Goal: Task Accomplishment & Management: Manage account settings

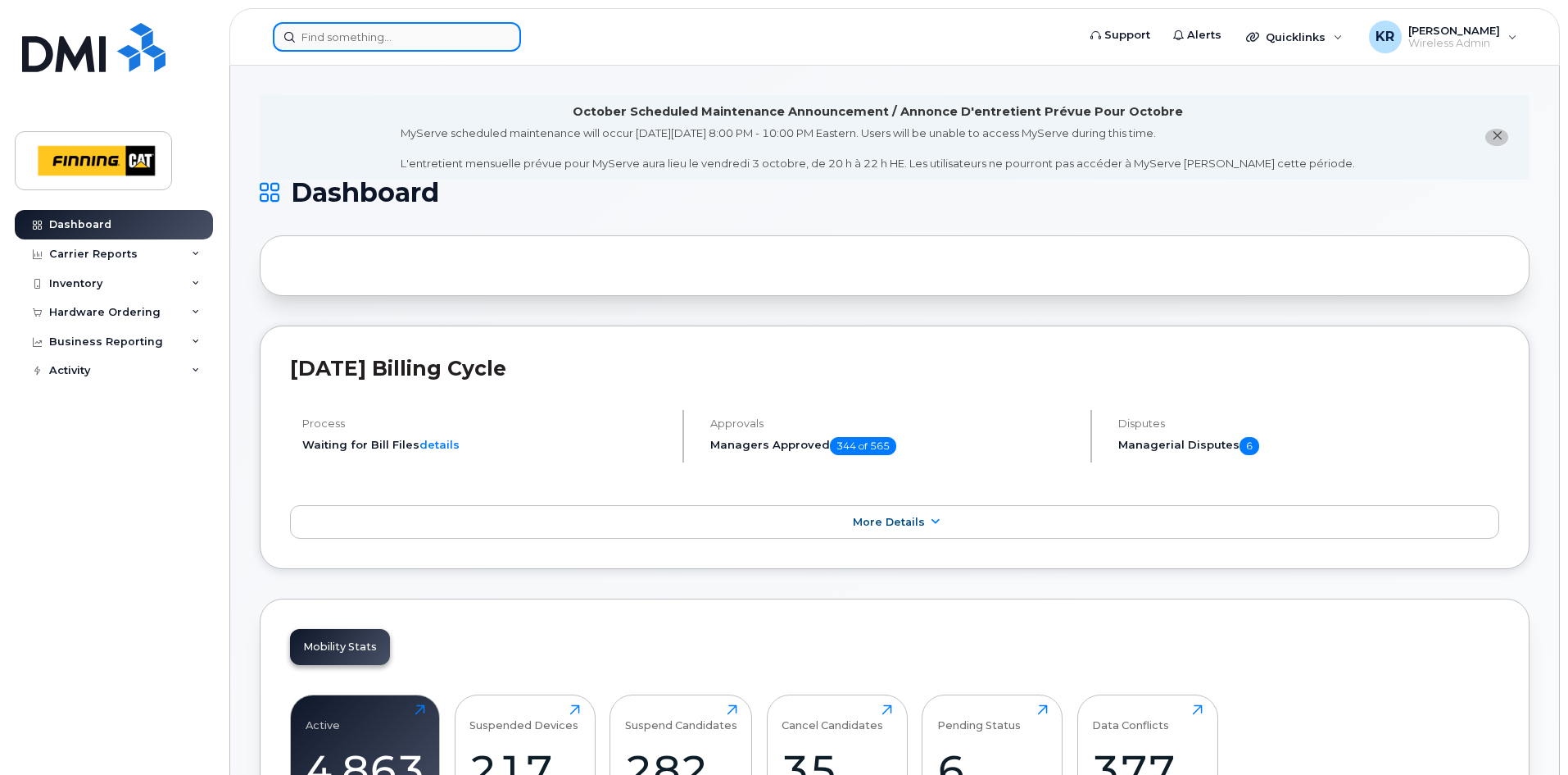
drag, startPoint x: 0, startPoint y: 0, endPoint x: 354, endPoint y: 39, distance: 356.1
click at [354, 39] on input at bounding box center [396, 37] width 249 height 30
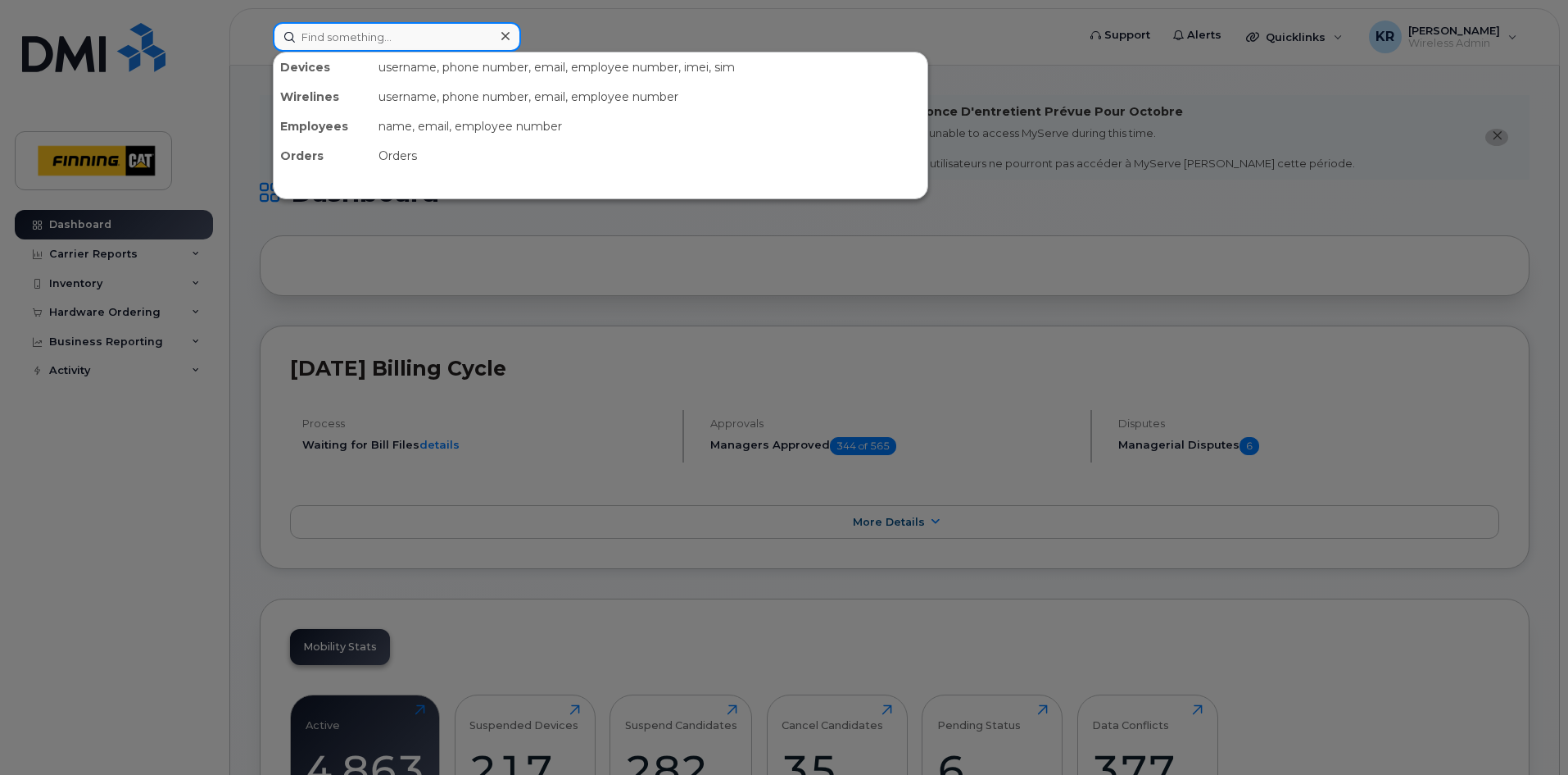
click at [331, 41] on input at bounding box center [396, 37] width 249 height 30
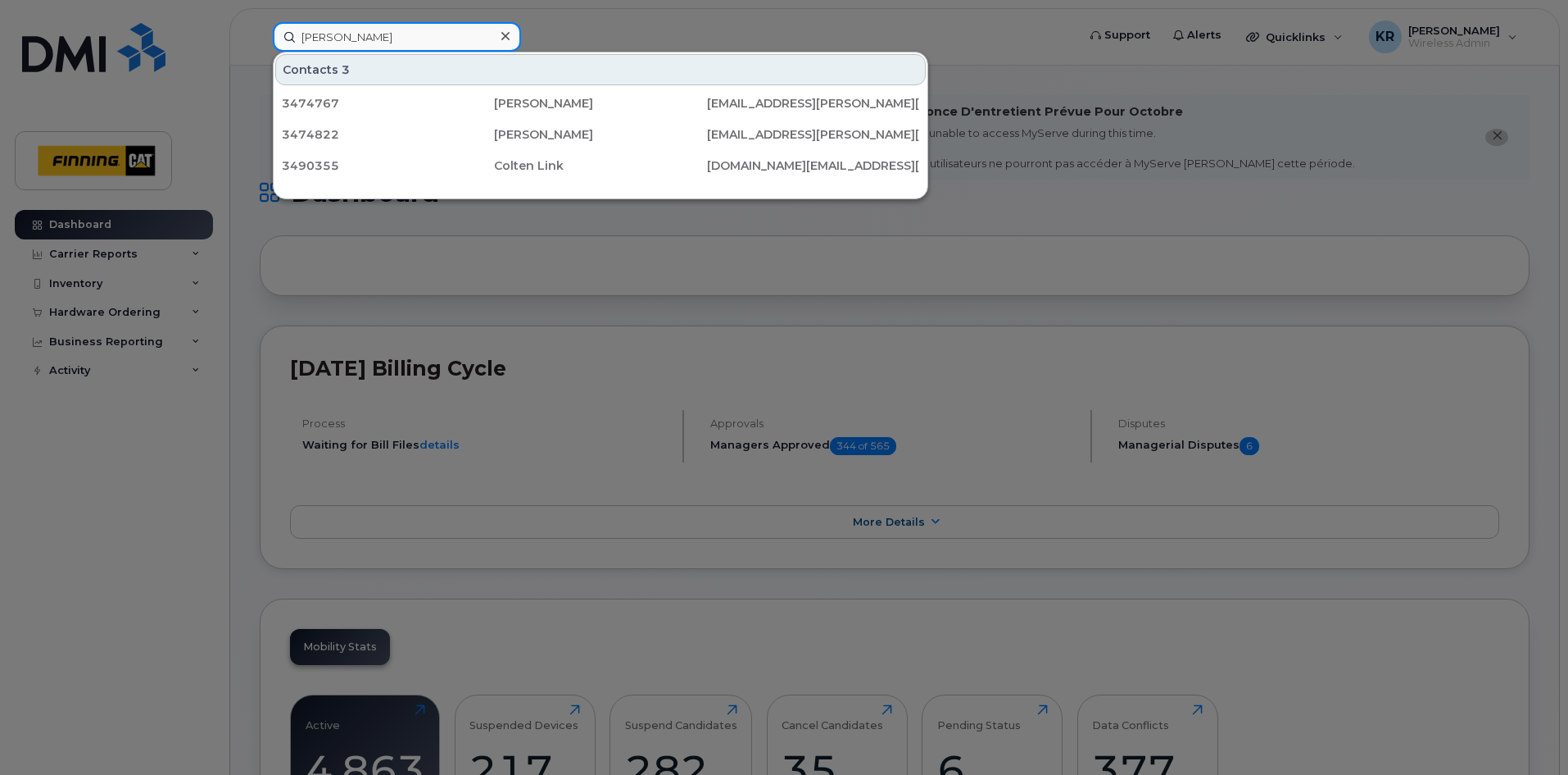
type input "colten beeler"
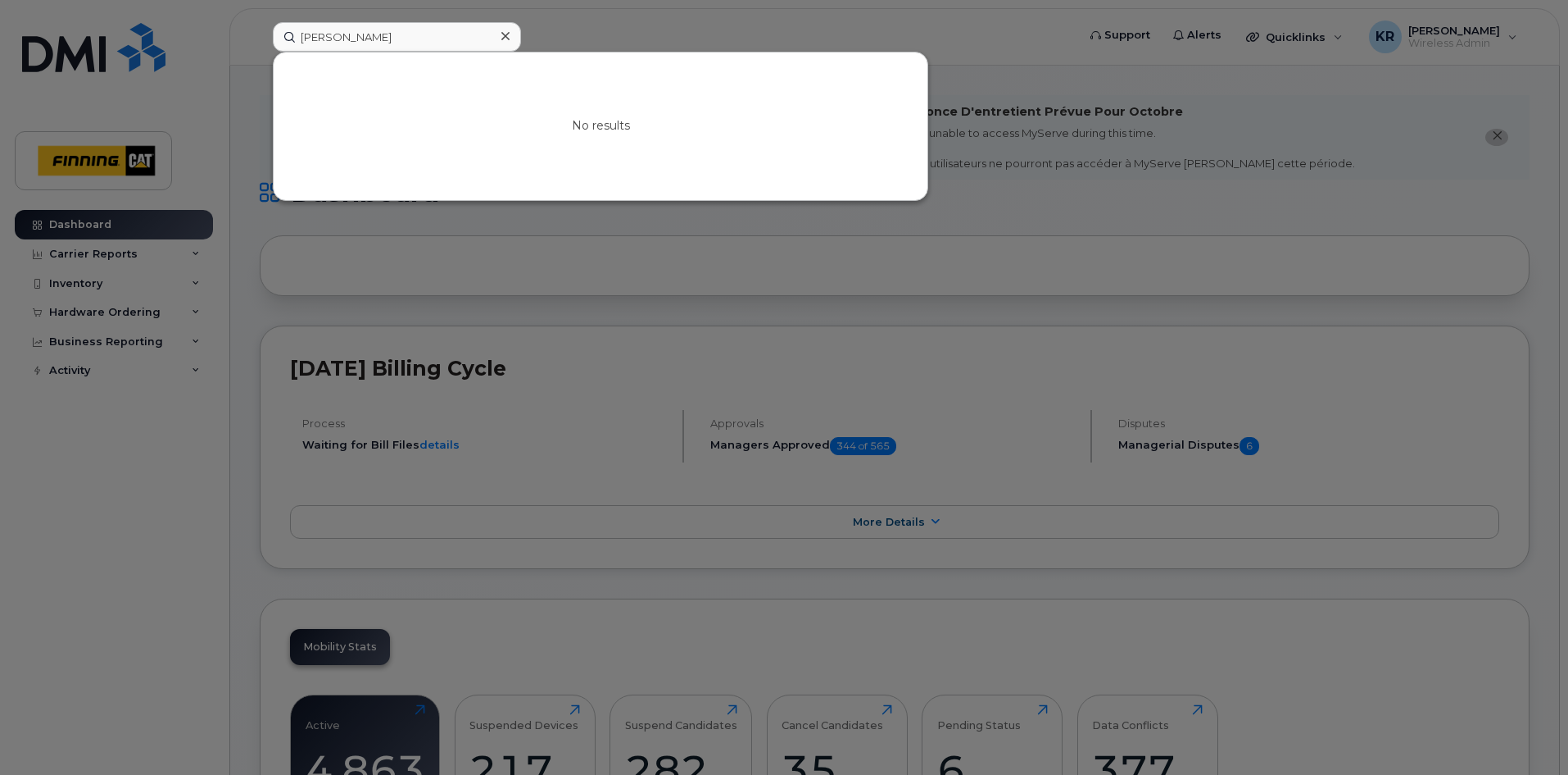
click at [504, 34] on icon at bounding box center [505, 36] width 8 height 8
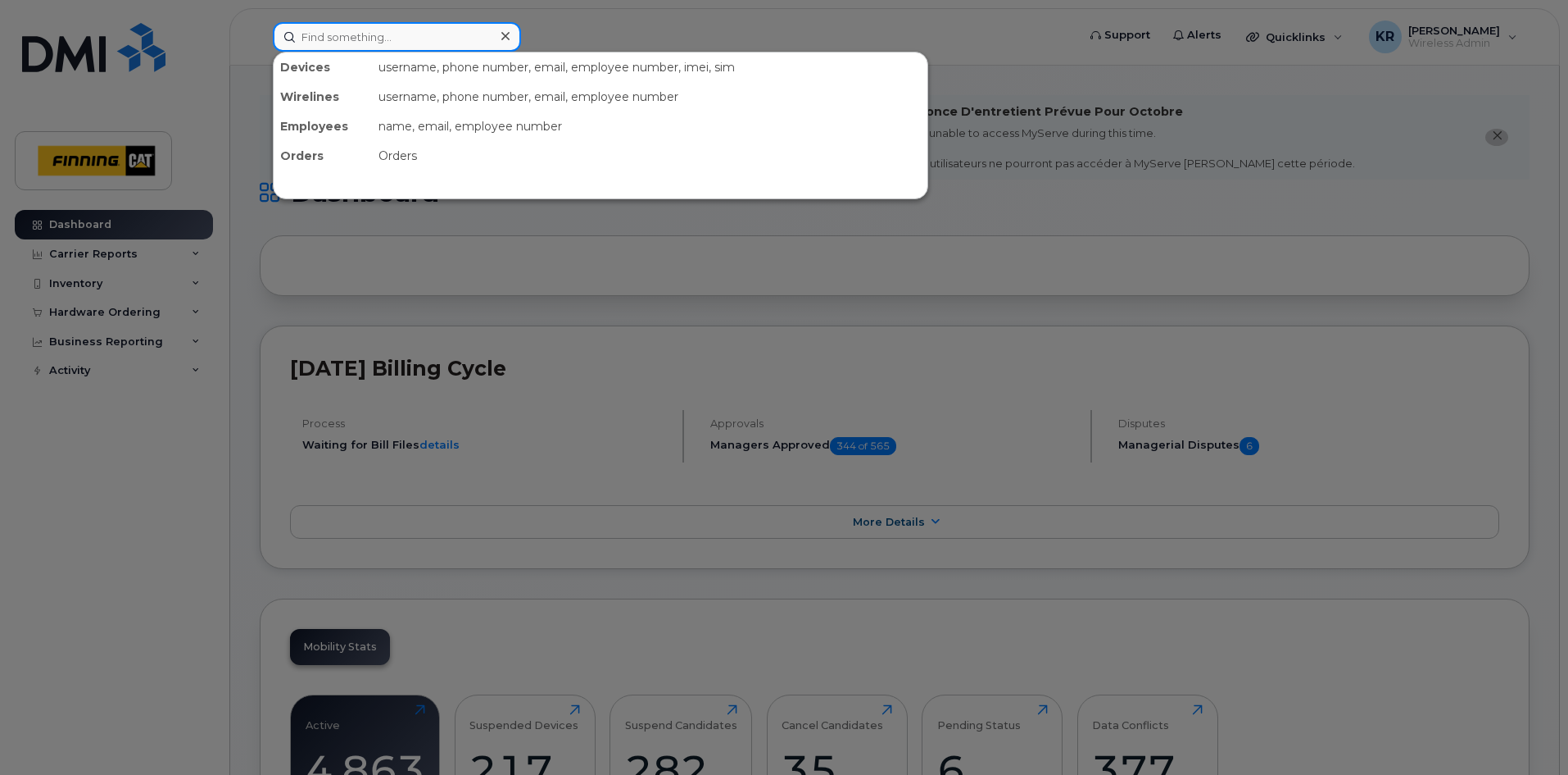
click at [329, 38] on input at bounding box center [396, 37] width 249 height 30
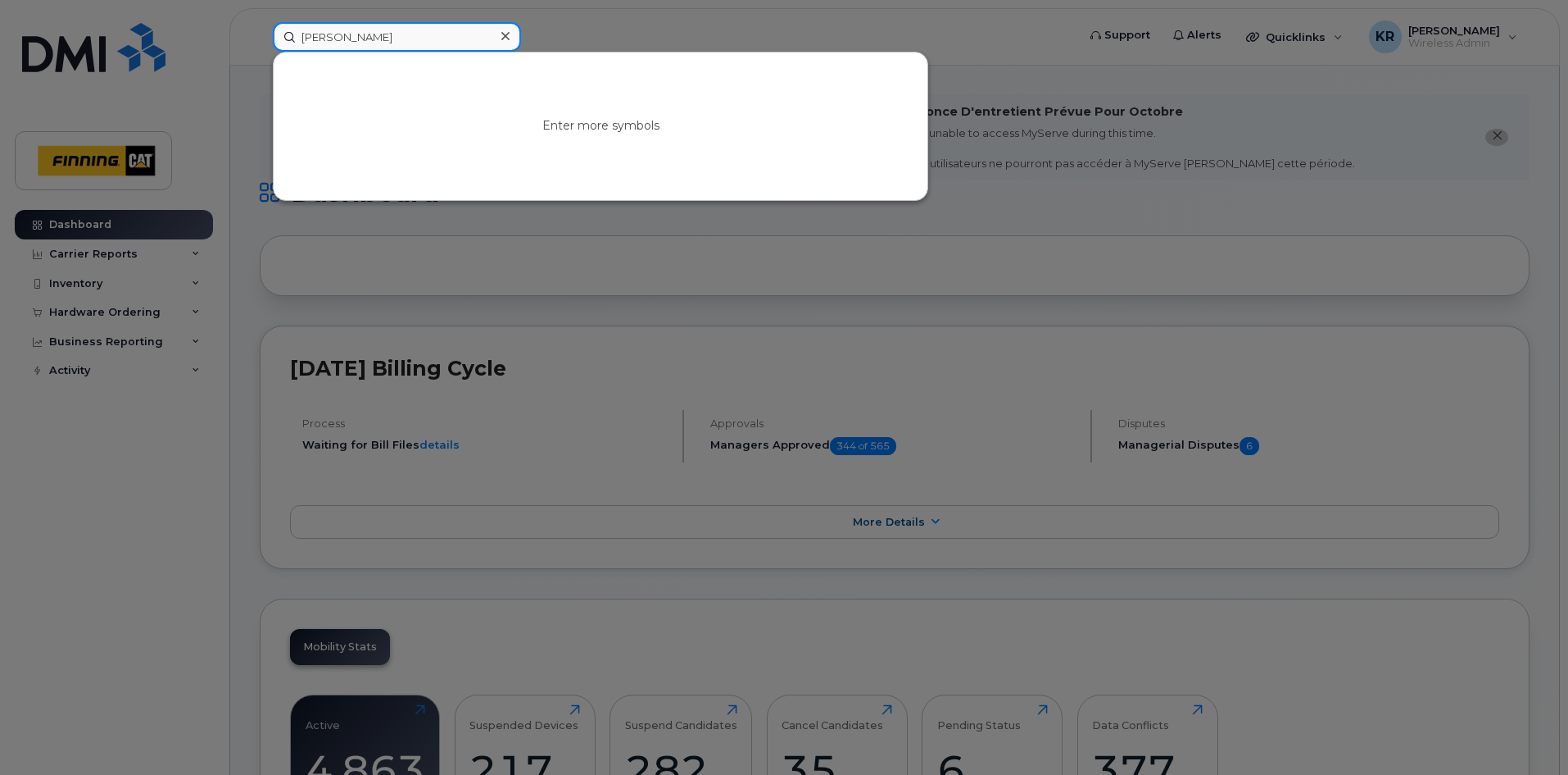
type input "jacob heuver"
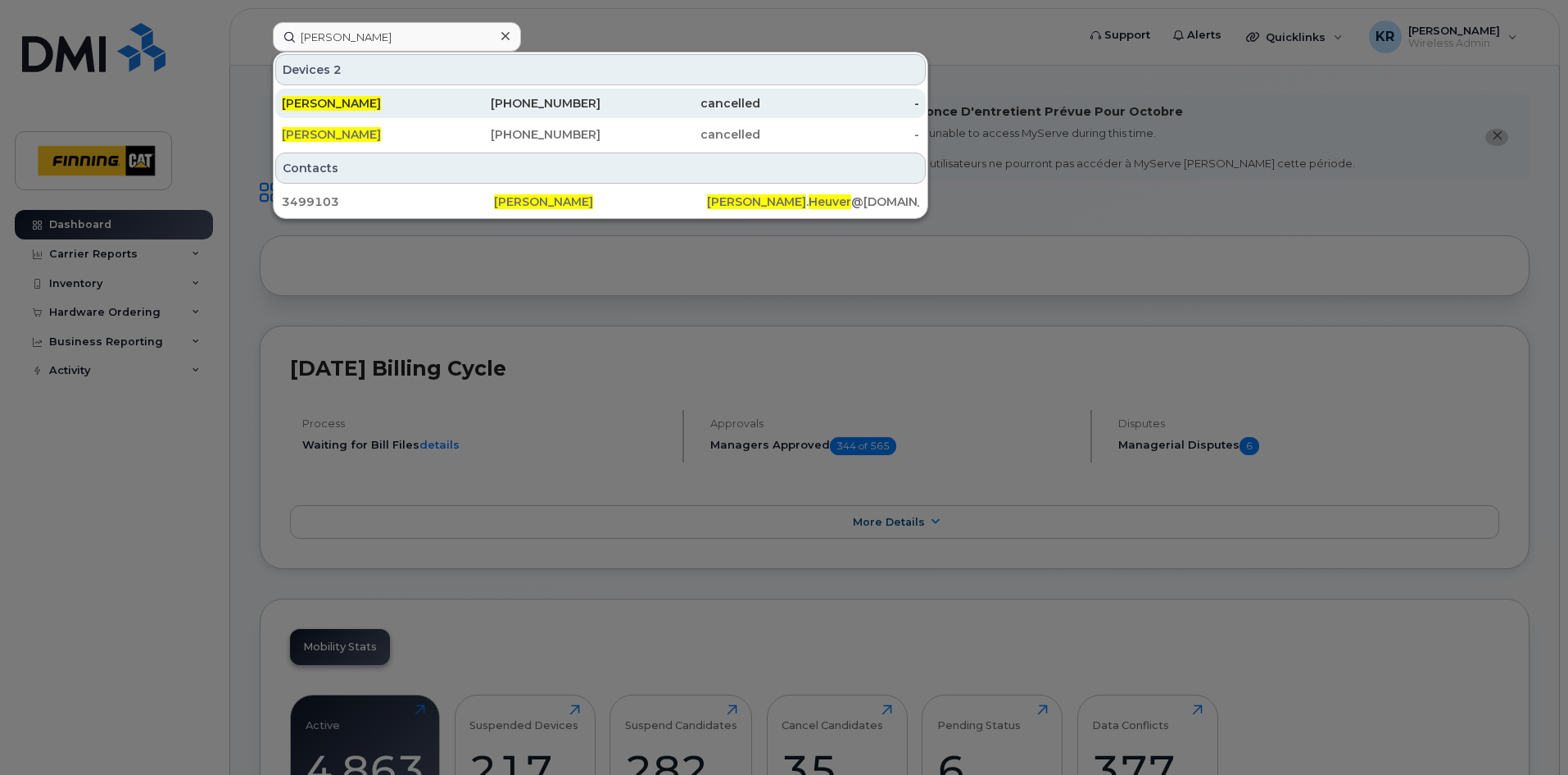
click at [571, 102] on div "825-966-2083" at bounding box center [521, 103] width 160 height 16
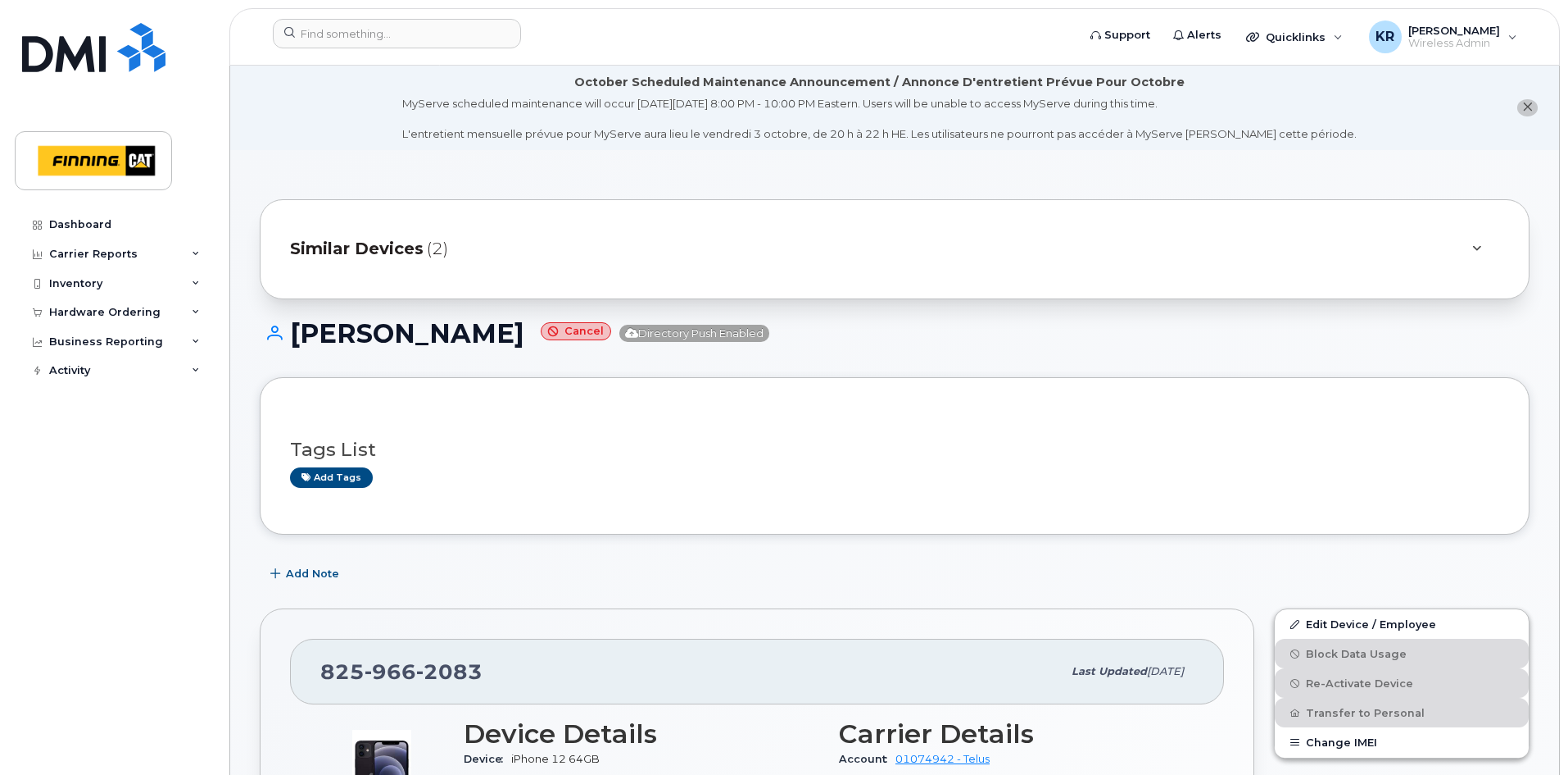
click at [354, 251] on span "Similar Devices" at bounding box center [357, 249] width 134 height 24
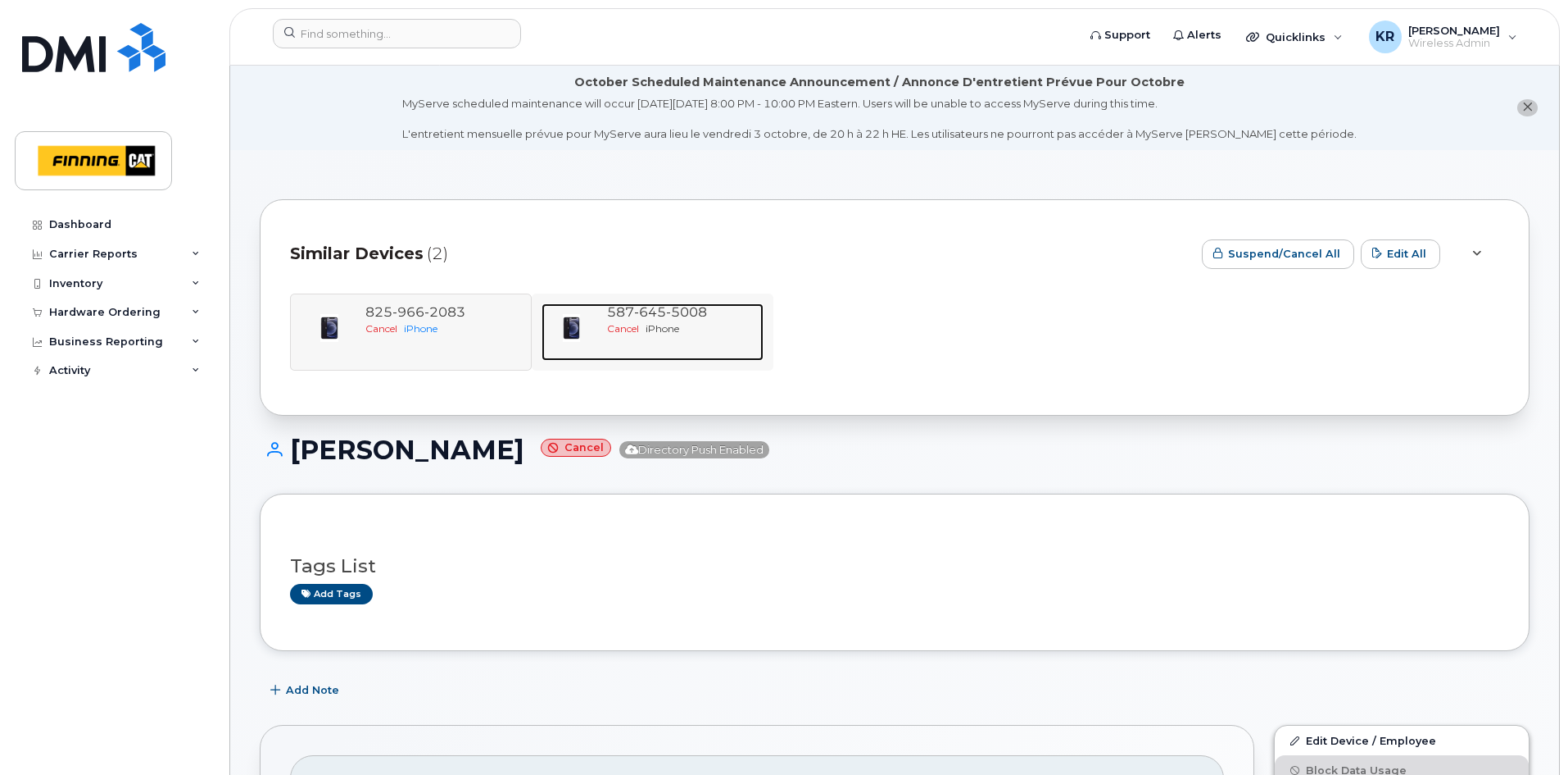
click at [664, 309] on span "645" at bounding box center [650, 313] width 32 height 16
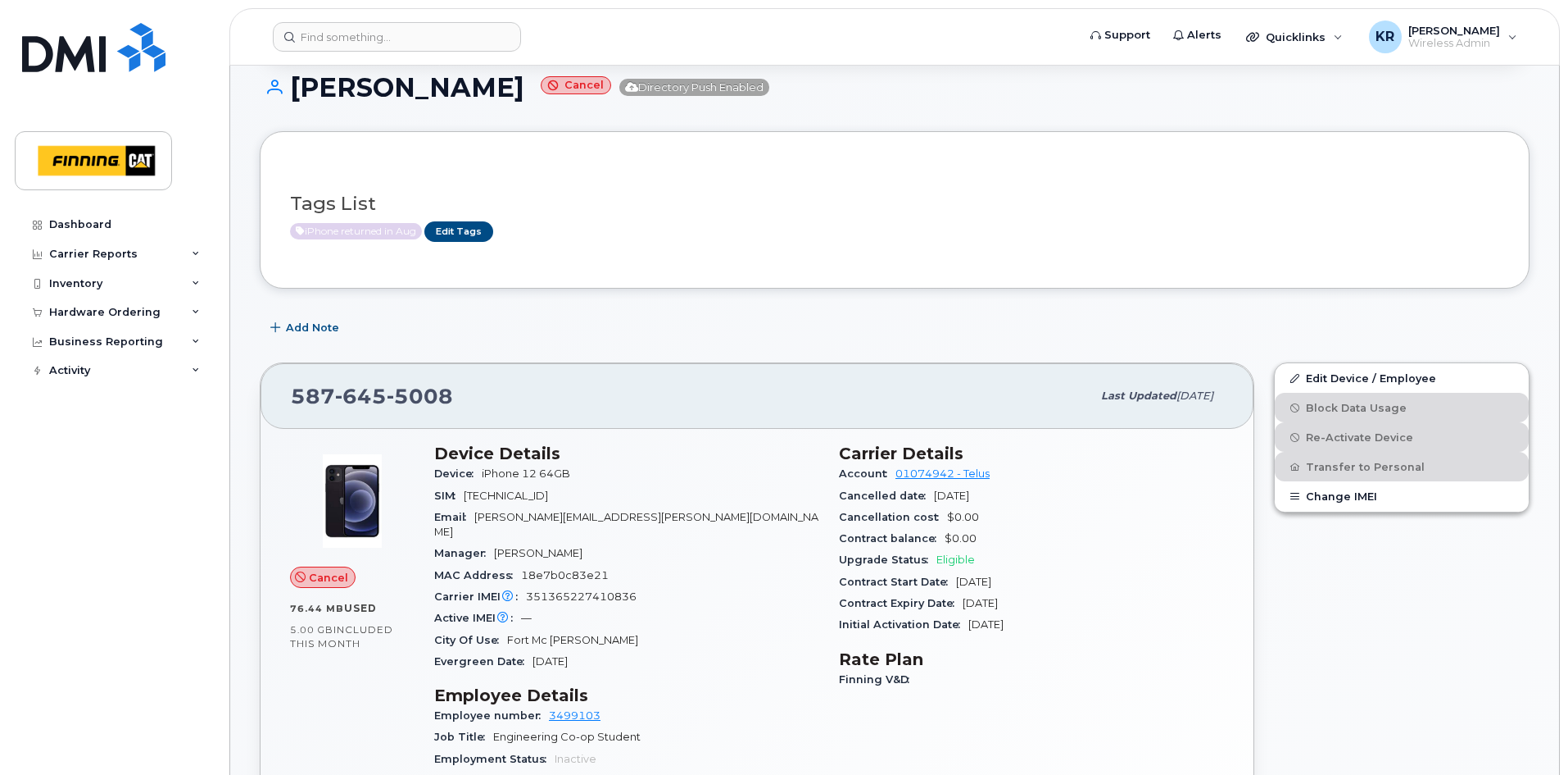
scroll to position [328, 0]
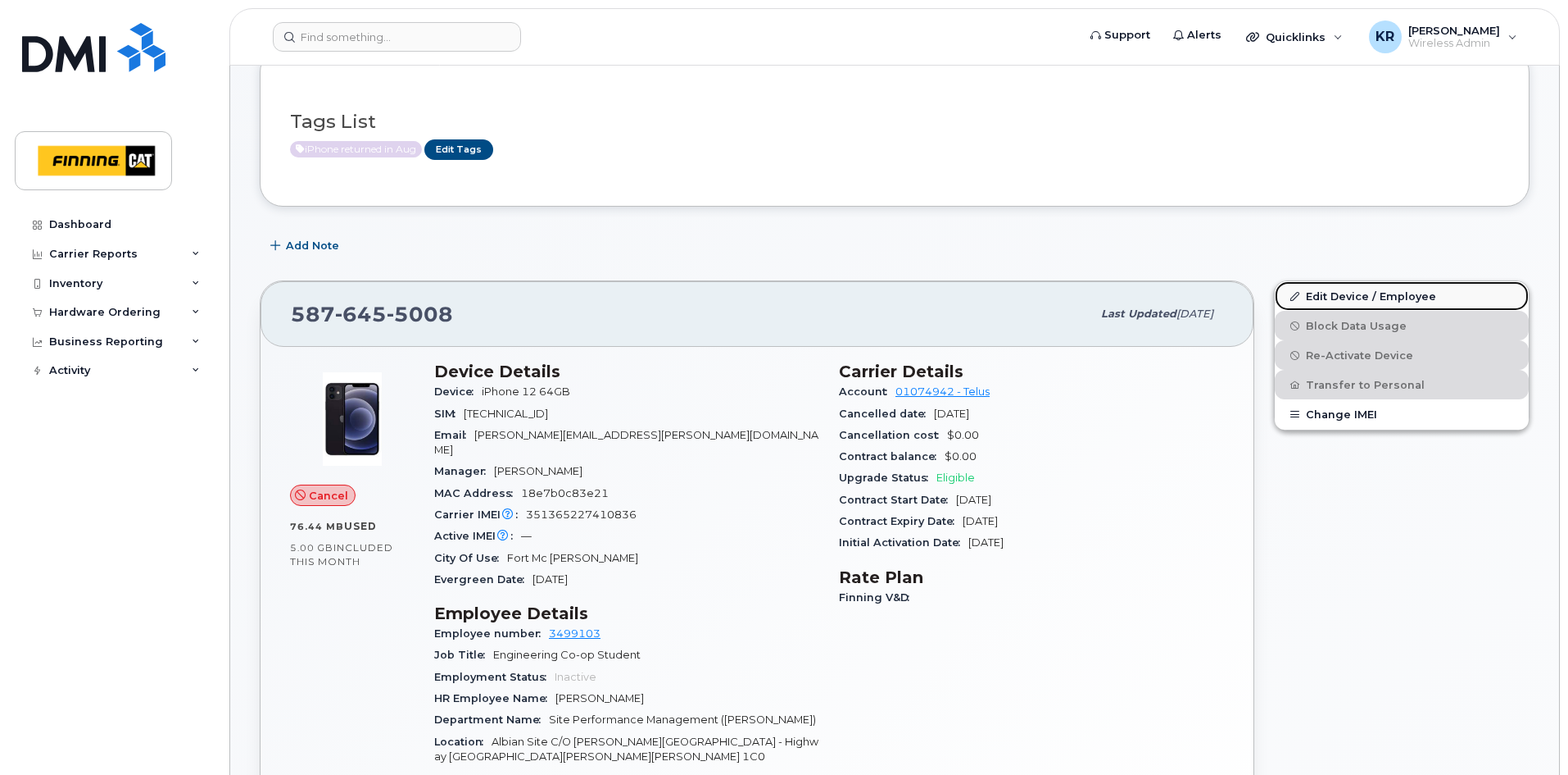
click at [1327, 296] on link "Edit Device / Employee" at bounding box center [1401, 297] width 254 height 30
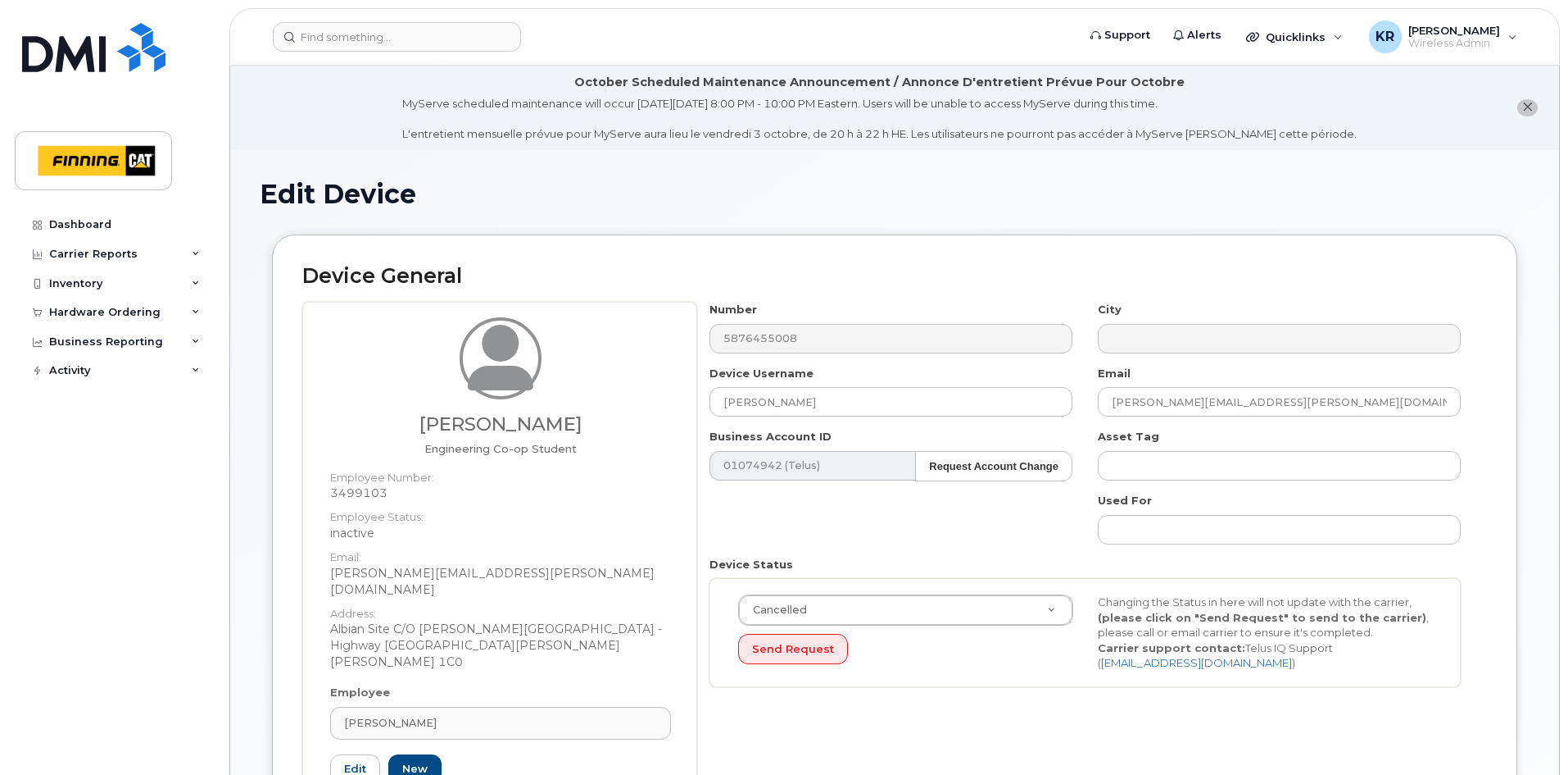
click at [1527, 108] on icon "close notification" at bounding box center [1527, 107] width 11 height 11
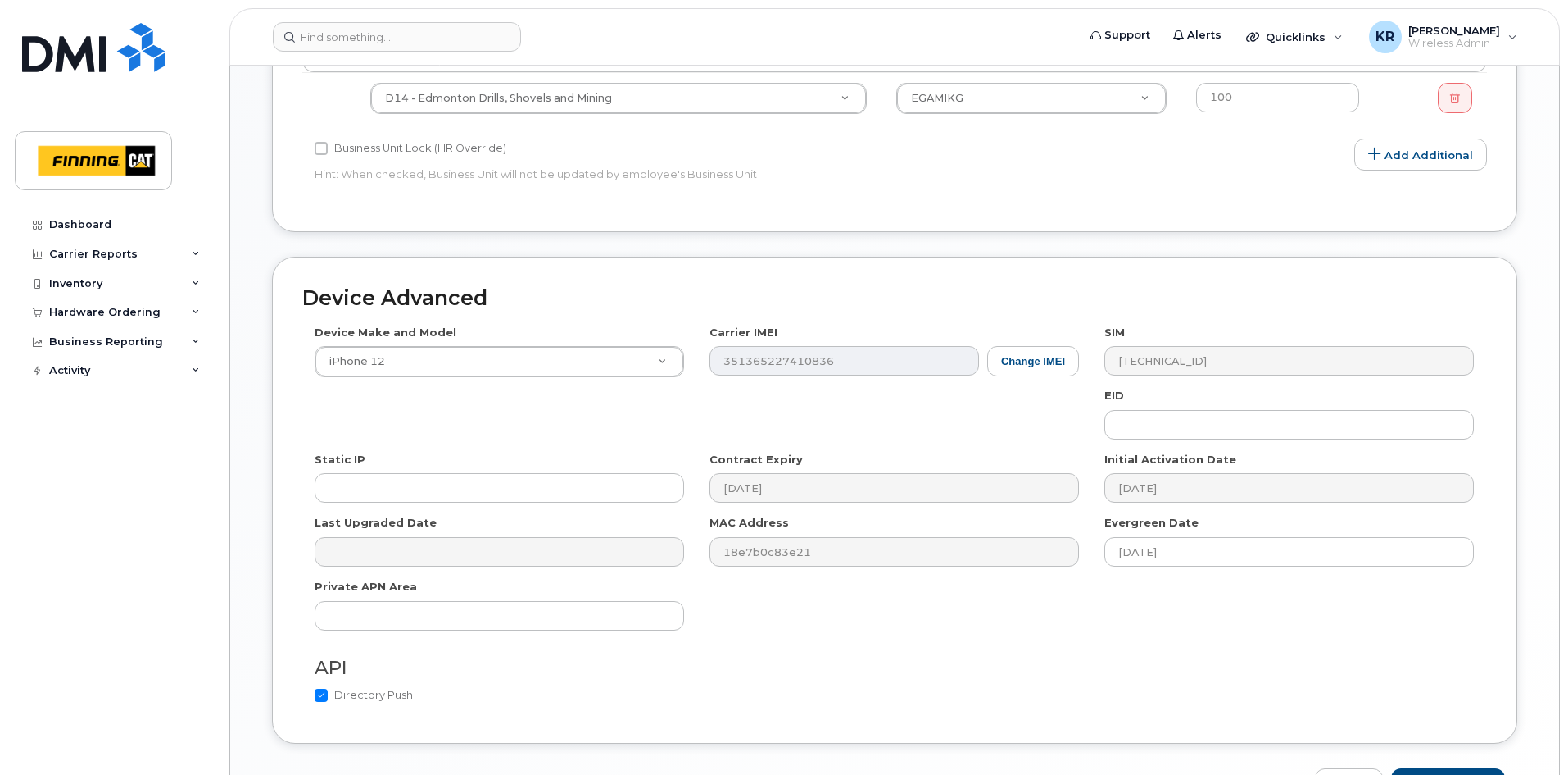
scroll to position [916, 0]
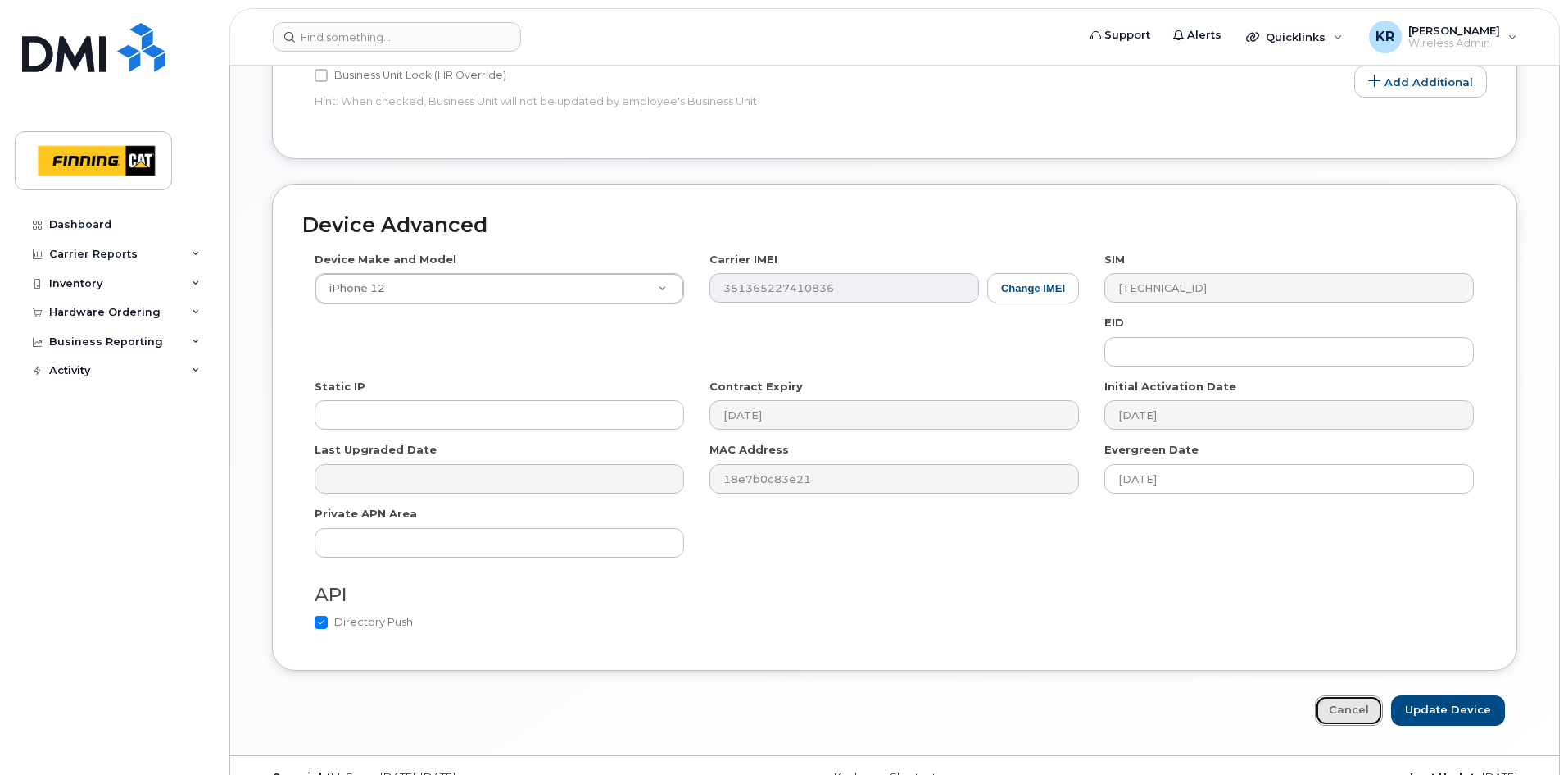
click at [1360, 695] on link "Cancel" at bounding box center [1348, 710] width 68 height 30
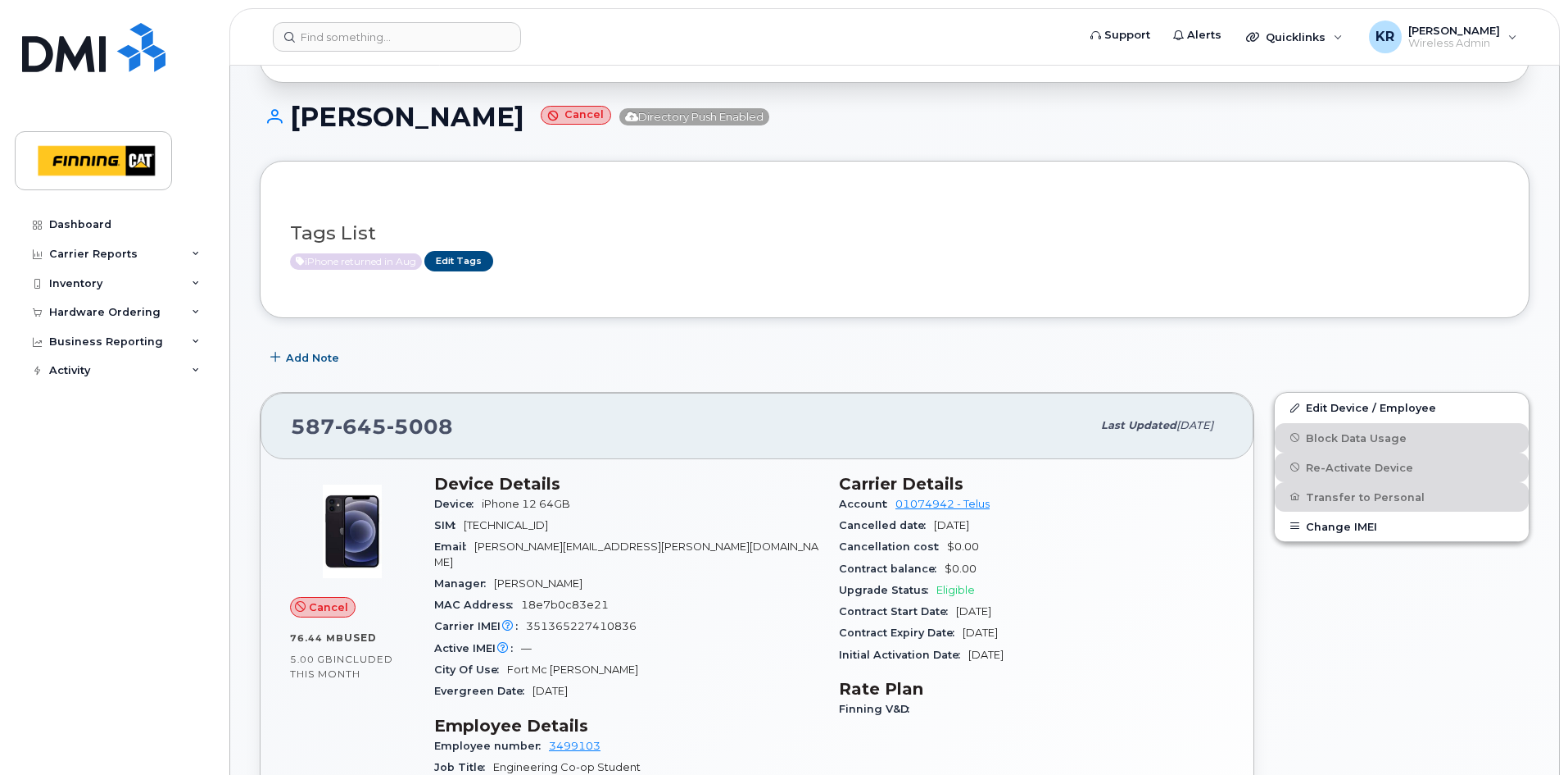
scroll to position [164, 0]
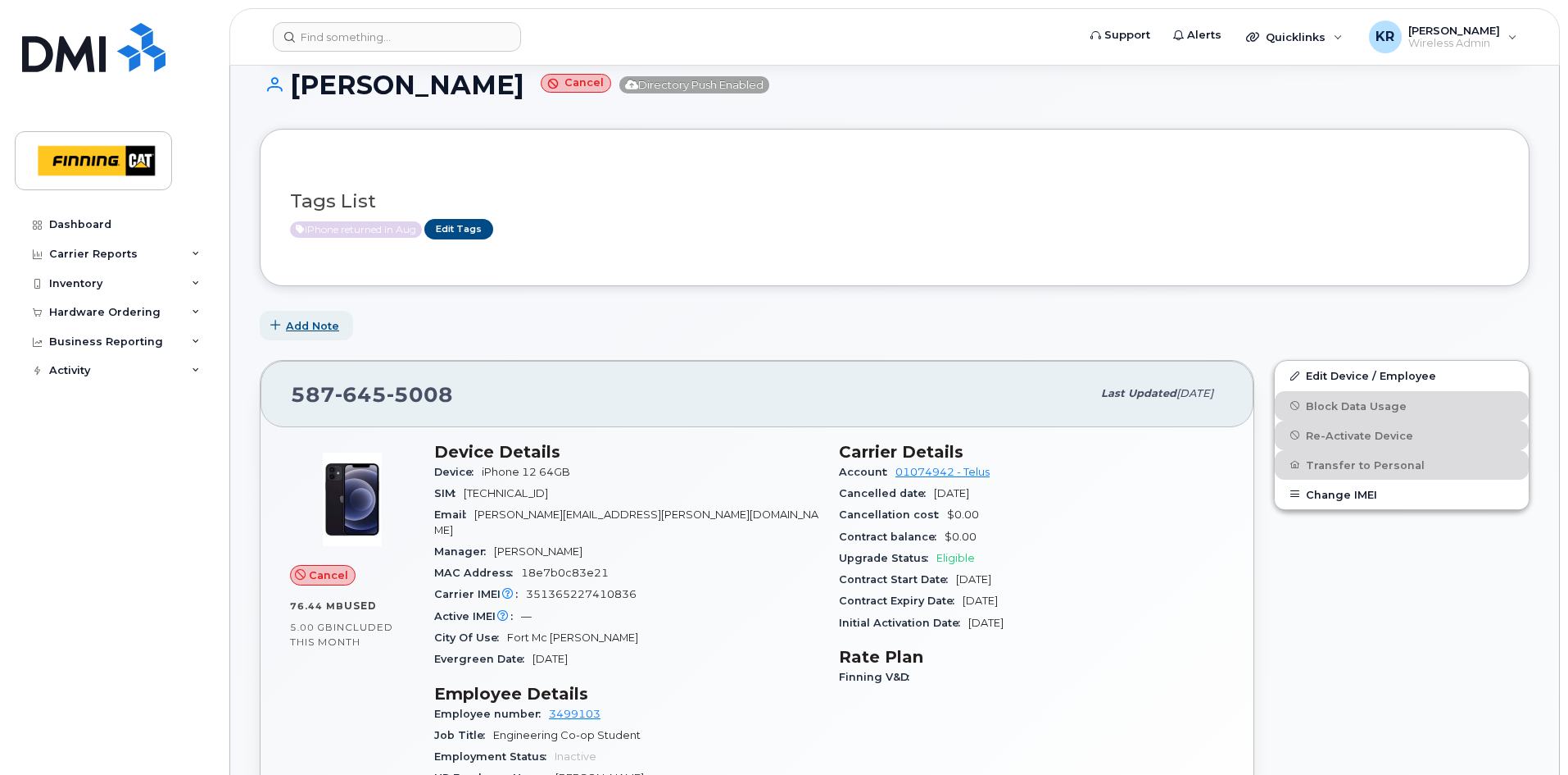
click at [317, 324] on span "Add Note" at bounding box center [311, 326] width 53 height 16
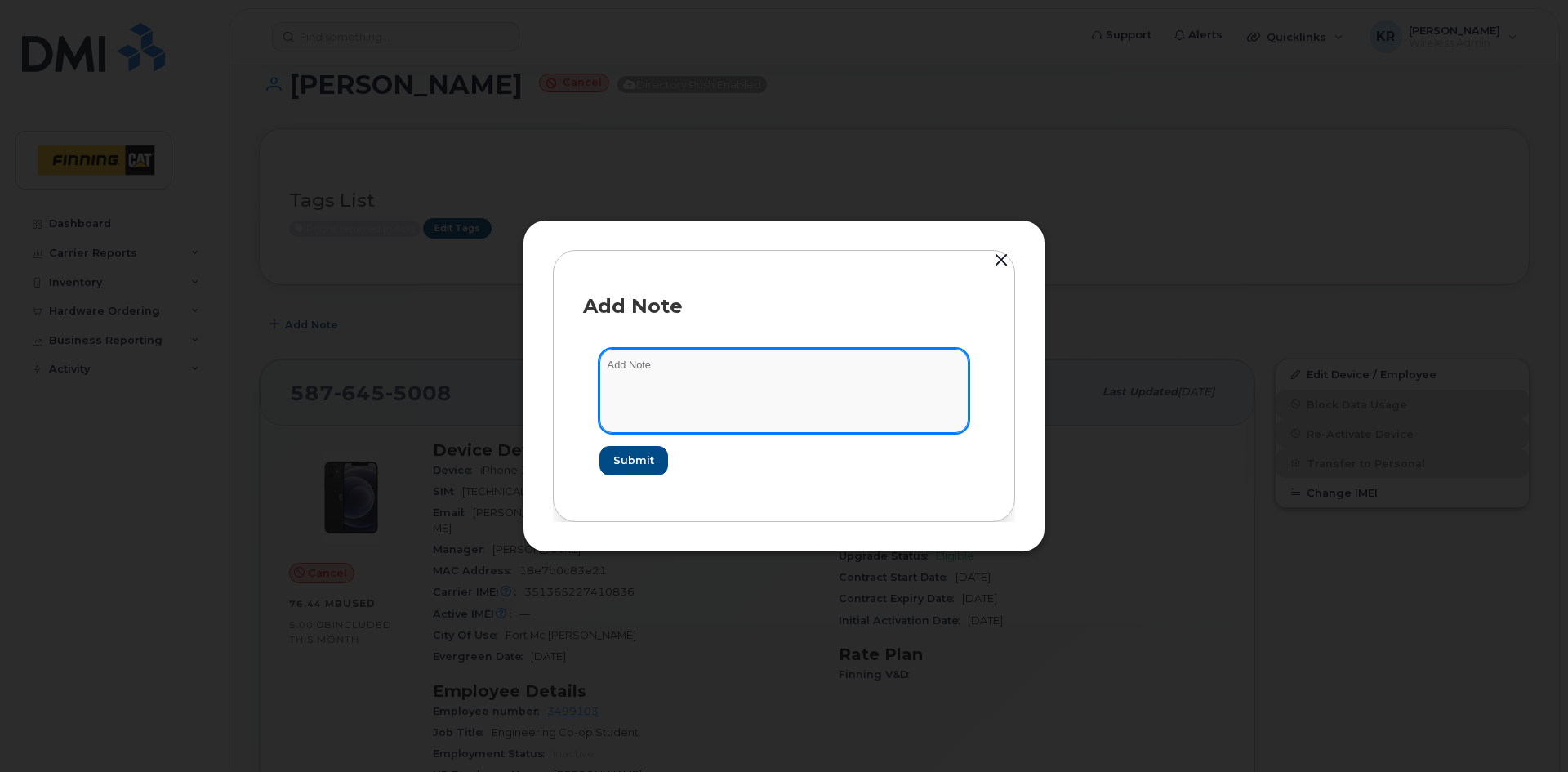
click at [661, 371] on textarea at bounding box center [783, 390] width 369 height 84
type textarea "n"
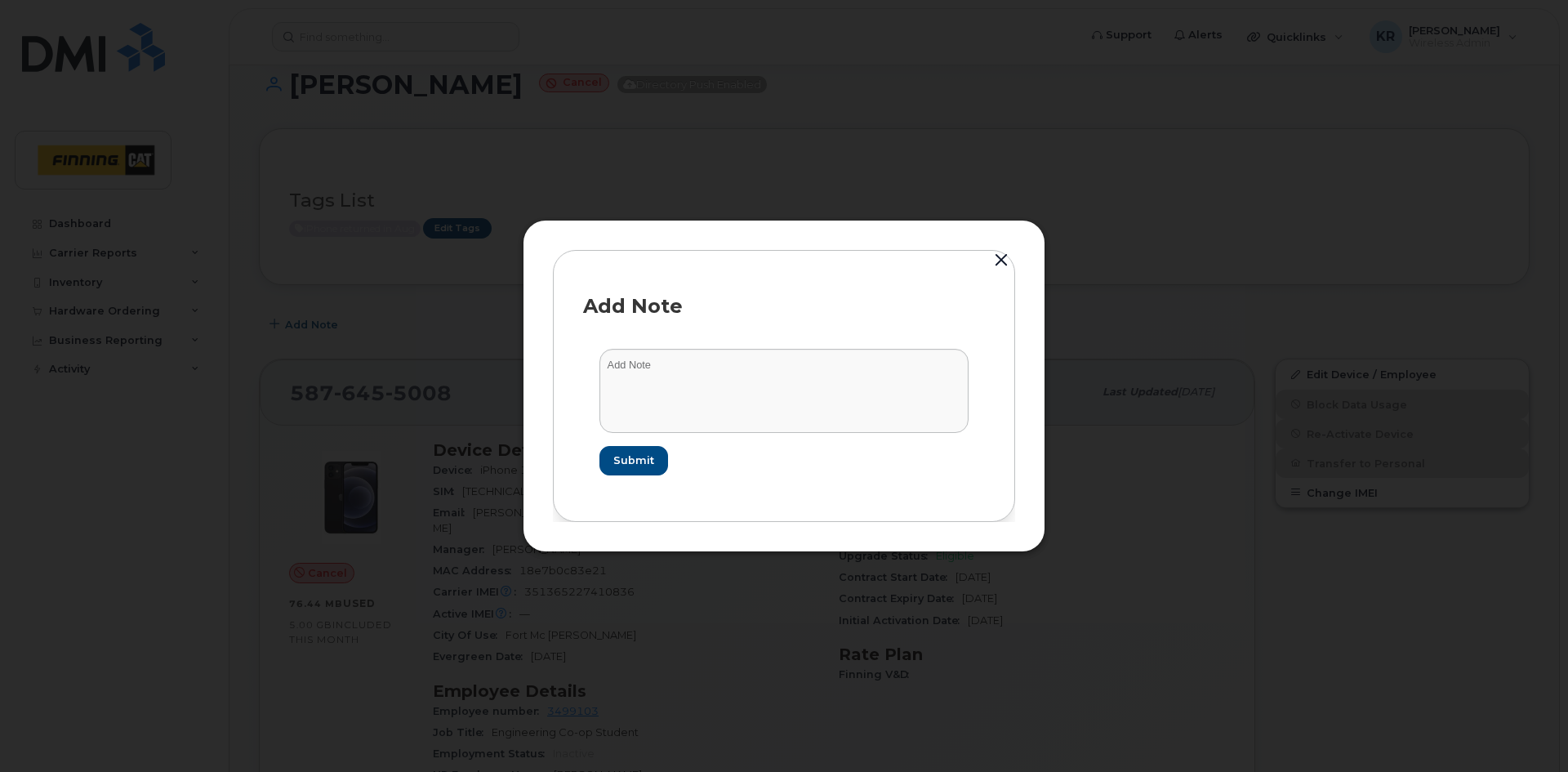
click at [1000, 263] on button "button" at bounding box center [1001, 260] width 25 height 23
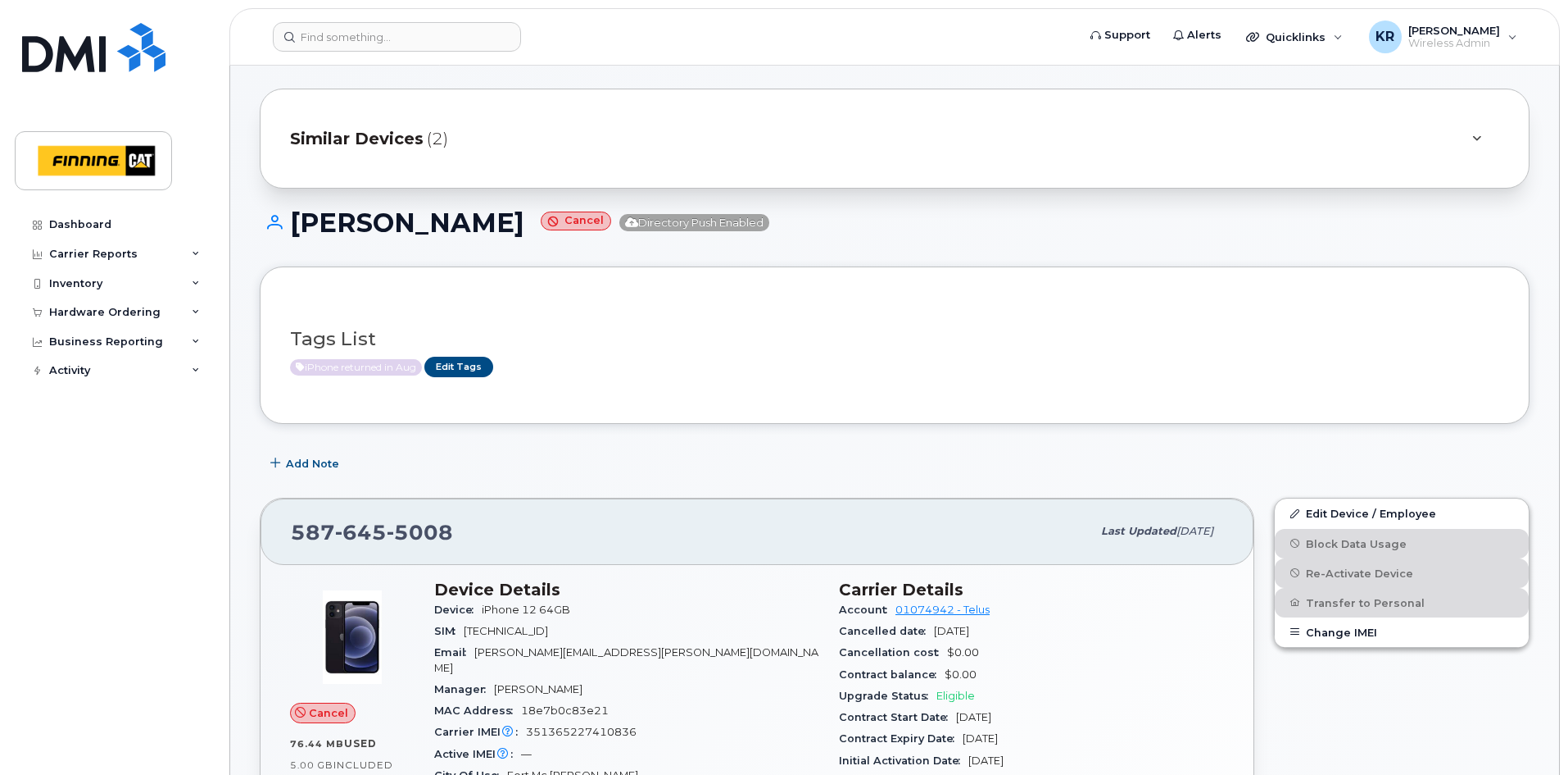
scroll to position [0, 0]
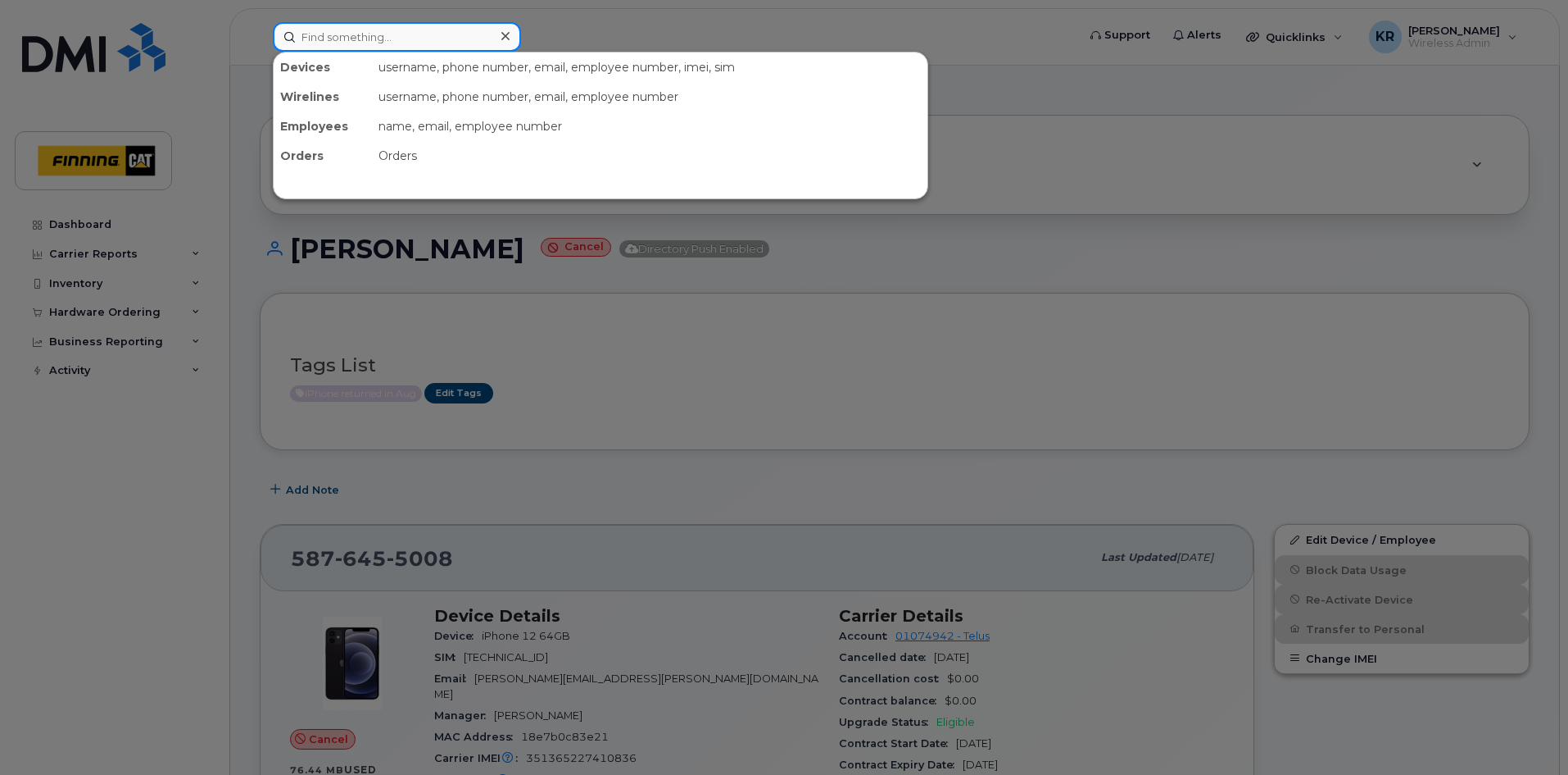
click at [354, 39] on input at bounding box center [396, 37] width 249 height 30
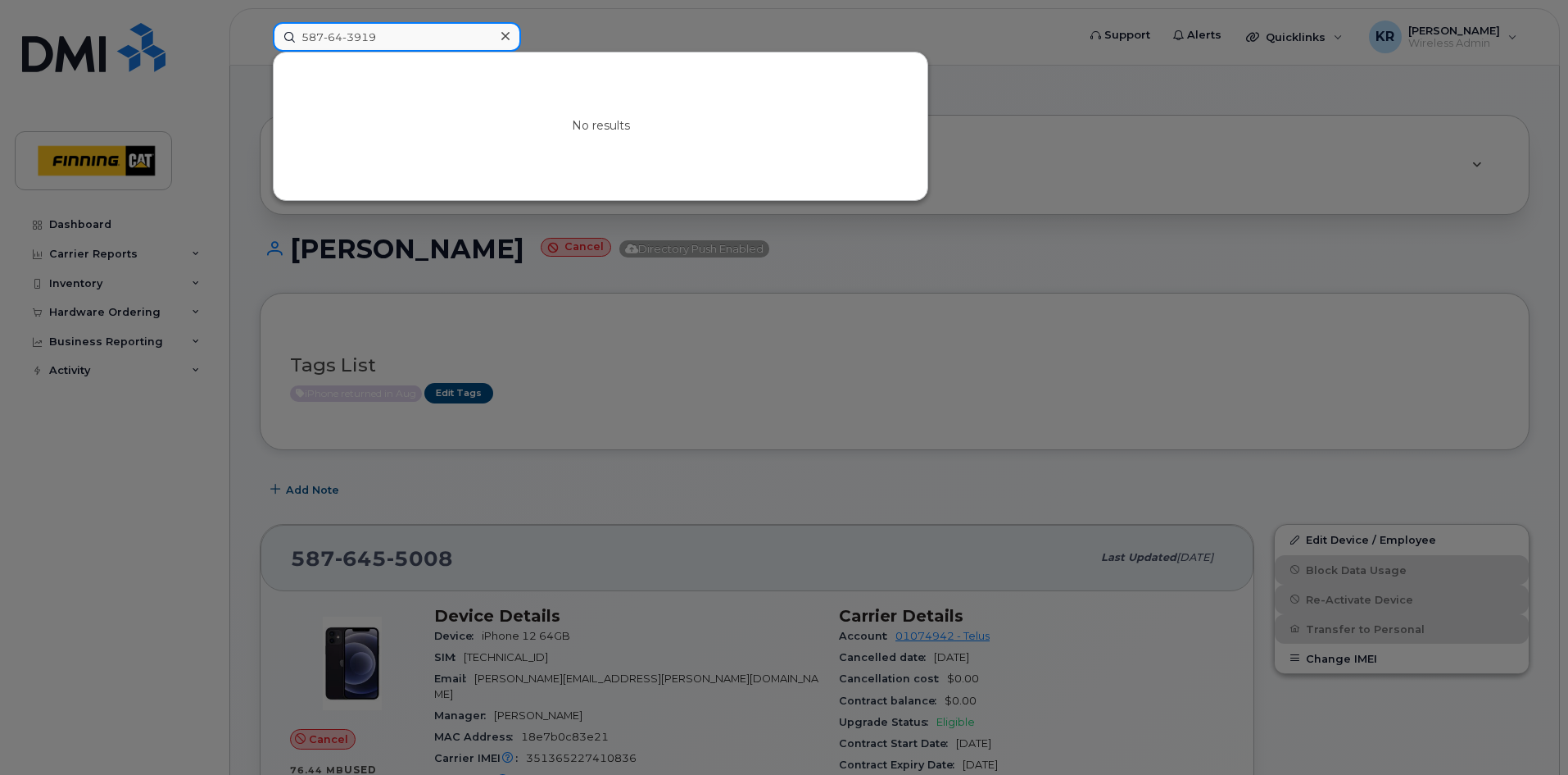
drag, startPoint x: 389, startPoint y: 35, endPoint x: 329, endPoint y: 42, distance: 60.4
click at [329, 42] on input "587-64-3919" at bounding box center [396, 37] width 249 height 30
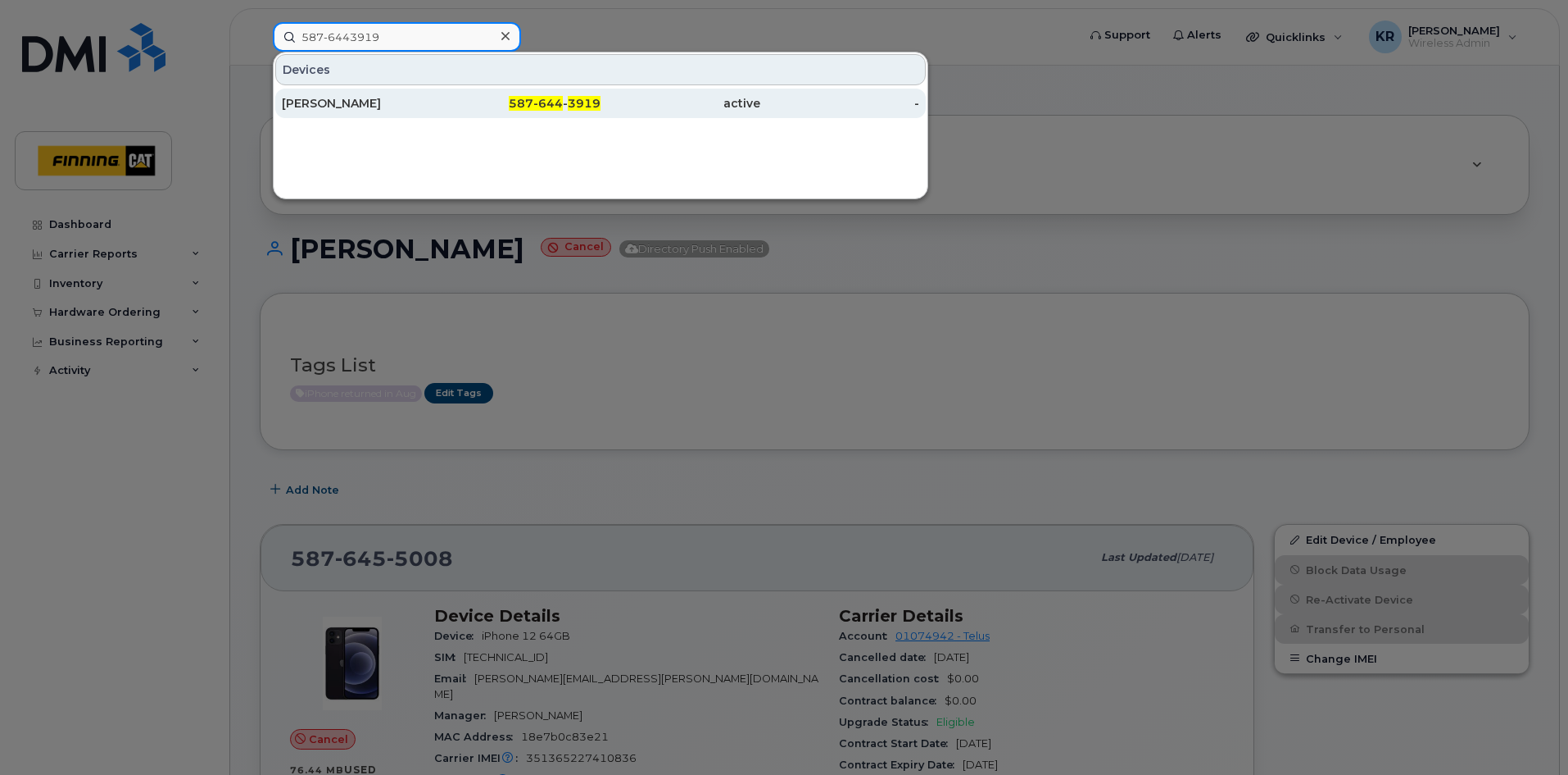
type input "587-6443919"
click at [500, 113] on div "587-644 - 3919" at bounding box center [521, 104] width 160 height 30
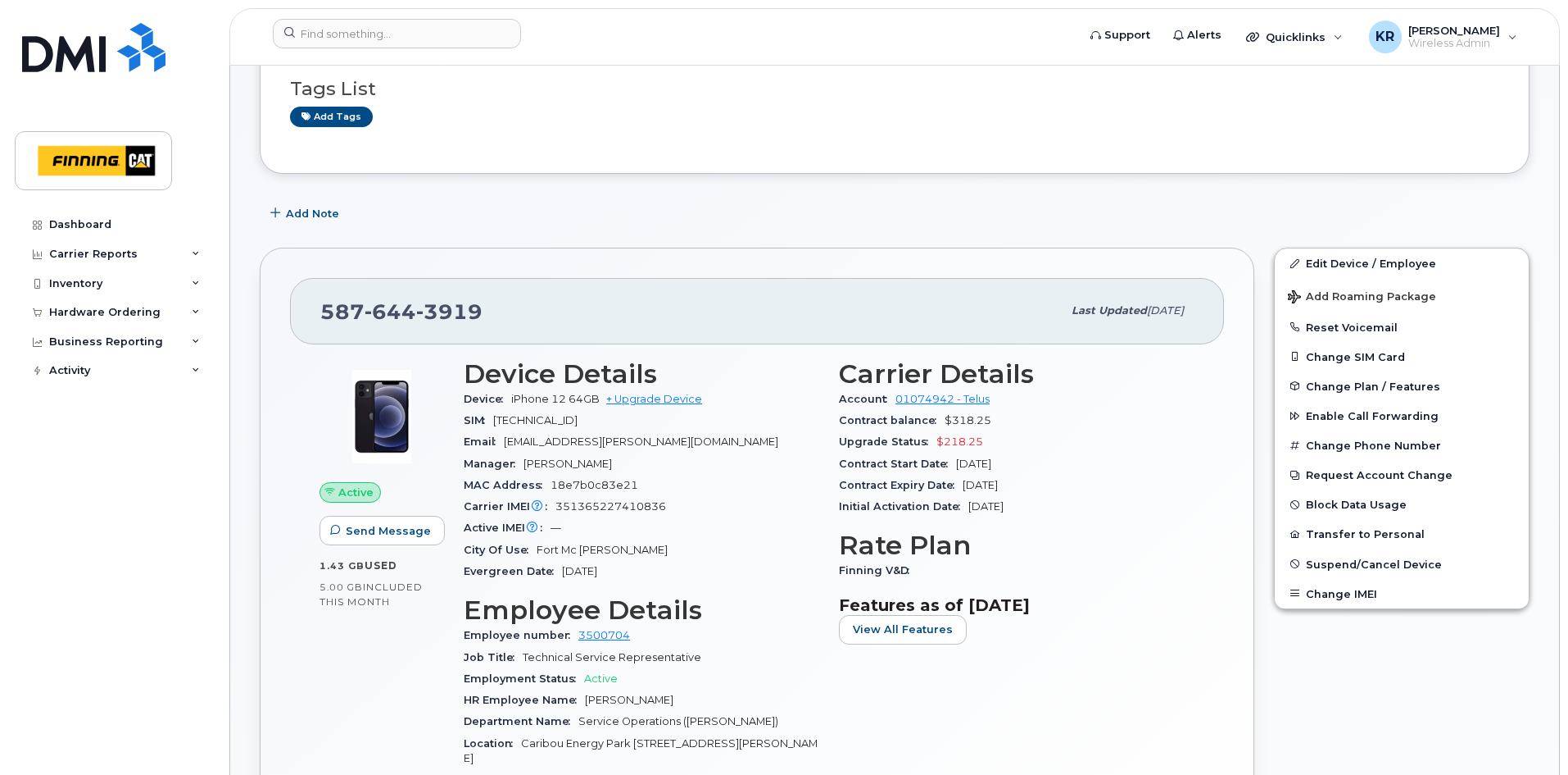
scroll to position [164, 0]
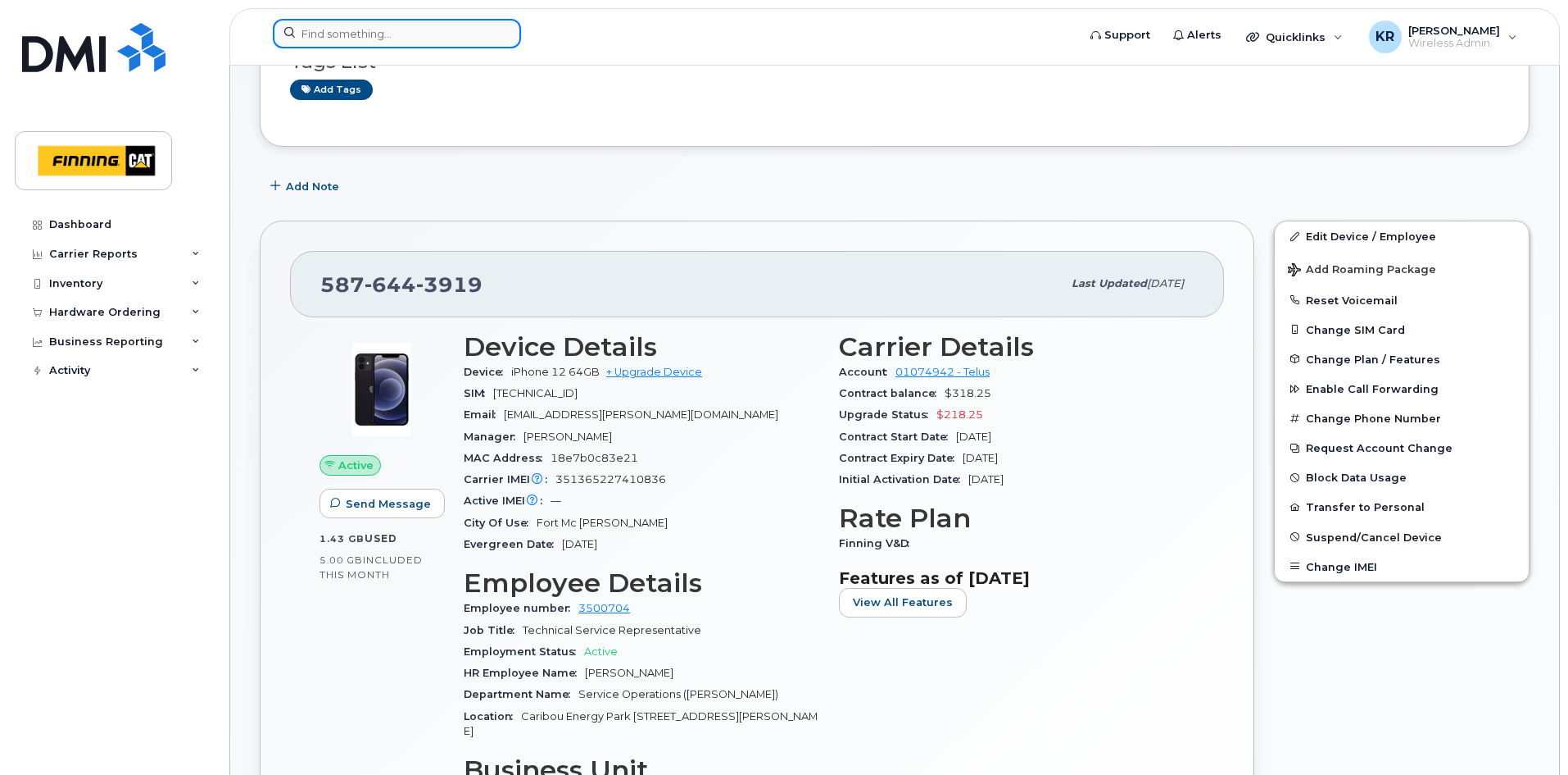
click at [369, 34] on input at bounding box center [396, 34] width 249 height 30
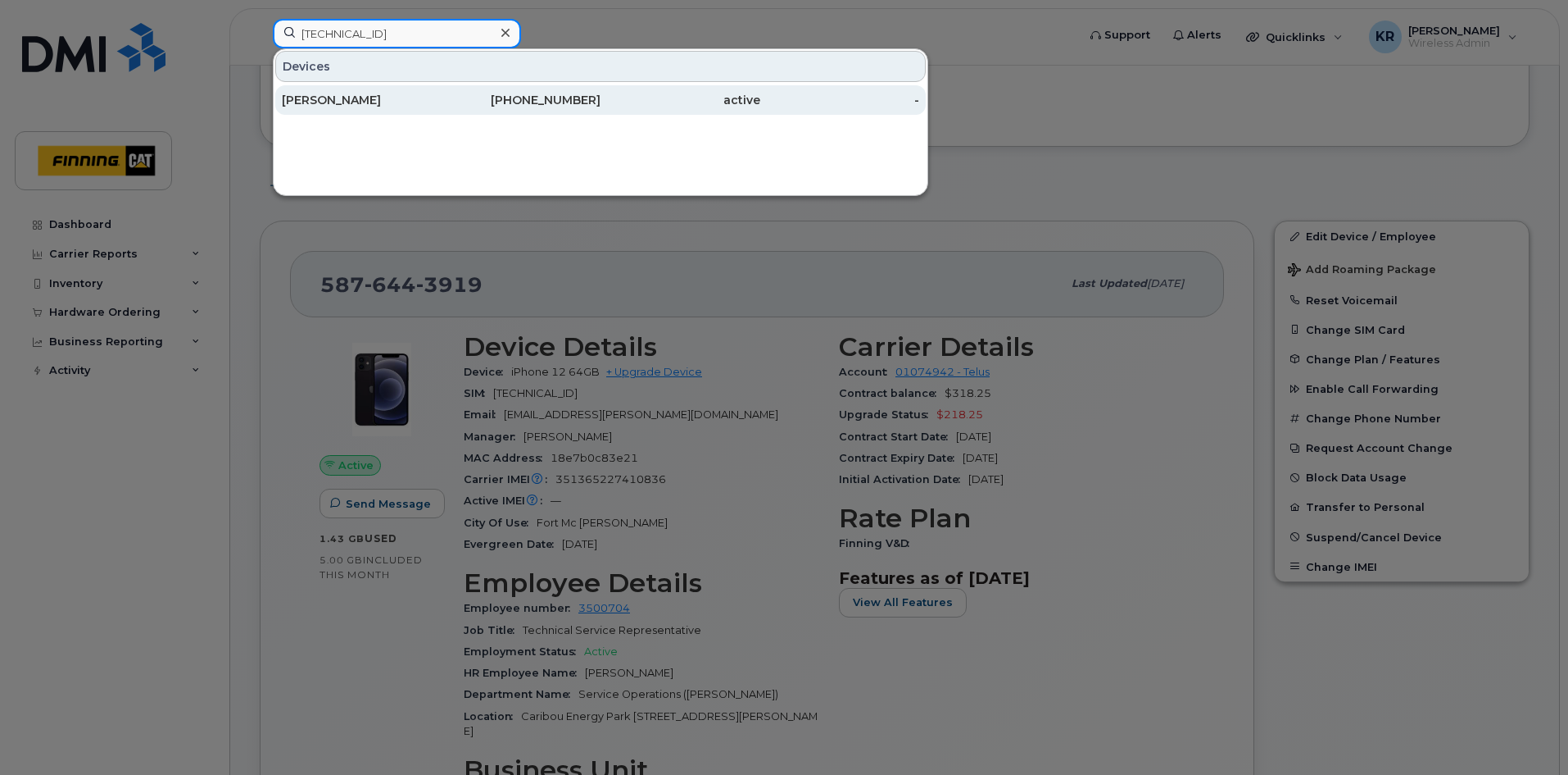
type input "[TECHNICAL_ID]"
click at [331, 104] on div "[PERSON_NAME]" at bounding box center [361, 100] width 160 height 16
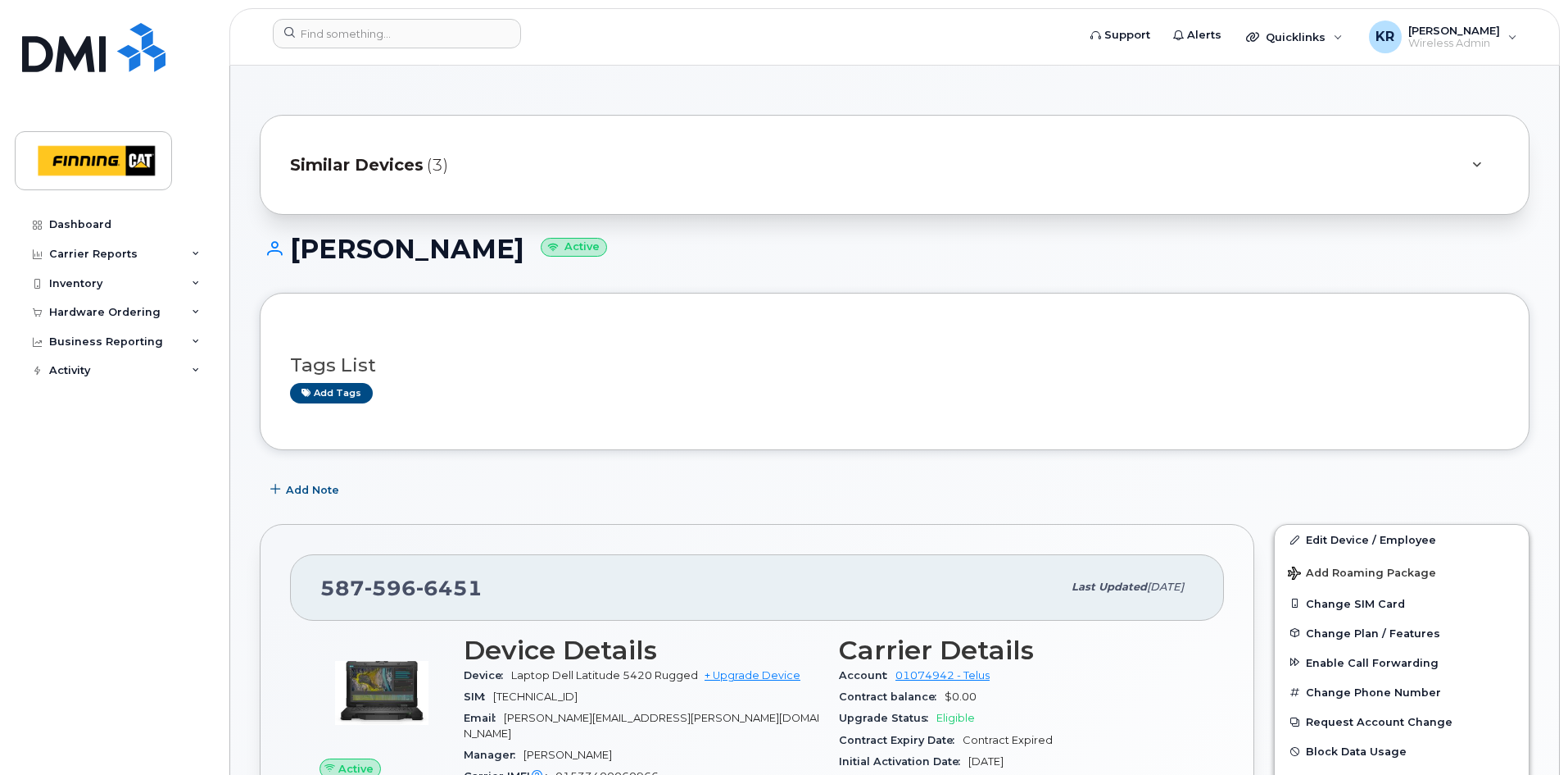
click at [391, 161] on span "Similar Devices" at bounding box center [357, 165] width 134 height 24
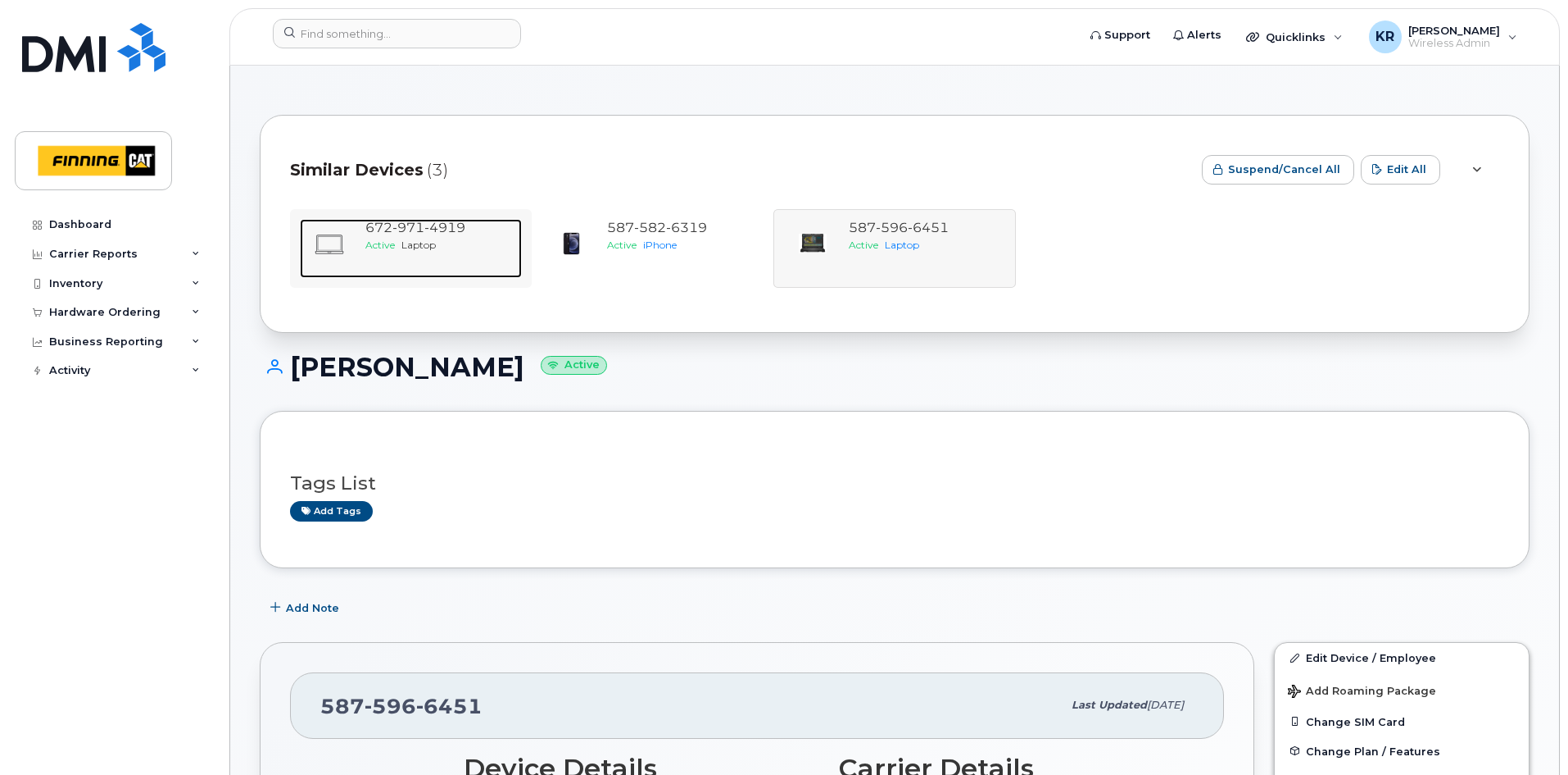
click at [426, 247] on span "Laptop" at bounding box center [418, 245] width 34 height 12
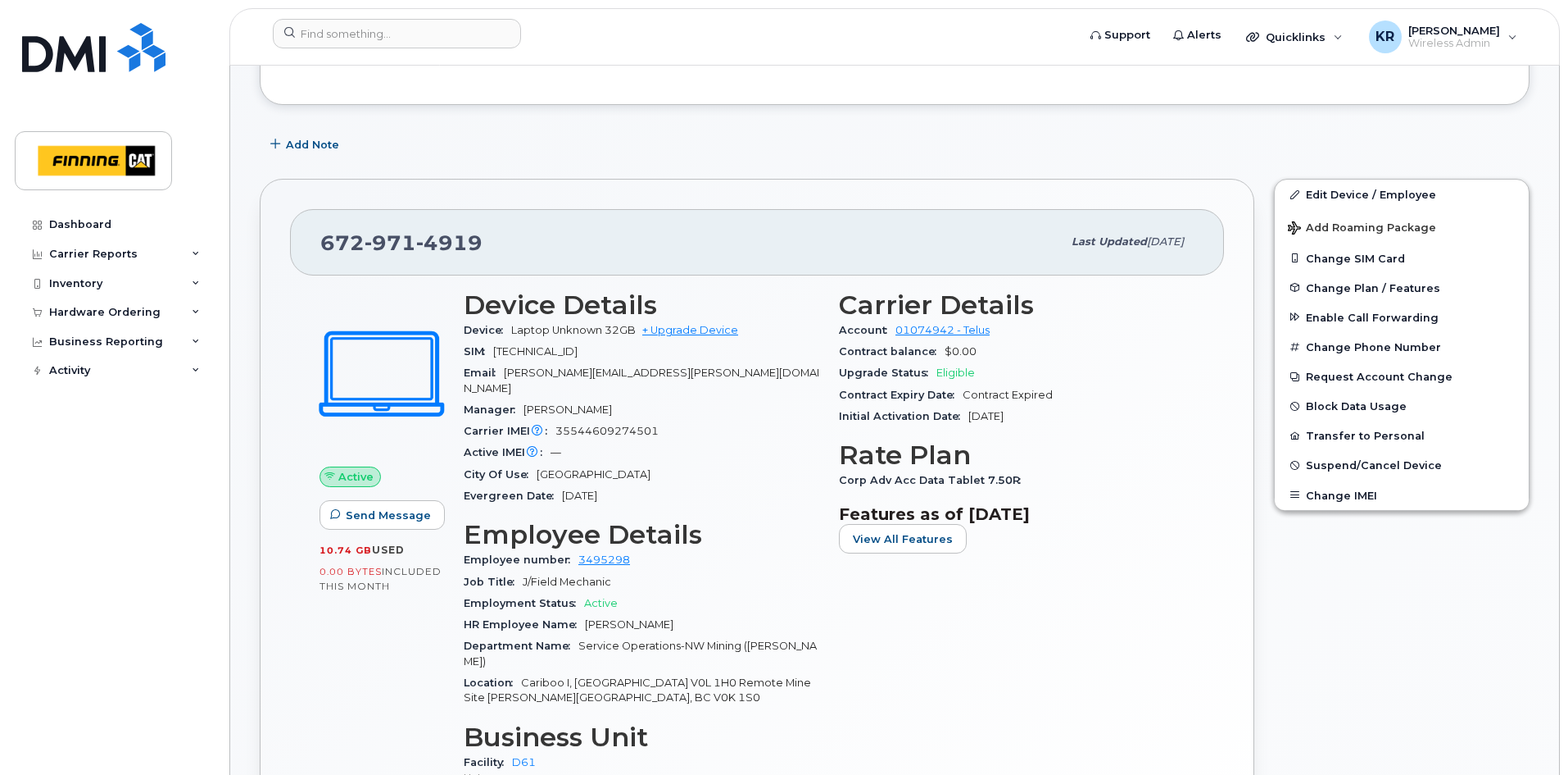
scroll to position [409, 0]
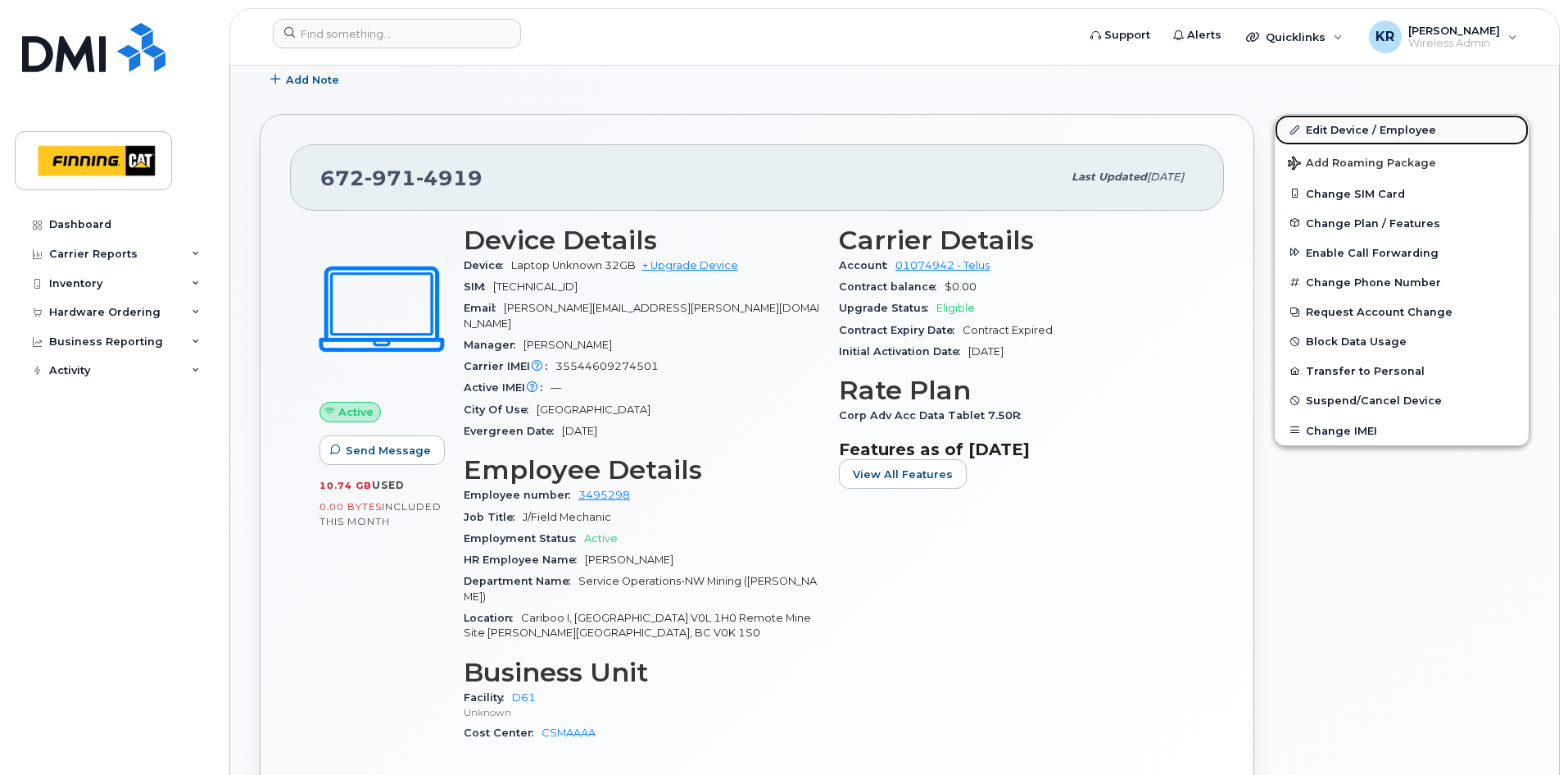
click at [1330, 132] on link "Edit Device / Employee" at bounding box center [1401, 130] width 254 height 30
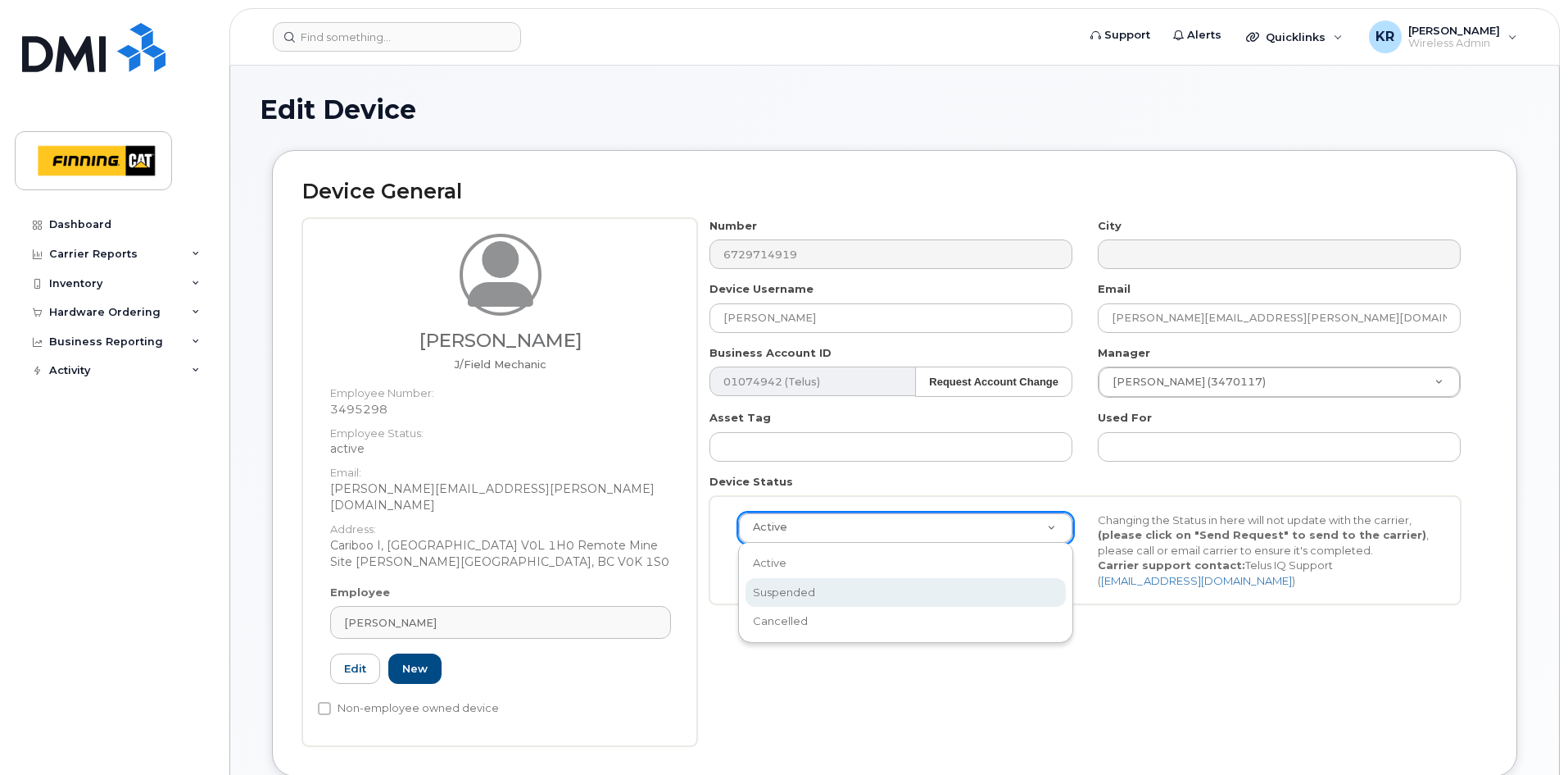
select select "suspended"
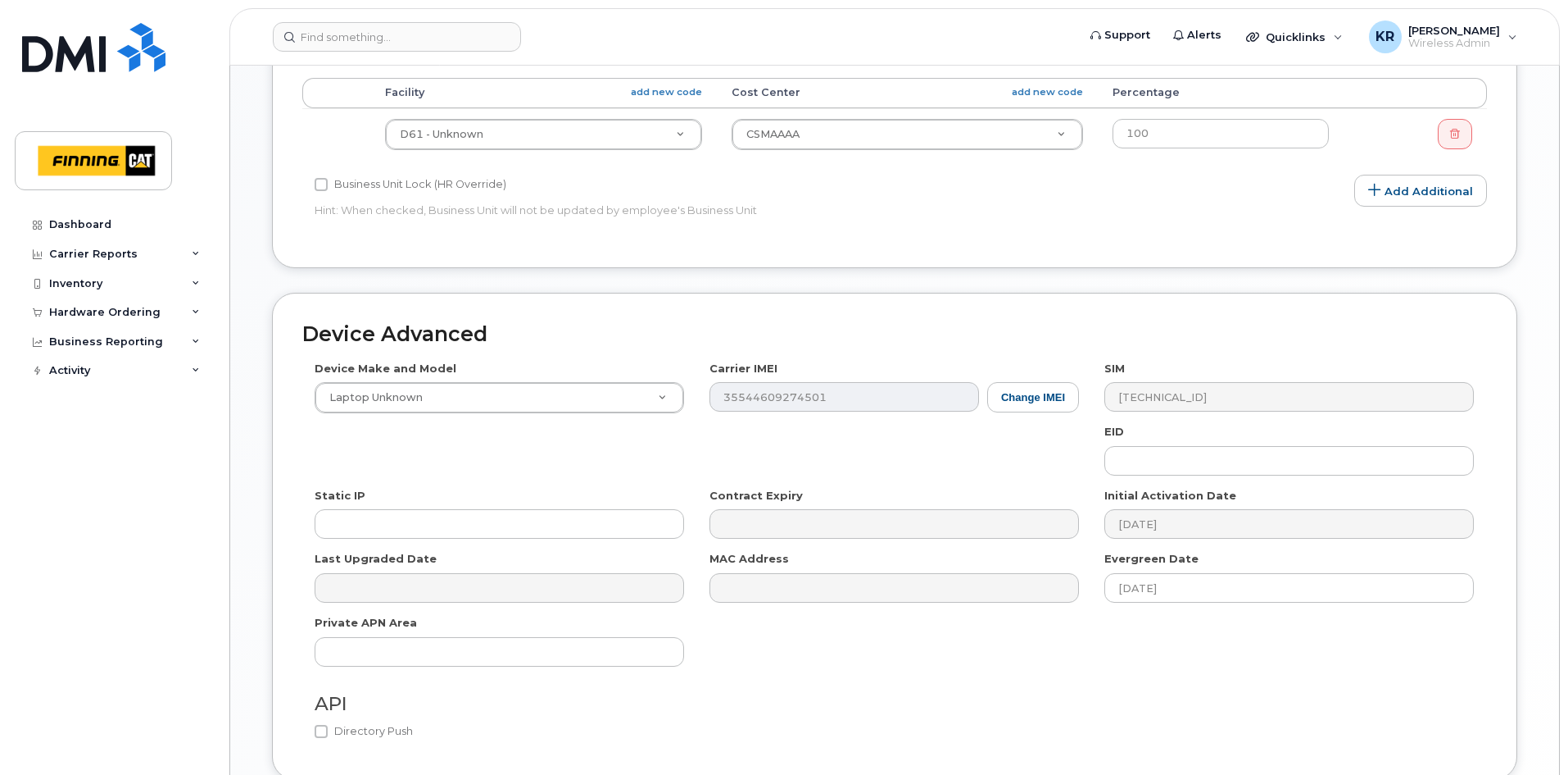
scroll to position [916, 0]
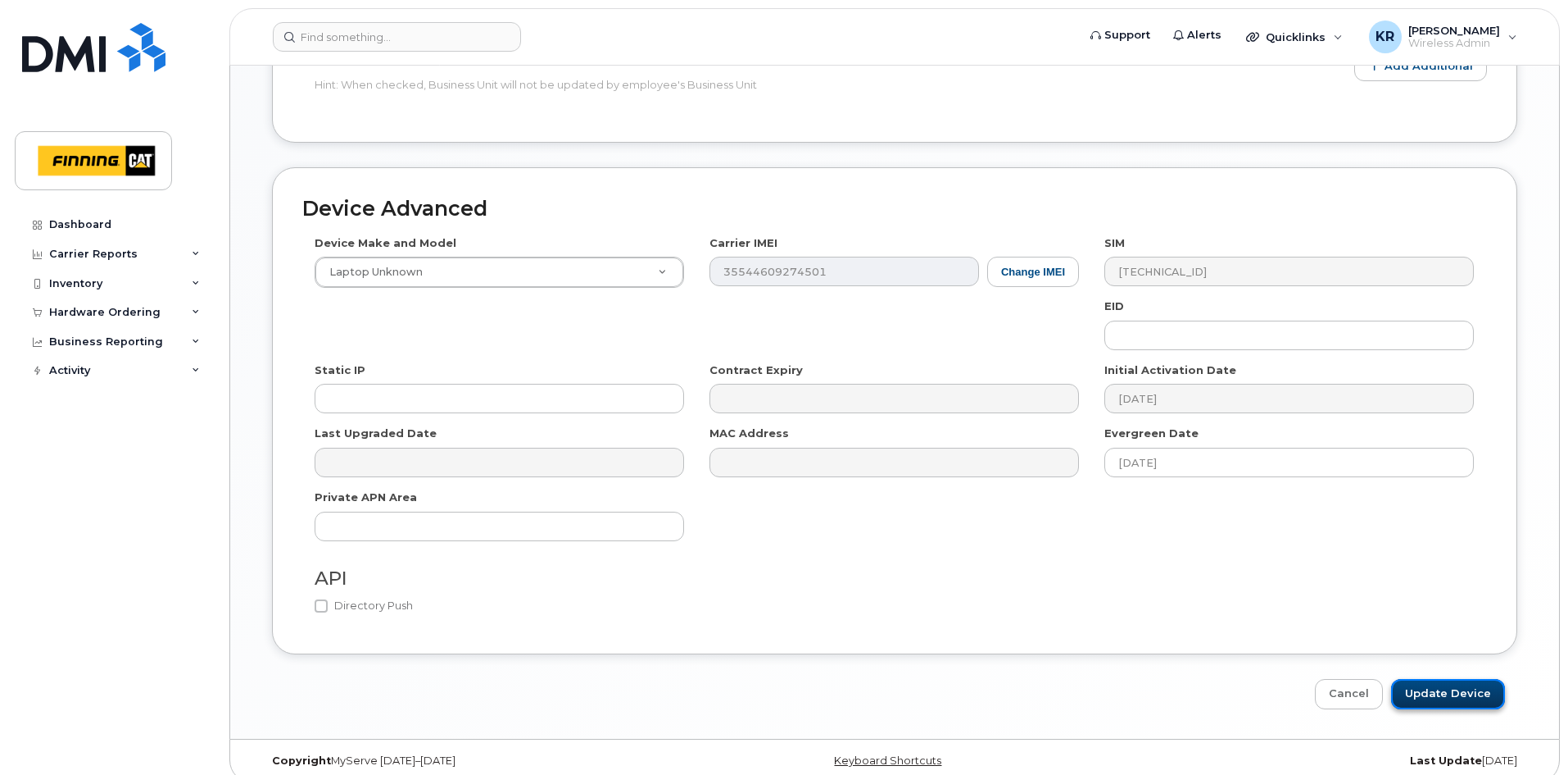
click at [1437, 679] on input "Update Device" at bounding box center [1448, 694] width 114 height 30
type input "Saving..."
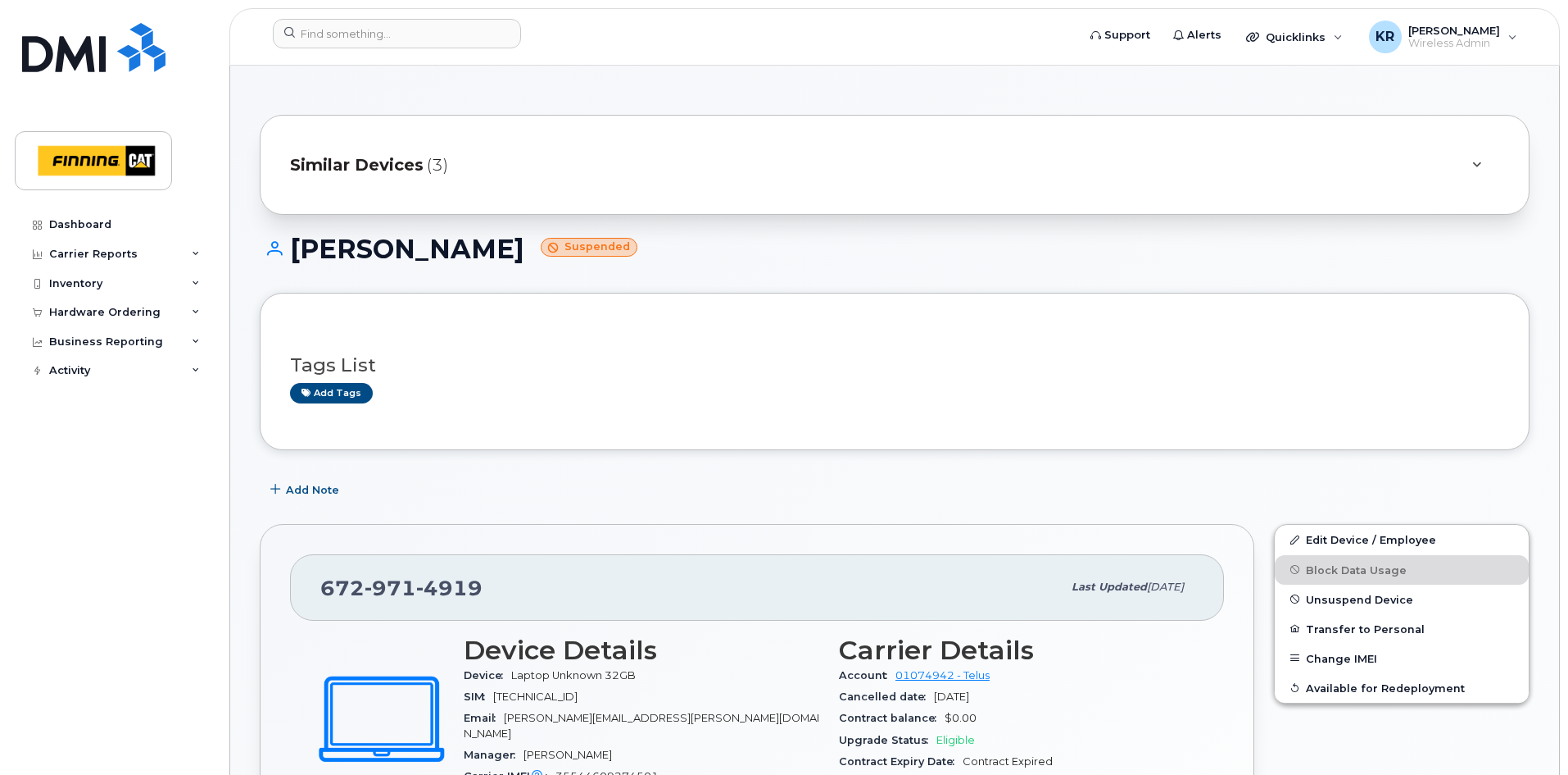
scroll to position [82, 0]
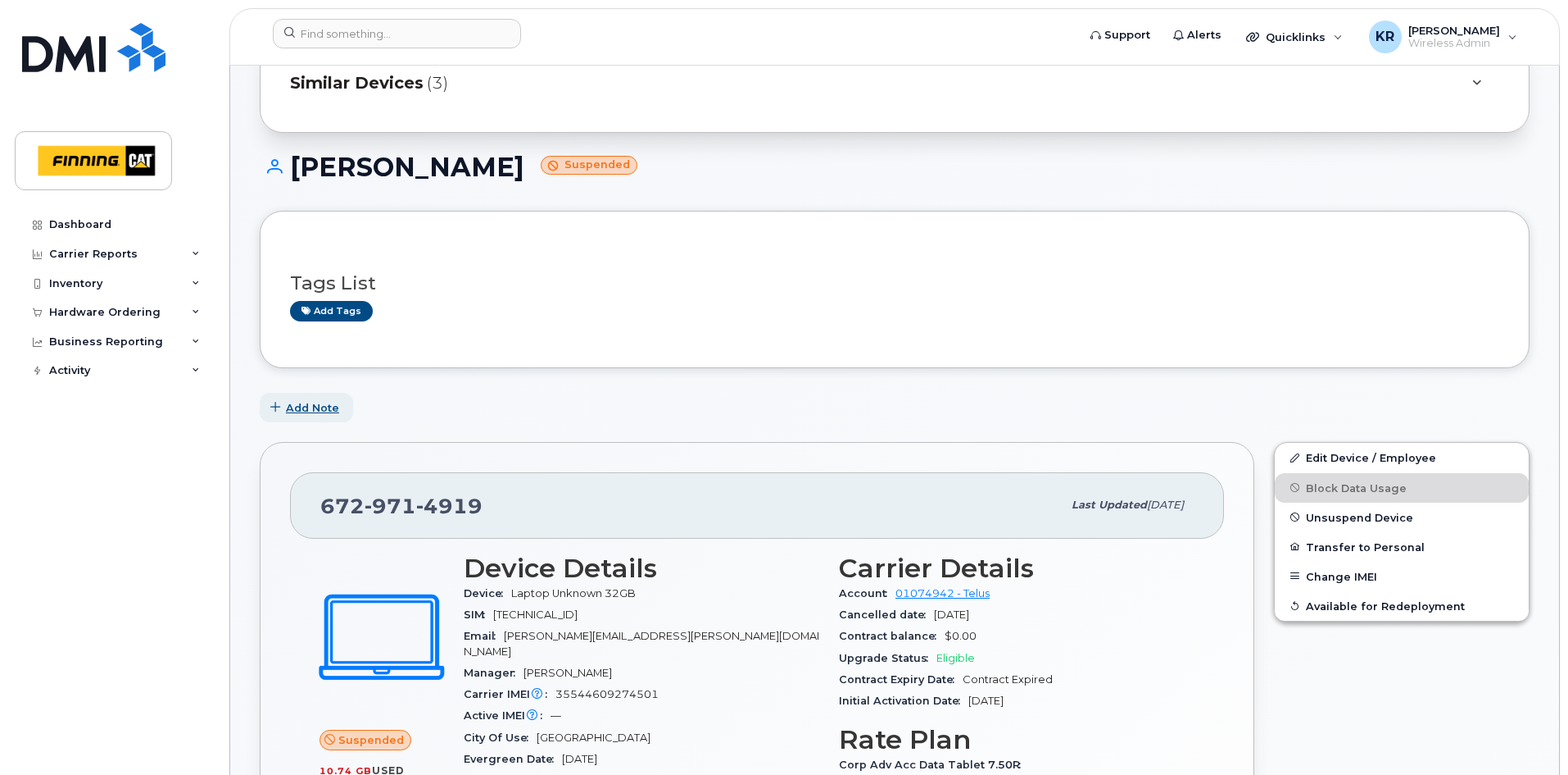
click at [323, 408] on span "Add Note" at bounding box center [311, 408] width 53 height 16
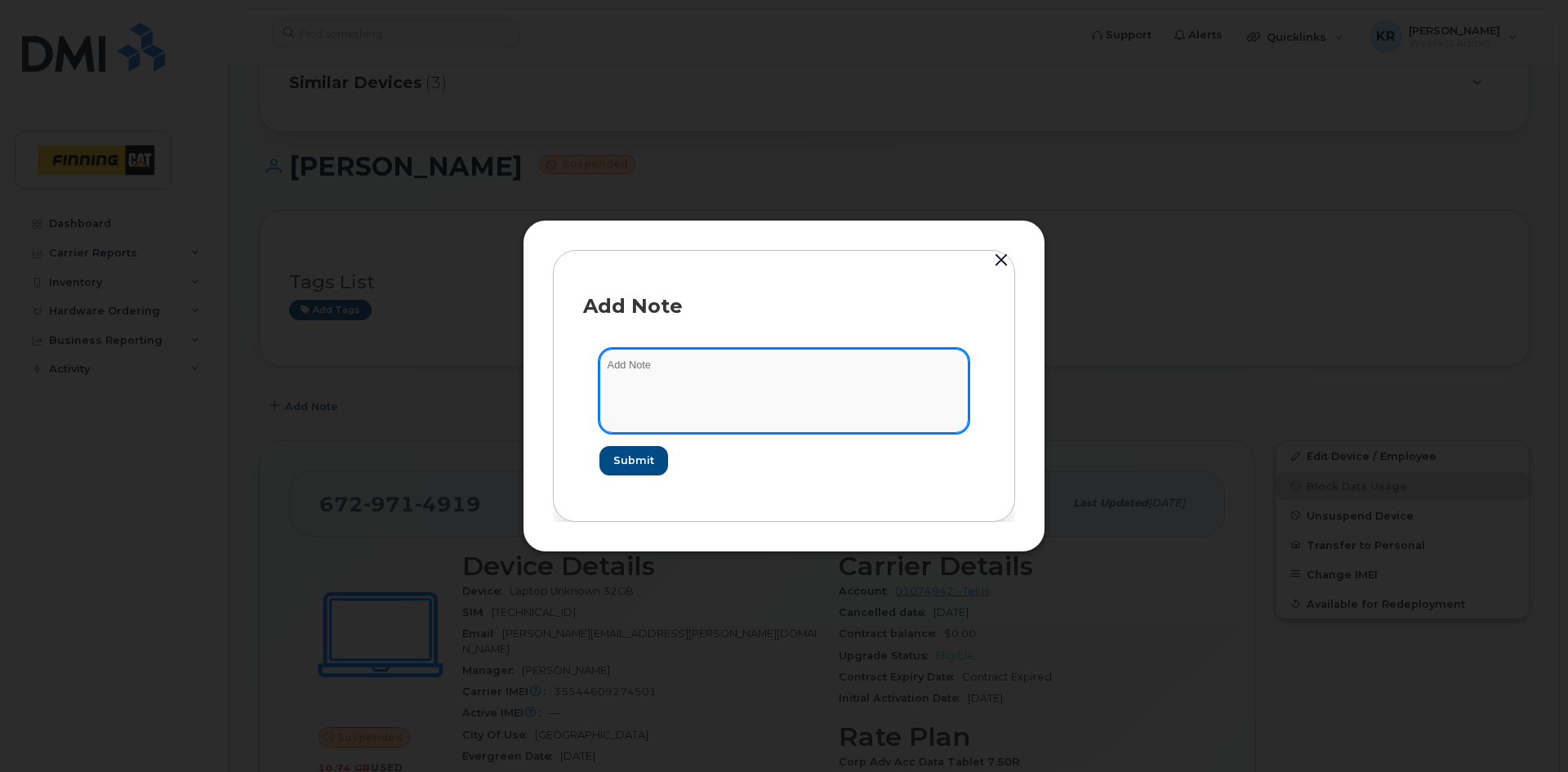
click at [699, 385] on textarea at bounding box center [783, 390] width 369 height 84
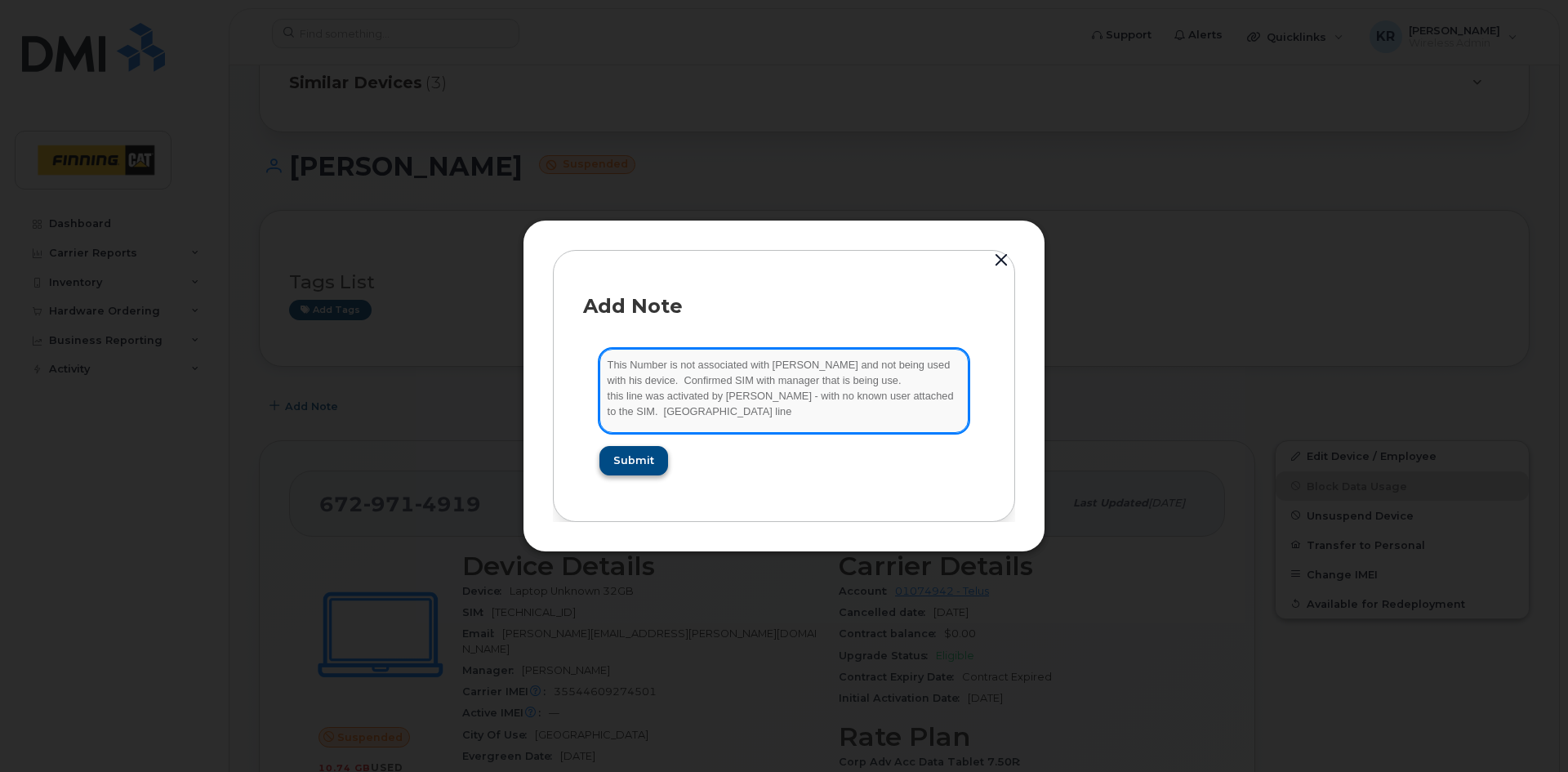
type textarea "This Number is not associated with Clark and not being used with his device. Co…"
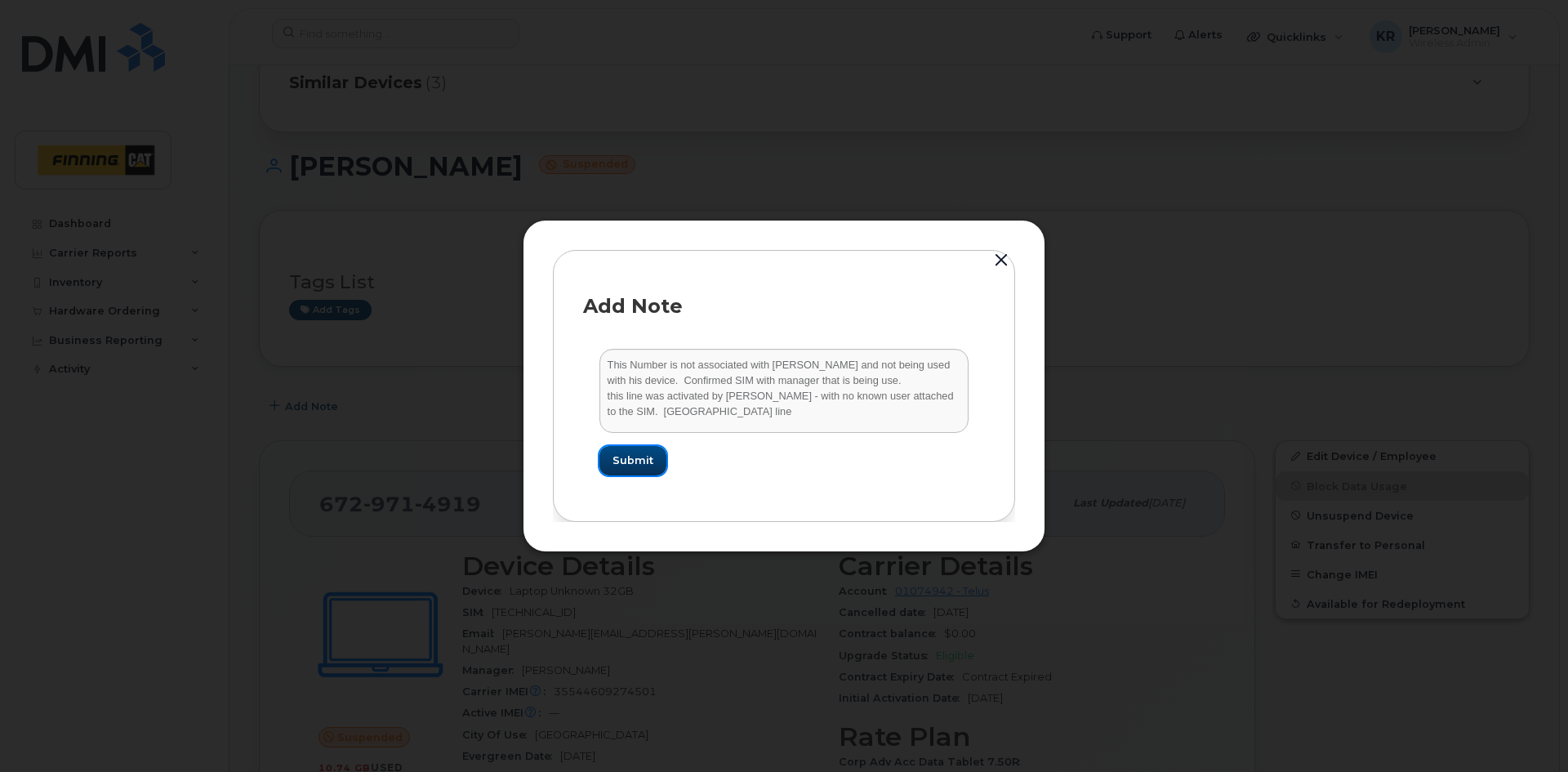
click at [633, 459] on span "Submit" at bounding box center [633, 461] width 41 height 16
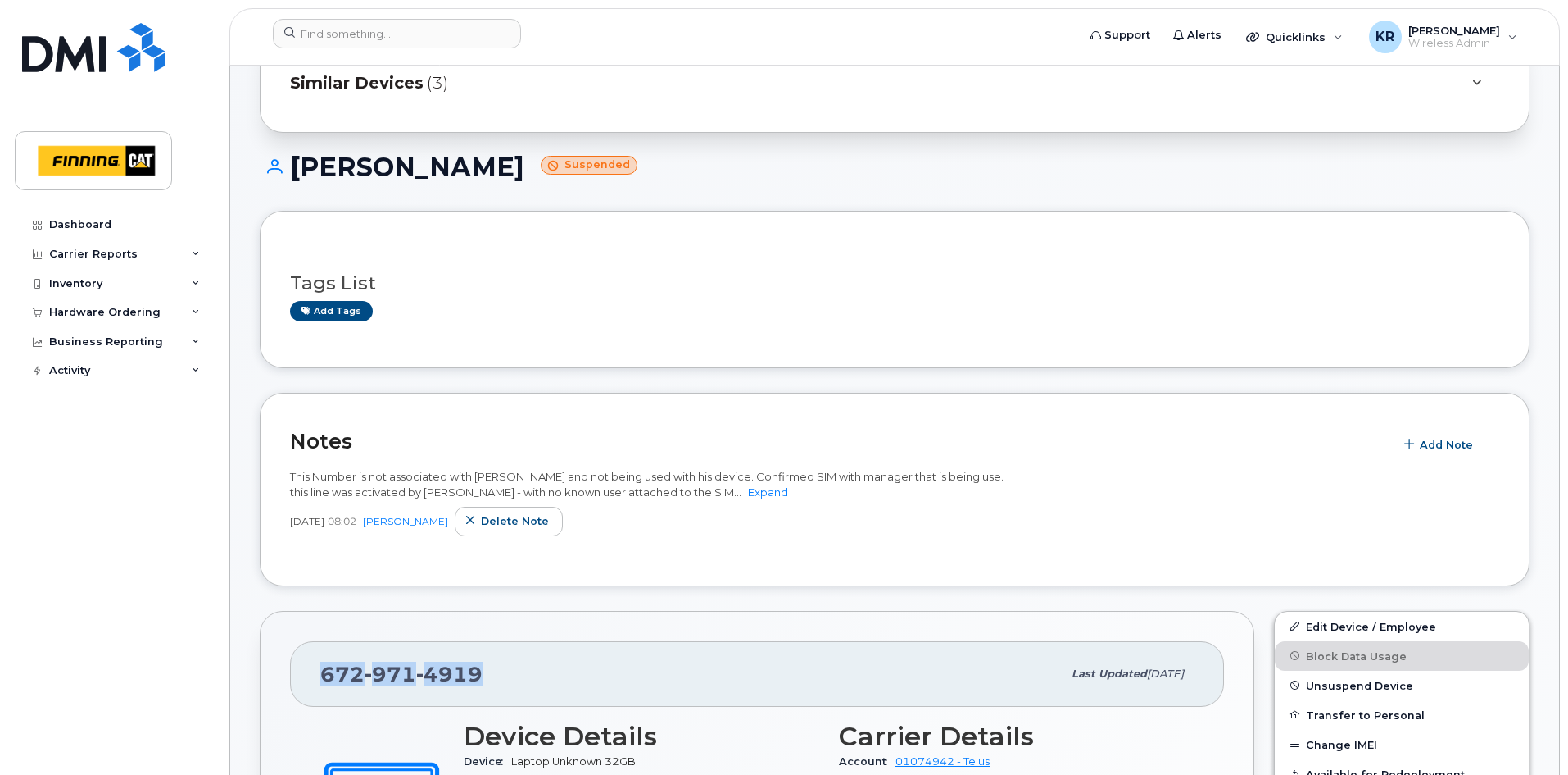
drag, startPoint x: 484, startPoint y: 671, endPoint x: 322, endPoint y: 669, distance: 162.0
click at [322, 669] on div "672 971 4919" at bounding box center [691, 673] width 742 height 34
copy span "672 971 4919"
click at [347, 309] on link "Add tags" at bounding box center [331, 311] width 83 height 21
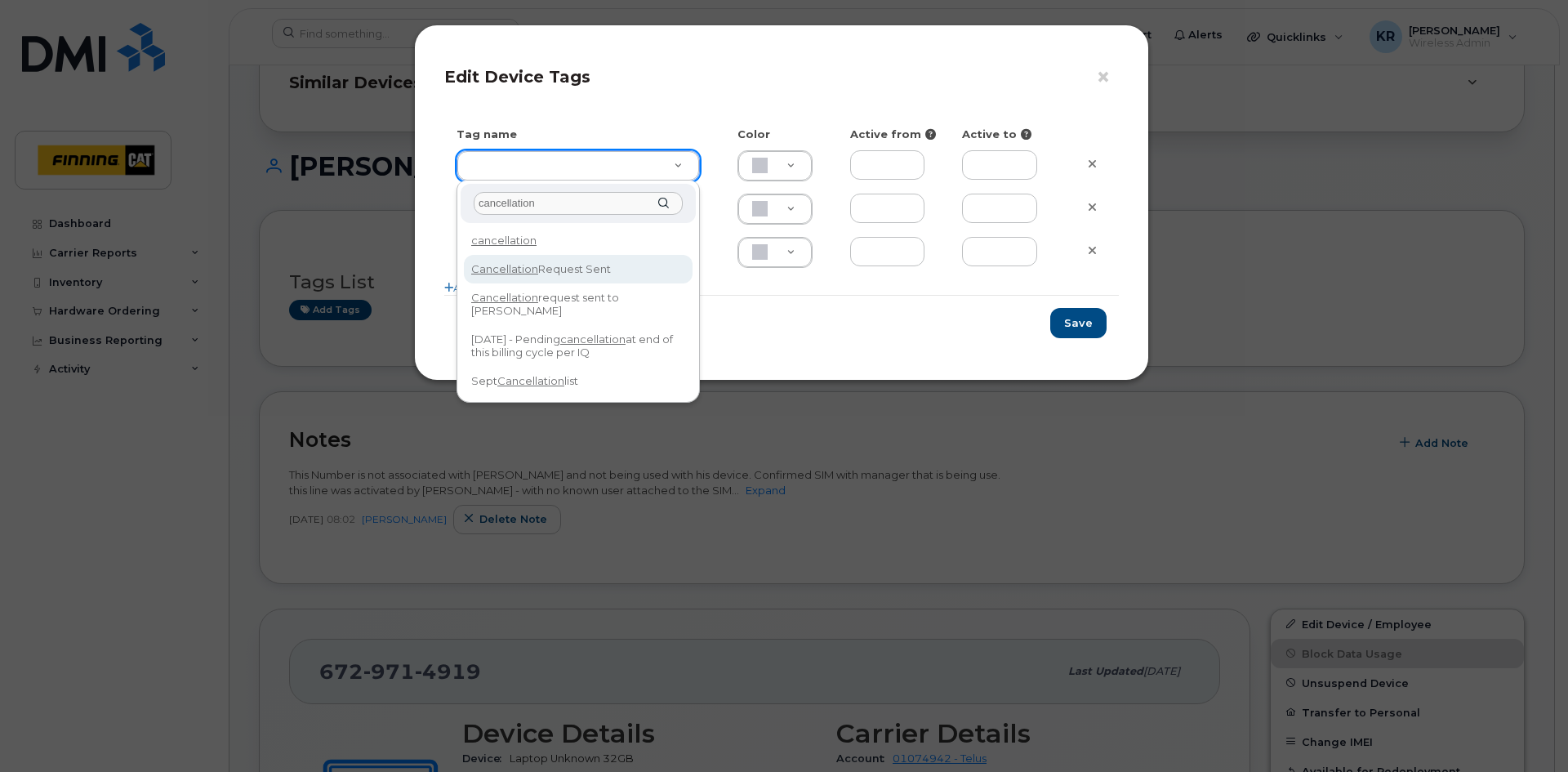
type input "cancellation"
type input "Cancellation Request Sent"
type input "FDDCC5"
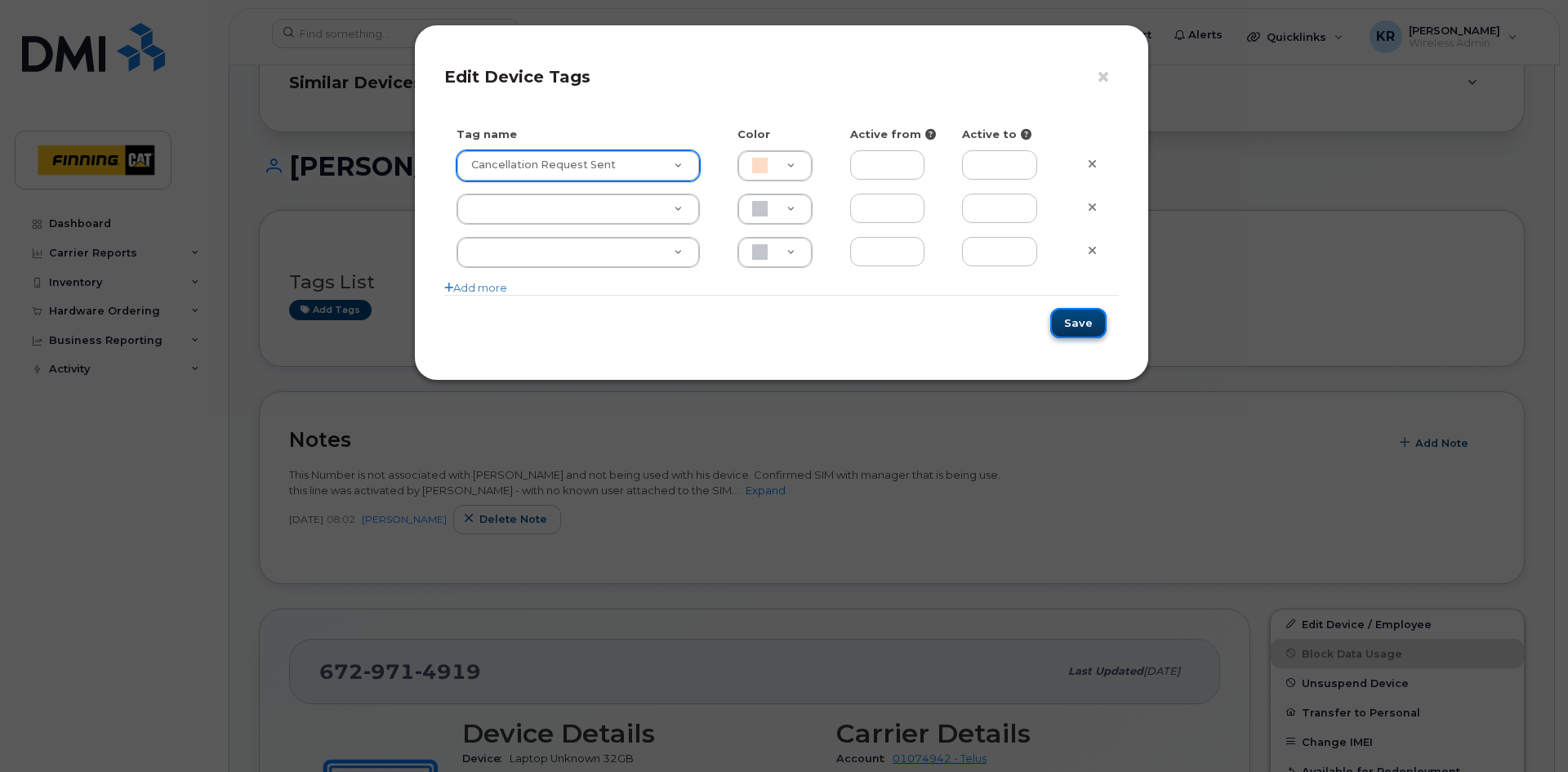
click at [1089, 326] on button "Save" at bounding box center [1078, 322] width 57 height 30
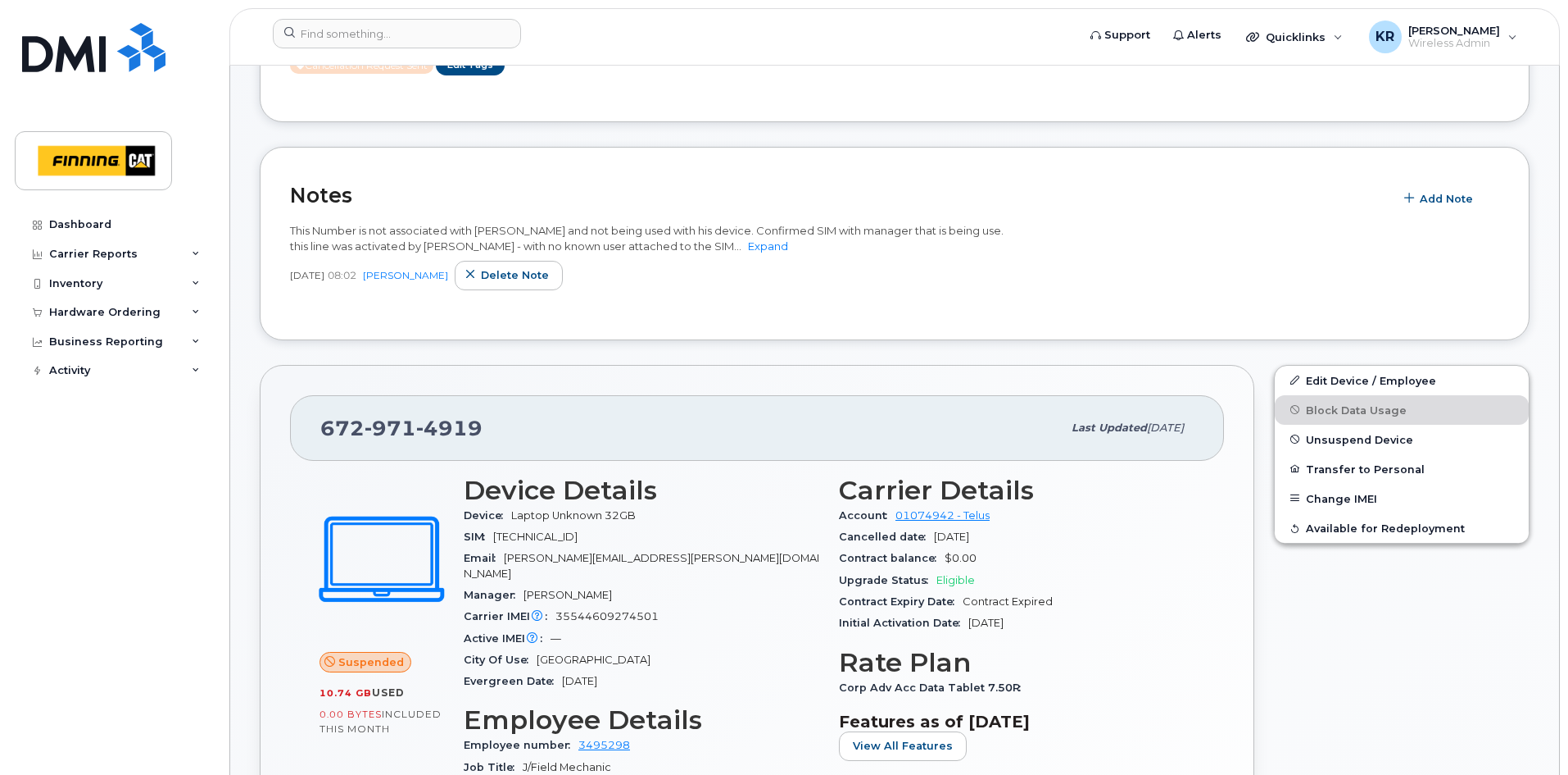
scroll to position [0, 0]
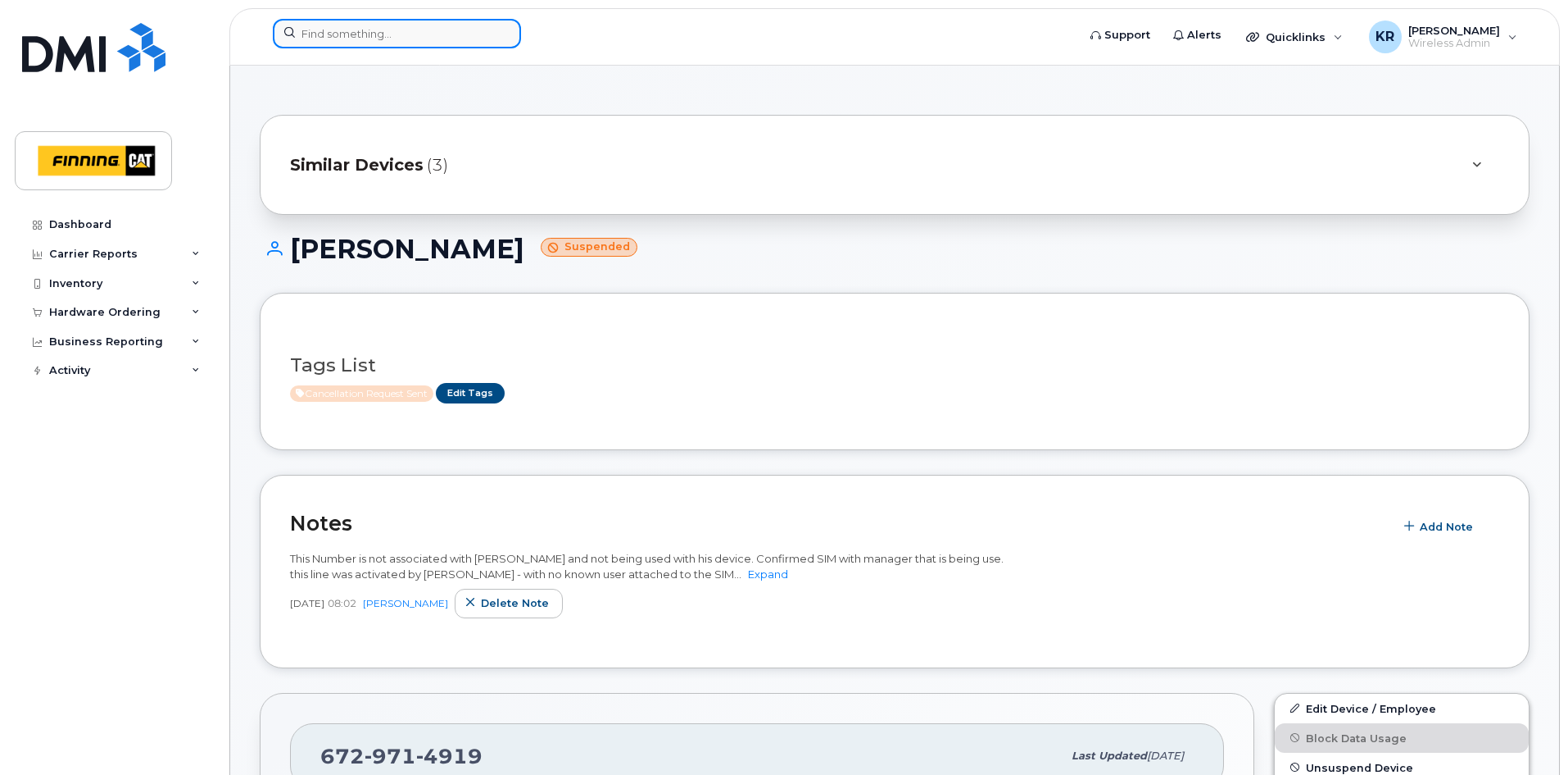
click at [304, 37] on input at bounding box center [396, 34] width 249 height 30
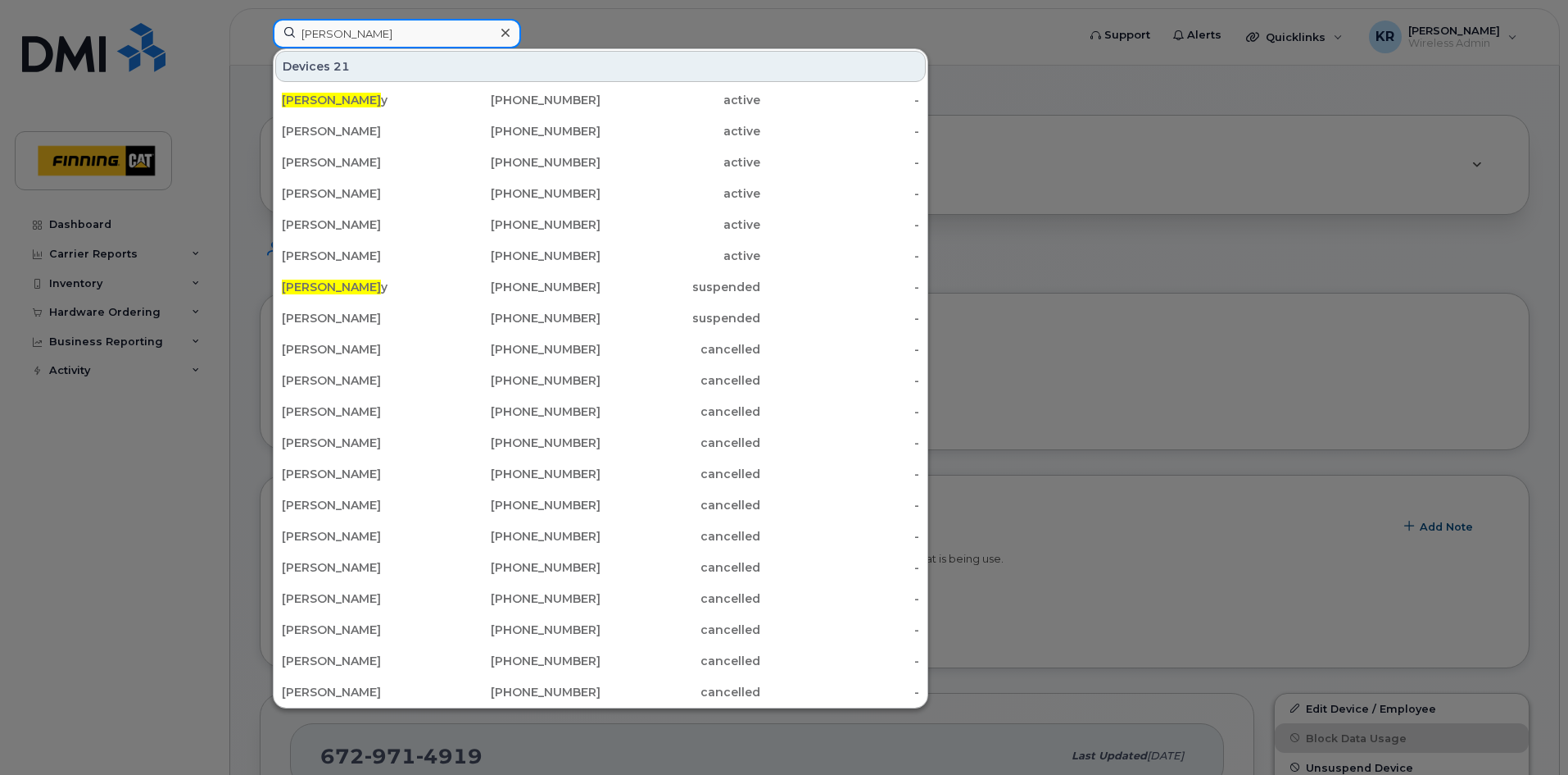
type input "amanda bradley"
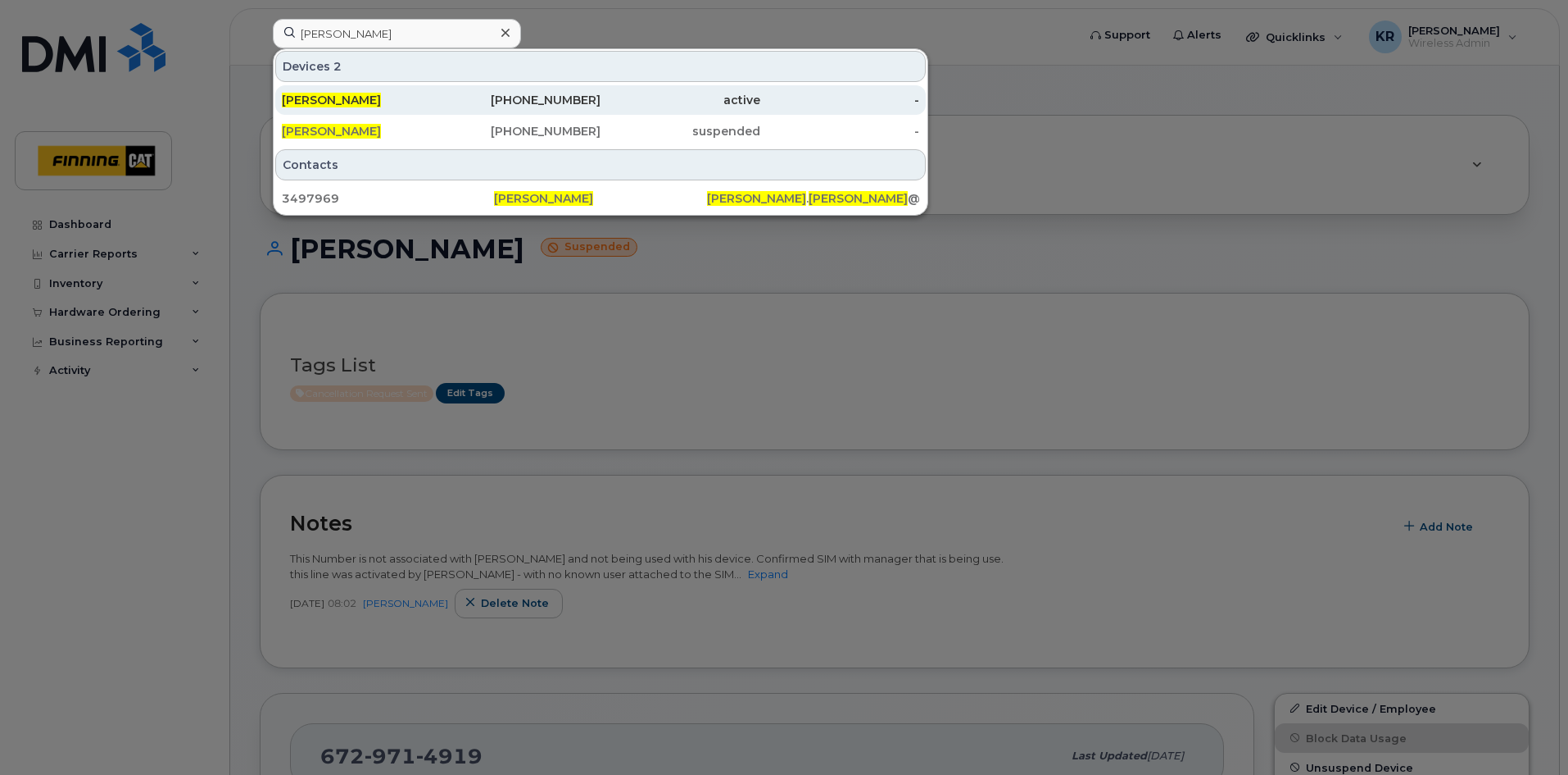
click at [555, 102] on div "587-447-3791" at bounding box center [521, 100] width 160 height 16
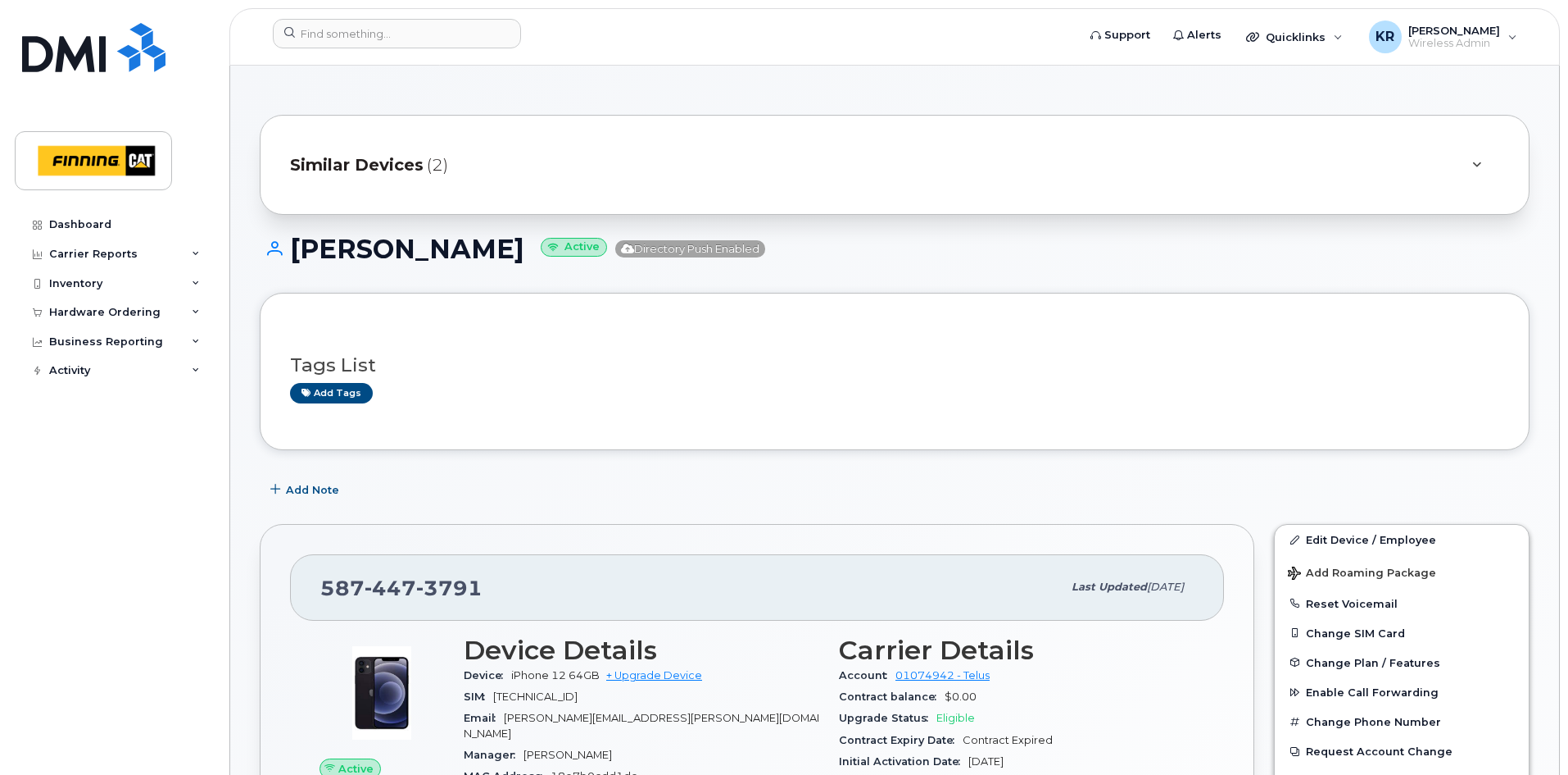
click at [368, 169] on span "Similar Devices" at bounding box center [357, 165] width 134 height 24
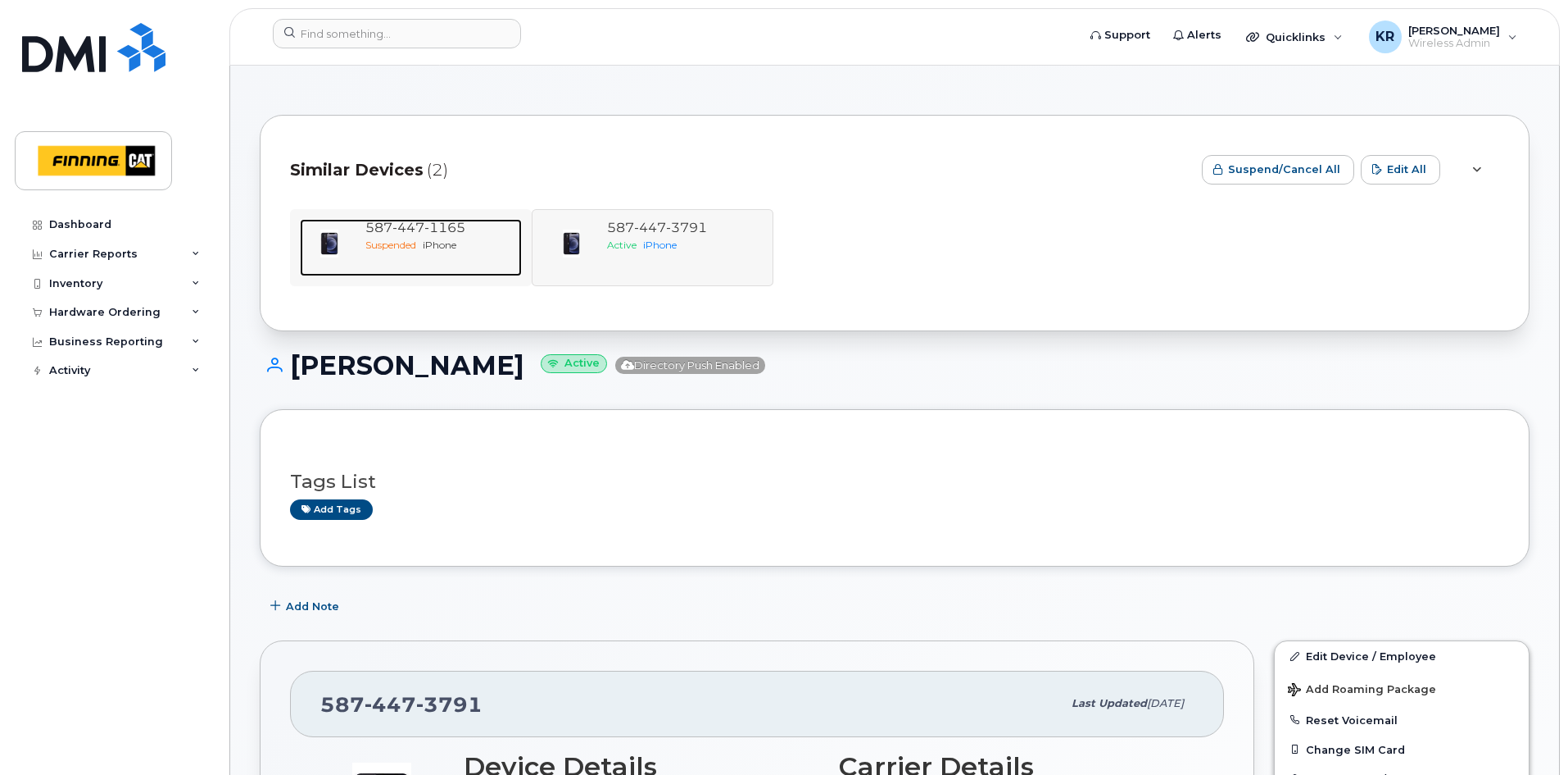
click at [455, 249] on span "iPhone" at bounding box center [440, 245] width 34 height 12
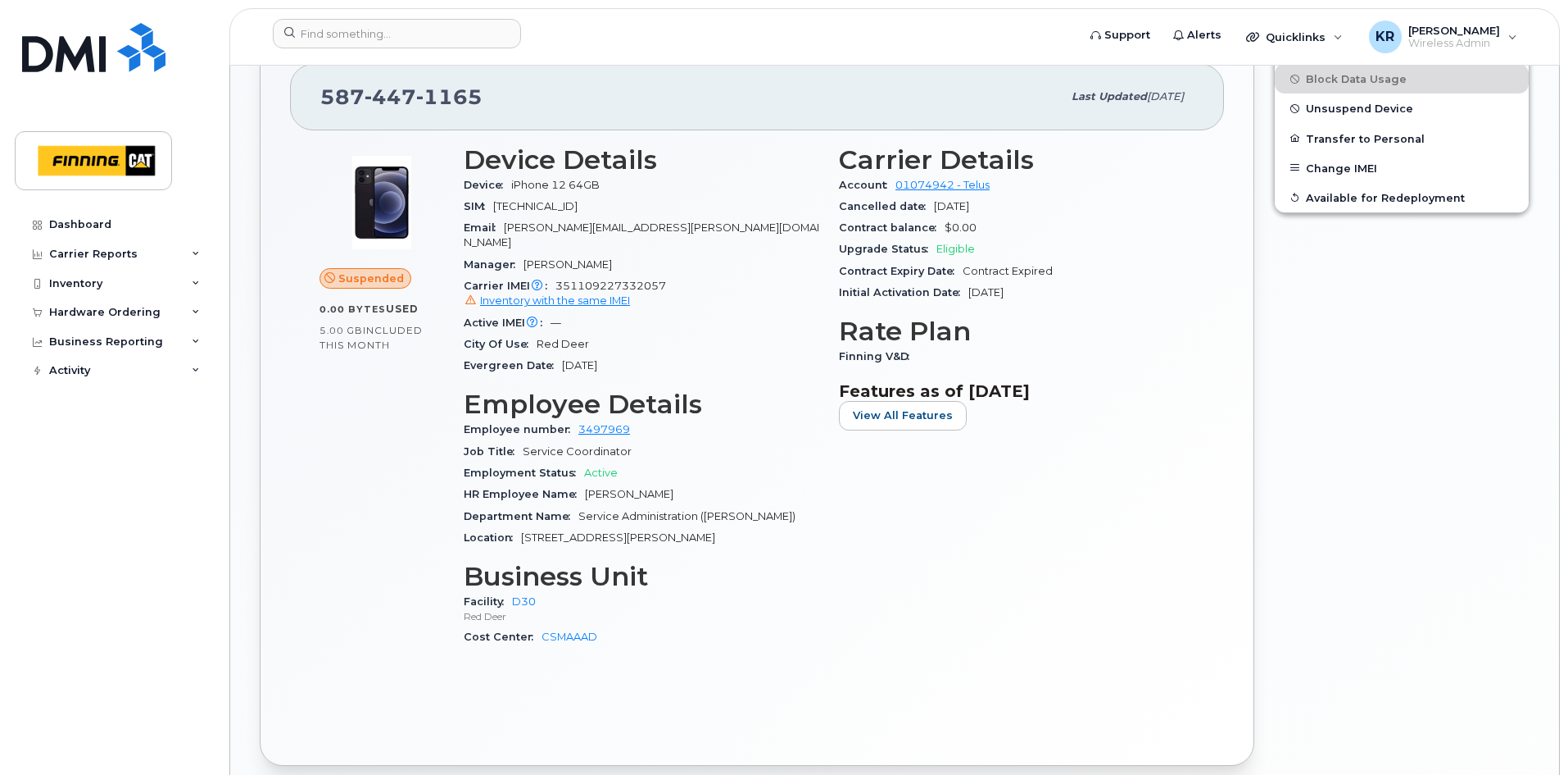
scroll to position [639, 0]
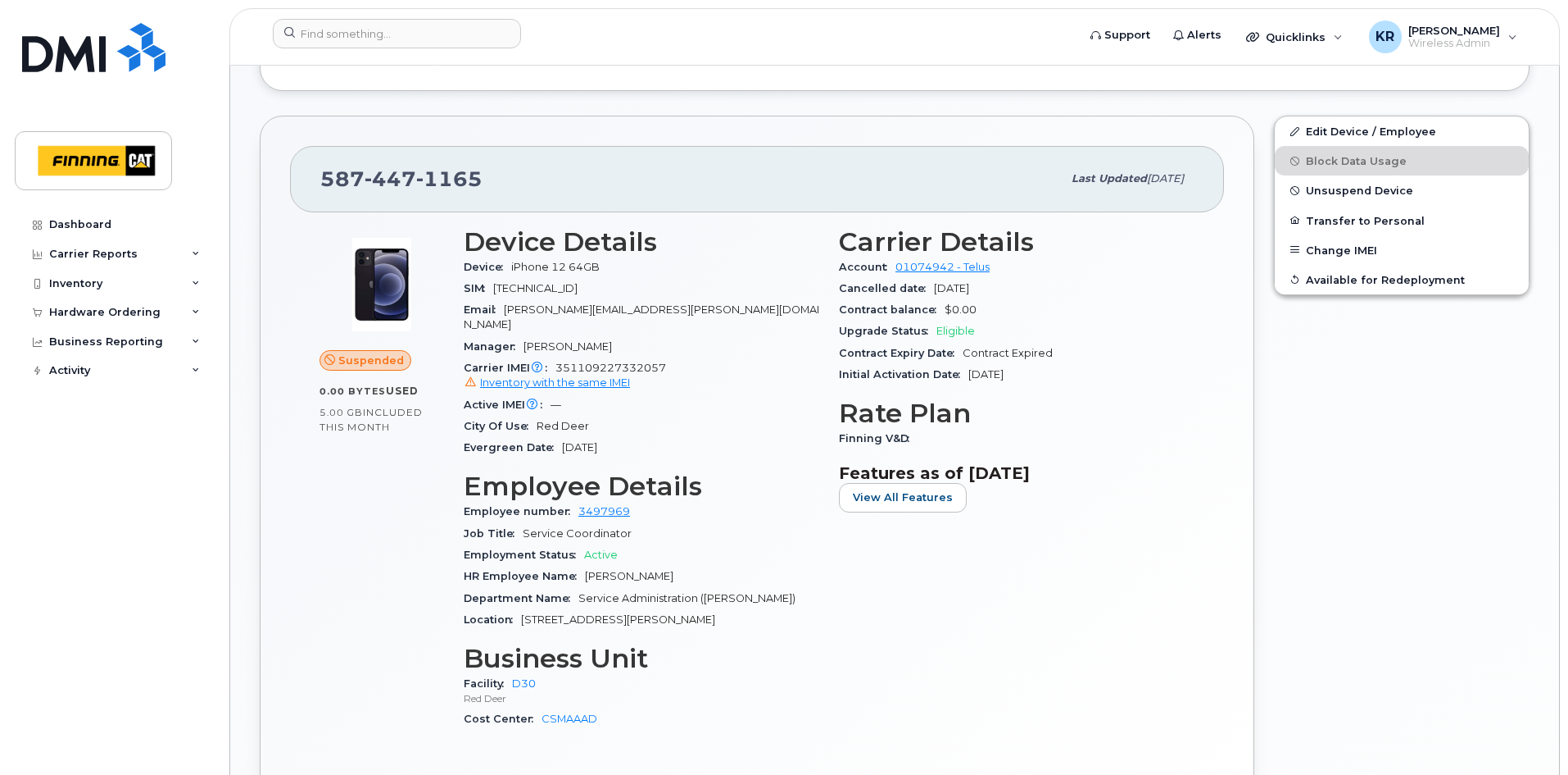
drag, startPoint x: 496, startPoint y: 286, endPoint x: 639, endPoint y: 289, distance: 143.0
click at [639, 289] on div "SIM [TECHNICAL_ID]" at bounding box center [642, 288] width 355 height 21
copy span "[TECHNICAL_ID]"
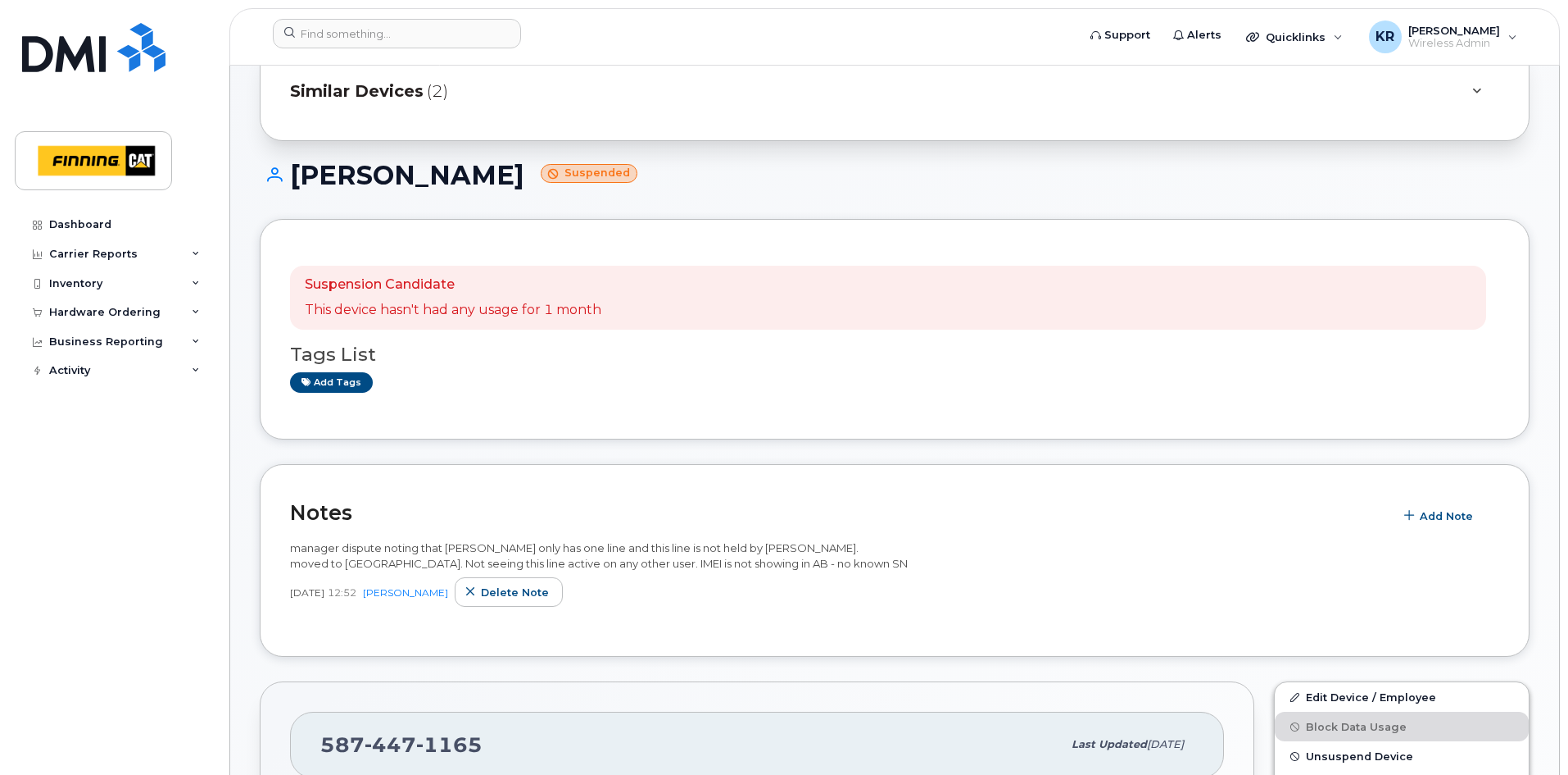
scroll to position [0, 0]
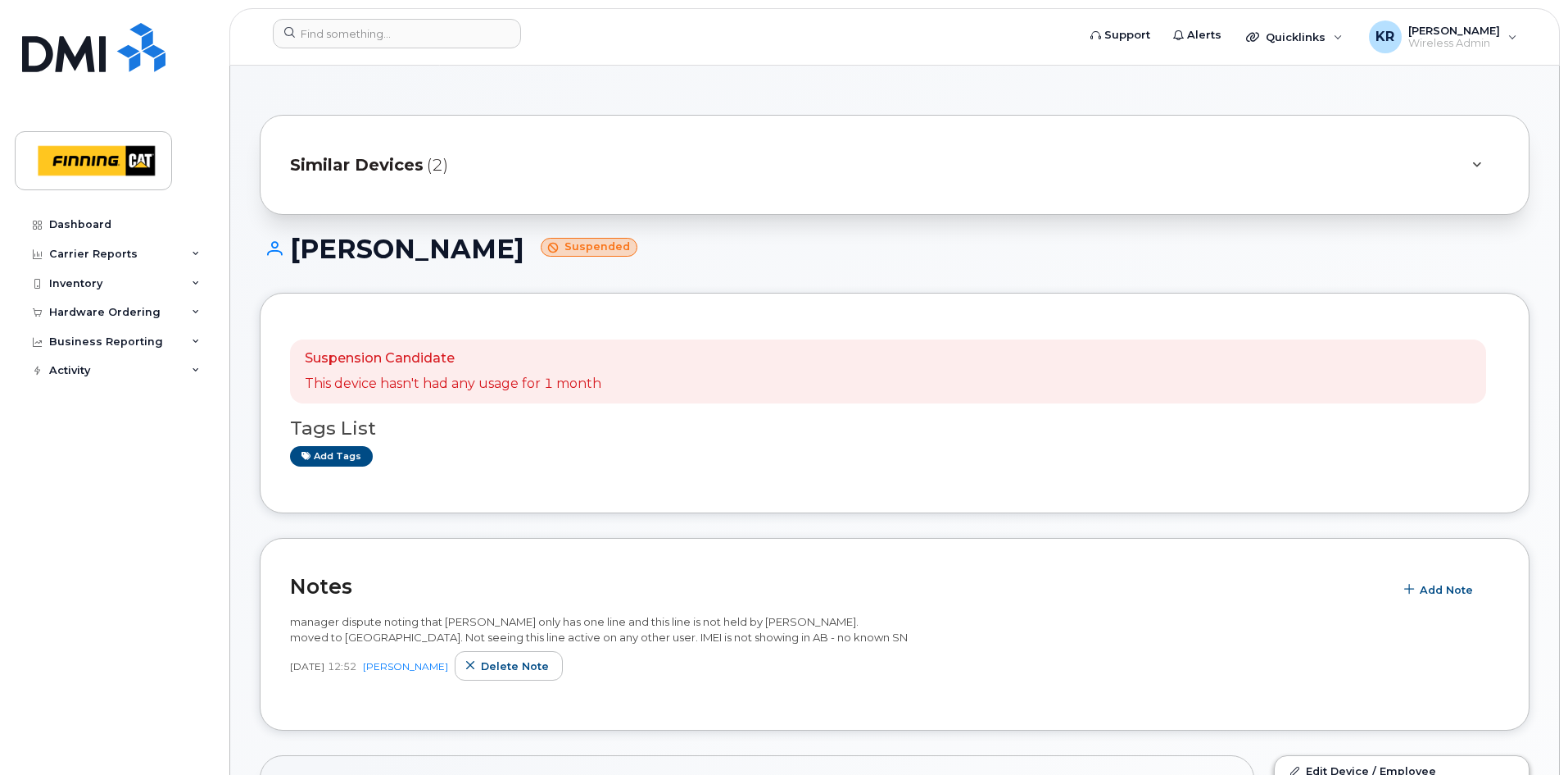
click at [369, 160] on span "Similar Devices" at bounding box center [357, 165] width 134 height 24
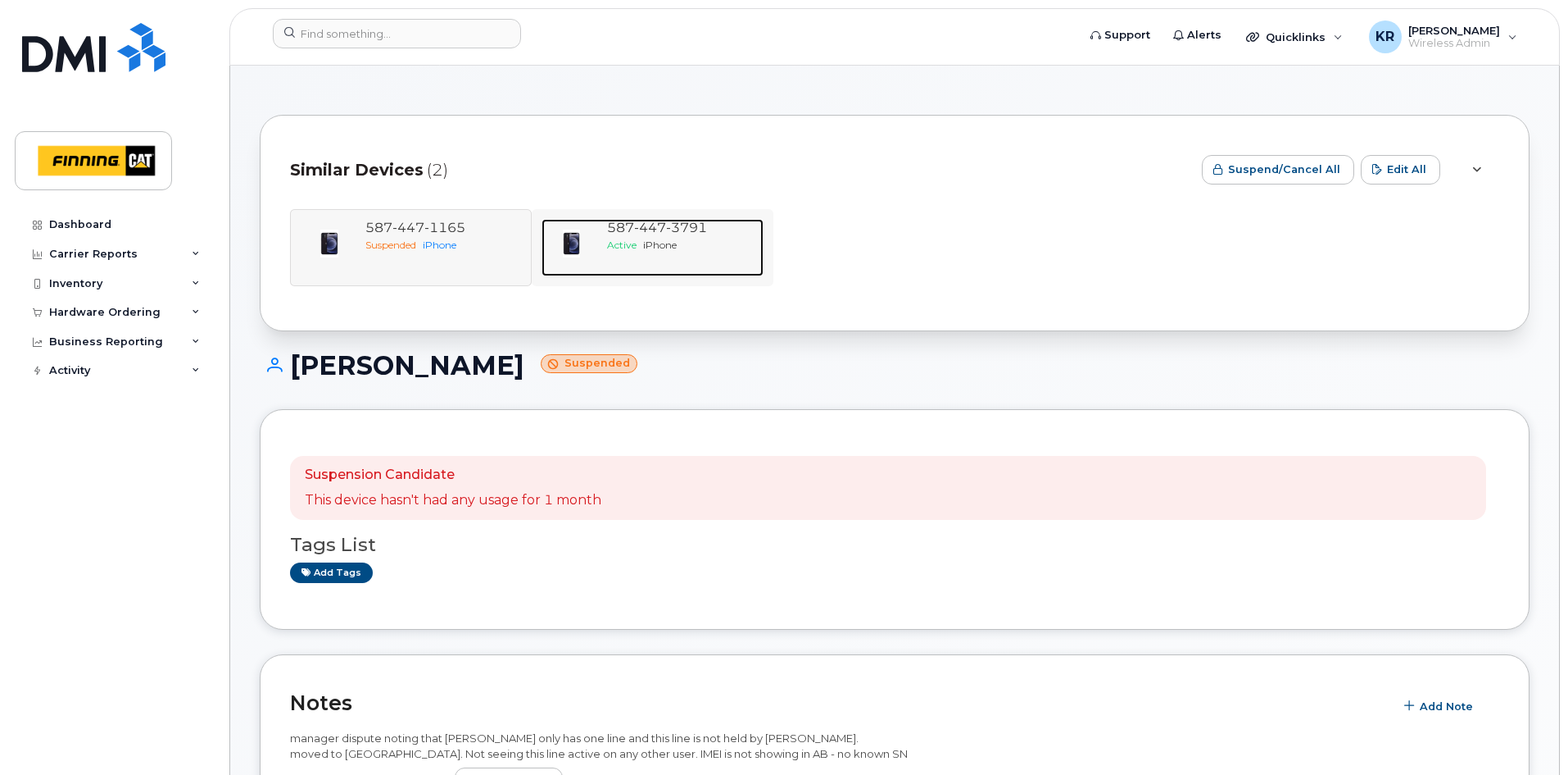
click at [669, 238] on div "Active iPhone" at bounding box center [682, 245] width 150 height 14
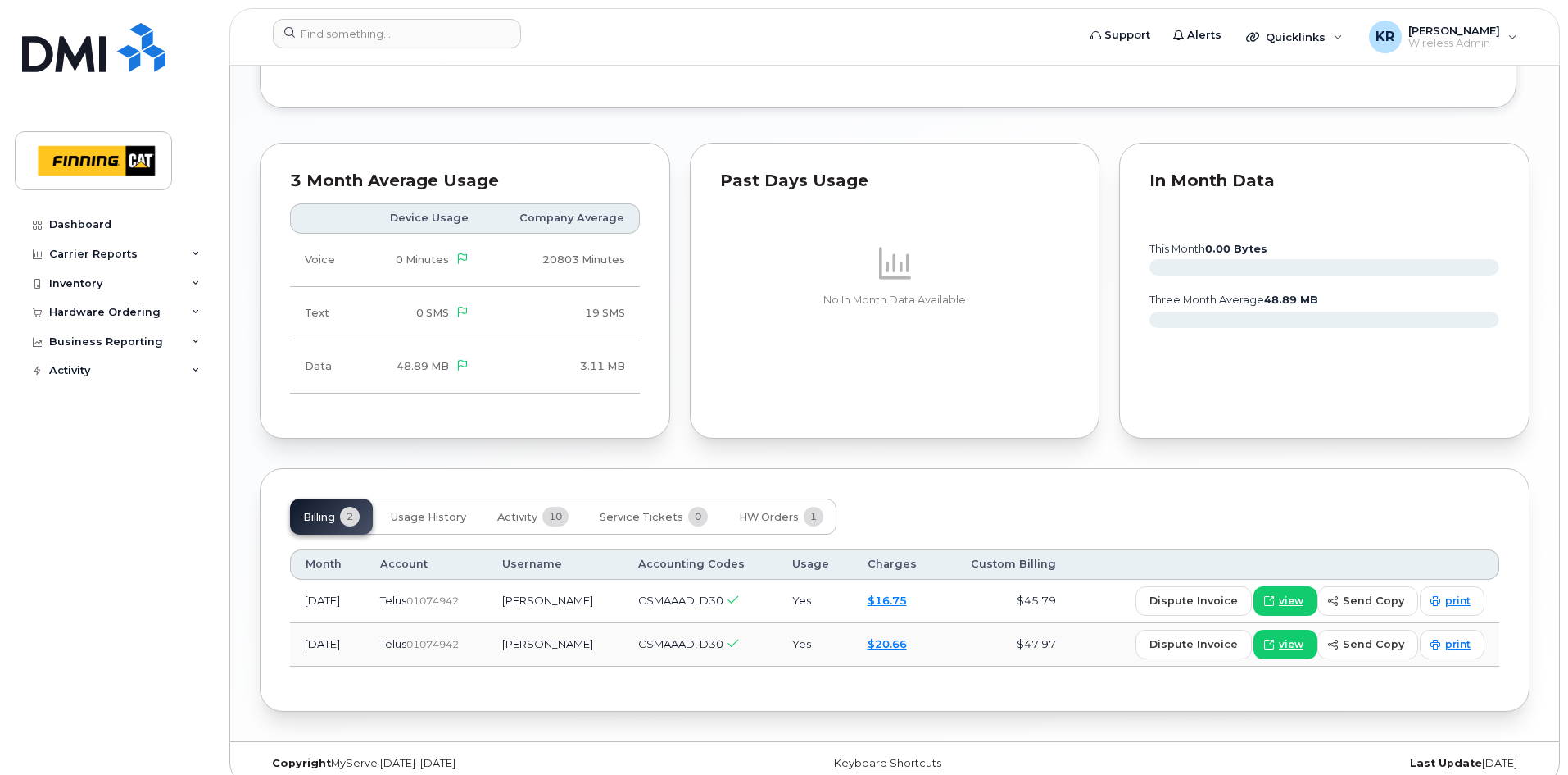
scroll to position [1488, 0]
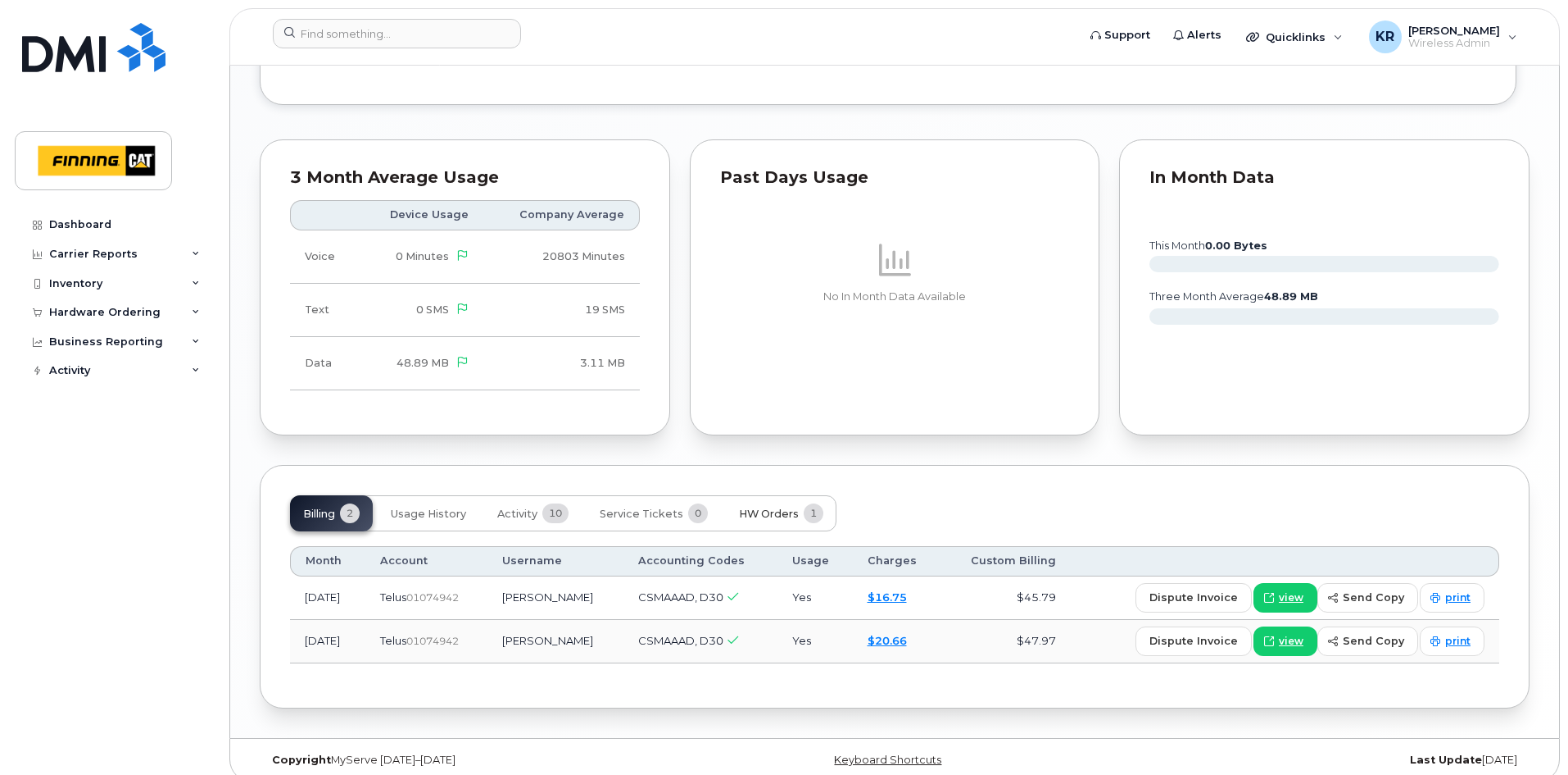
click at [766, 507] on span "HW Orders" at bounding box center [769, 513] width 60 height 13
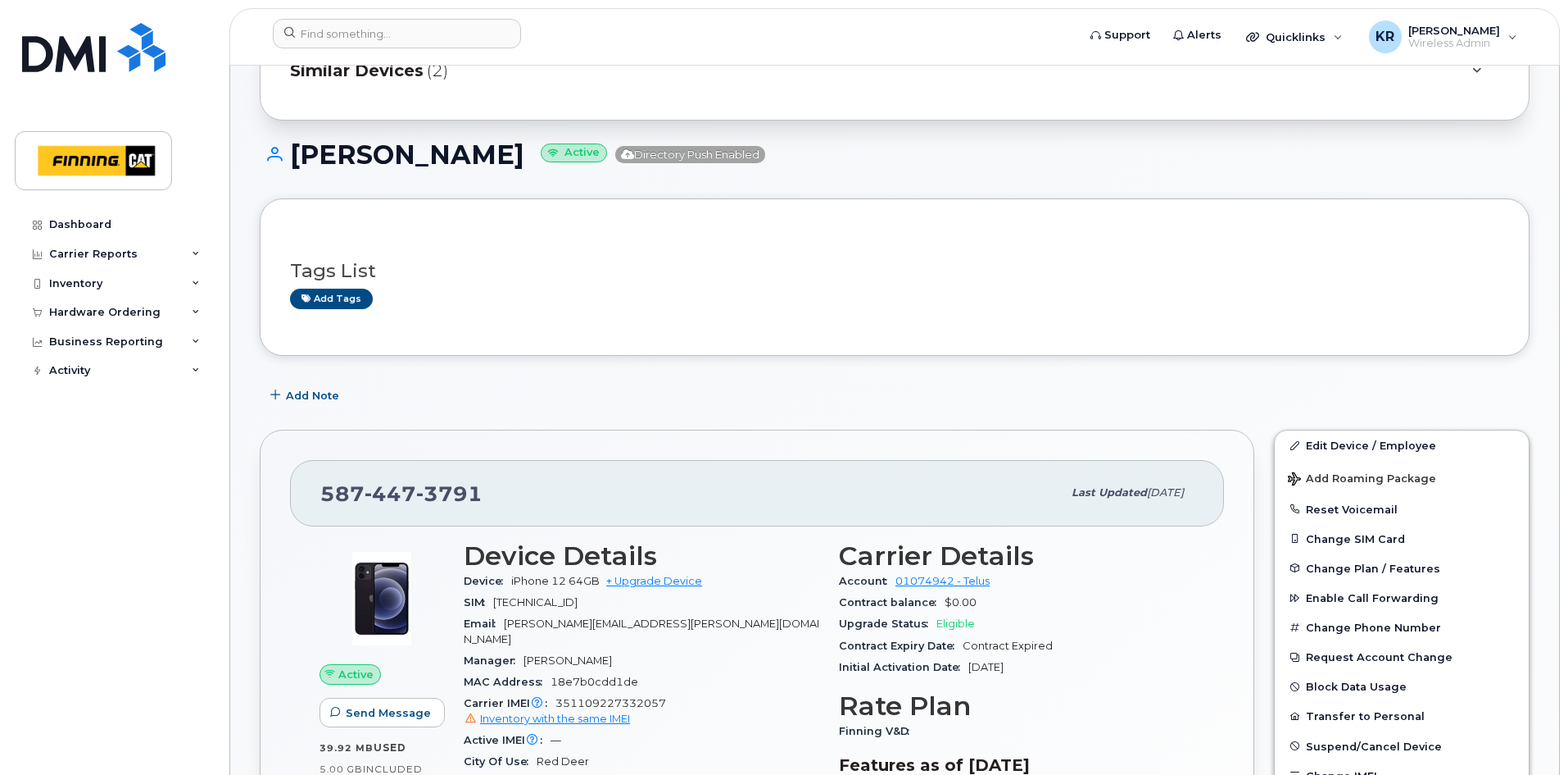
scroll to position [0, 0]
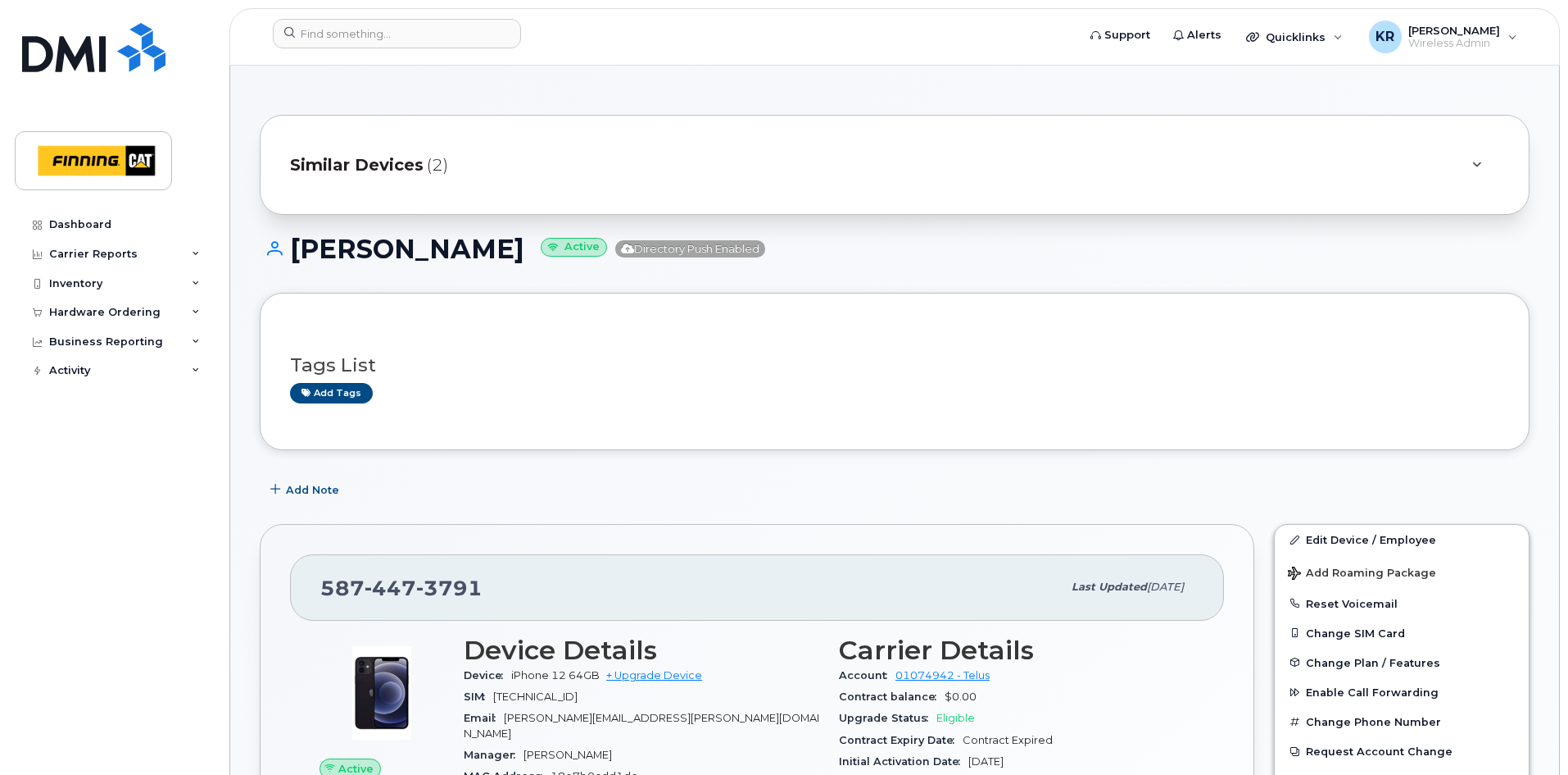
click at [386, 161] on span "Similar Devices" at bounding box center [357, 165] width 134 height 24
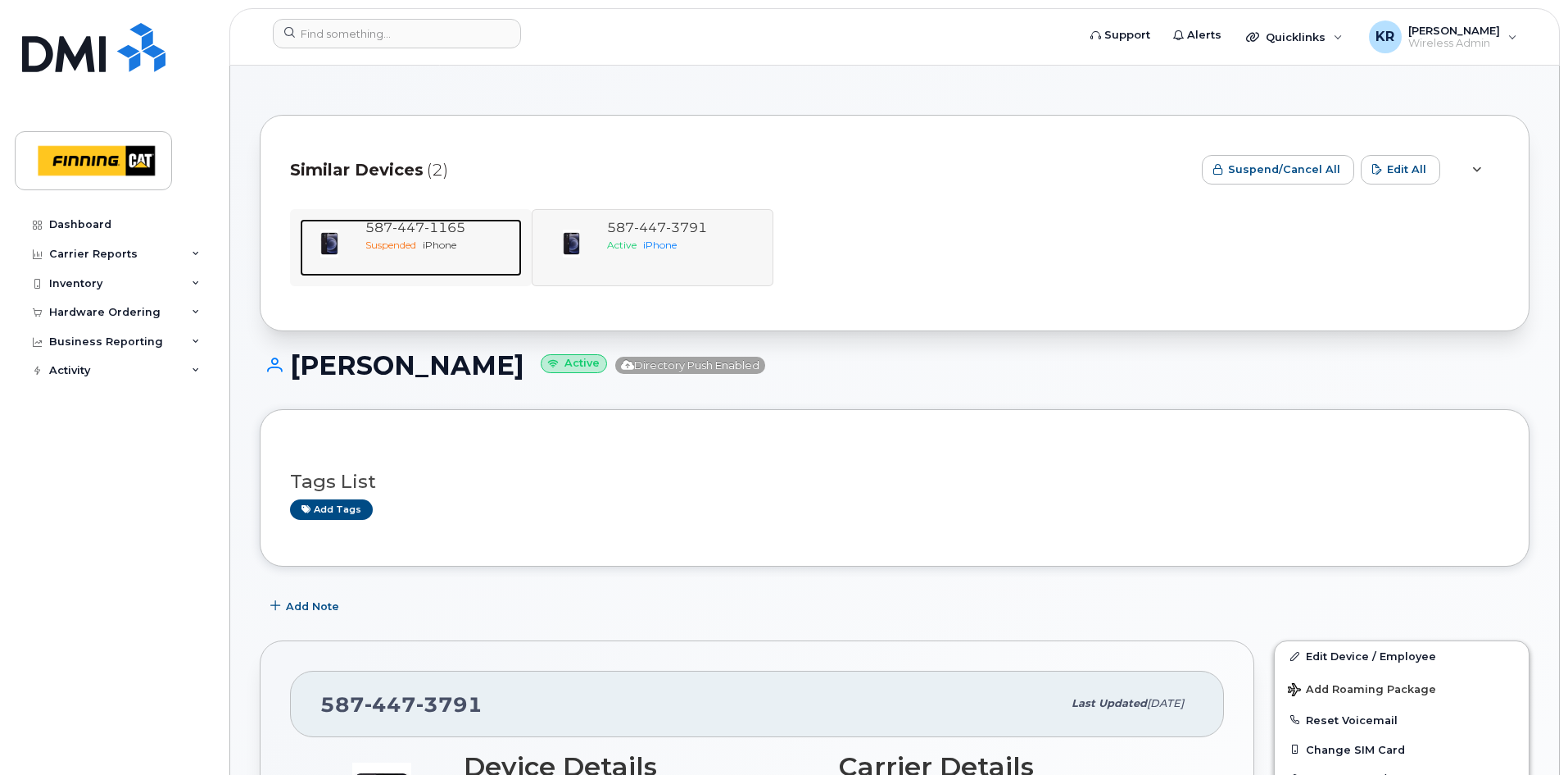
click at [392, 235] on span "447" at bounding box center [408, 228] width 32 height 16
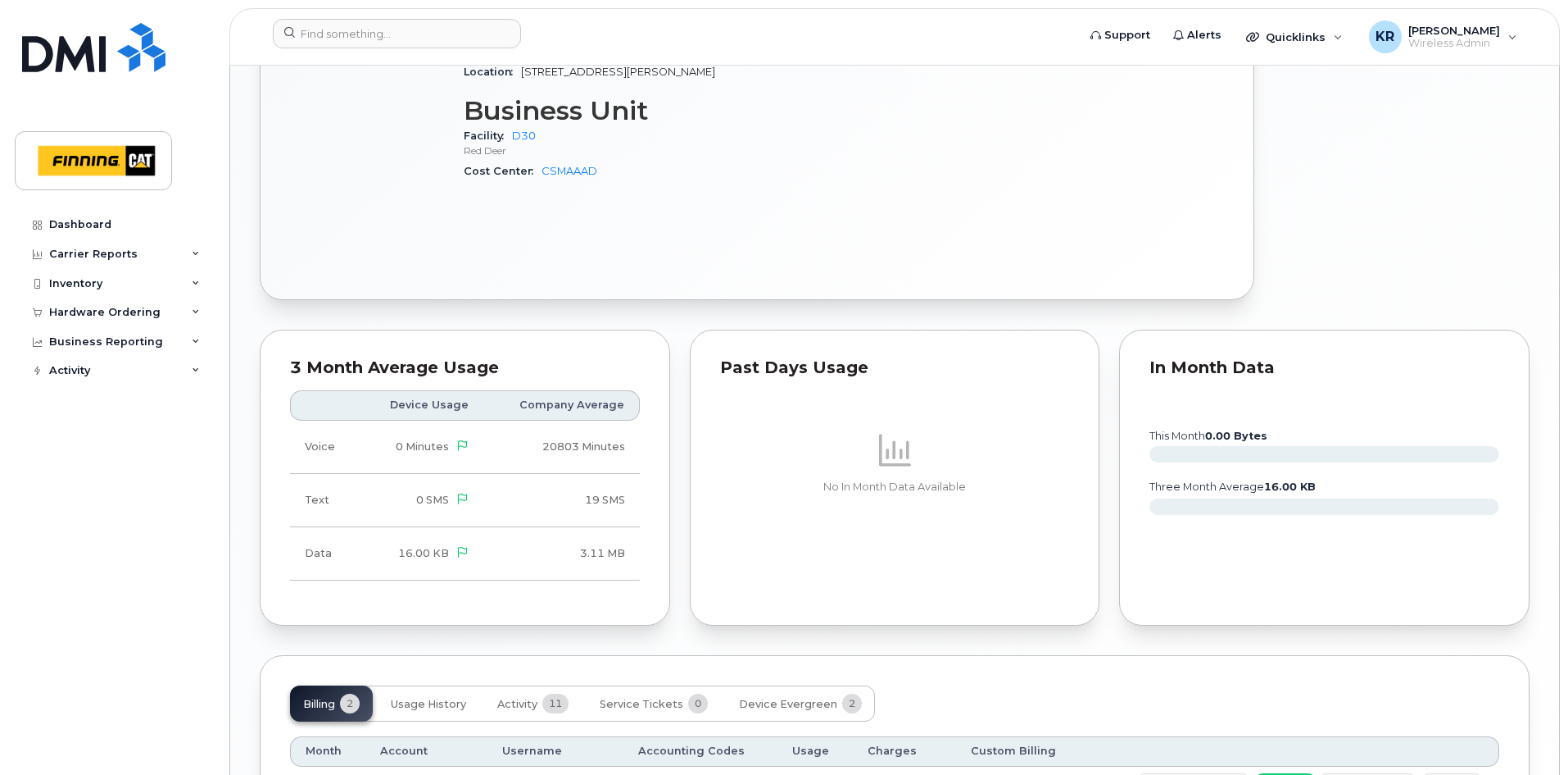
scroll to position [1377, 0]
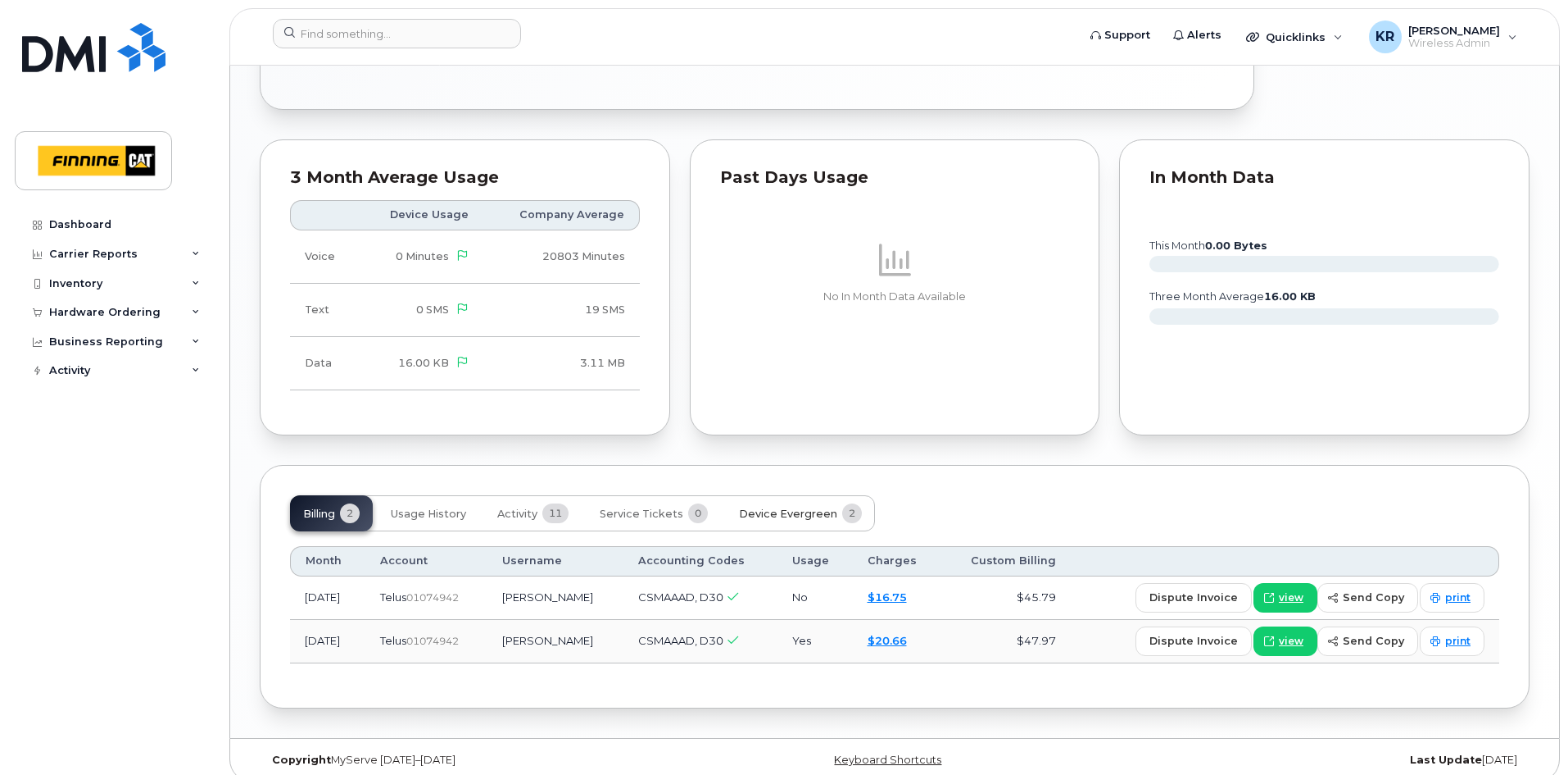
click at [794, 507] on span "Device Evergreen" at bounding box center [787, 513] width 98 height 13
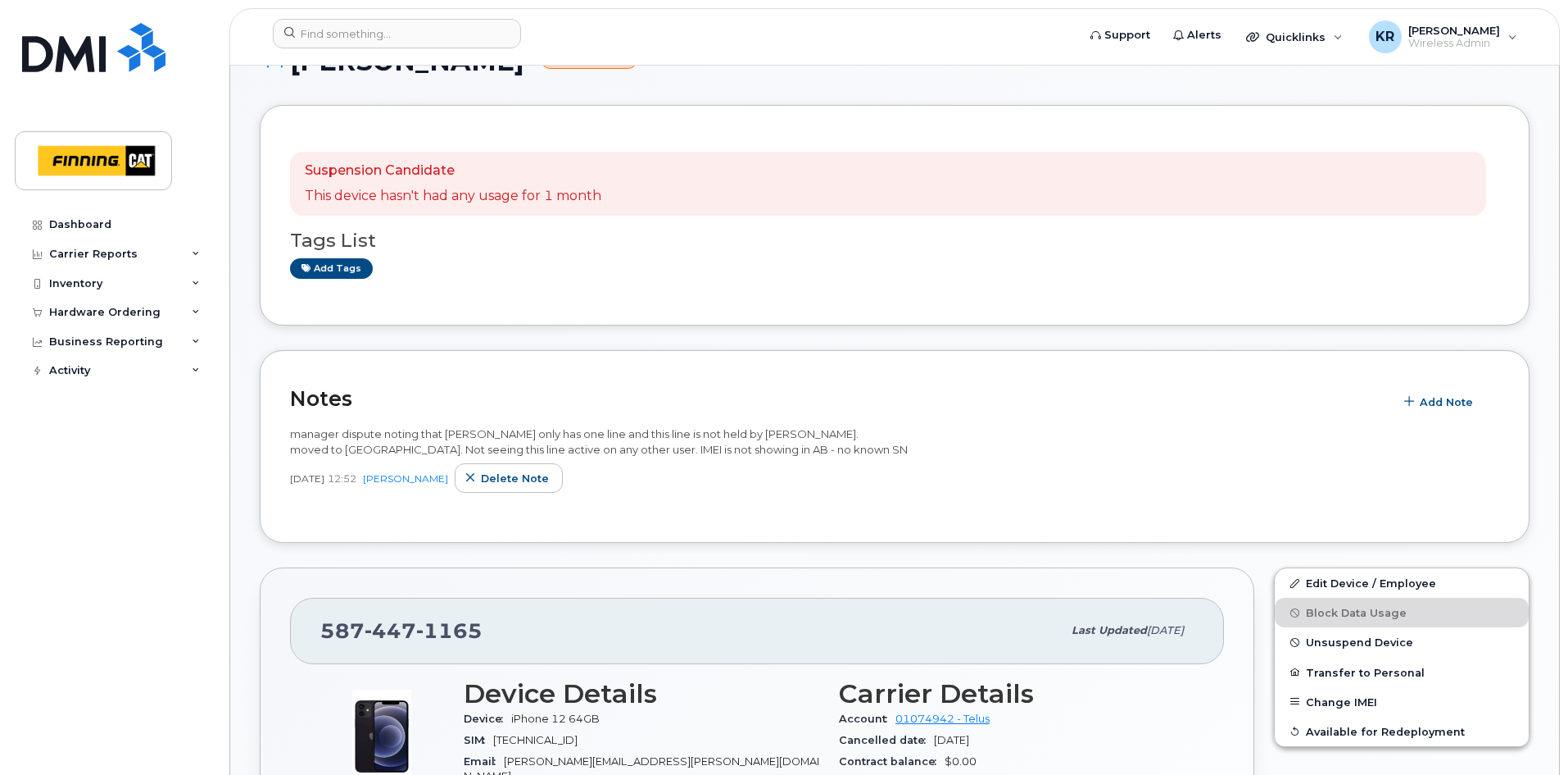
scroll to position [164, 0]
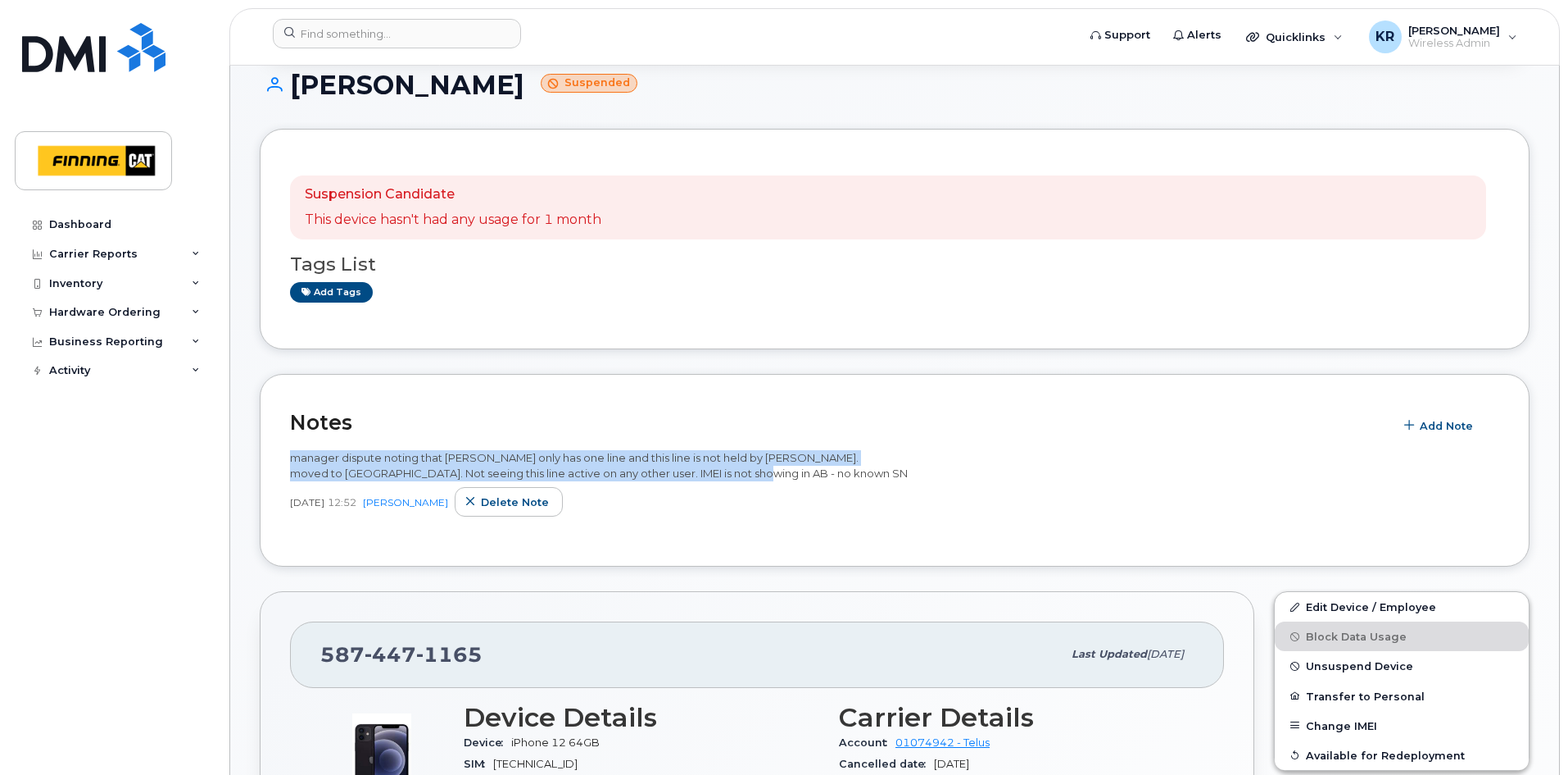
drag, startPoint x: 290, startPoint y: 455, endPoint x: 870, endPoint y: 475, distance: 580.3
click at [870, 475] on div "manager dispute noting that Amanda only has one line and this line is not held …" at bounding box center [894, 465] width 1209 height 30
copy span "manager dispute noting that Amanda only has one line and this line is not held …"
click at [516, 499] on span "Delete note" at bounding box center [515, 502] width 68 height 16
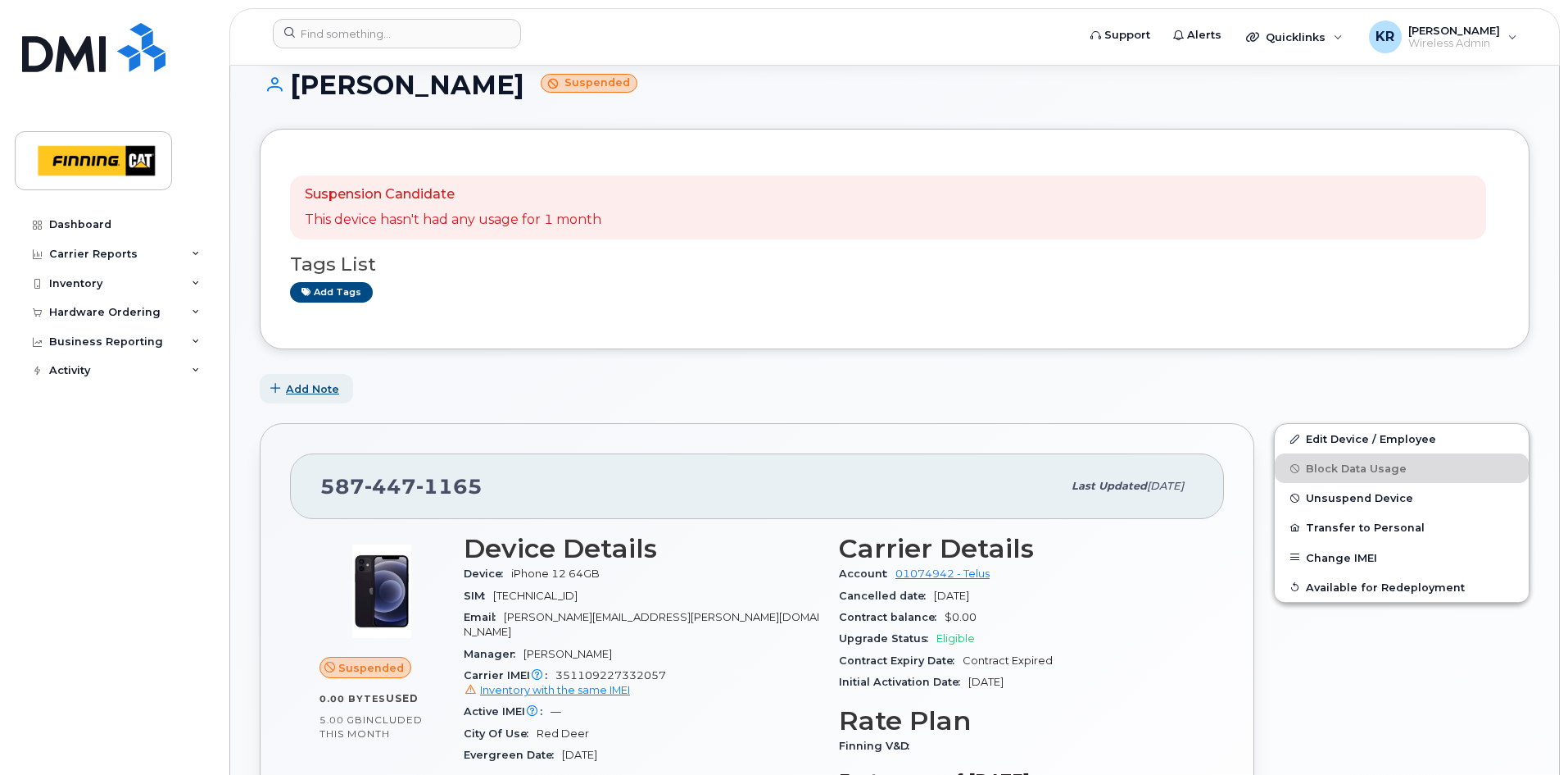
click at [310, 391] on span "Add Note" at bounding box center [311, 389] width 53 height 16
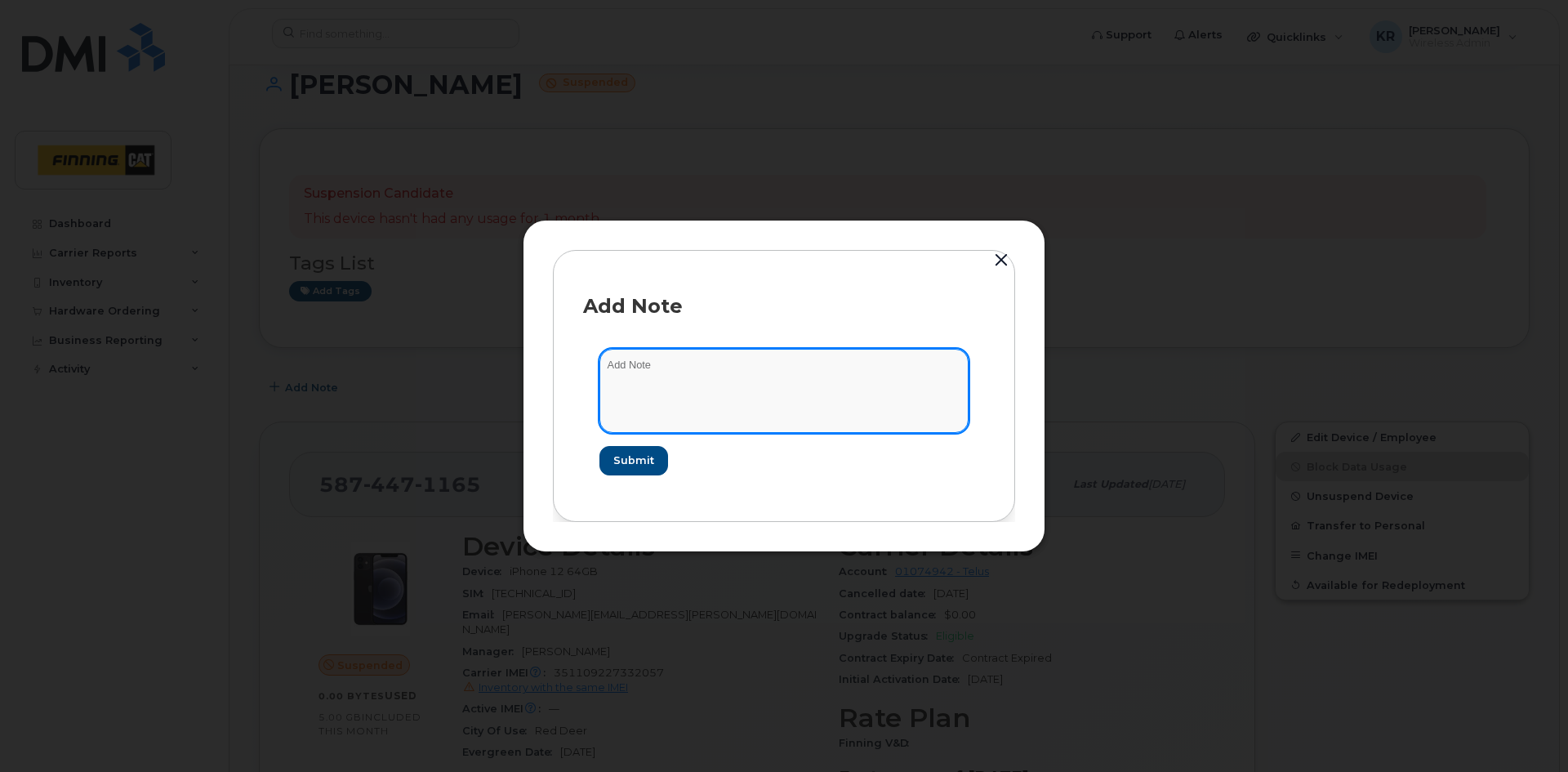
click at [628, 369] on textarea at bounding box center [783, 390] width 369 height 84
paste textarea "manager dispute noting that Amanda only has one line and this line is not held …"
drag, startPoint x: 687, startPoint y: 367, endPoint x: 742, endPoint y: 365, distance: 55.0
click at [742, 365] on textarea "manager dispute noting that Amanda only has one line and this line is not held …" at bounding box center [783, 390] width 369 height 84
drag, startPoint x: 695, startPoint y: 364, endPoint x: 836, endPoint y: 367, distance: 141.0
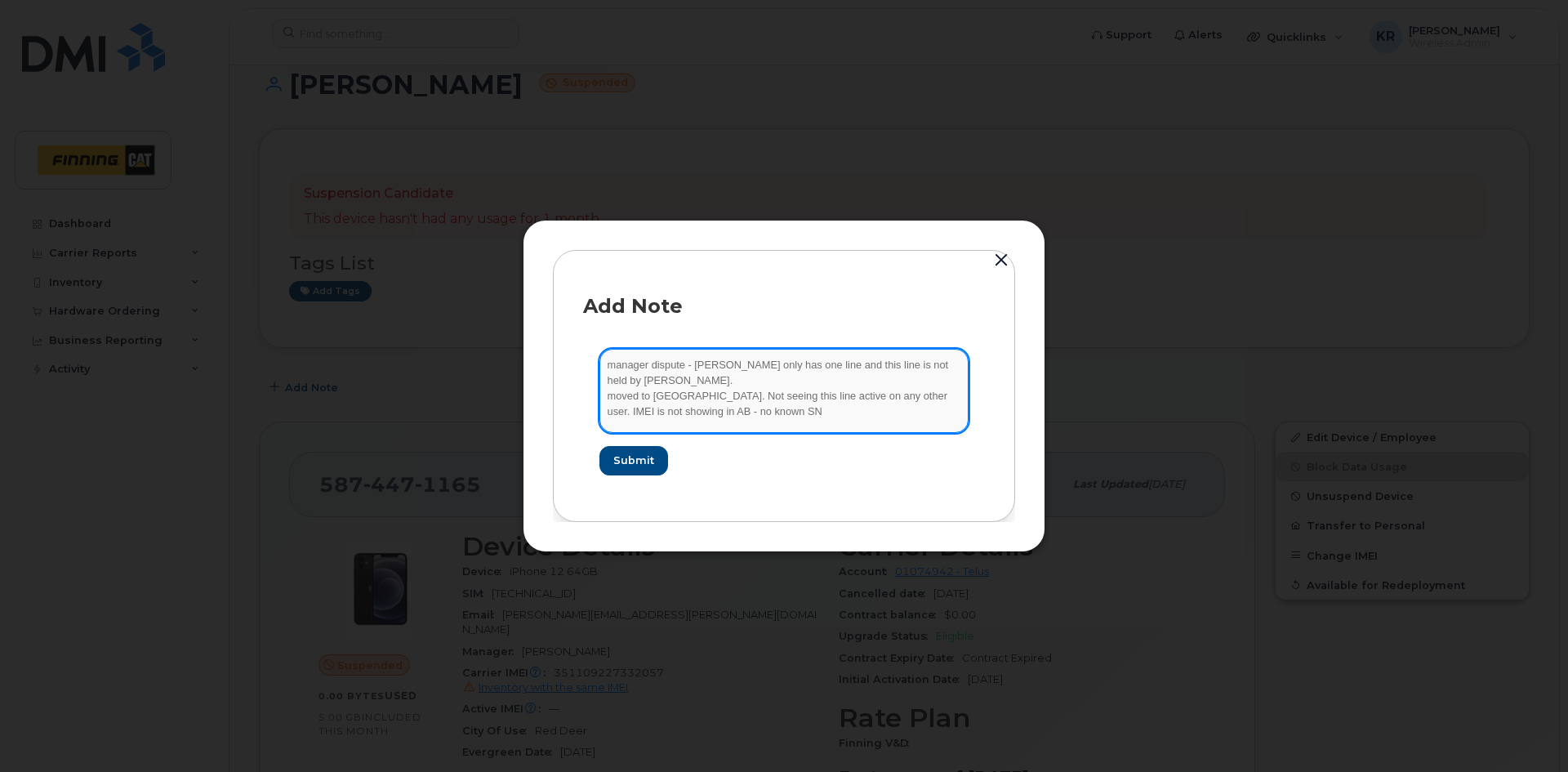
click at [836, 367] on textarea "manager dispute - Amanda only has one line and this line is not held by Amanda.…" at bounding box center [783, 390] width 369 height 84
drag, startPoint x: 904, startPoint y: 379, endPoint x: 922, endPoint y: 400, distance: 27.7
click at [922, 400] on textarea "manager dispute - this line is not held by Amanda. moved to suspend. Not seeing…" at bounding box center [783, 390] width 369 height 84
type textarea "manager dispute - this line is not held by Amanda. moved to suspend. Not seeing…"
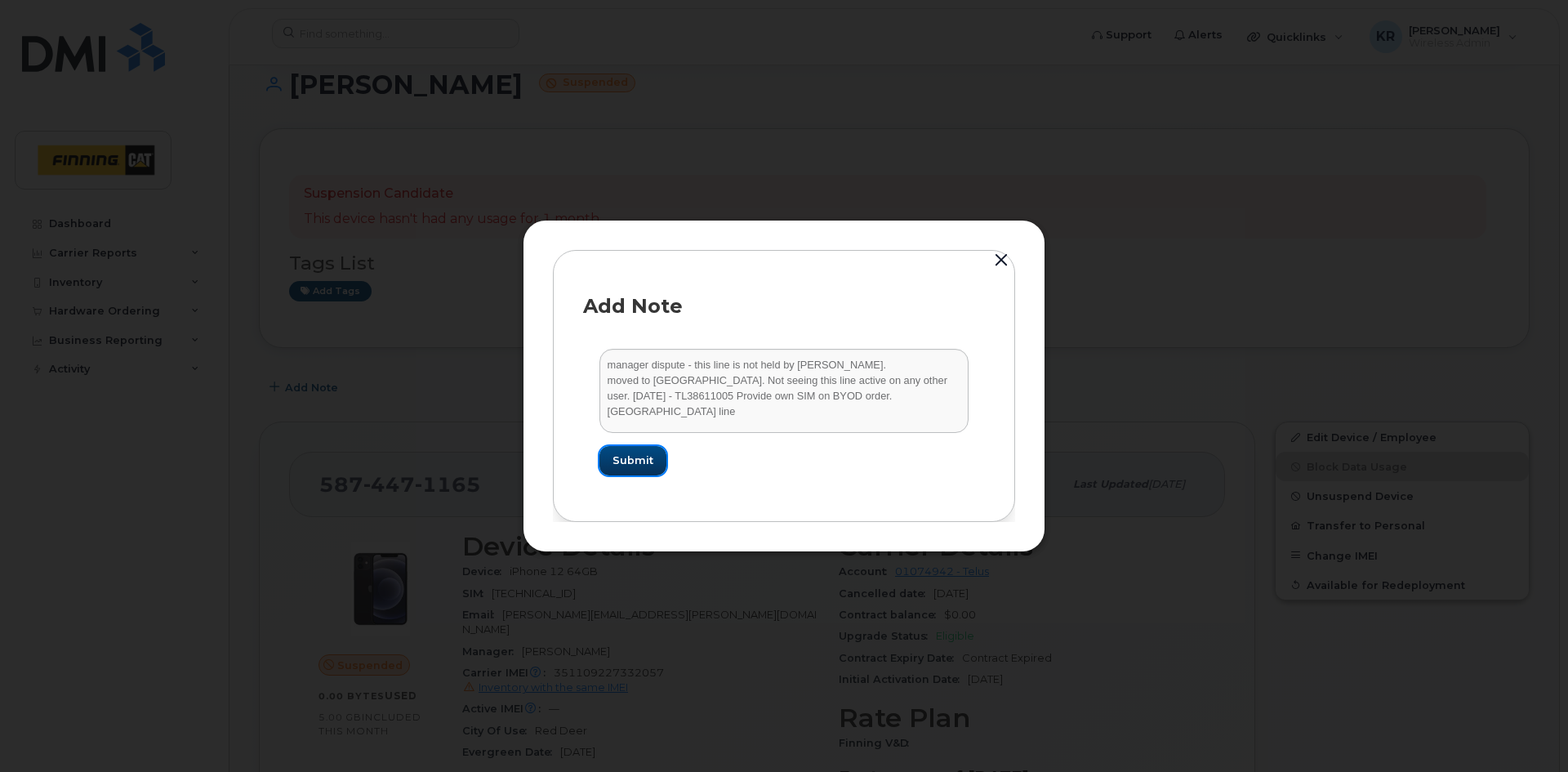
click at [614, 460] on span "Submit" at bounding box center [633, 461] width 41 height 16
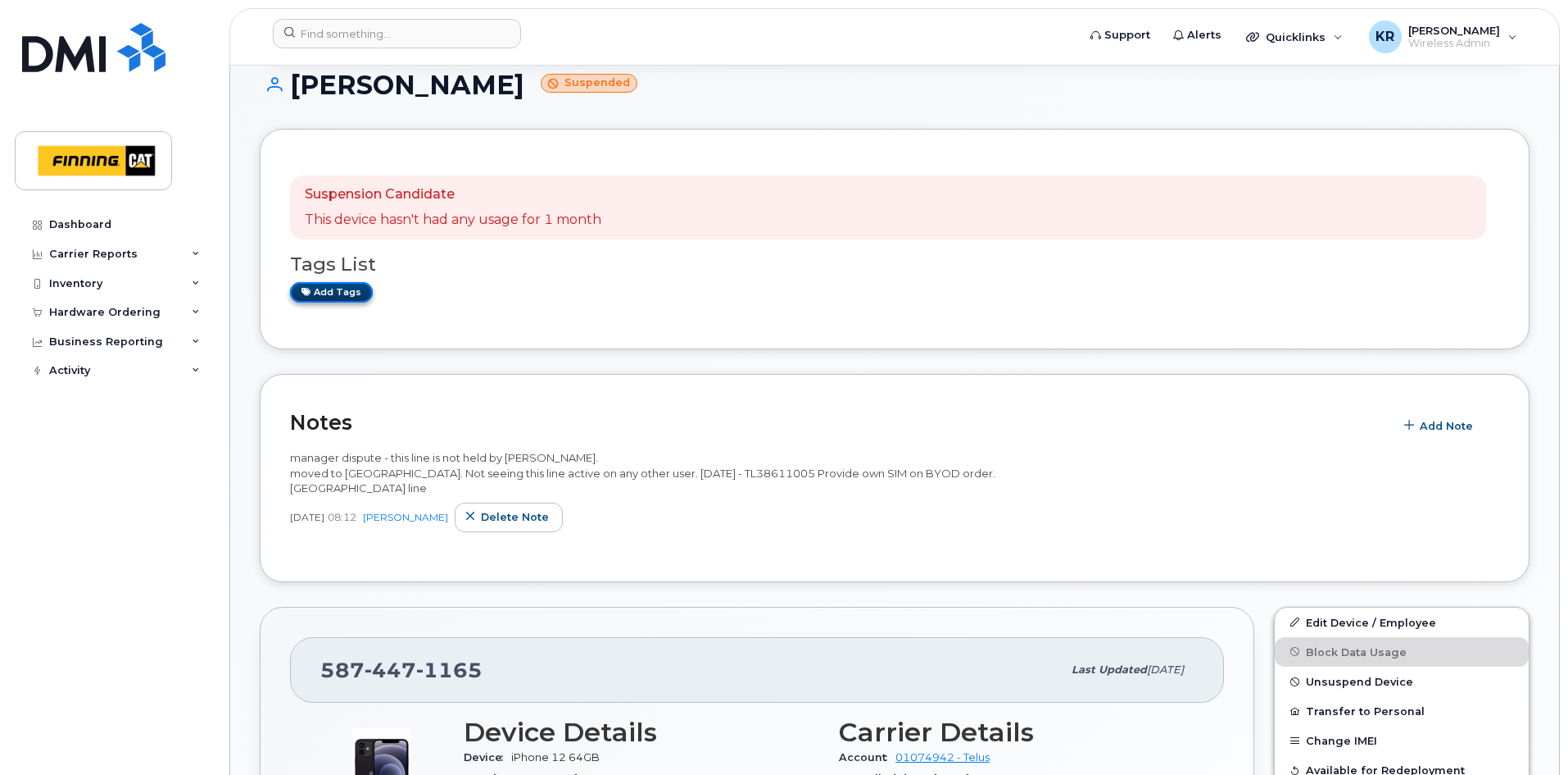
click at [323, 294] on link "Add tags" at bounding box center [331, 292] width 83 height 21
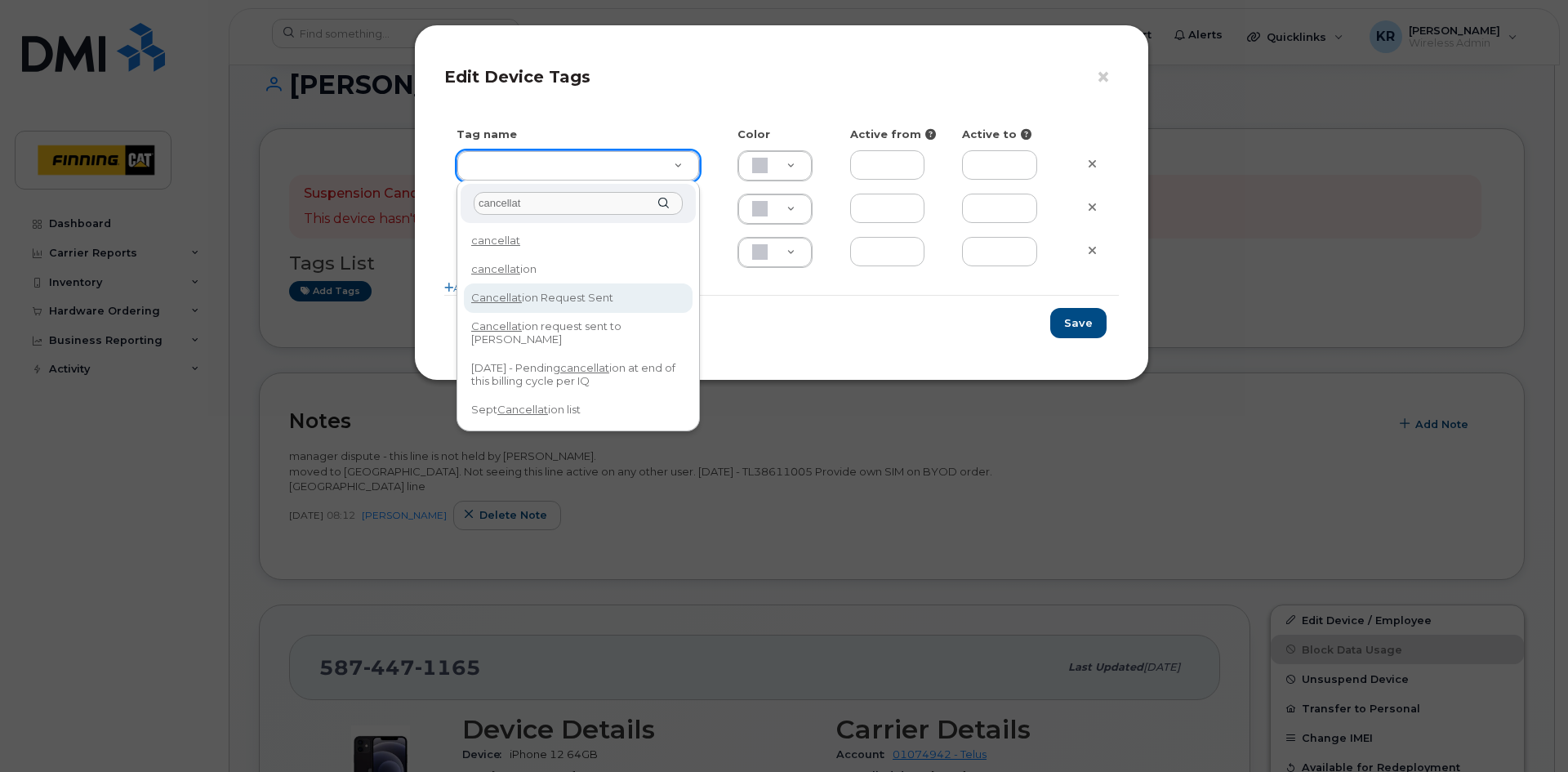
type input "cancellat"
type input "Cancellation Request Sent"
type input "FDDCC5"
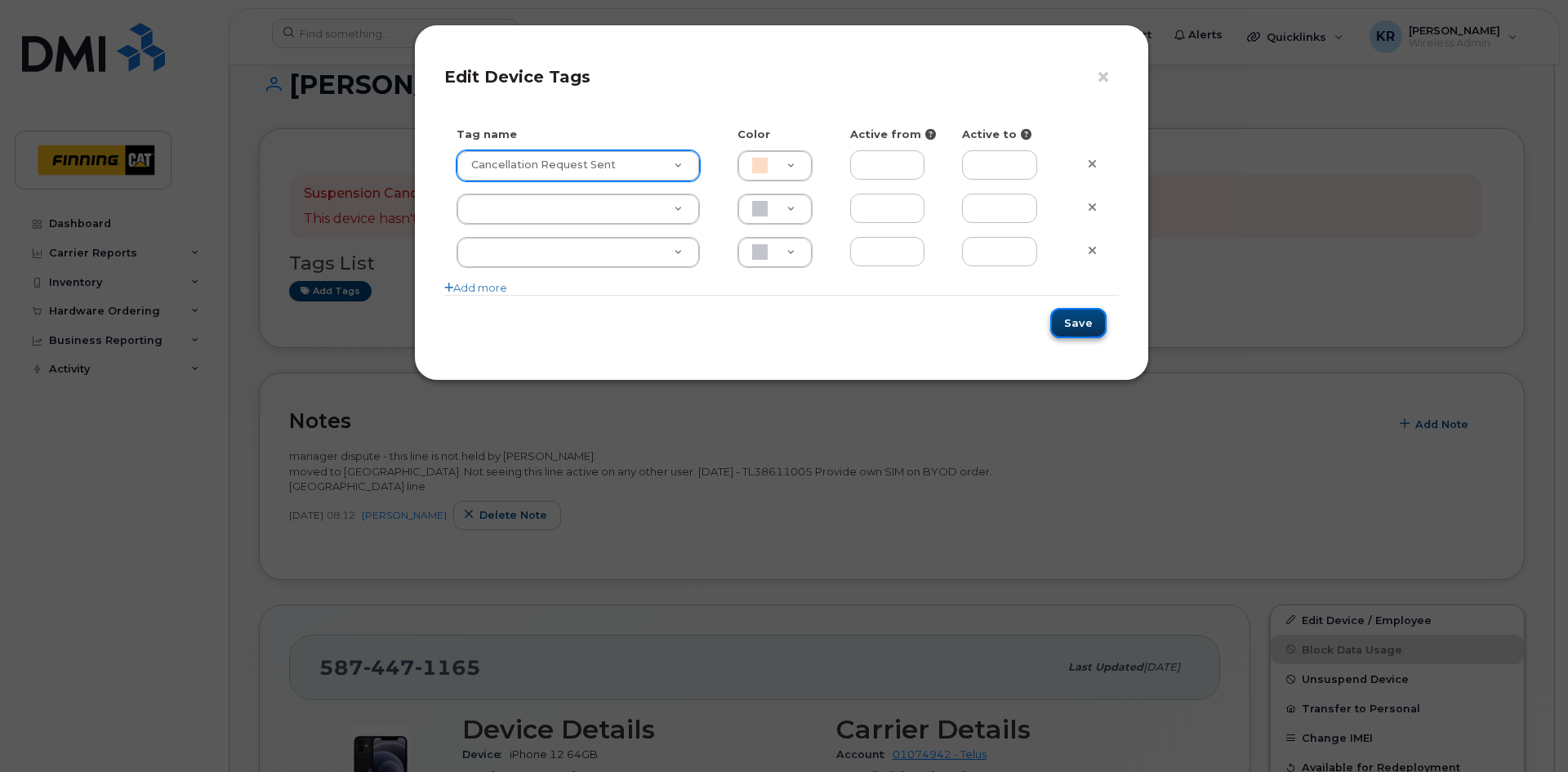
click at [1070, 327] on button "Save" at bounding box center [1078, 322] width 57 height 30
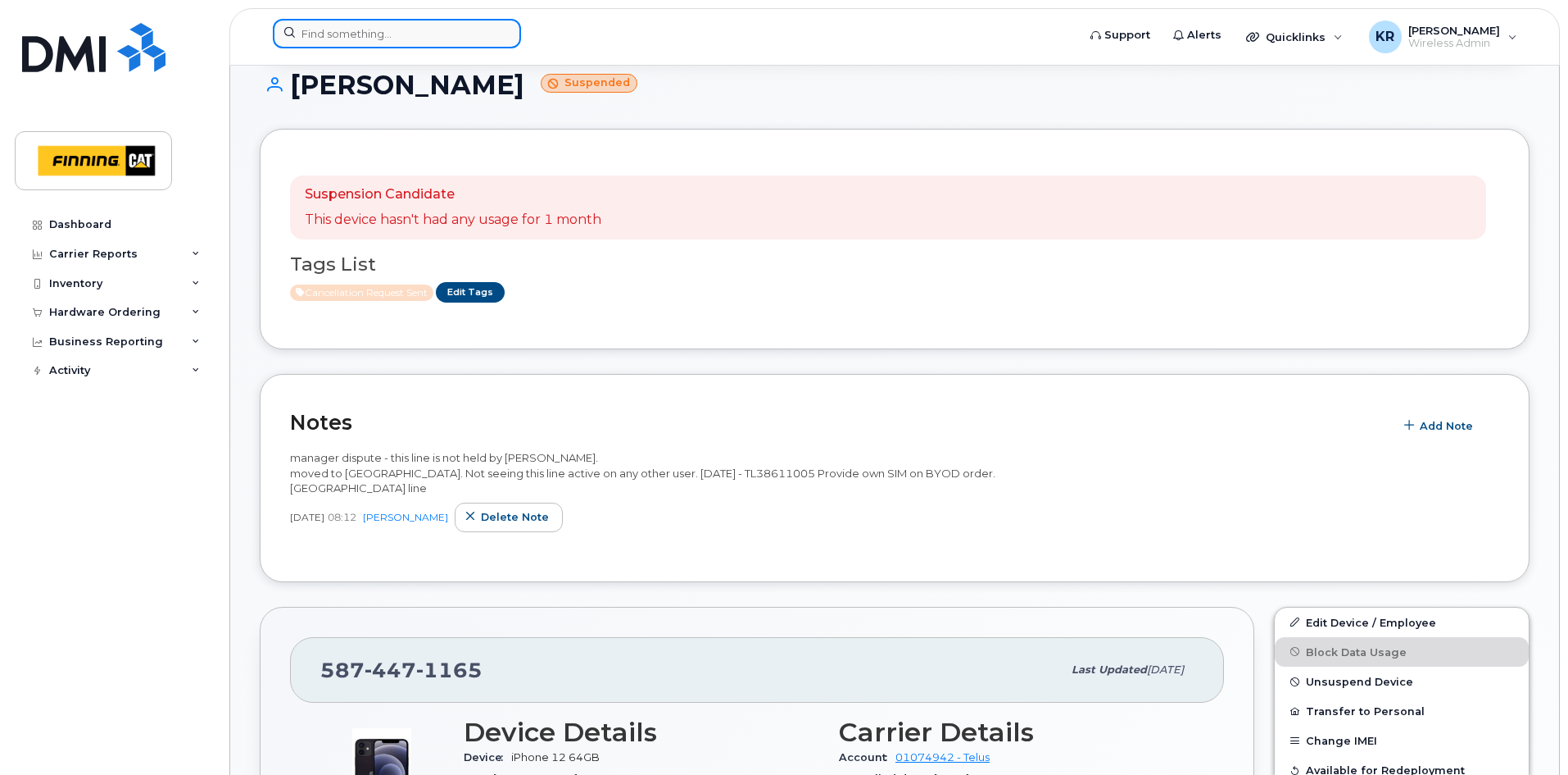
click at [385, 40] on input at bounding box center [396, 34] width 249 height 30
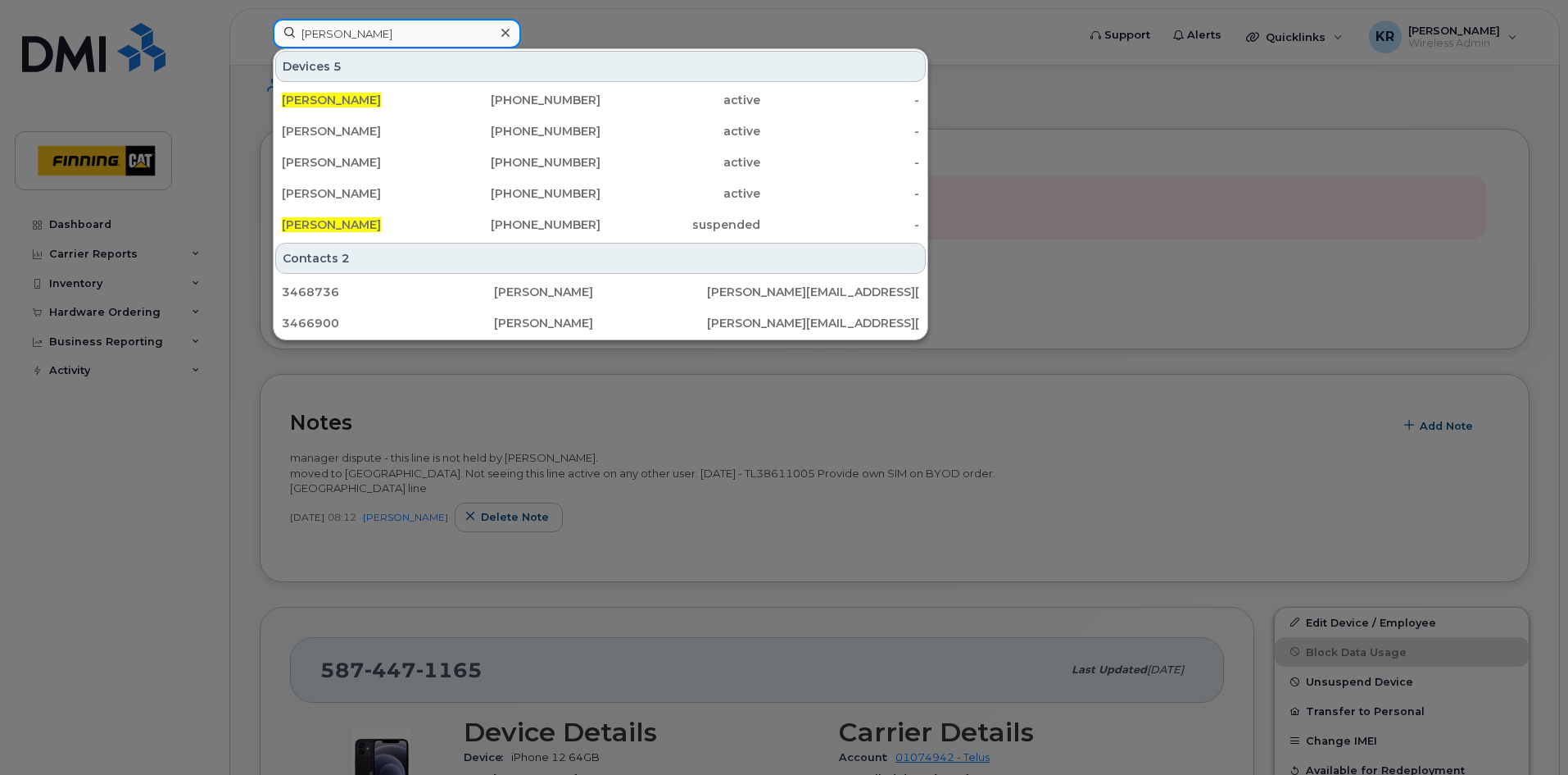
type input "Bret musyowski"
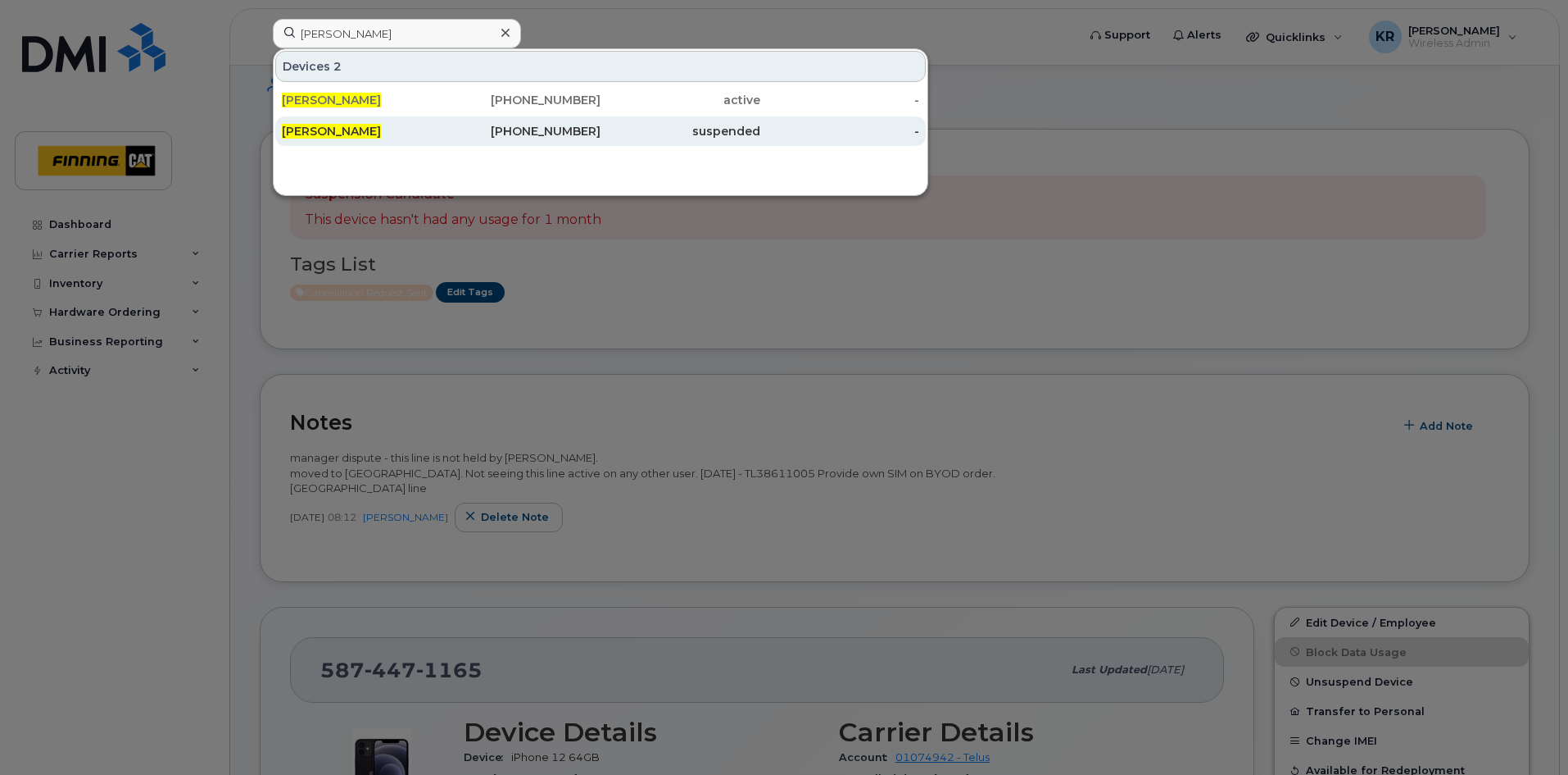
click at [588, 135] on div "587-372-8459" at bounding box center [521, 131] width 160 height 16
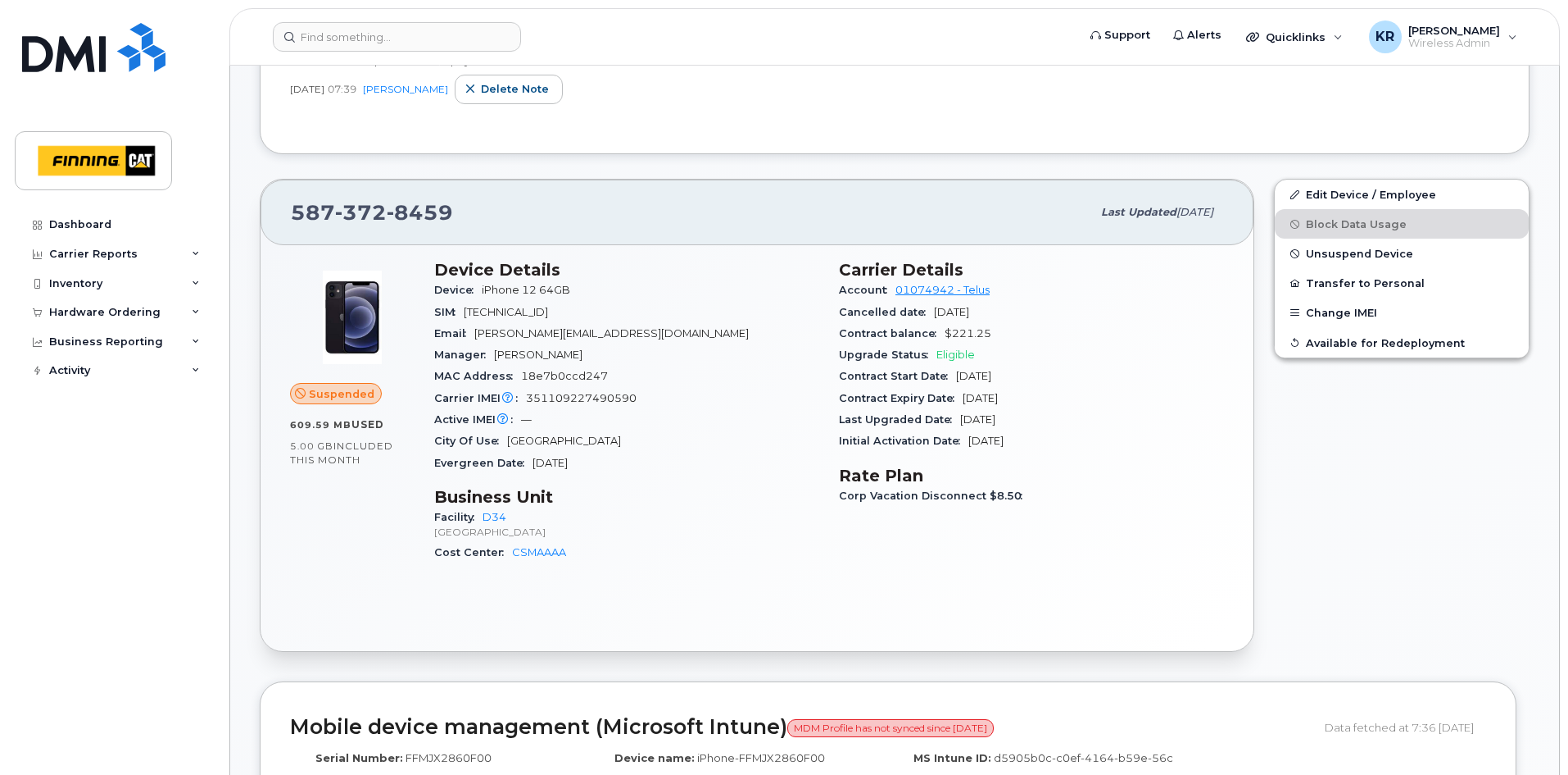
scroll to position [491, 0]
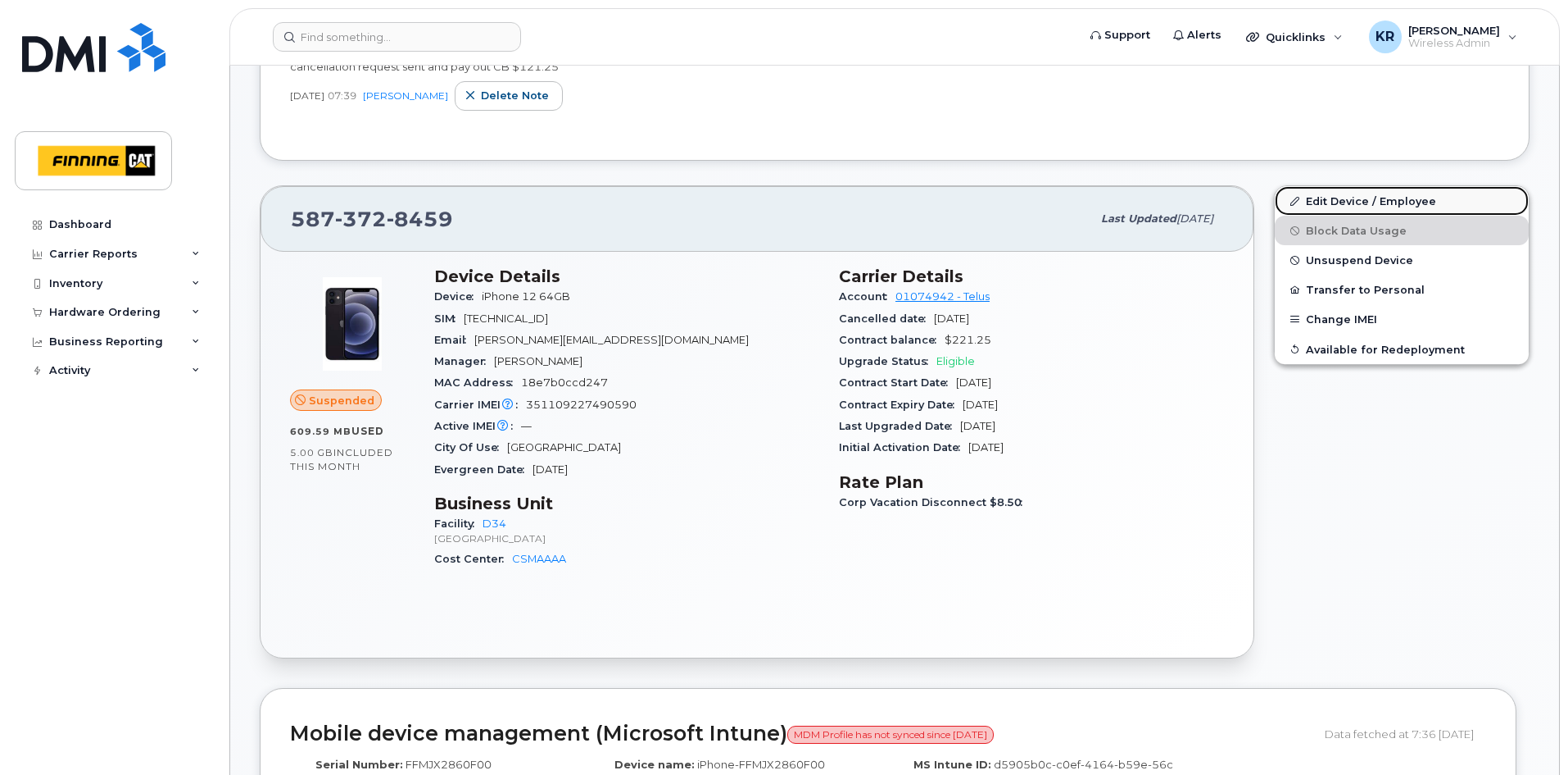
click at [1326, 202] on link "Edit Device / Employee" at bounding box center [1401, 201] width 254 height 30
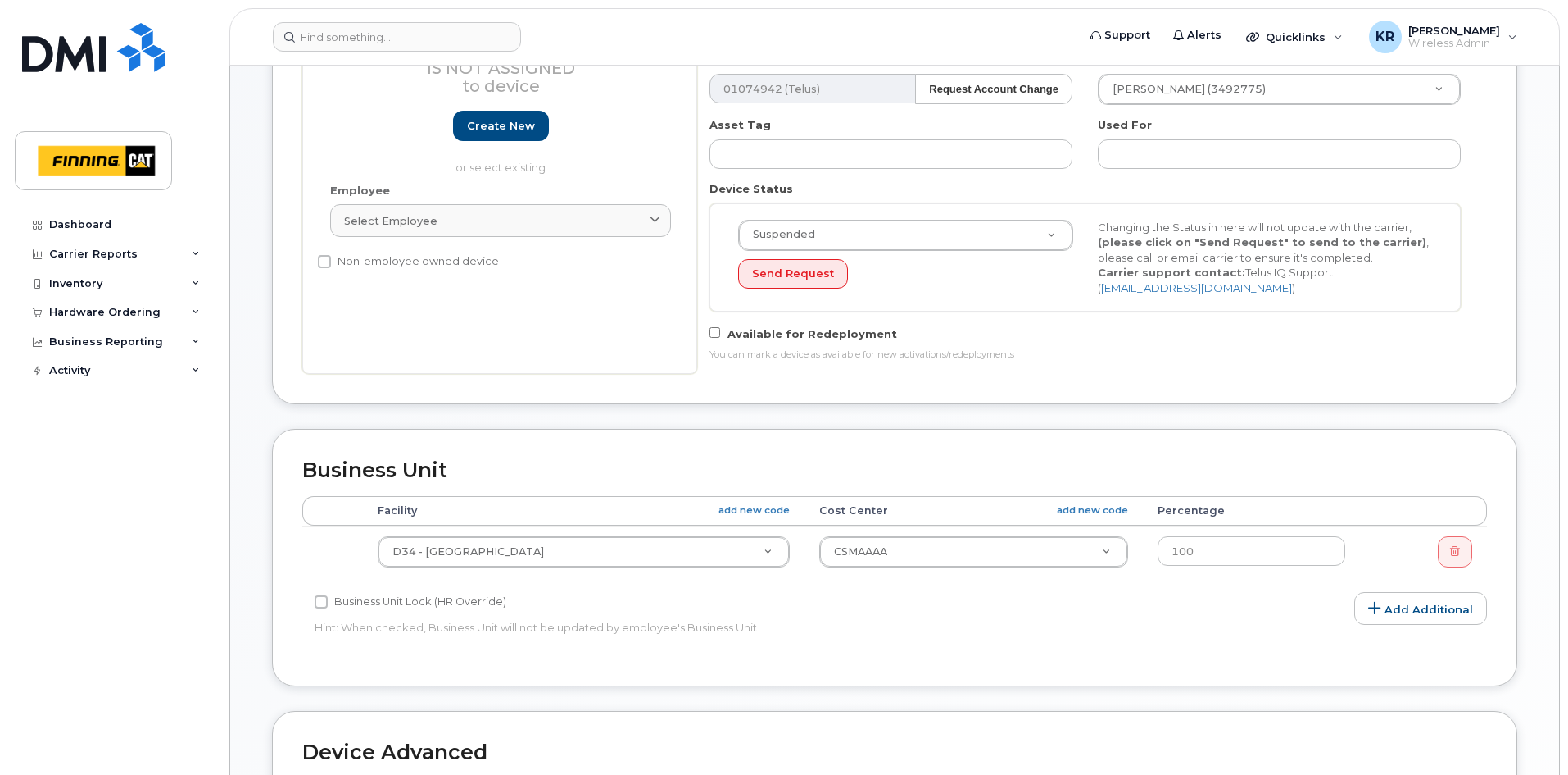
scroll to position [328, 0]
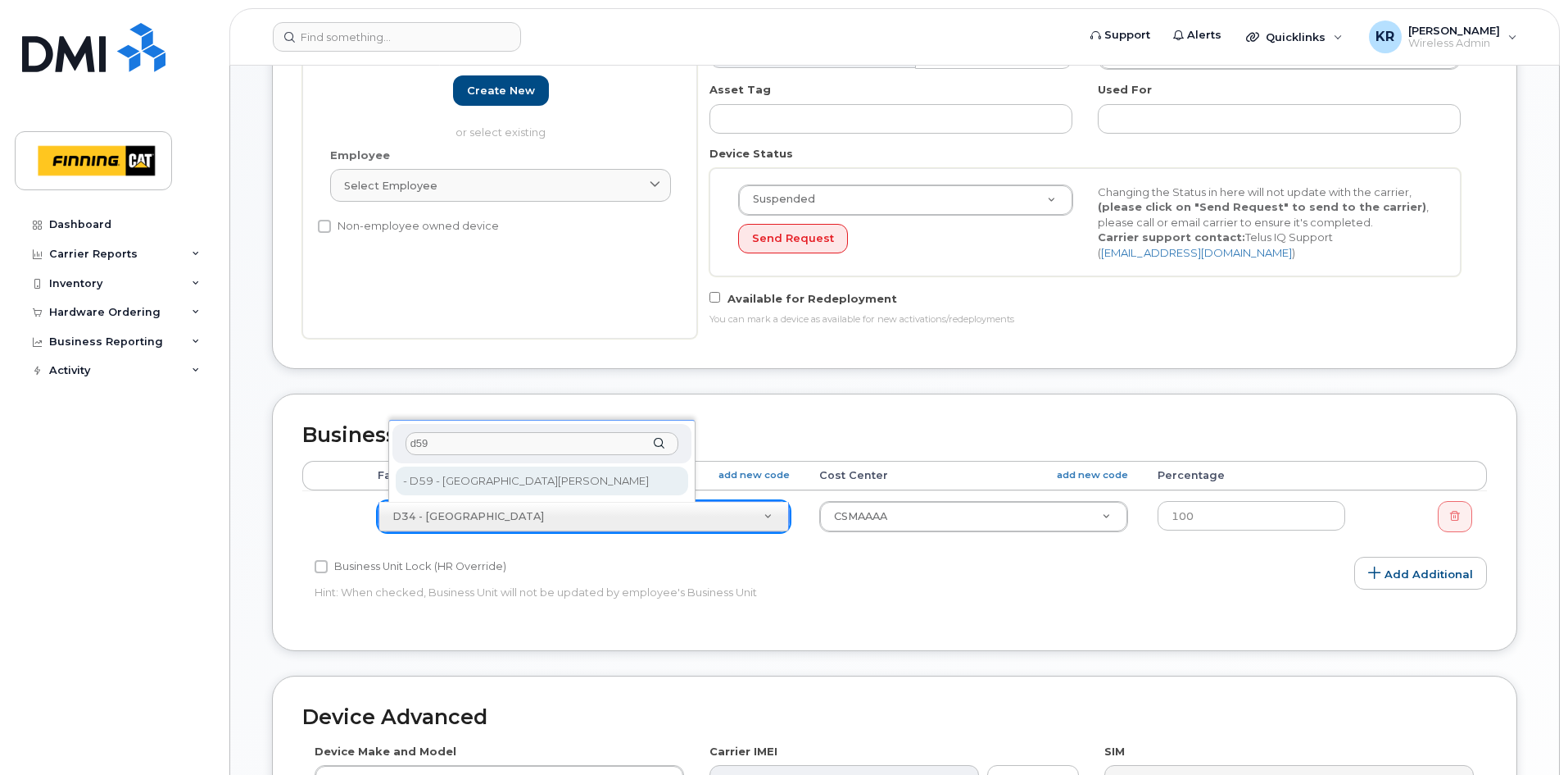
type input "d59"
type input "34159"
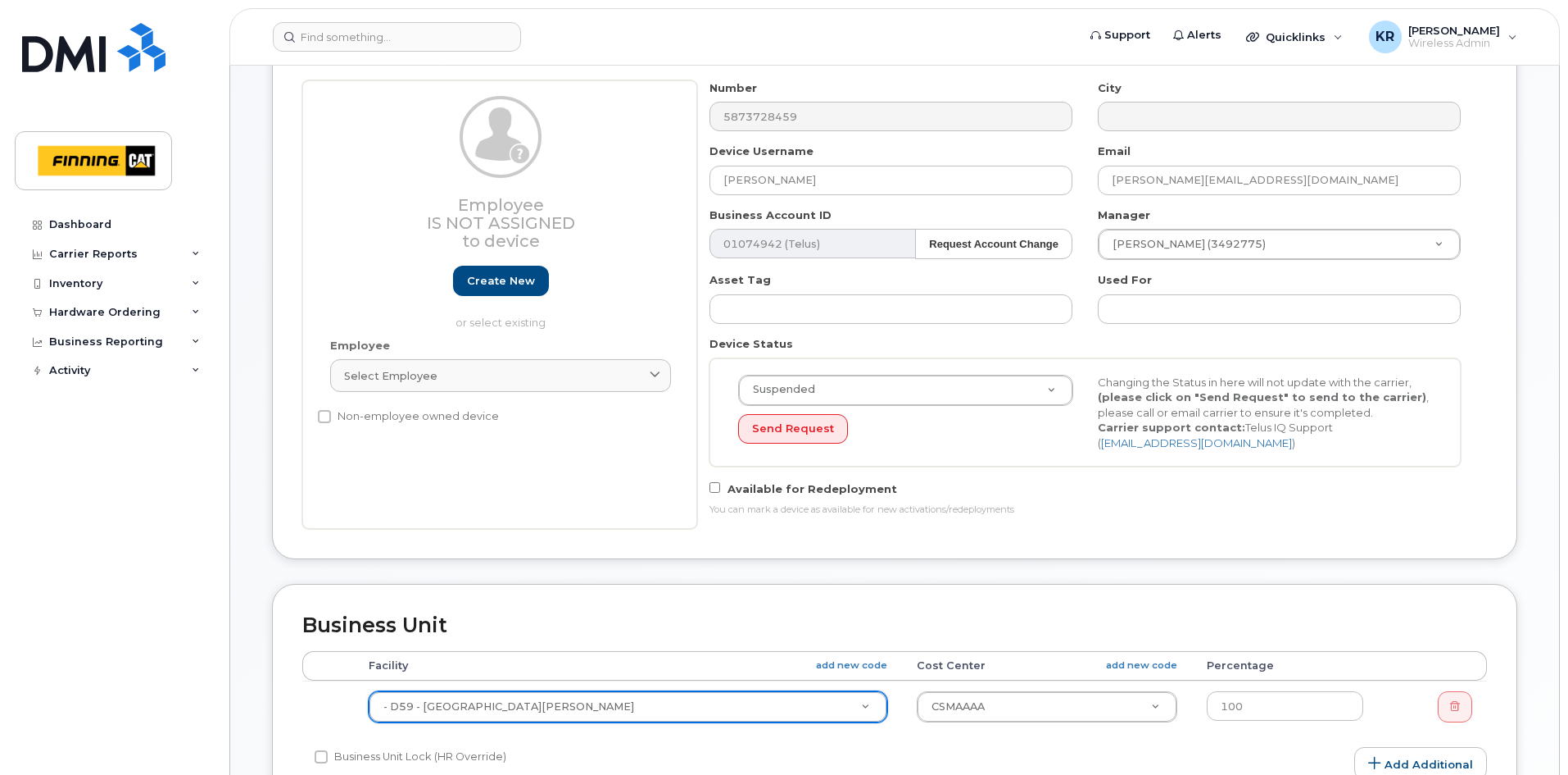
scroll to position [164, 0]
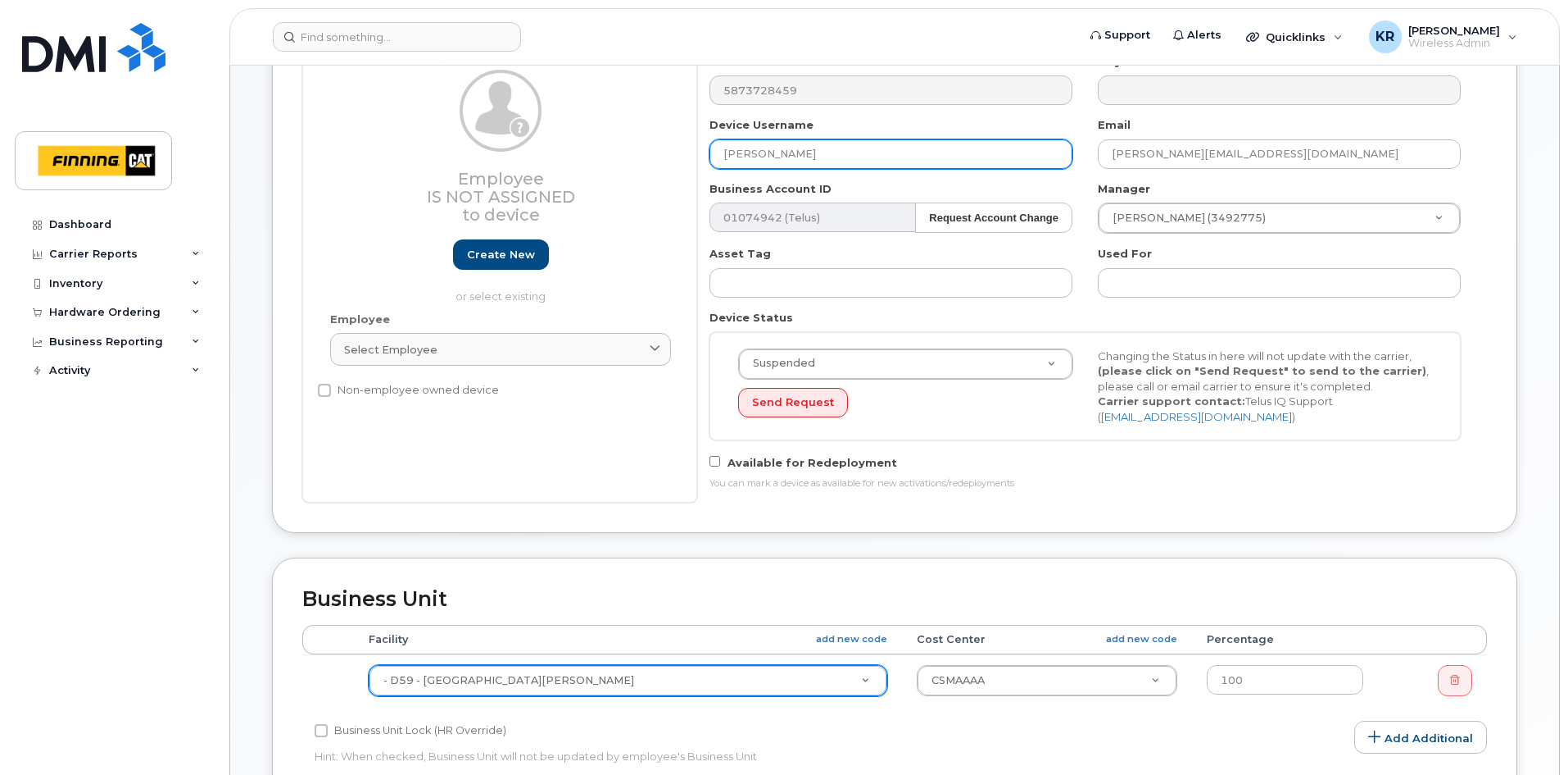
drag, startPoint x: 812, startPoint y: 155, endPoint x: 717, endPoint y: 154, distance: 95.0
click at [717, 154] on input "[PERSON_NAME]" at bounding box center [891, 155] width 363 height 30
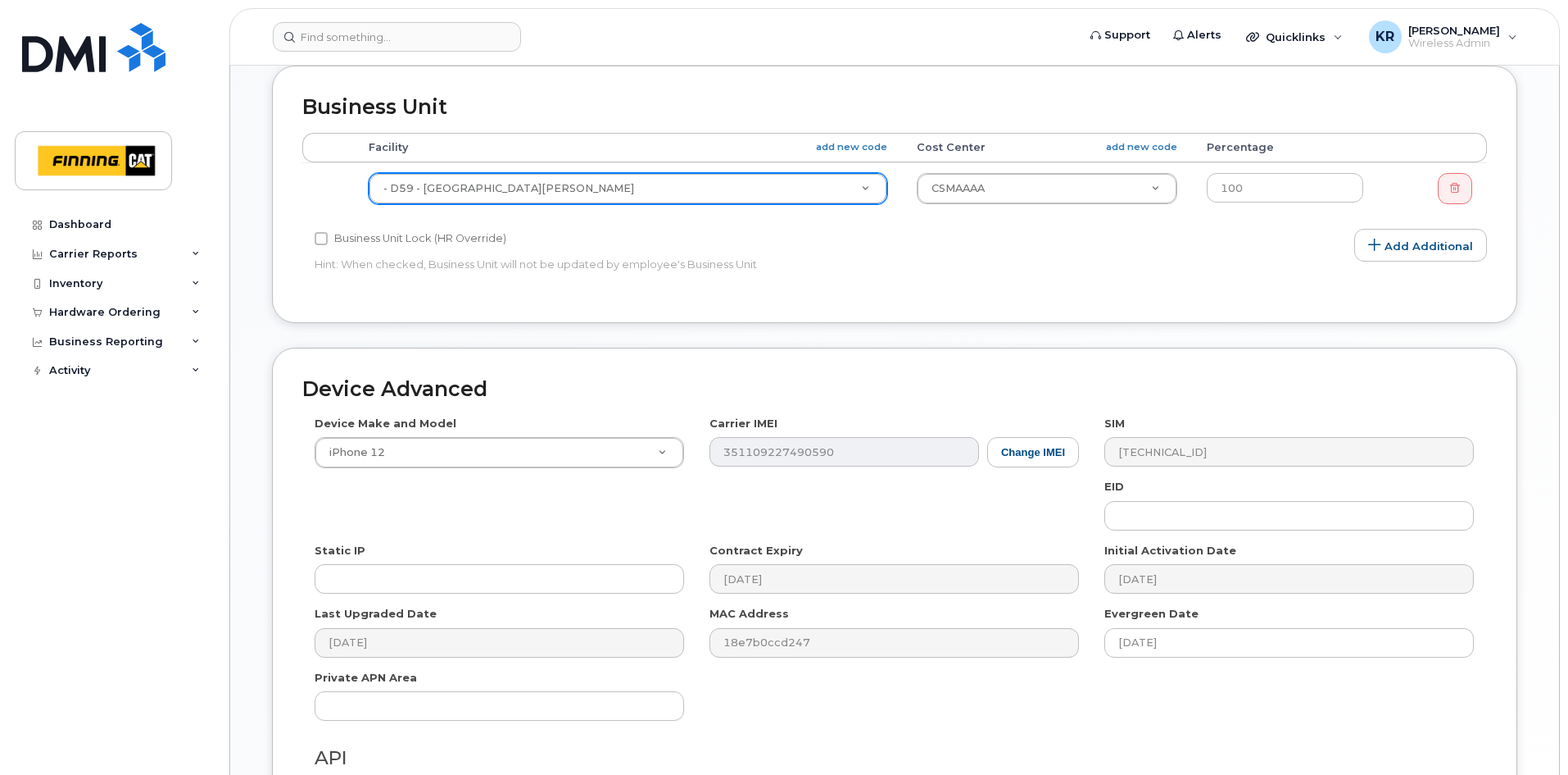
scroll to position [852, 0]
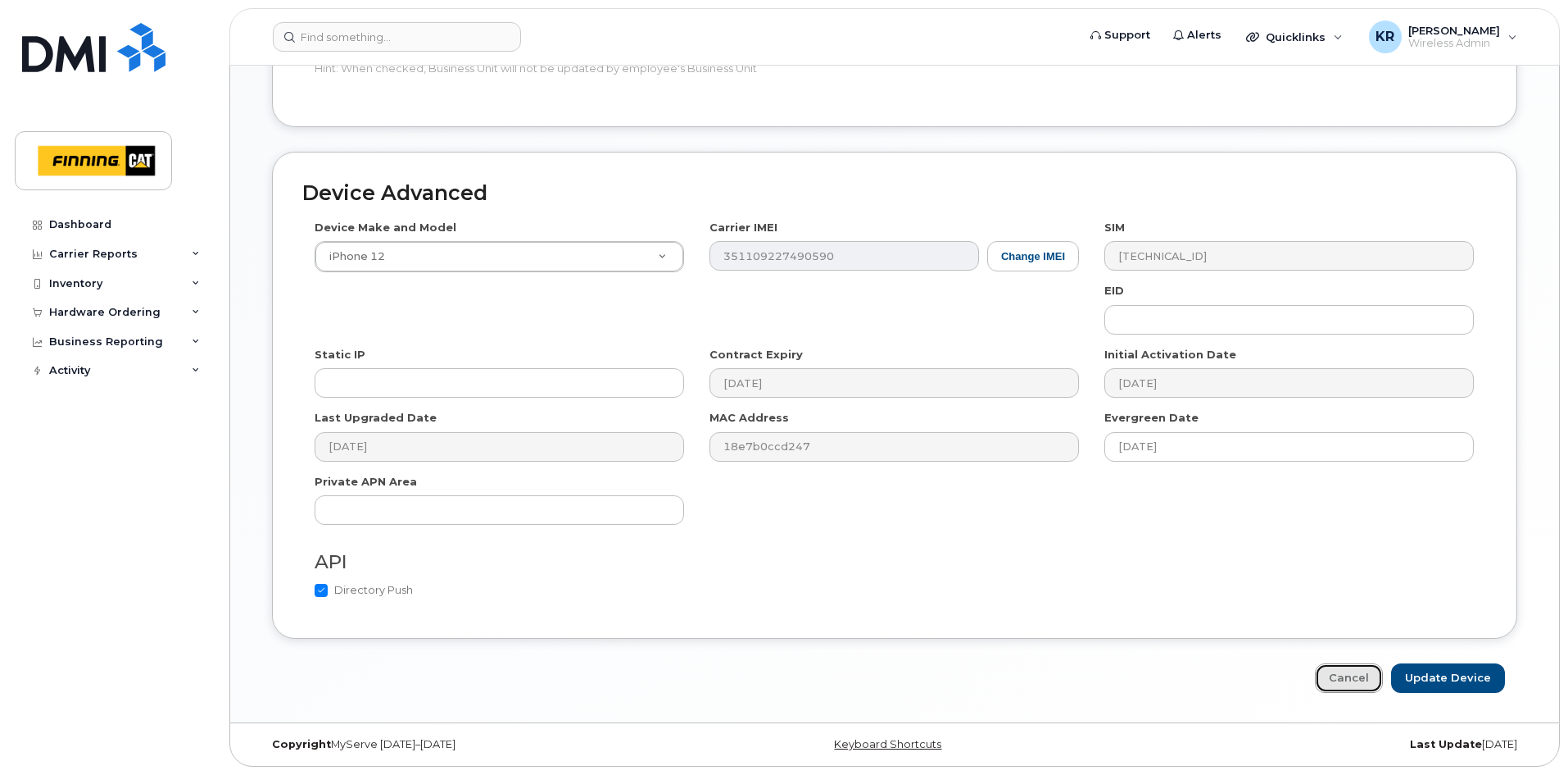
click at [1359, 672] on link "Cancel" at bounding box center [1348, 678] width 68 height 30
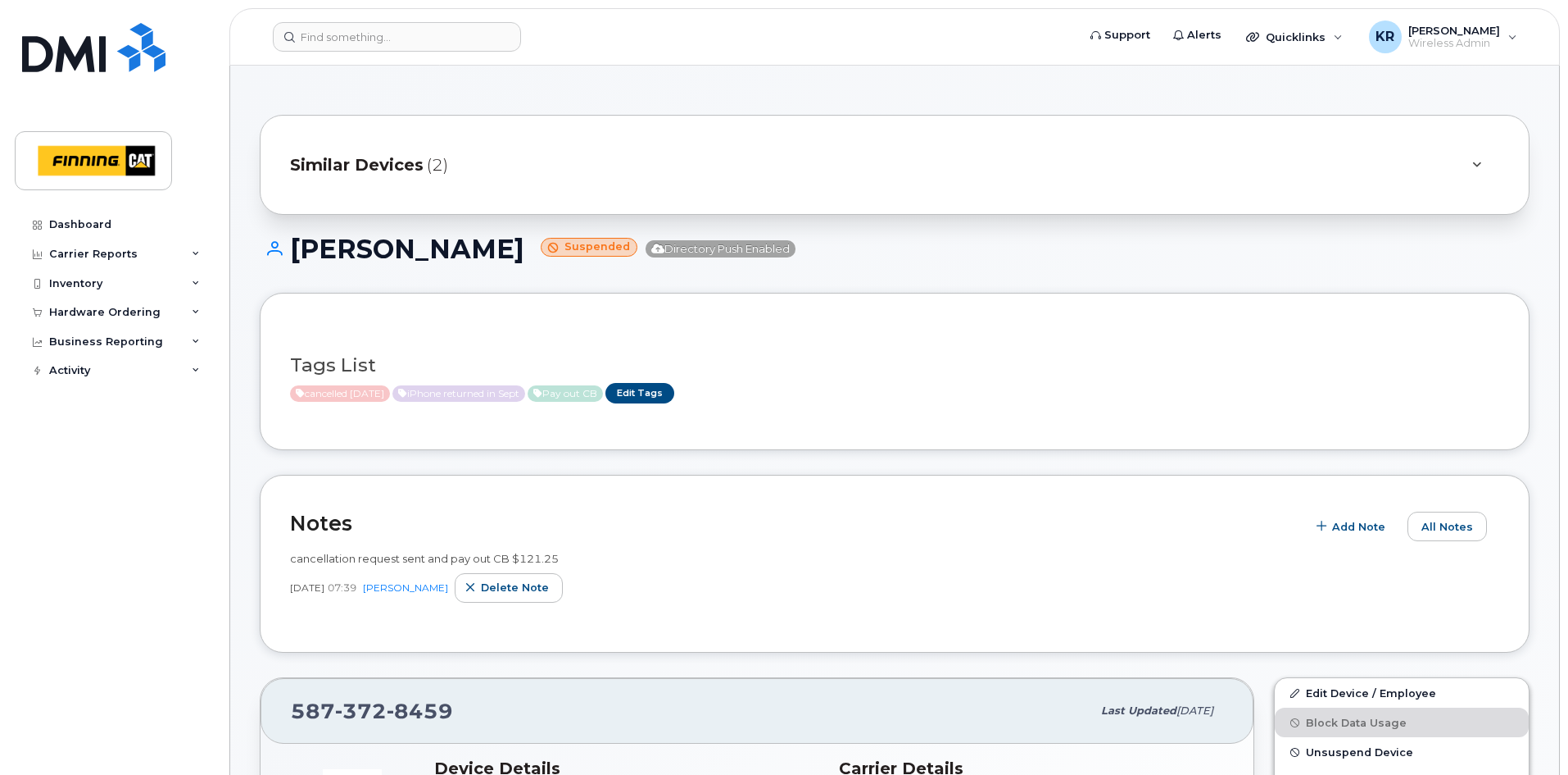
click at [402, 165] on span "Similar Devices" at bounding box center [357, 165] width 134 height 24
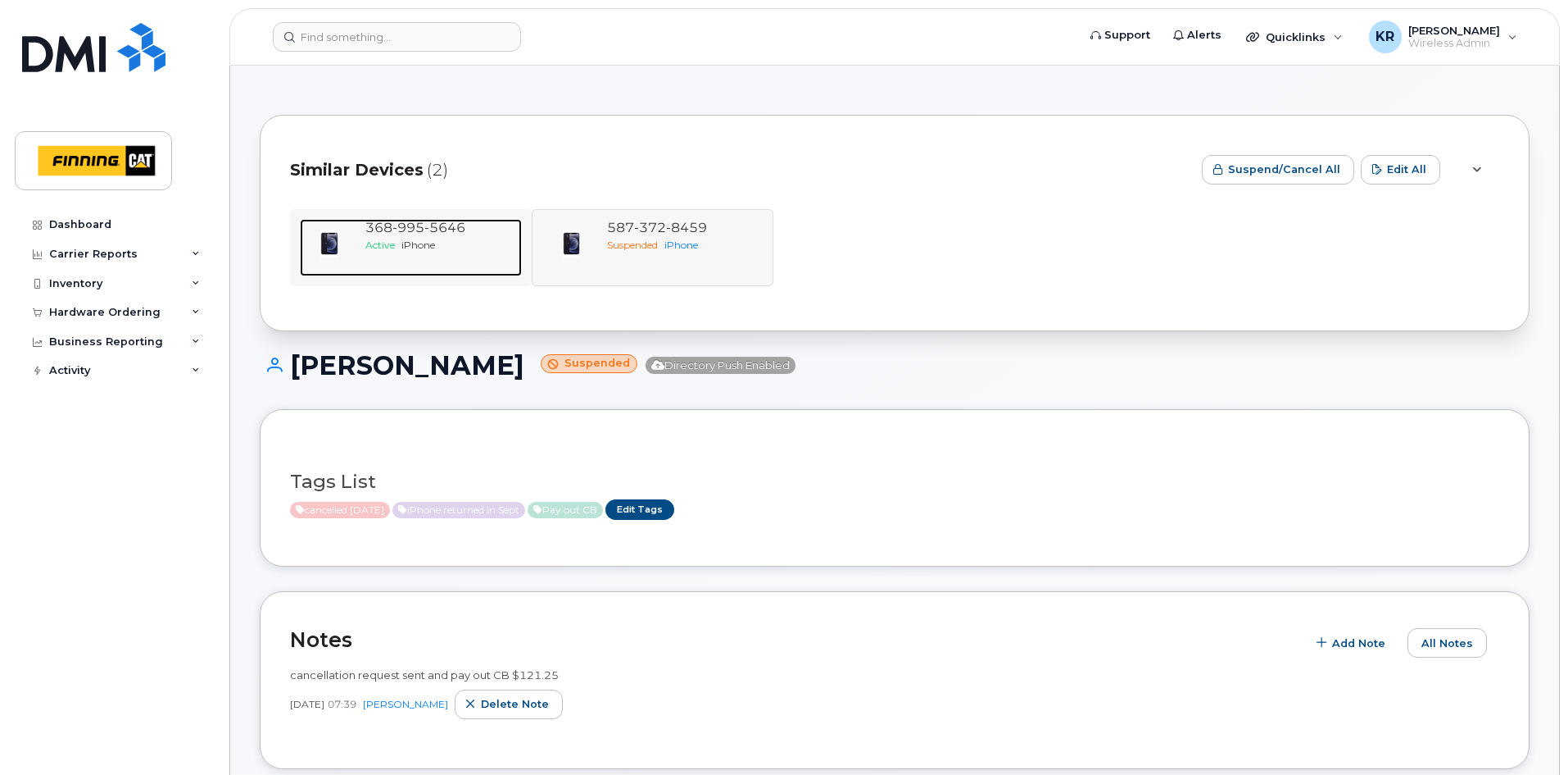
click at [432, 245] on span "iPhone" at bounding box center [418, 245] width 34 height 12
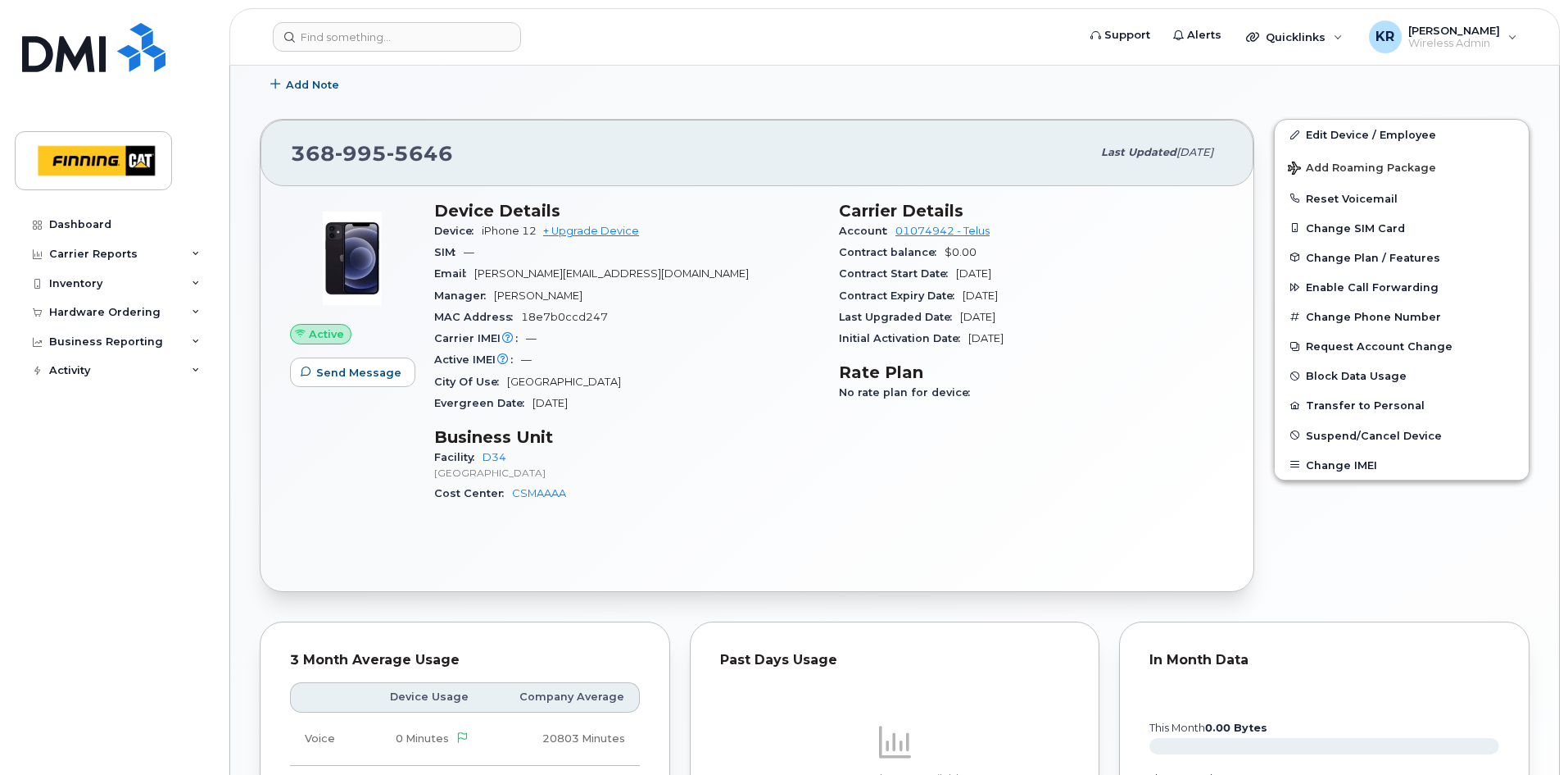
scroll to position [310, 0]
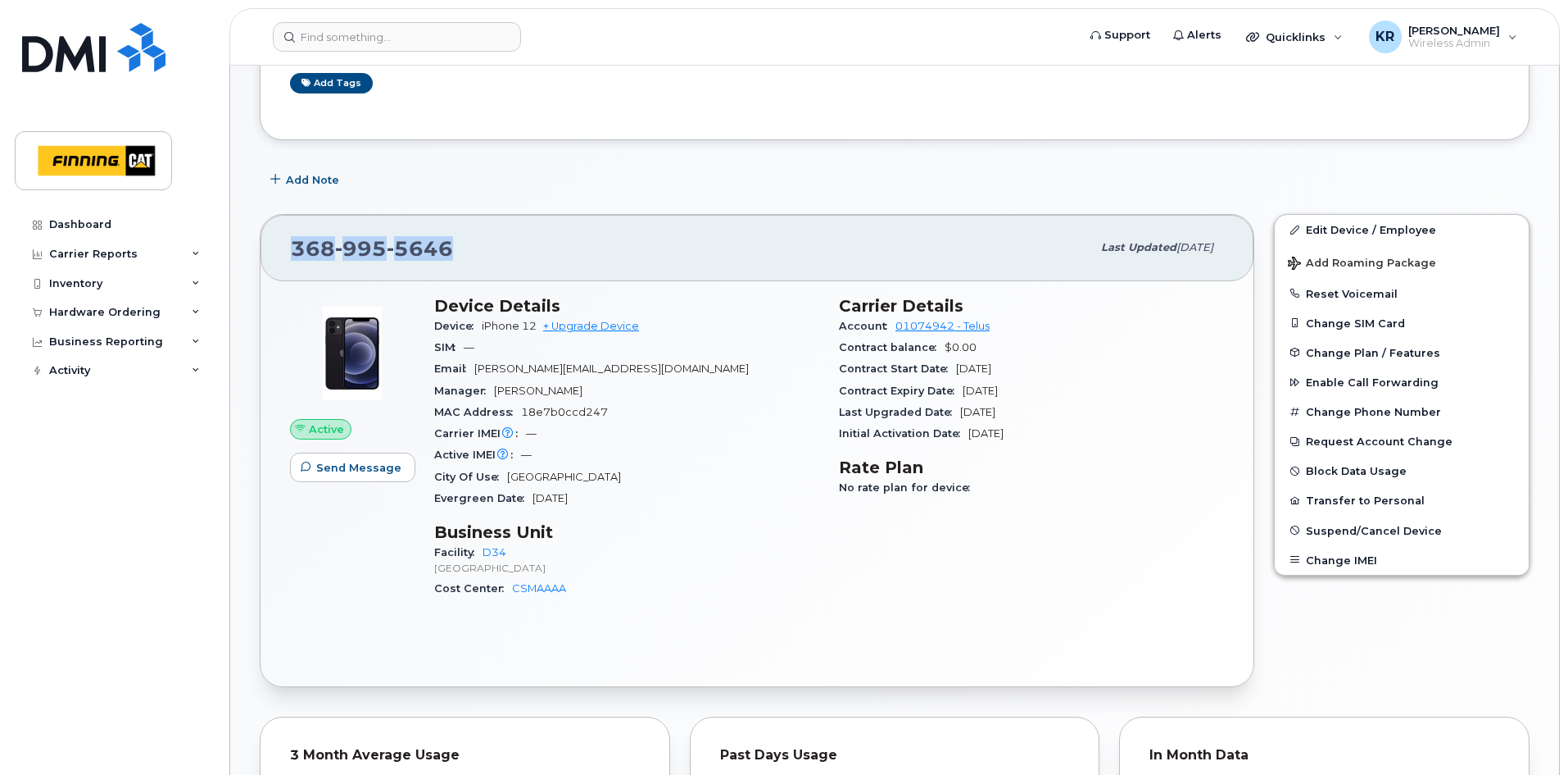
drag, startPoint x: 449, startPoint y: 250, endPoint x: 292, endPoint y: 243, distance: 157.2
click at [292, 243] on span "368 995 5646" at bounding box center [371, 248] width 163 height 25
copy span "368 995 5646"
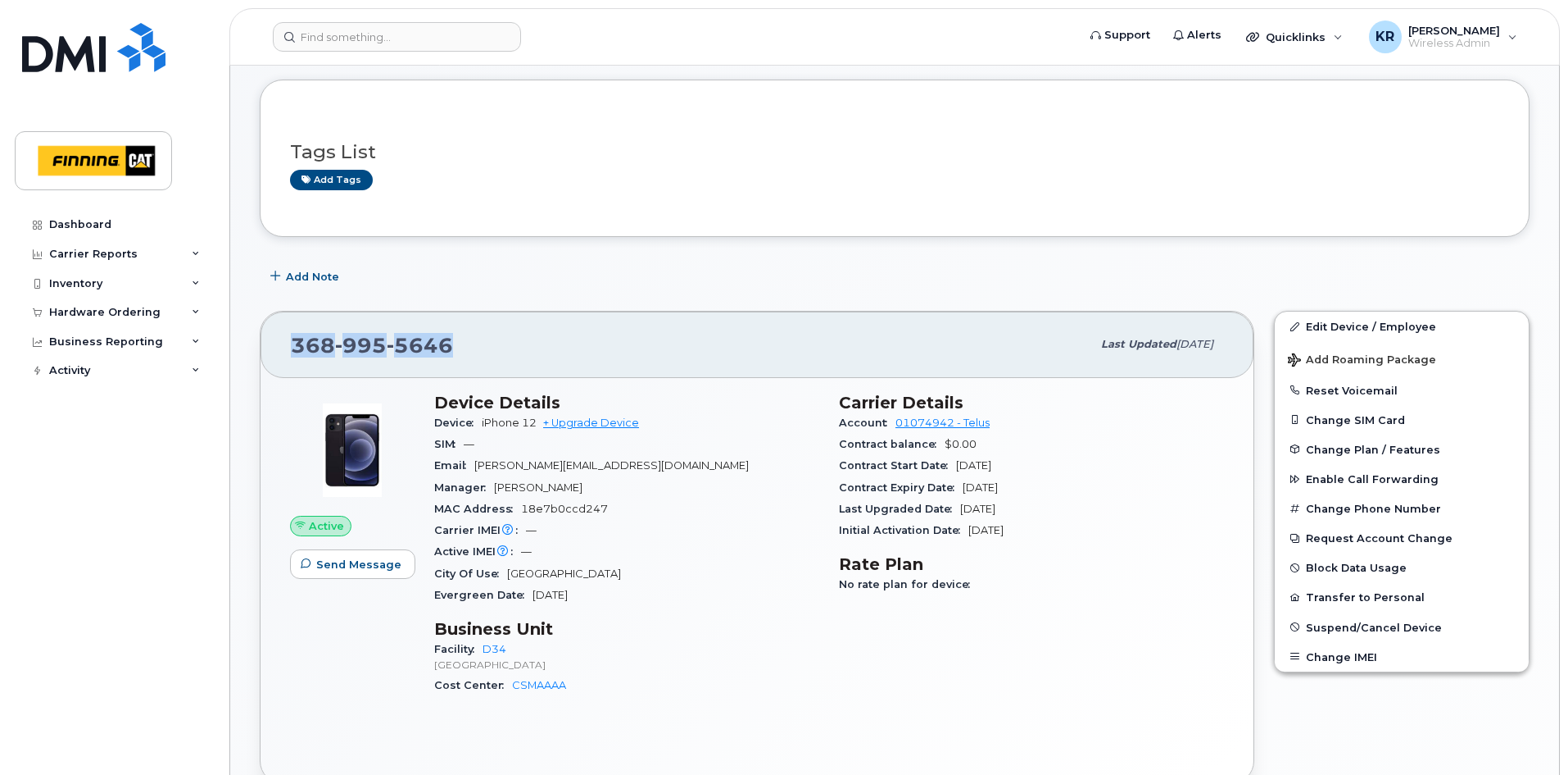
scroll to position [0, 0]
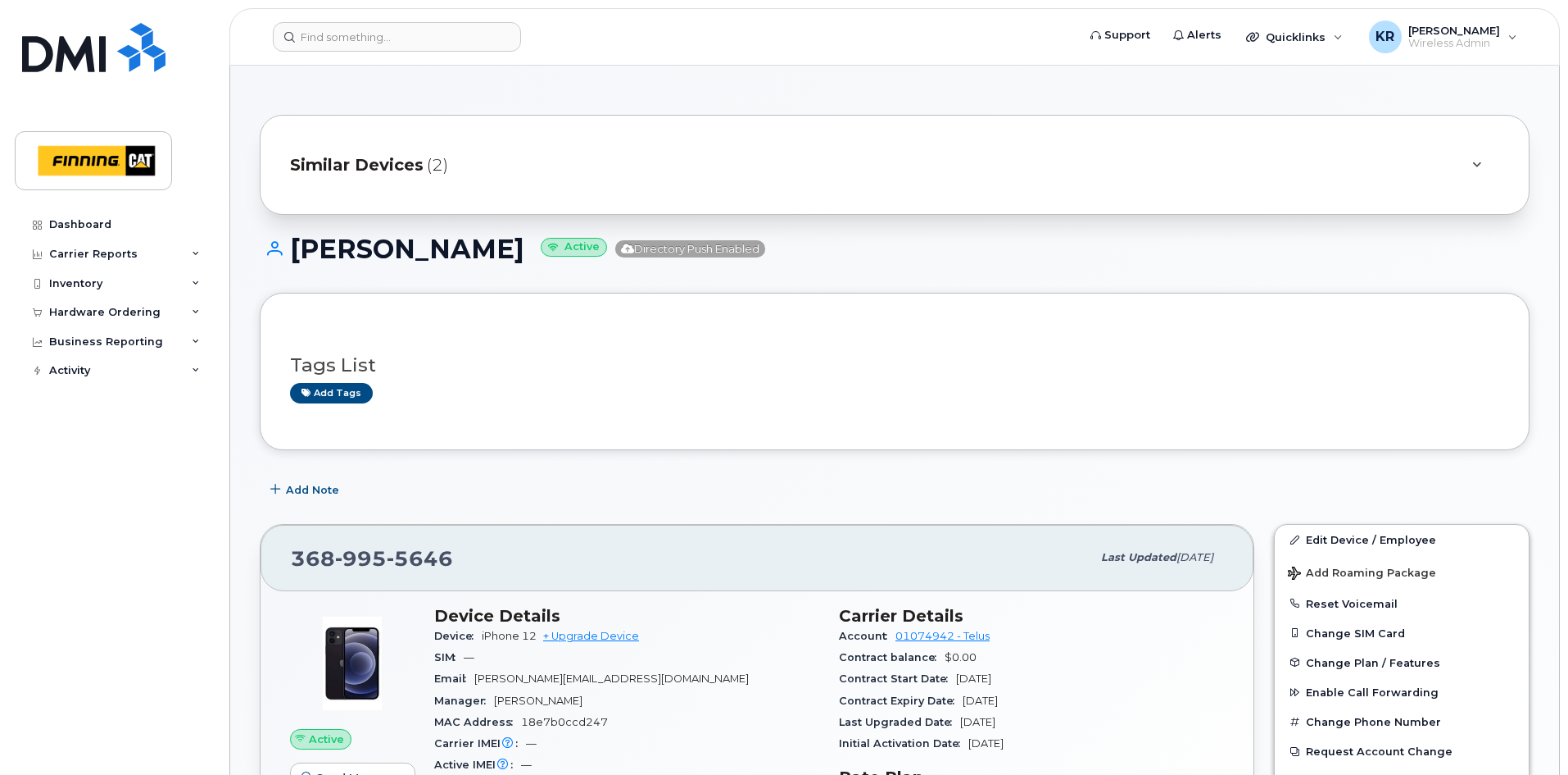
click at [387, 166] on span "Similar Devices" at bounding box center [357, 165] width 134 height 24
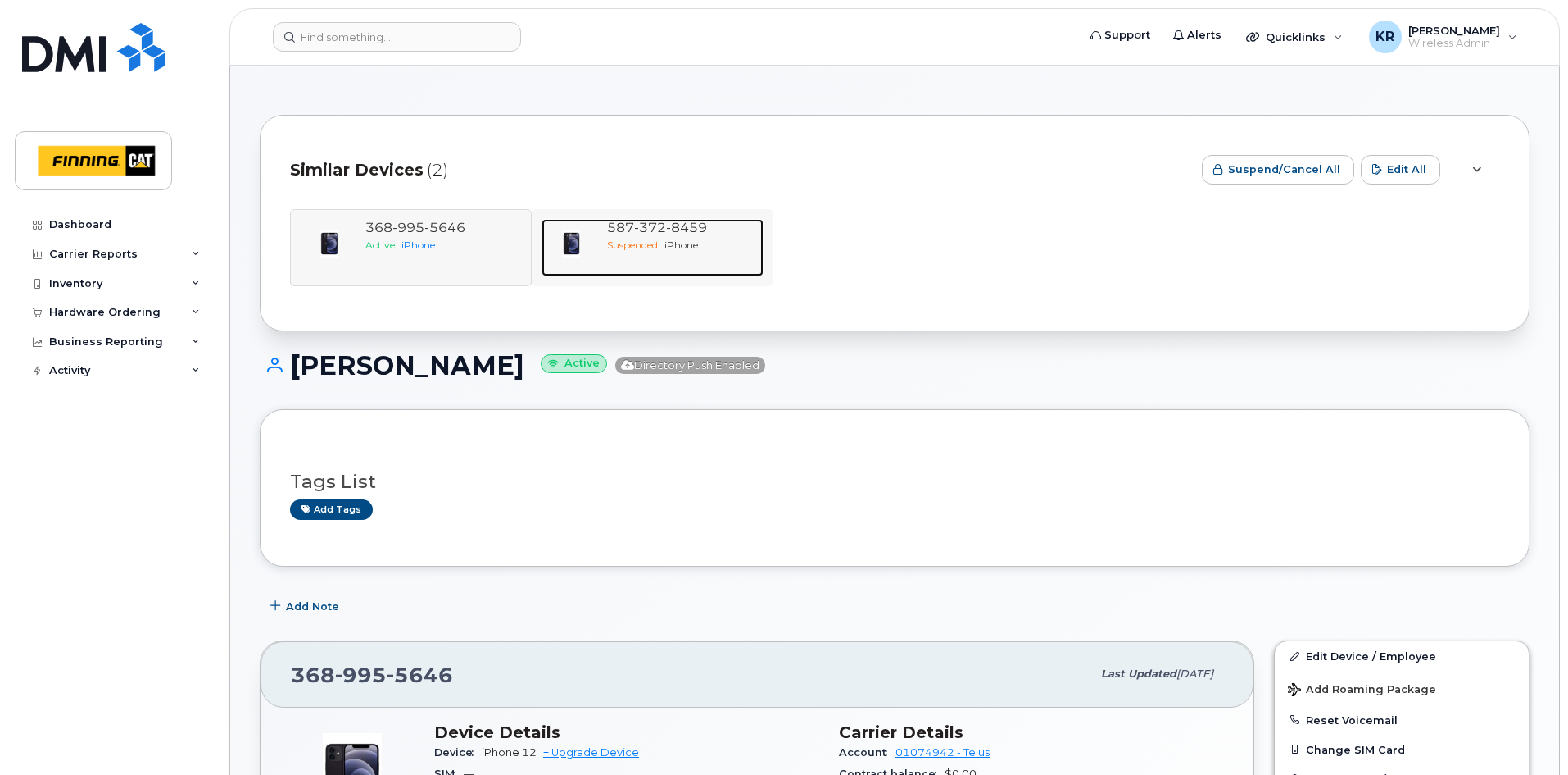
click at [610, 236] on div "587 372 8459" at bounding box center [682, 228] width 150 height 19
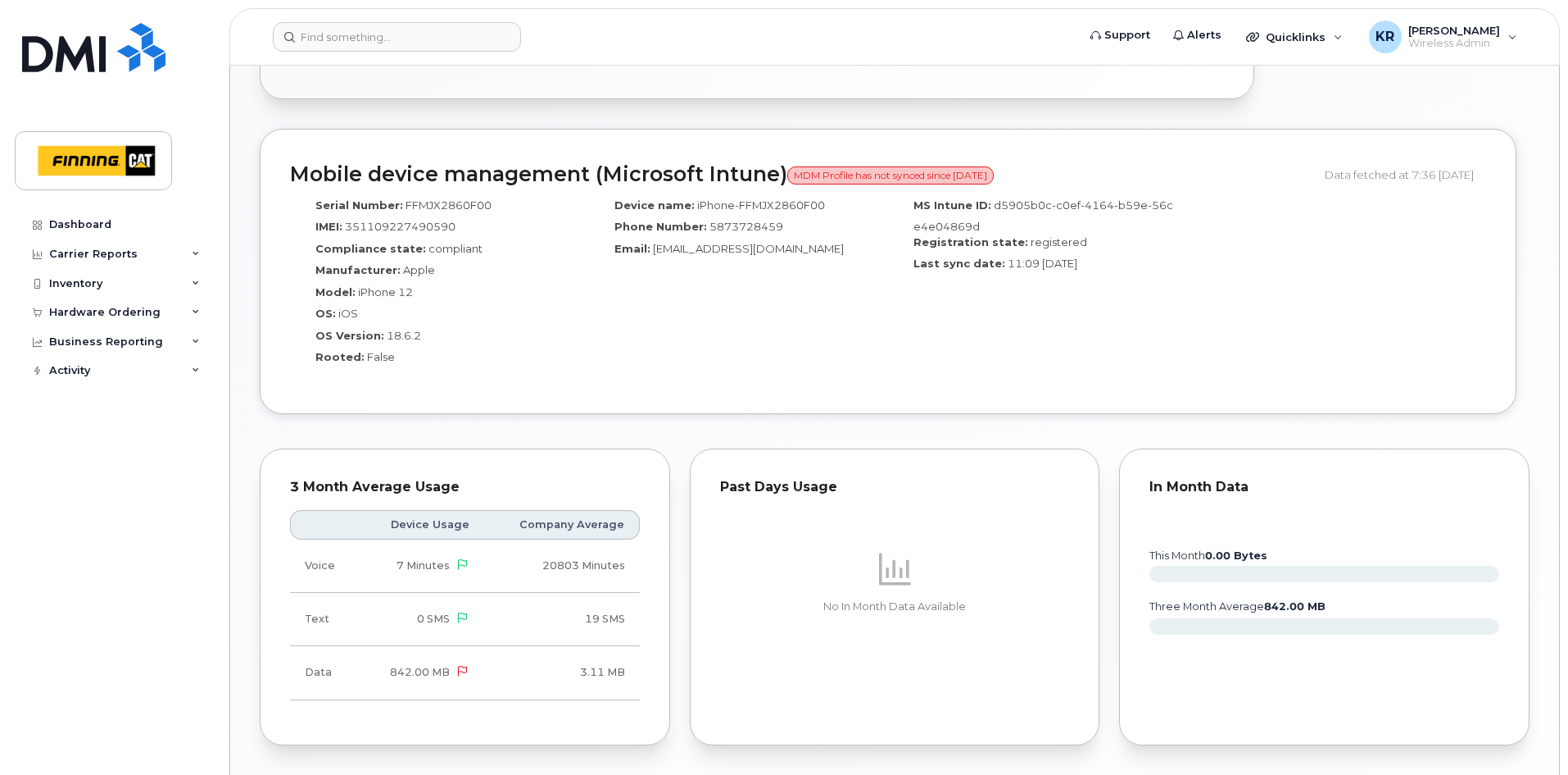
scroll to position [969, 0]
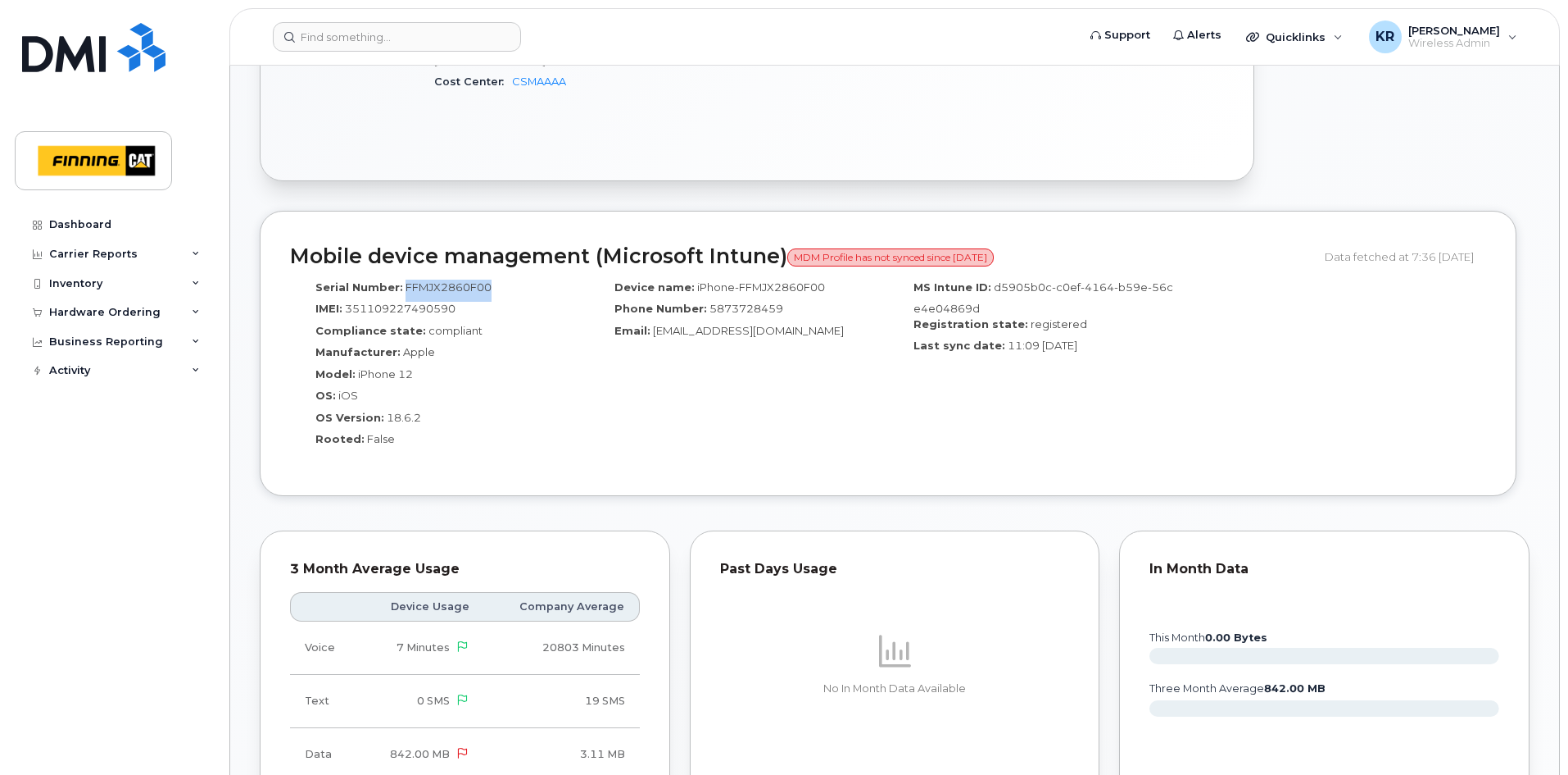
drag, startPoint x: 400, startPoint y: 289, endPoint x: 486, endPoint y: 290, distance: 86.0
click at [486, 290] on span "FFMJX2860F00" at bounding box center [448, 287] width 86 height 13
copy span "FFMJX2860F00"
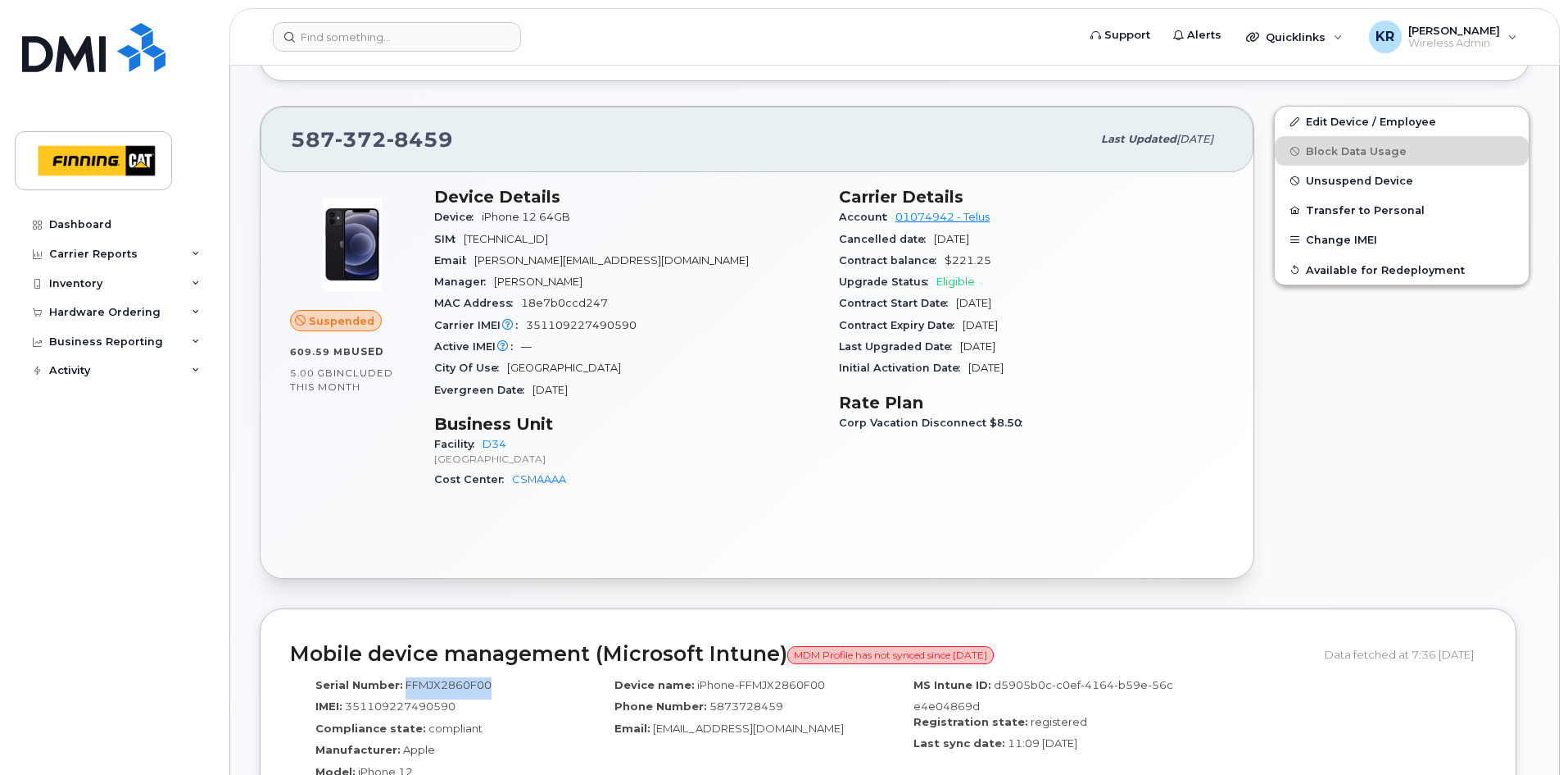
scroll to position [559, 0]
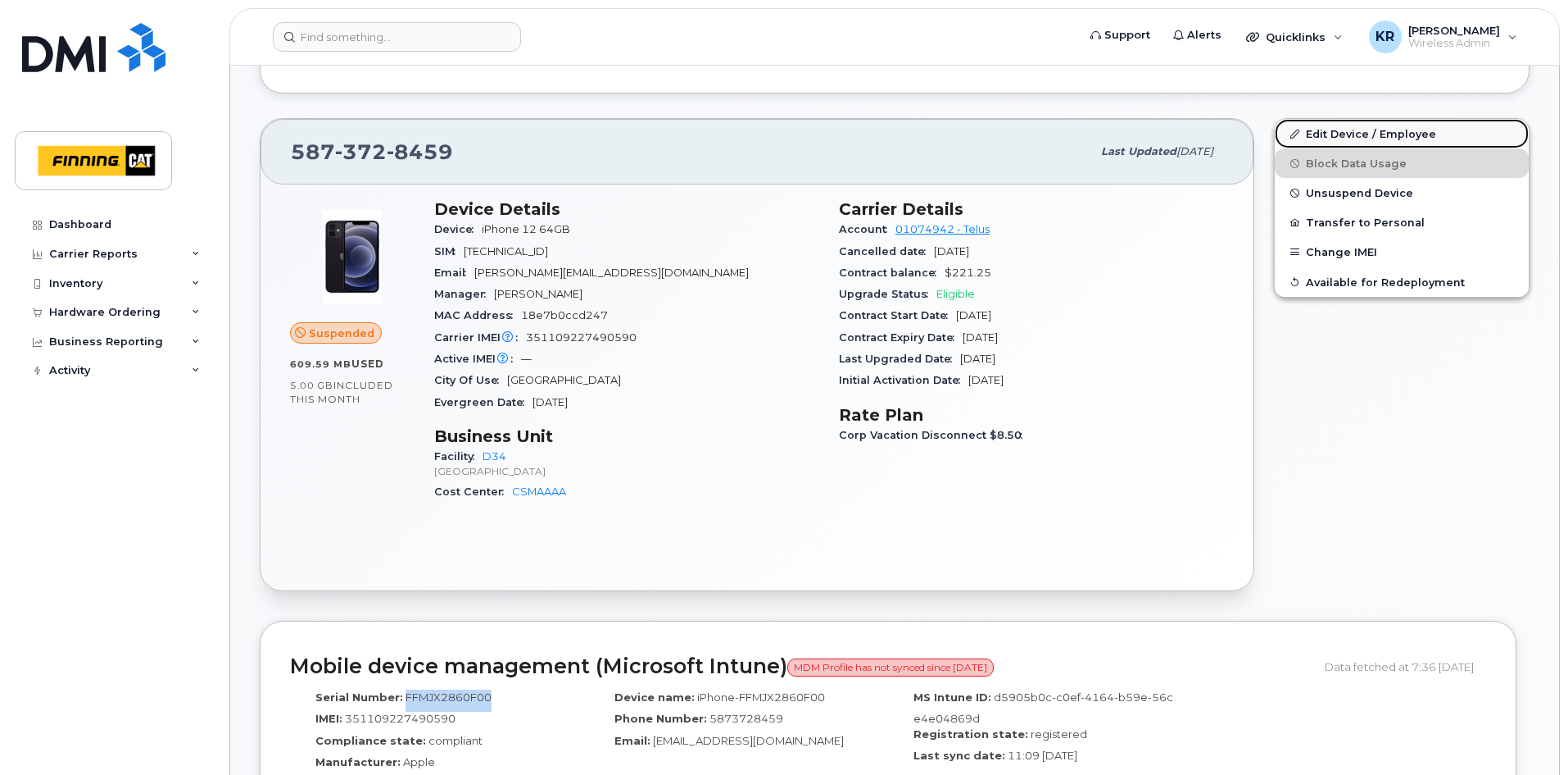
click at [1334, 134] on link "Edit Device / Employee" at bounding box center [1401, 134] width 254 height 30
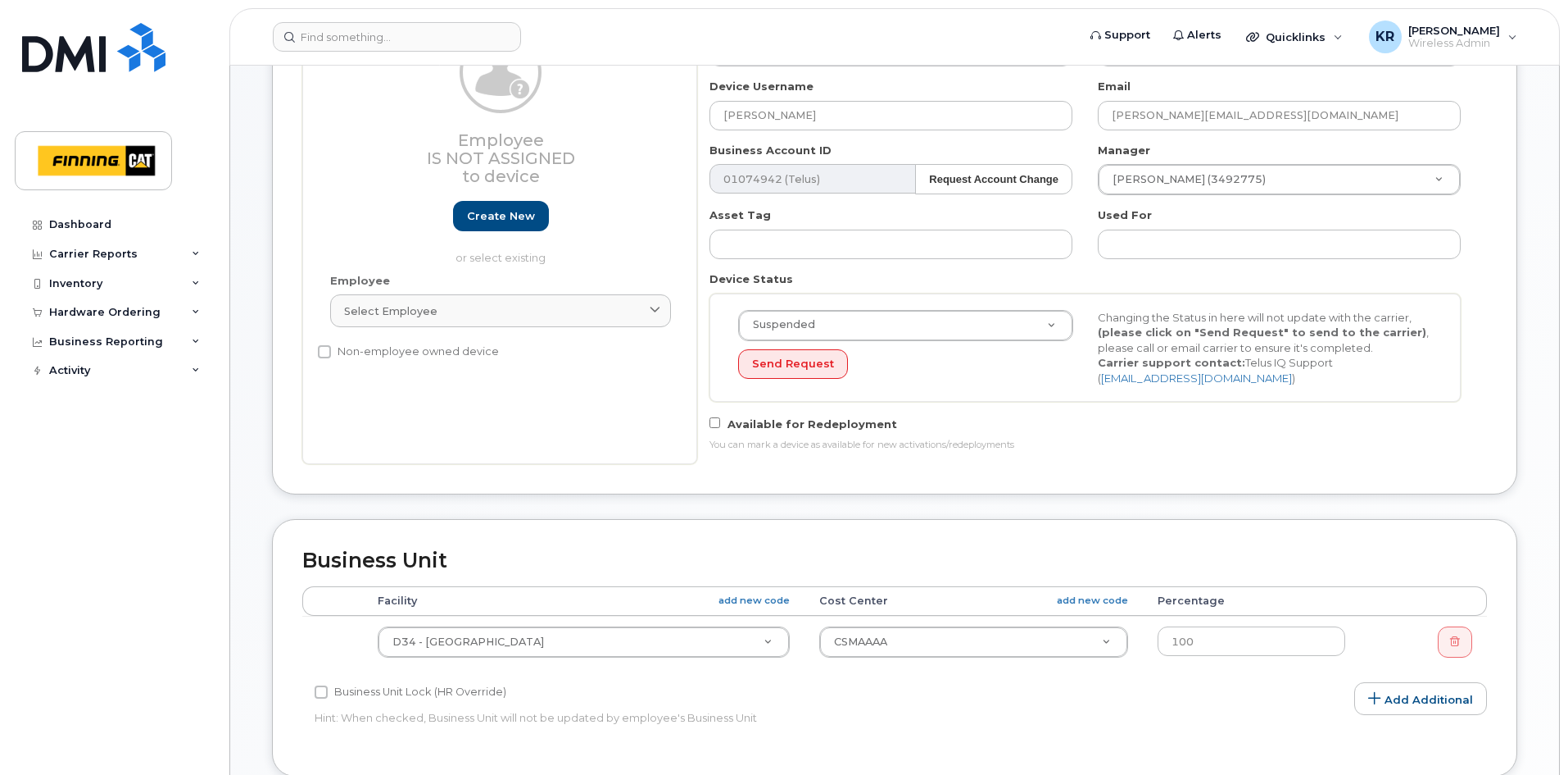
scroll to position [409, 0]
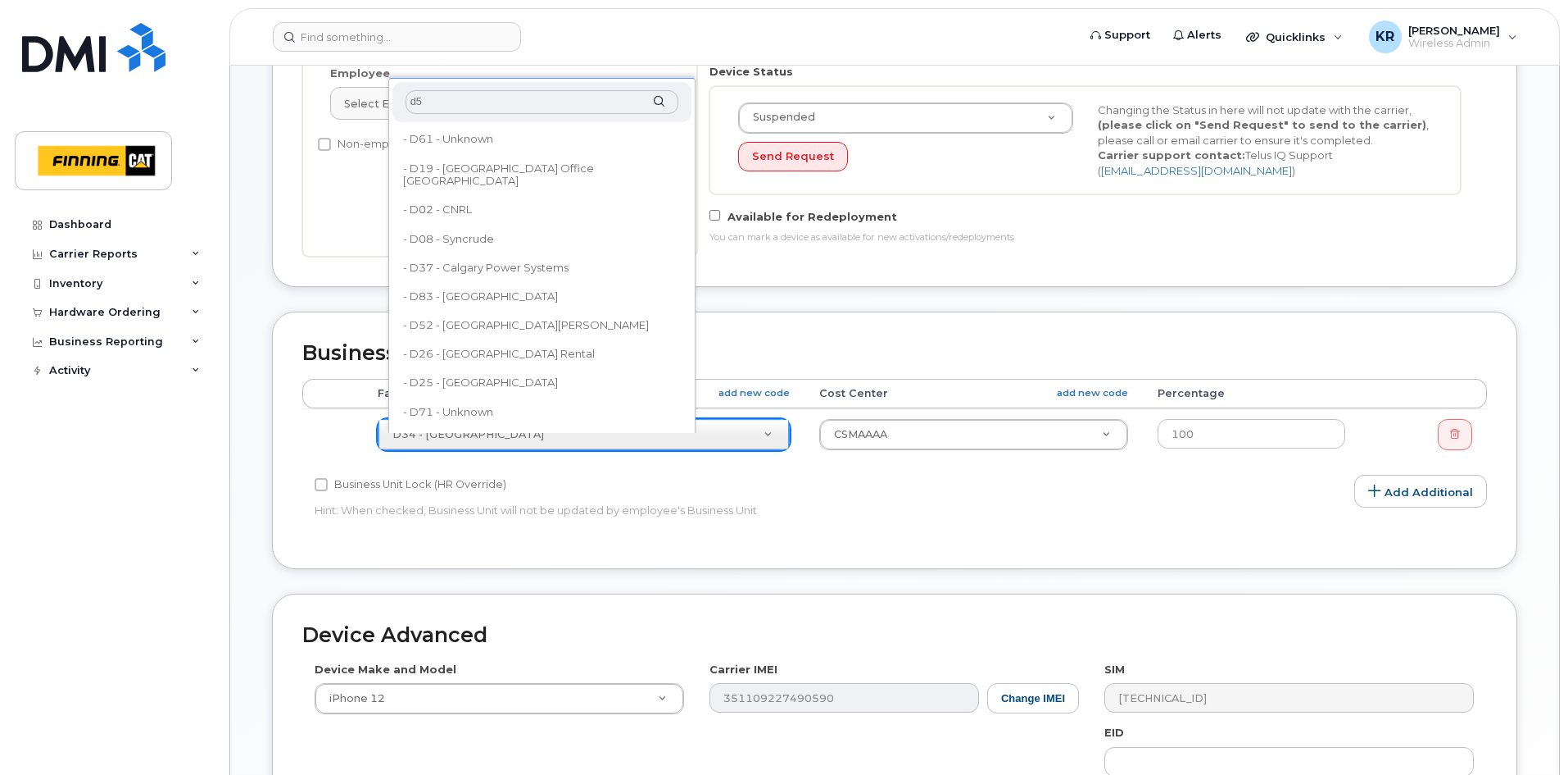
type input "d59"
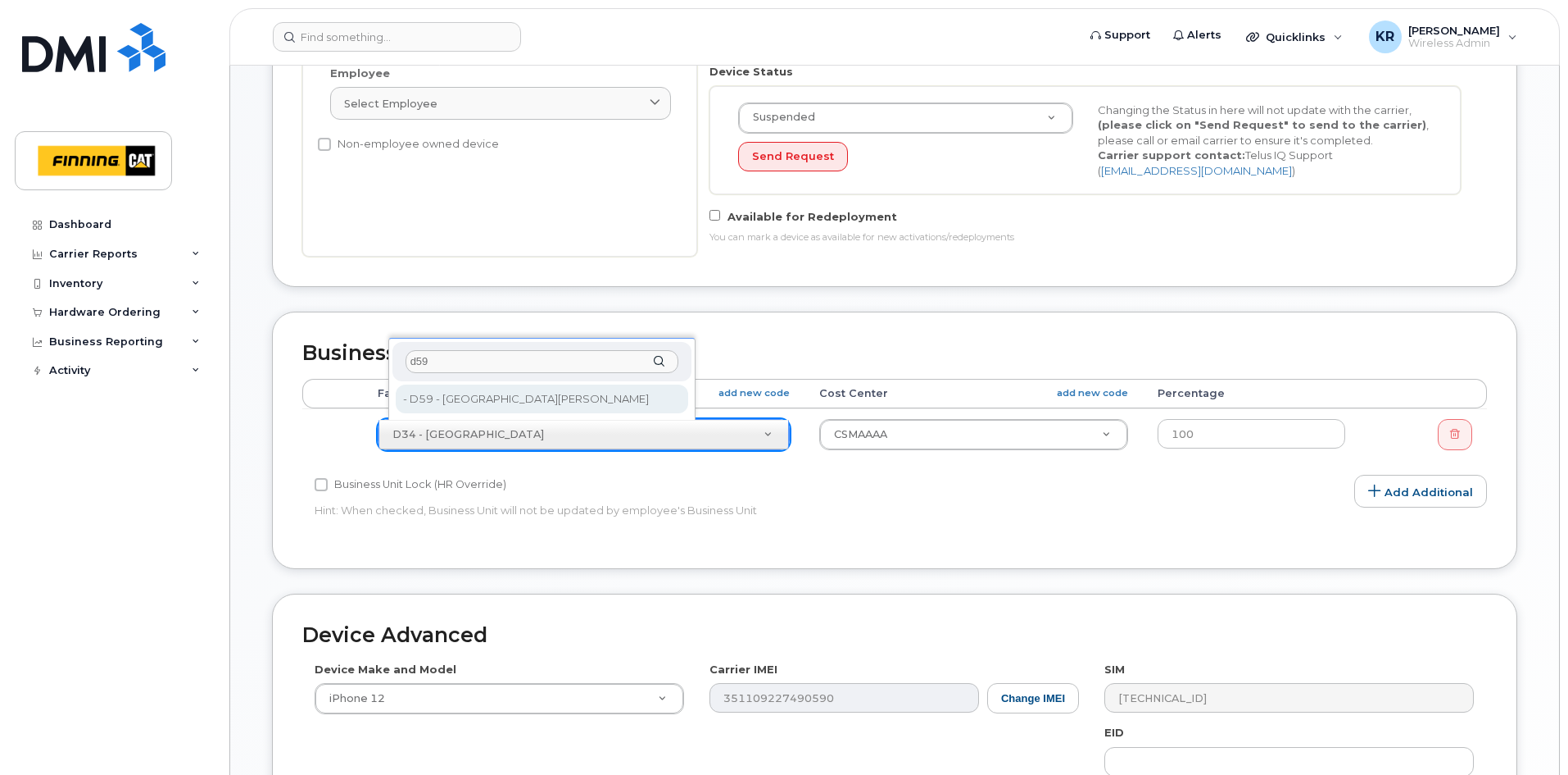
type input "34159"
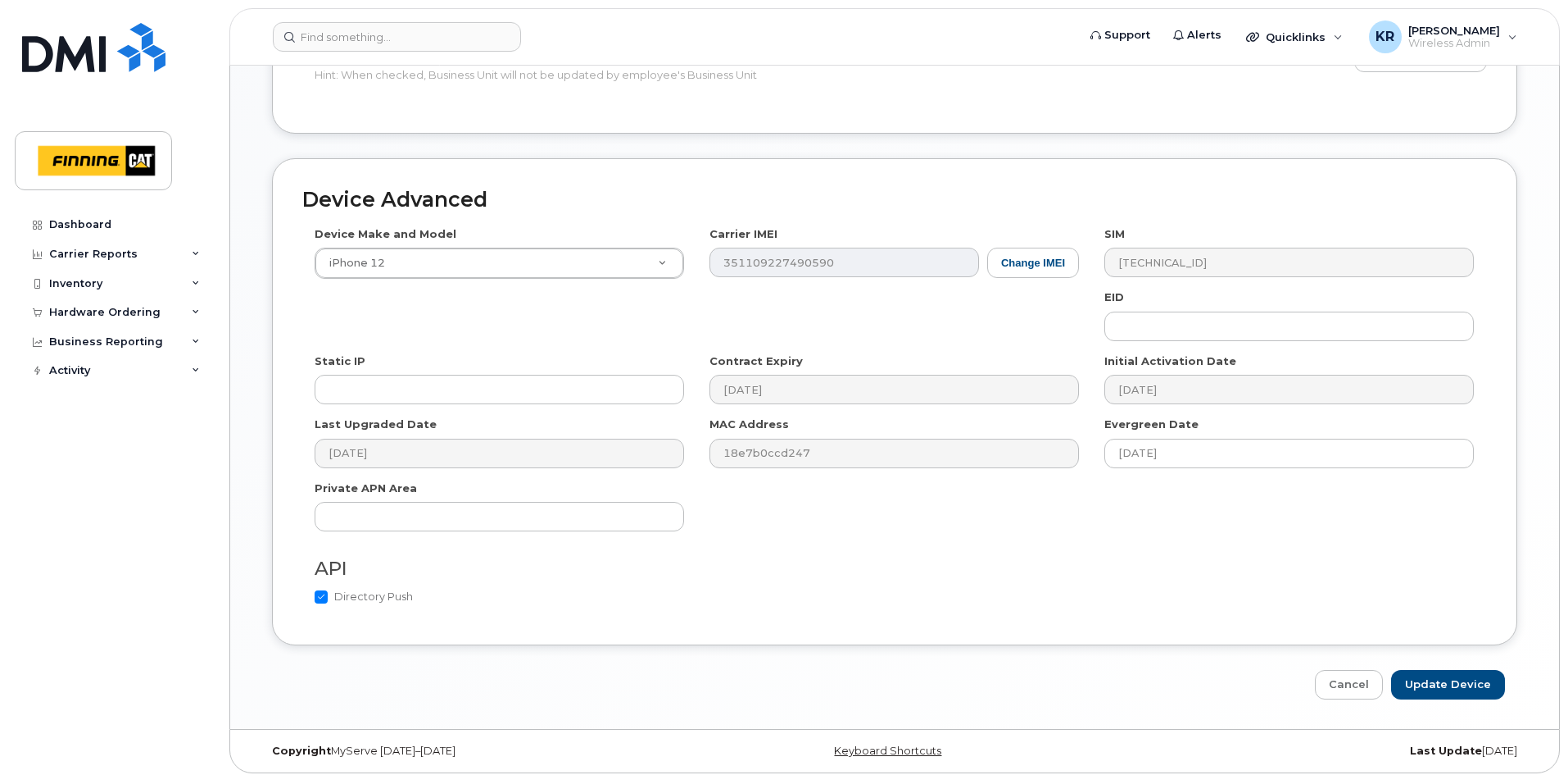
scroll to position [852, 0]
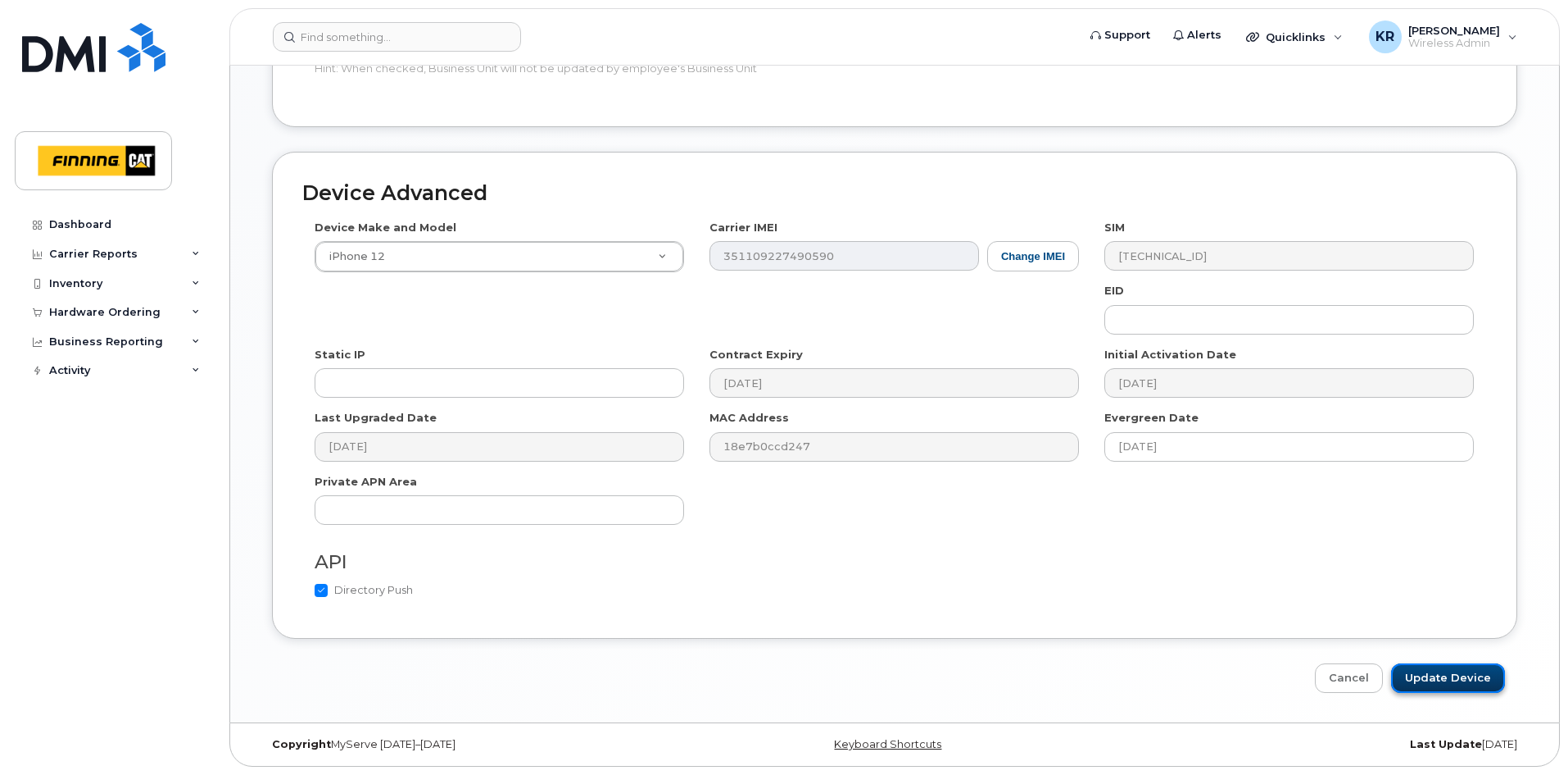
click at [1468, 671] on input "Update Device" at bounding box center [1448, 678] width 114 height 30
type input "Saving..."
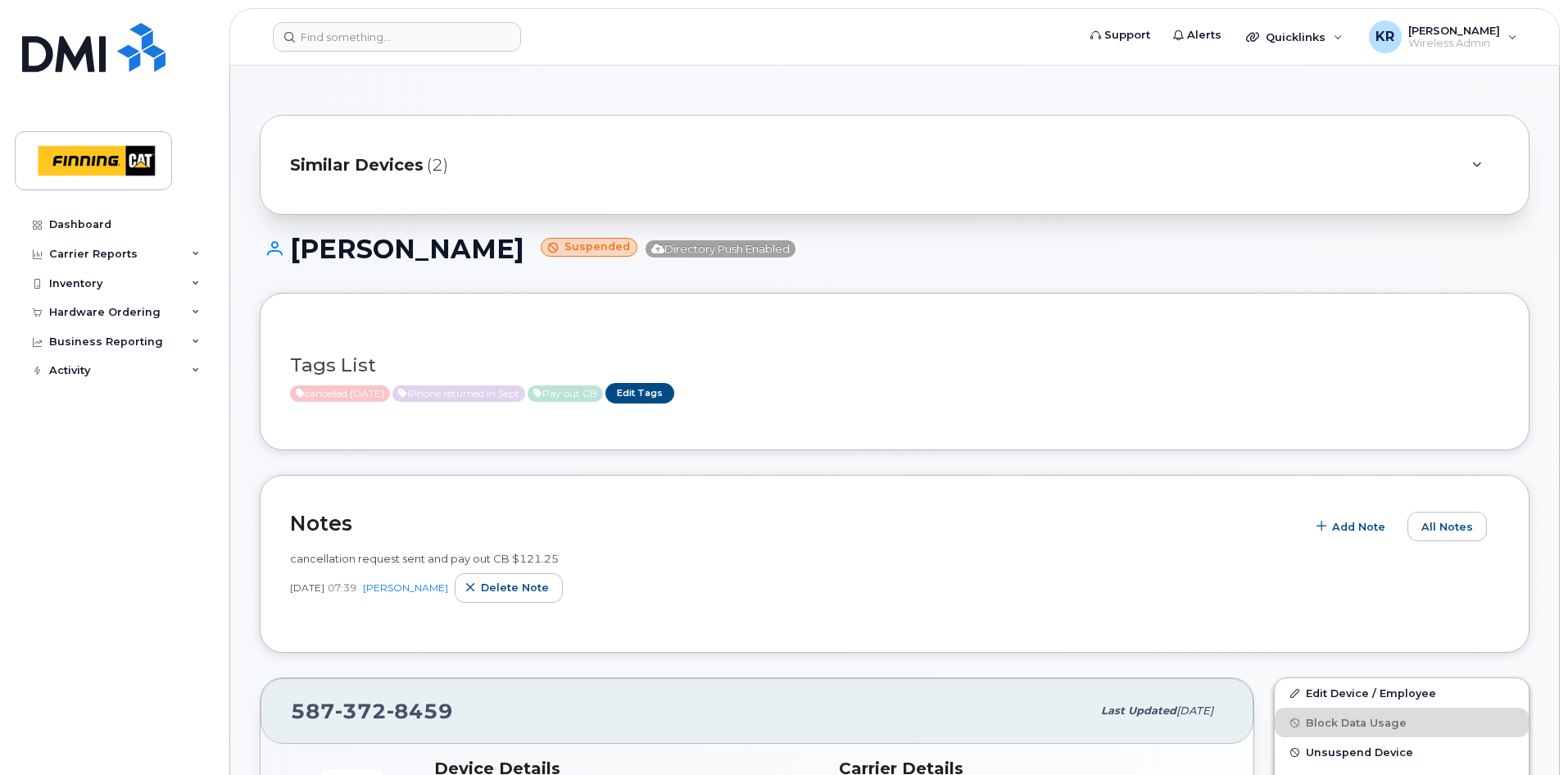
click at [391, 161] on span "Similar Devices" at bounding box center [357, 165] width 134 height 24
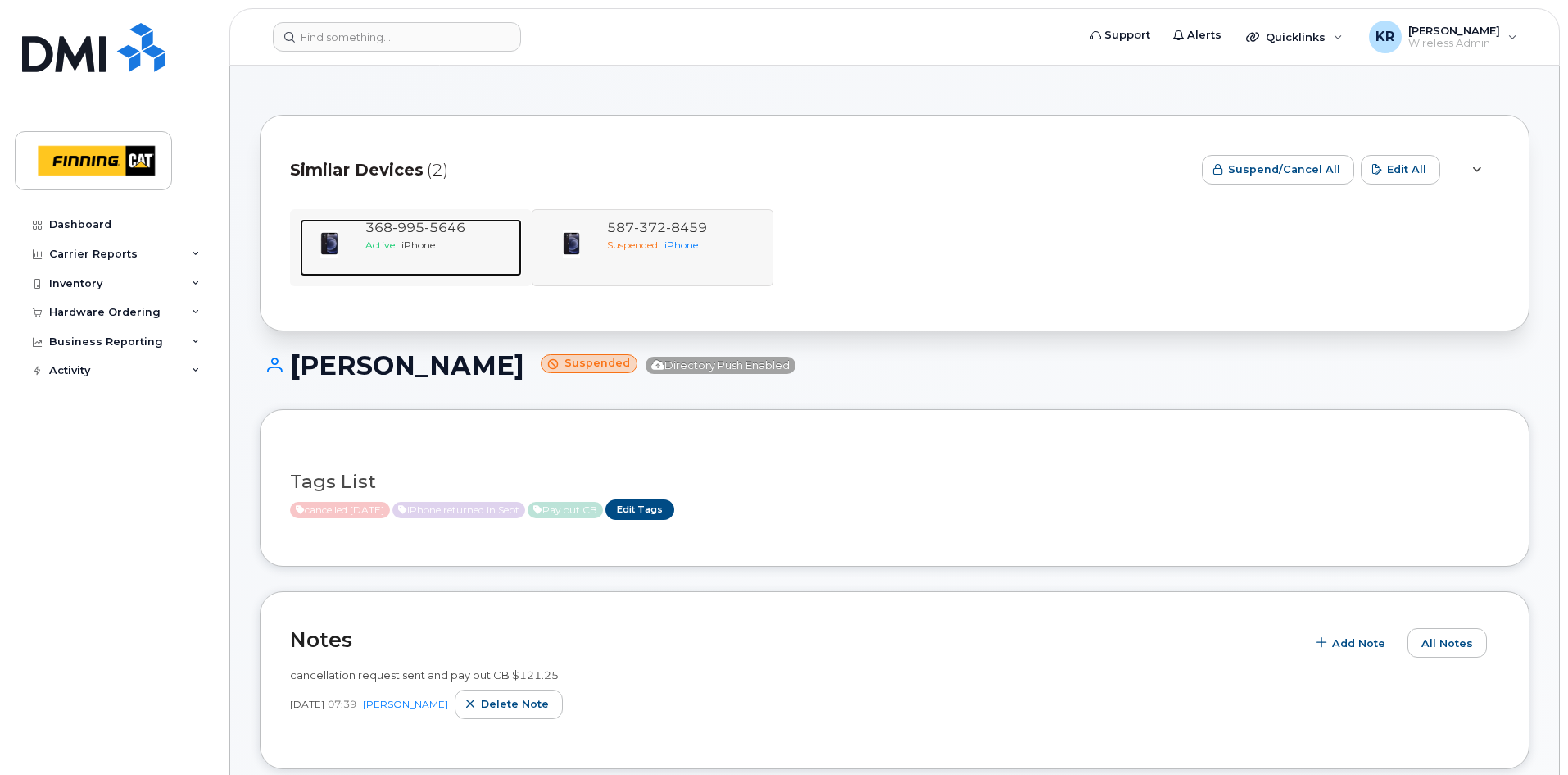
click at [441, 243] on div "Active iPhone" at bounding box center [440, 245] width 150 height 14
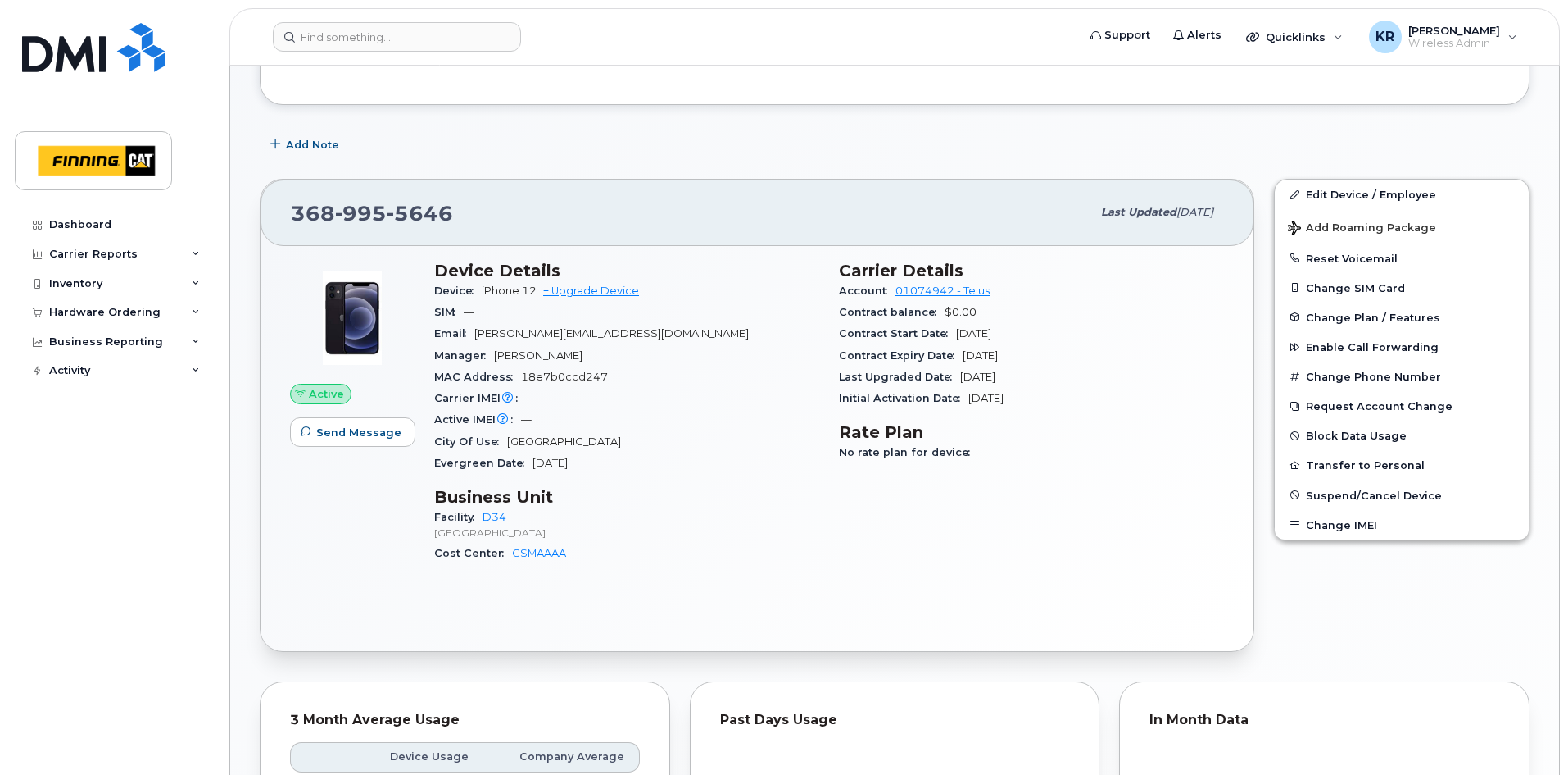
scroll to position [310, 0]
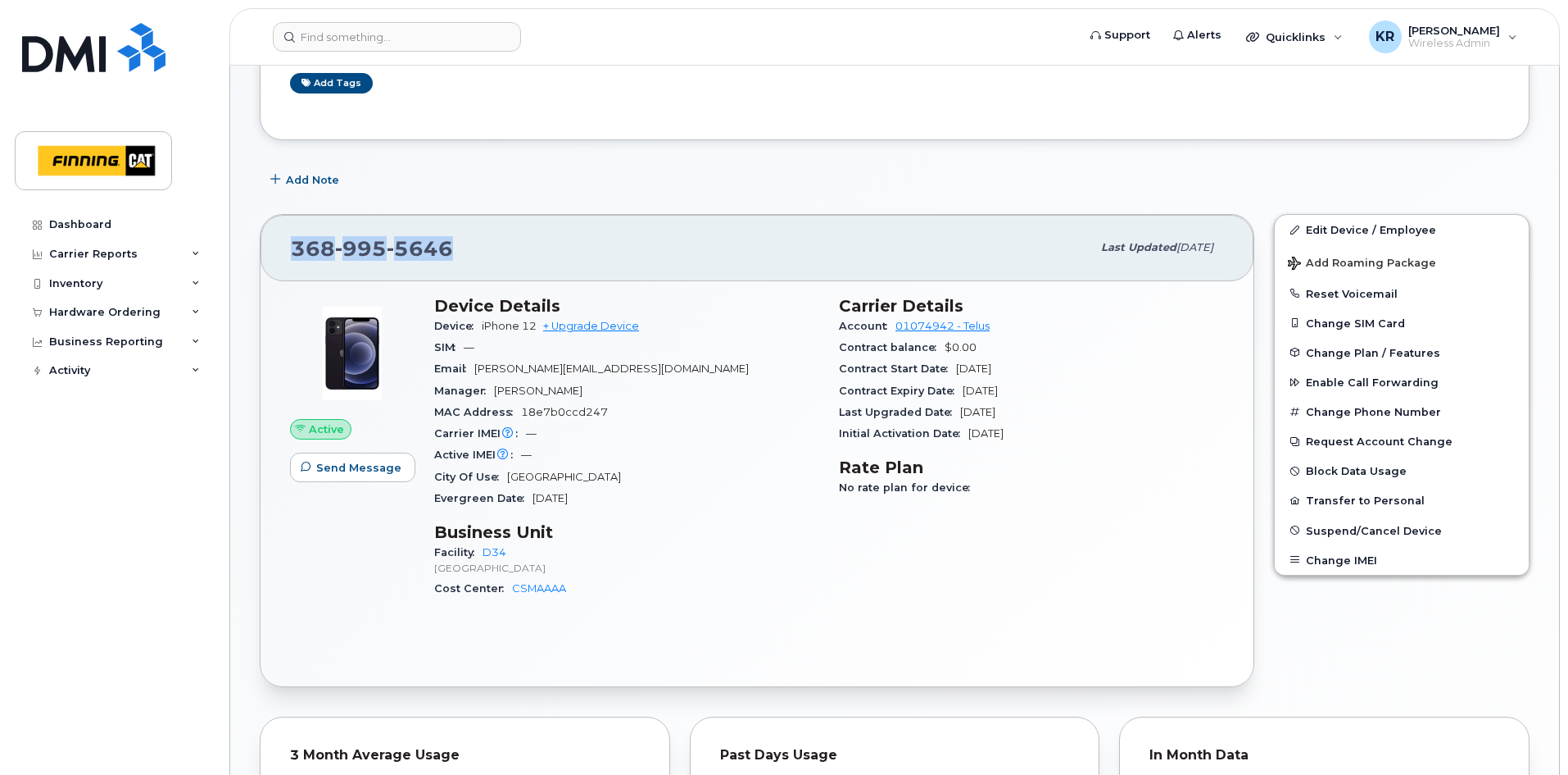
drag, startPoint x: 291, startPoint y: 241, endPoint x: 449, endPoint y: 240, distance: 158.0
click at [449, 240] on span "[PHONE_NUMBER]" at bounding box center [371, 248] width 163 height 25
copy span "[PHONE_NUMBER]"
click at [474, 247] on div "[PHONE_NUMBER]" at bounding box center [691, 248] width 800 height 34
drag, startPoint x: 455, startPoint y: 247, endPoint x: 288, endPoint y: 243, distance: 167.0
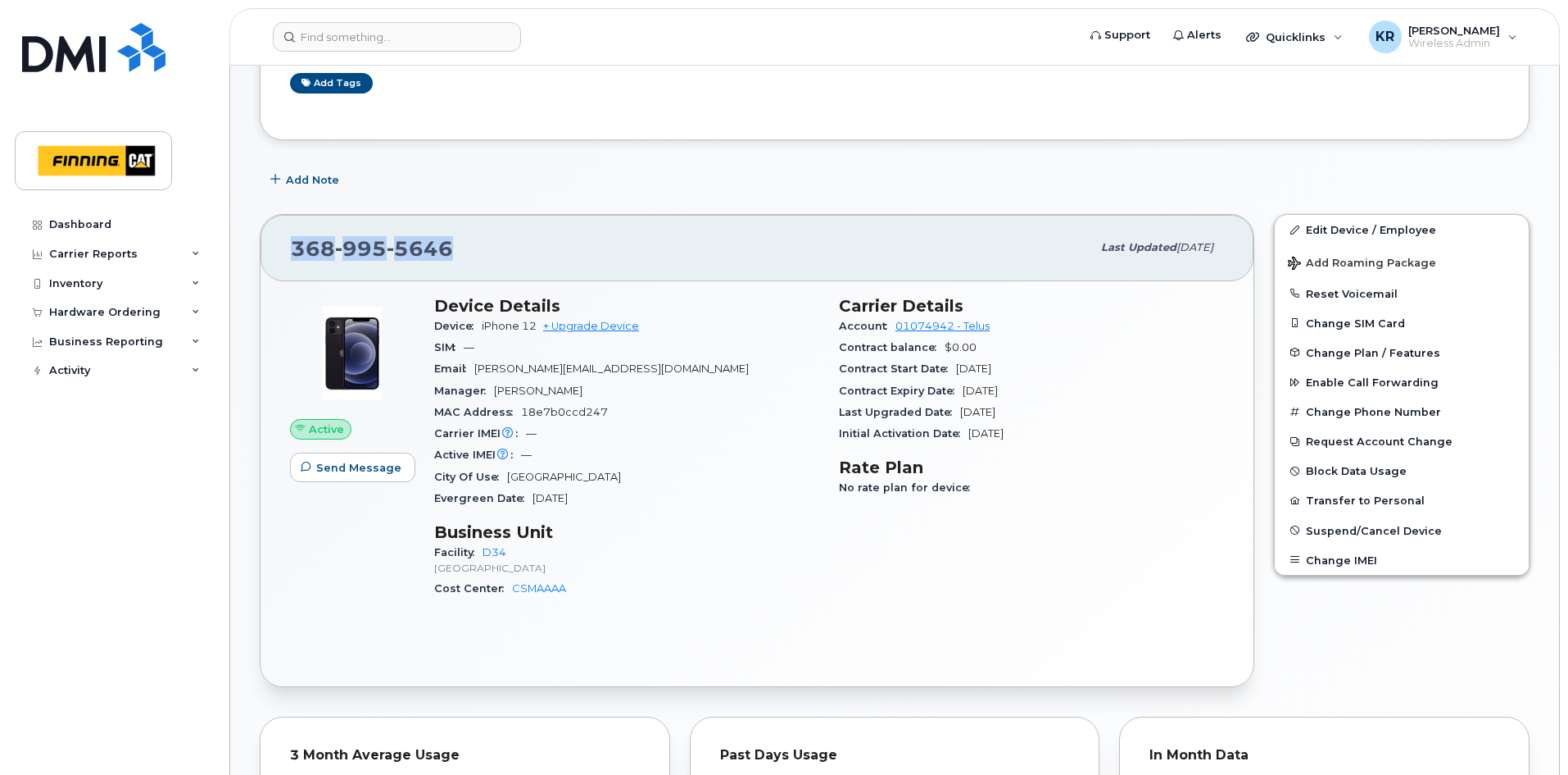
click at [288, 243] on div "[PHONE_NUMBER] Last updated [DATE]" at bounding box center [757, 248] width 993 height 66
copy span "[PHONE_NUMBER]"
click at [457, 254] on div "[PHONE_NUMBER]" at bounding box center [691, 248] width 800 height 34
drag, startPoint x: 454, startPoint y: 250, endPoint x: 296, endPoint y: 240, distance: 158.3
click at [296, 240] on div "[PHONE_NUMBER]" at bounding box center [691, 248] width 800 height 34
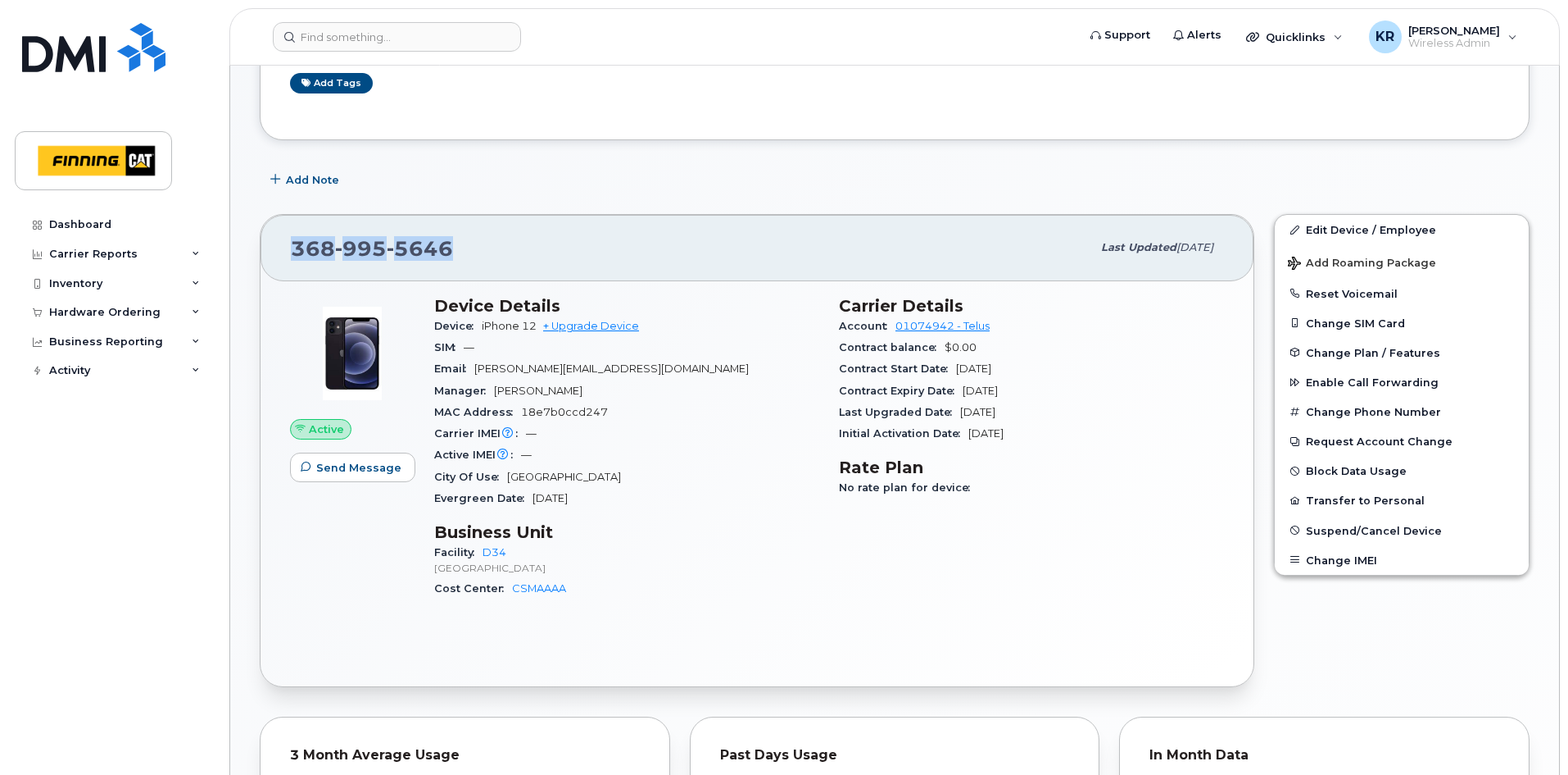
copy span "[PHONE_NUMBER]"
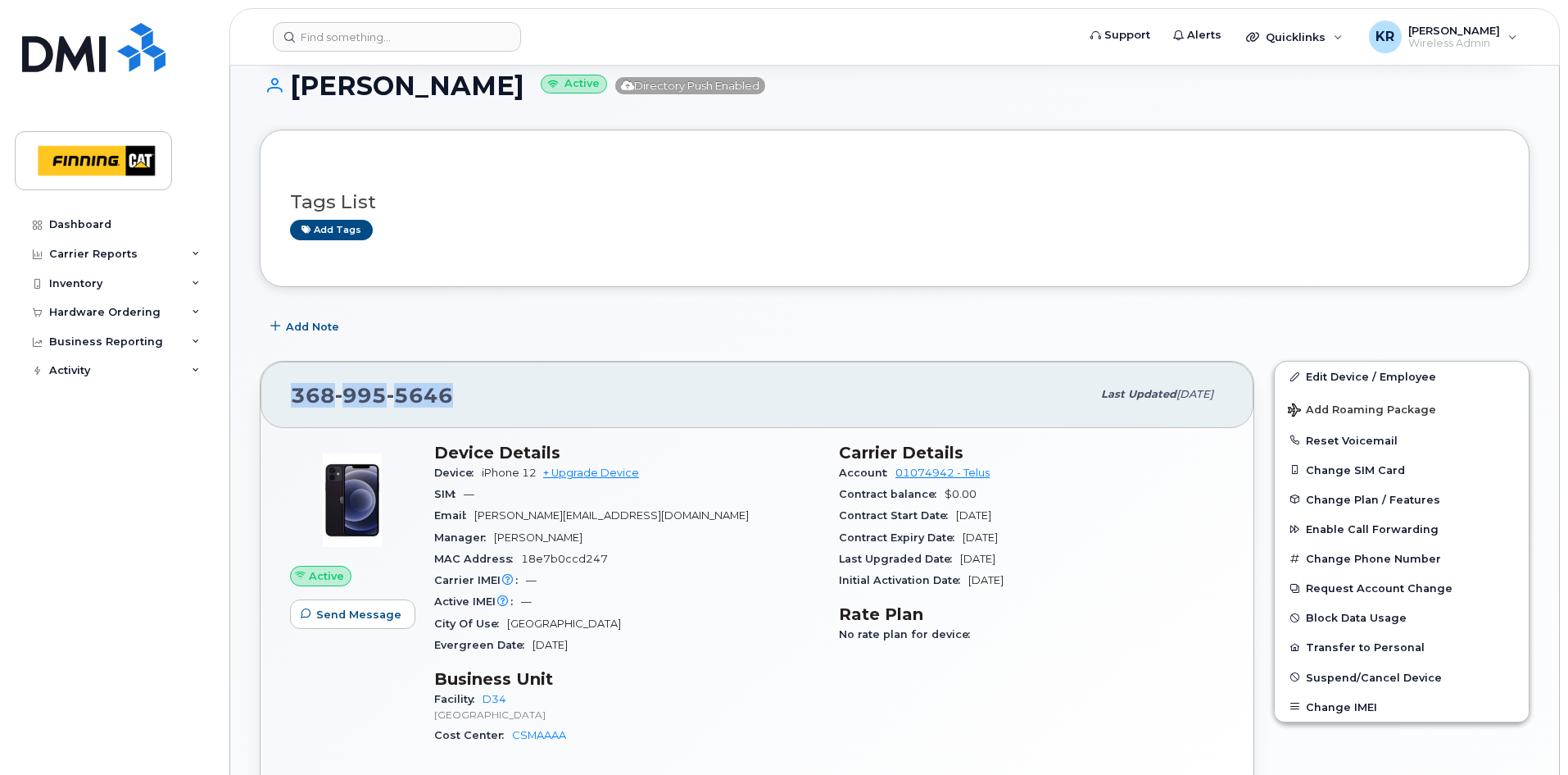
scroll to position [0, 0]
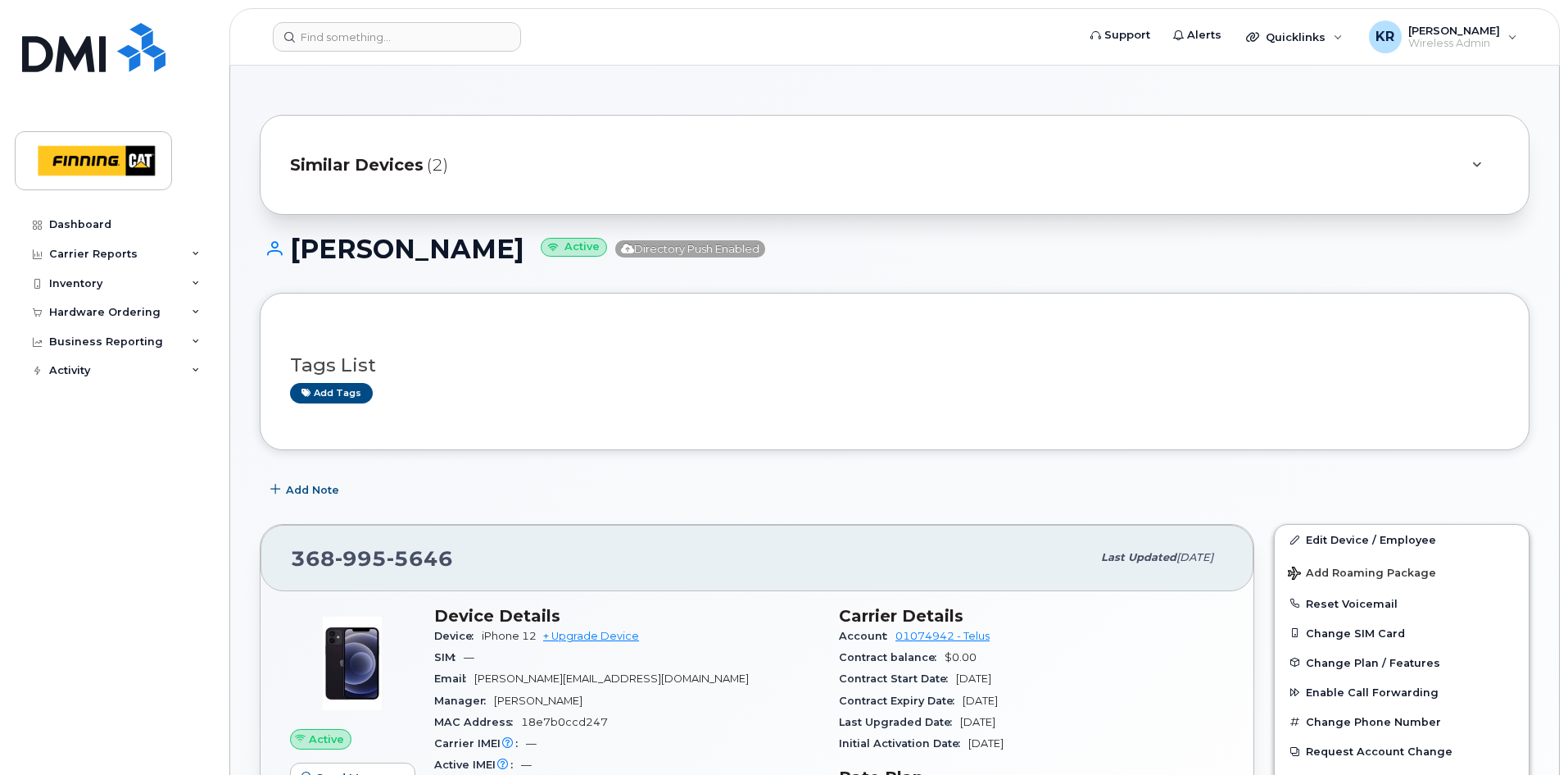
click at [405, 166] on span "Similar Devices" at bounding box center [357, 165] width 134 height 24
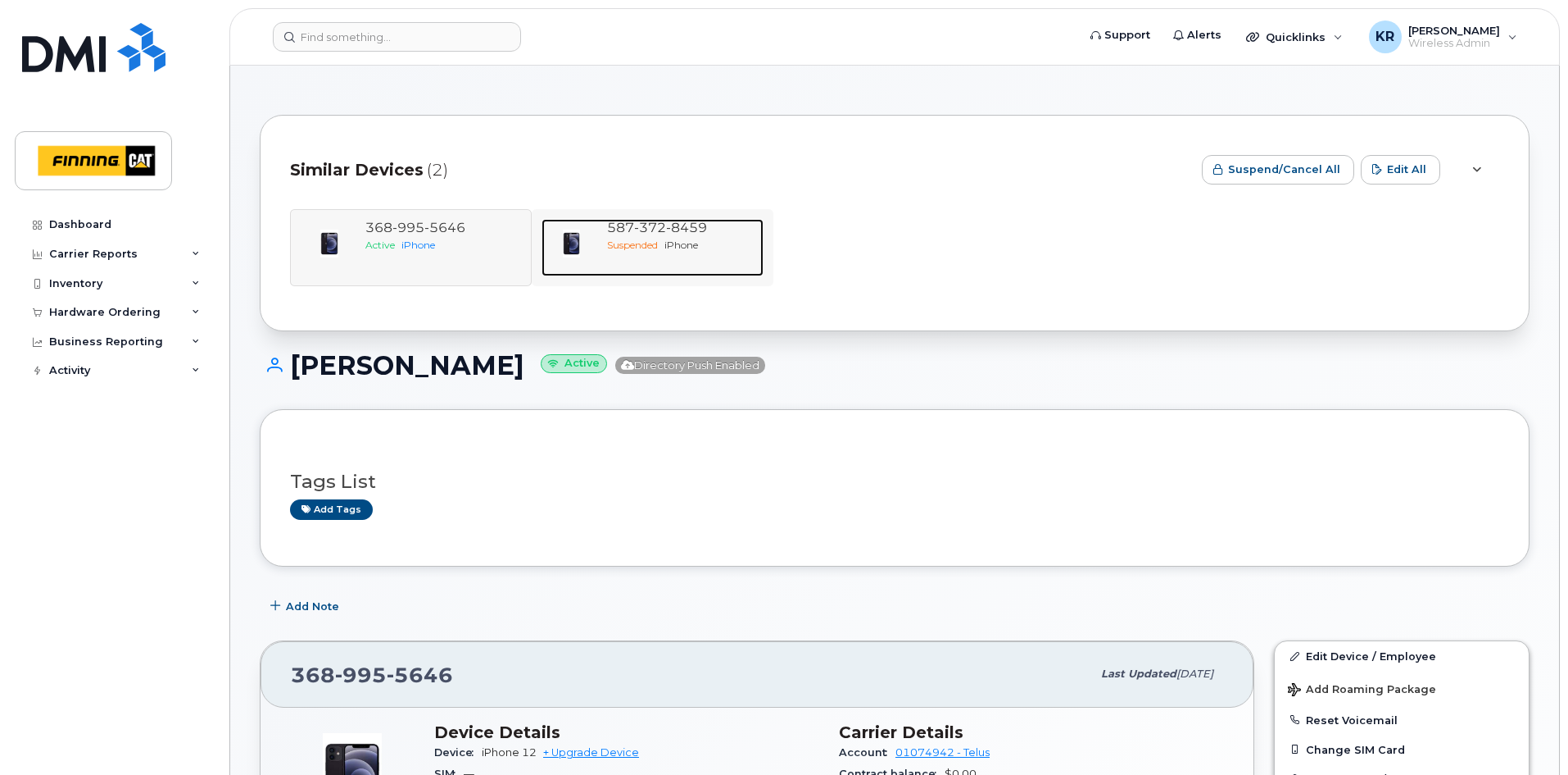
click at [668, 243] on div "Suspended iPhone" at bounding box center [682, 245] width 150 height 14
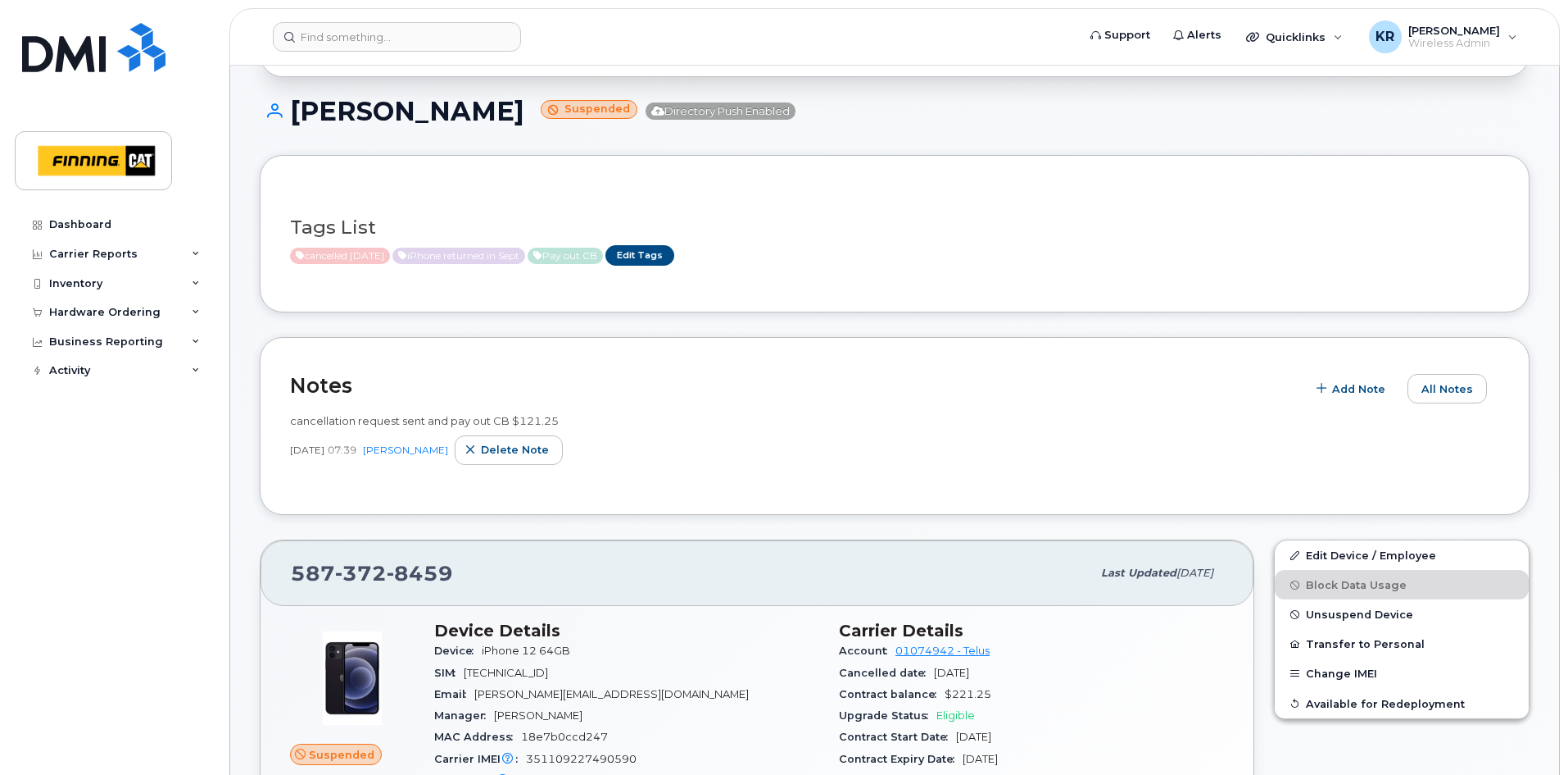
scroll to position [164, 0]
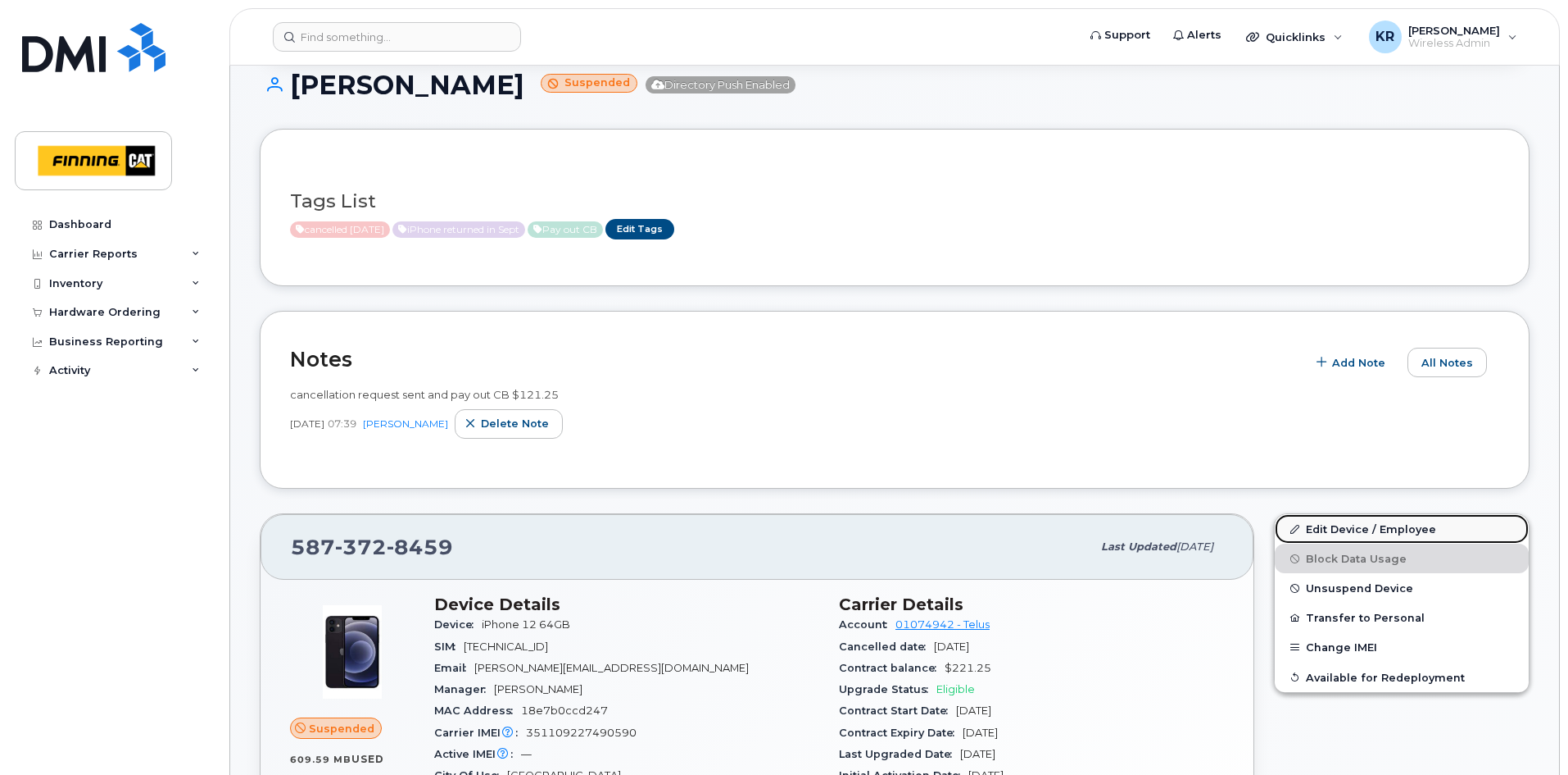
click at [1319, 523] on link "Edit Device / Employee" at bounding box center [1401, 529] width 254 height 30
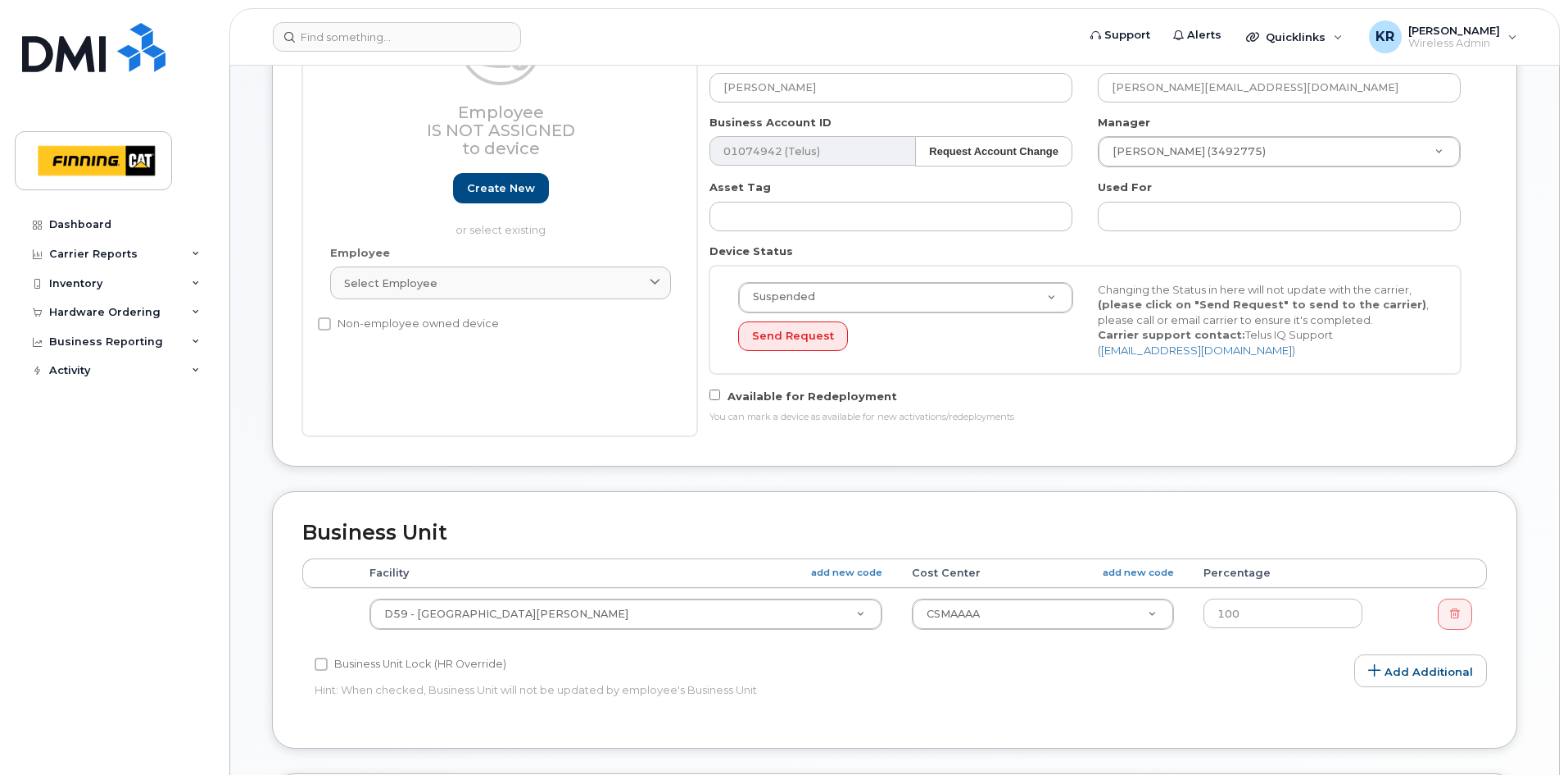
scroll to position [852, 0]
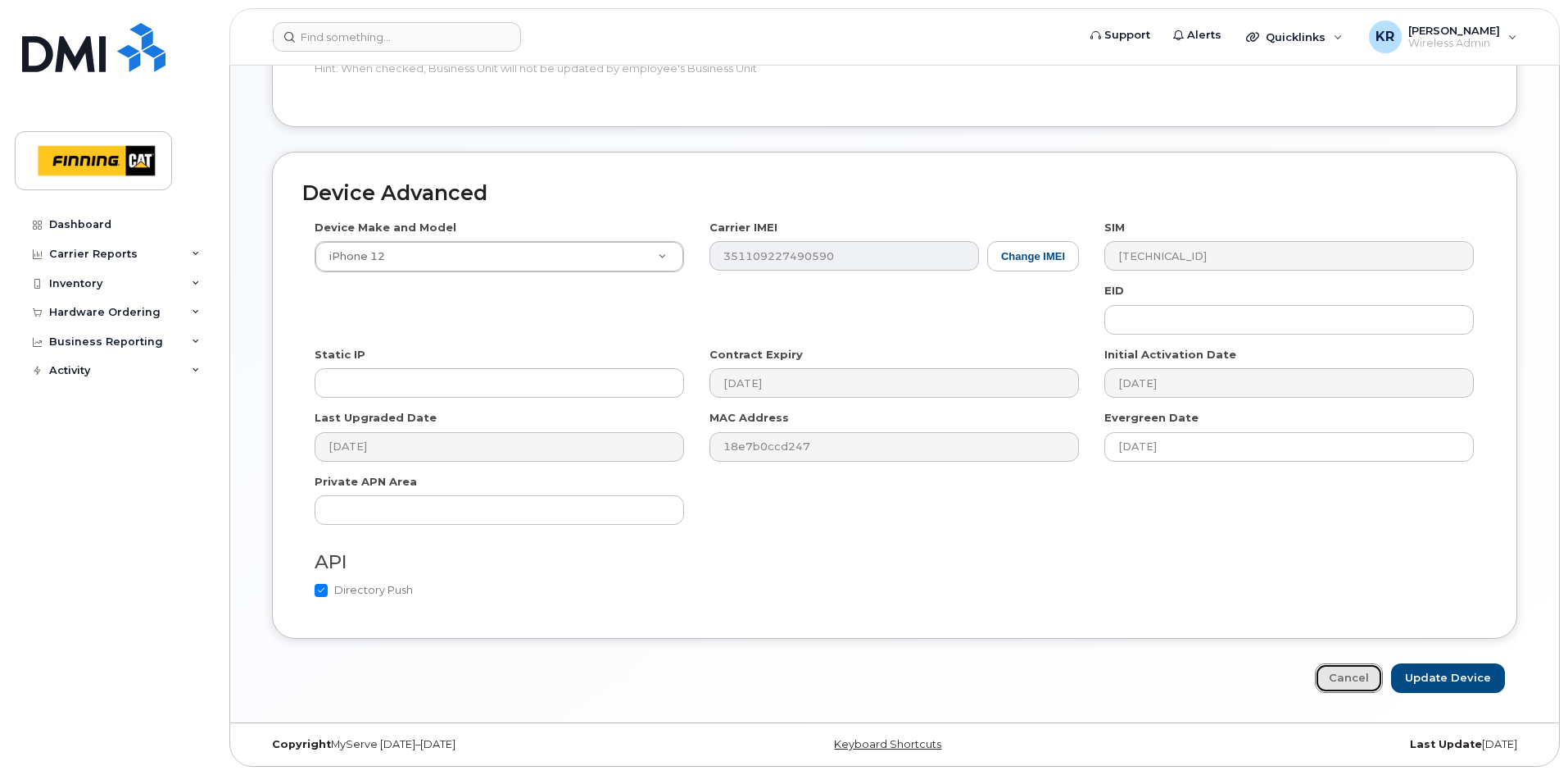
drag, startPoint x: 1365, startPoint y: 682, endPoint x: 1314, endPoint y: 670, distance: 52.4
click at [1365, 682] on link "Cancel" at bounding box center [1348, 678] width 68 height 30
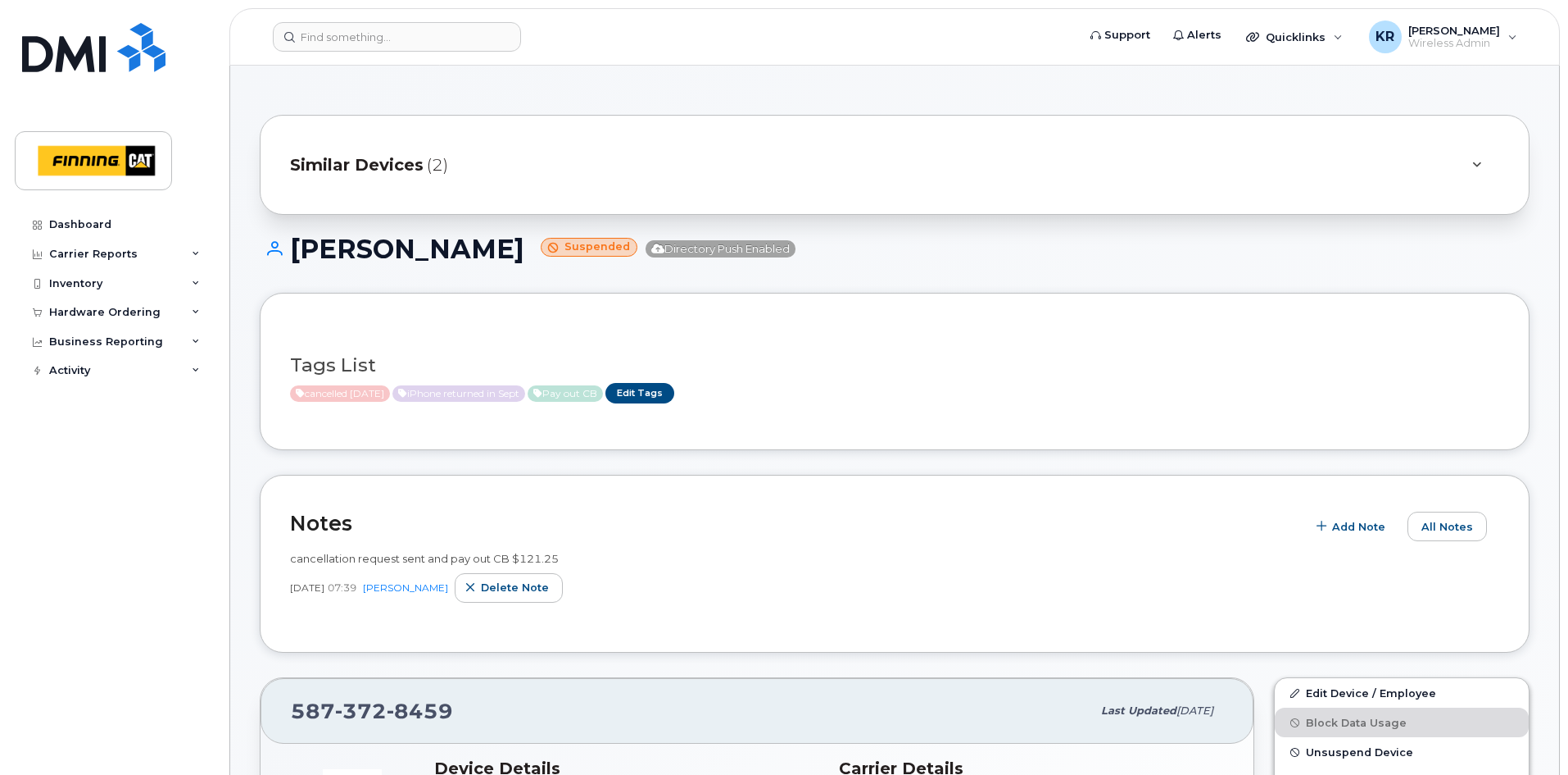
click at [369, 167] on span "Similar Devices" at bounding box center [357, 165] width 134 height 24
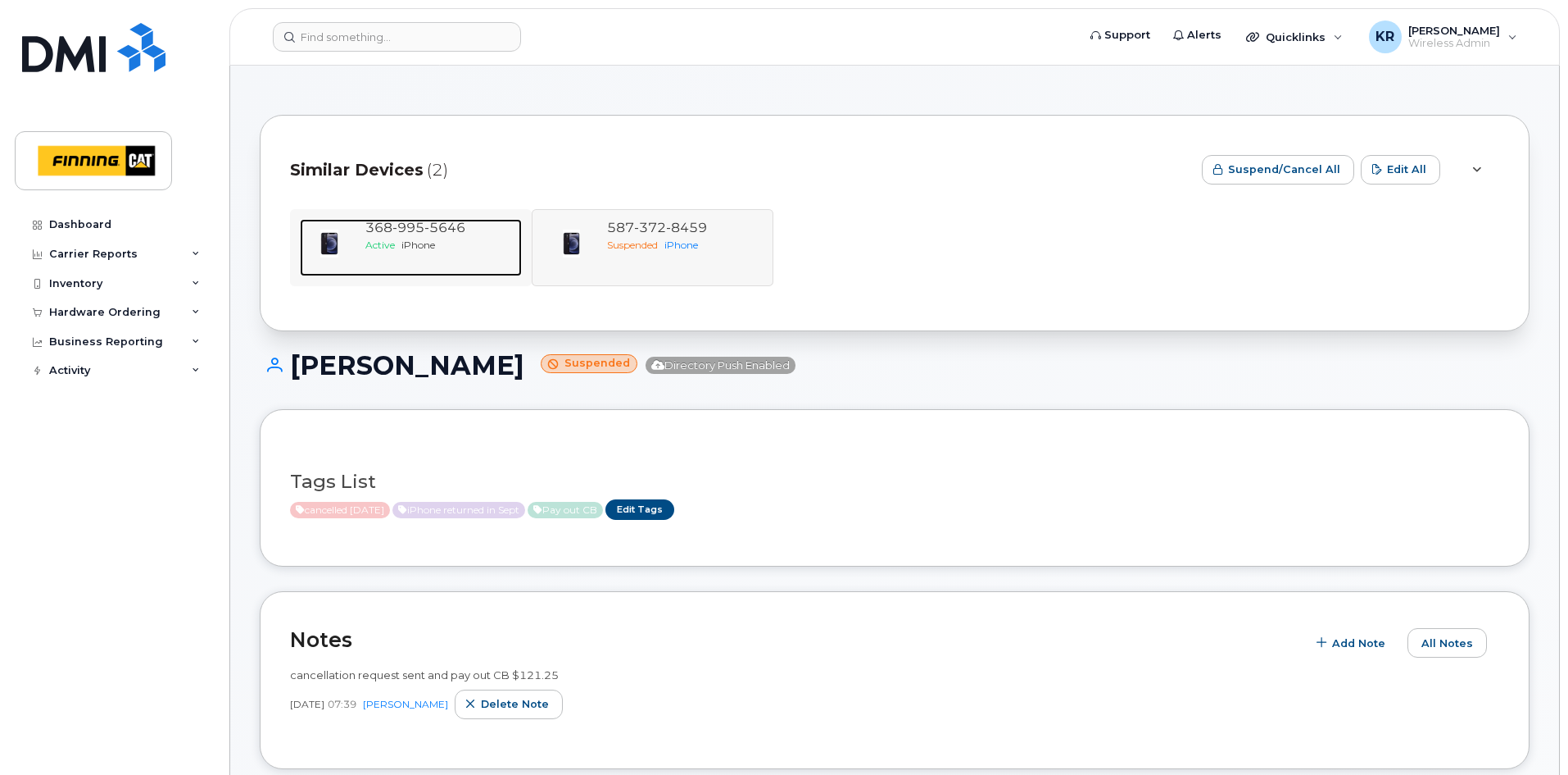
click at [400, 240] on div "Active iPhone" at bounding box center [440, 245] width 150 height 14
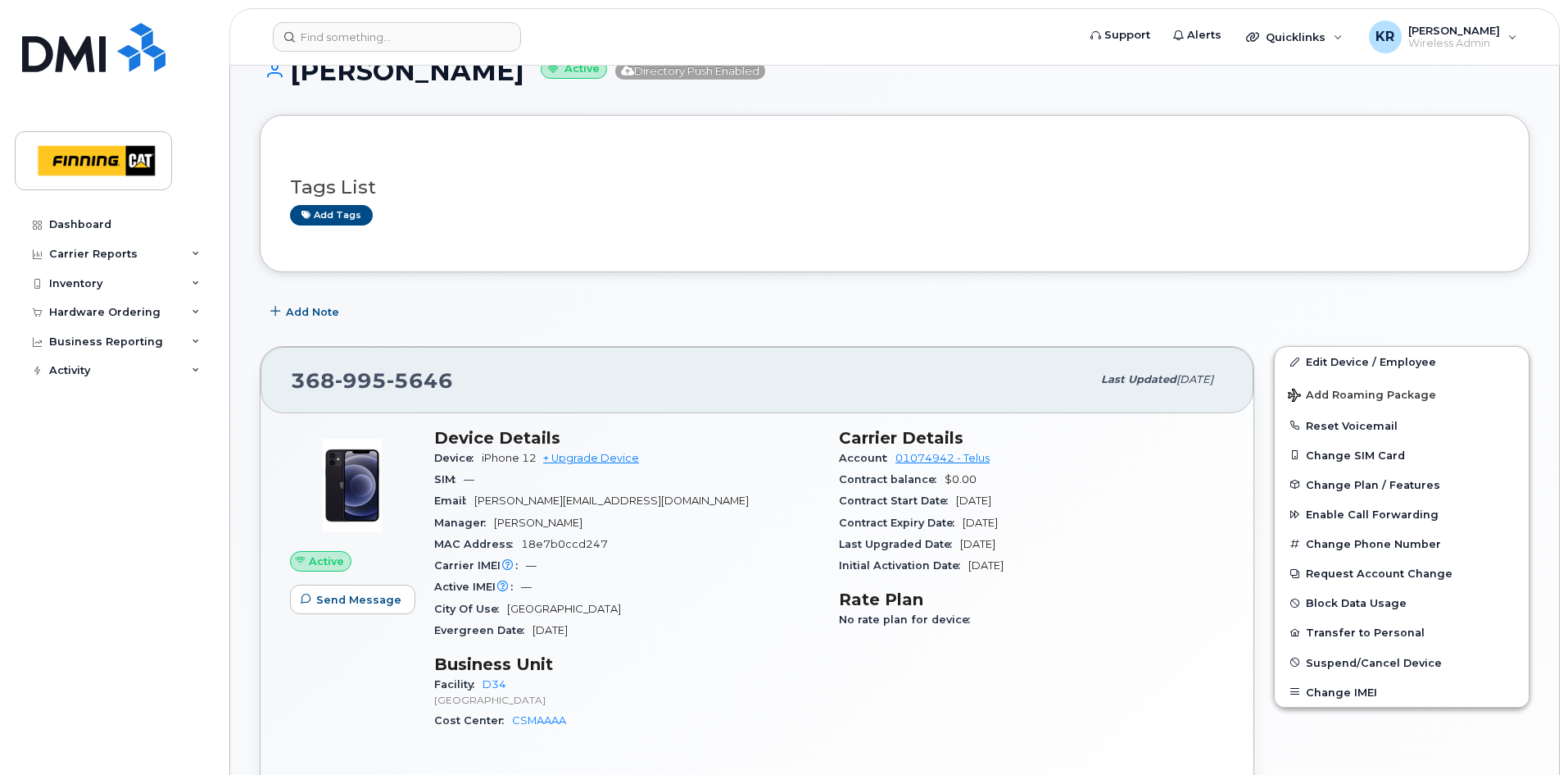
scroll to position [246, 0]
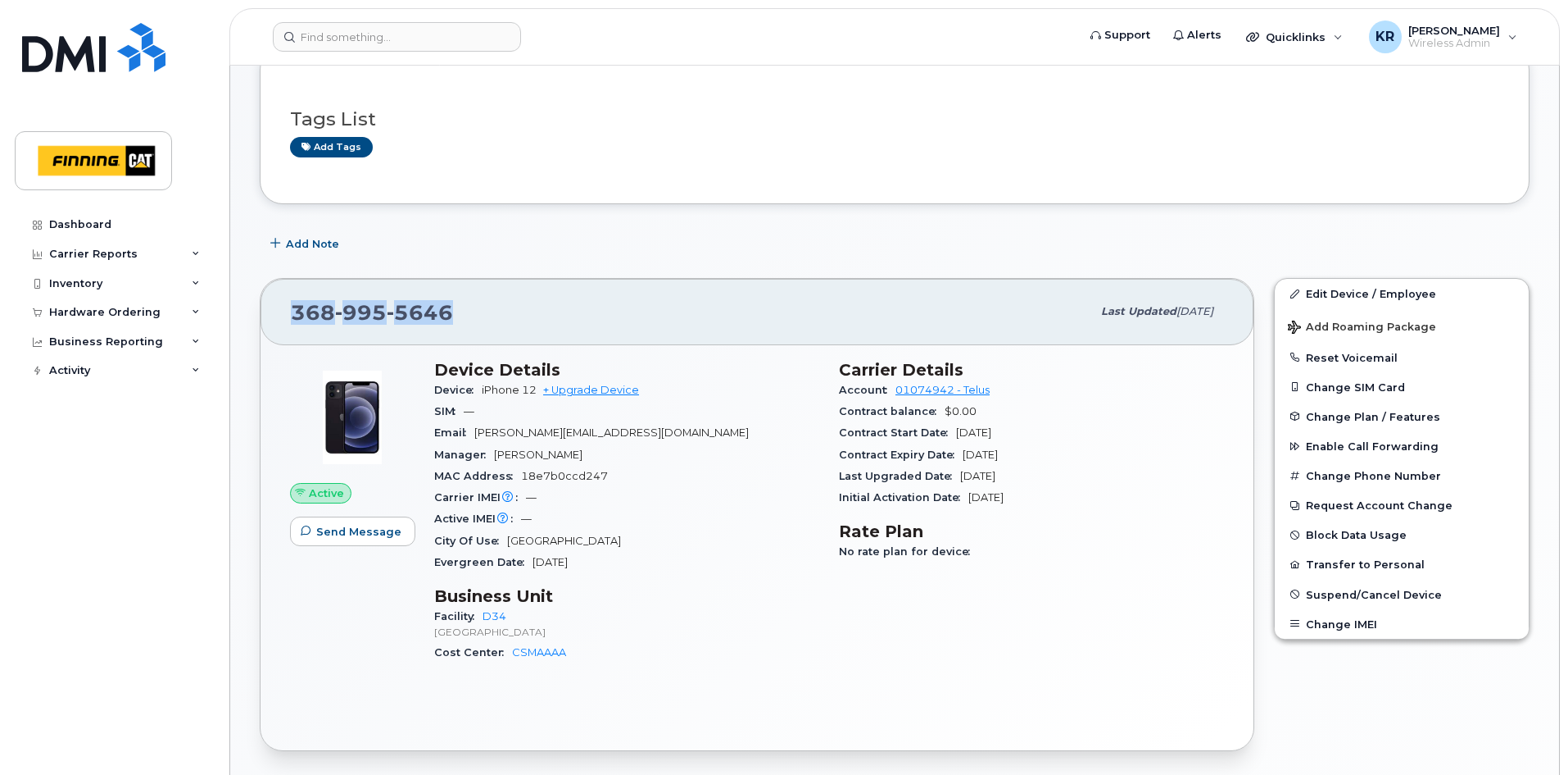
drag, startPoint x: 292, startPoint y: 309, endPoint x: 445, endPoint y: 314, distance: 153.1
click at [445, 314] on span "[PHONE_NUMBER]" at bounding box center [371, 312] width 163 height 25
copy span "[PHONE_NUMBER]"
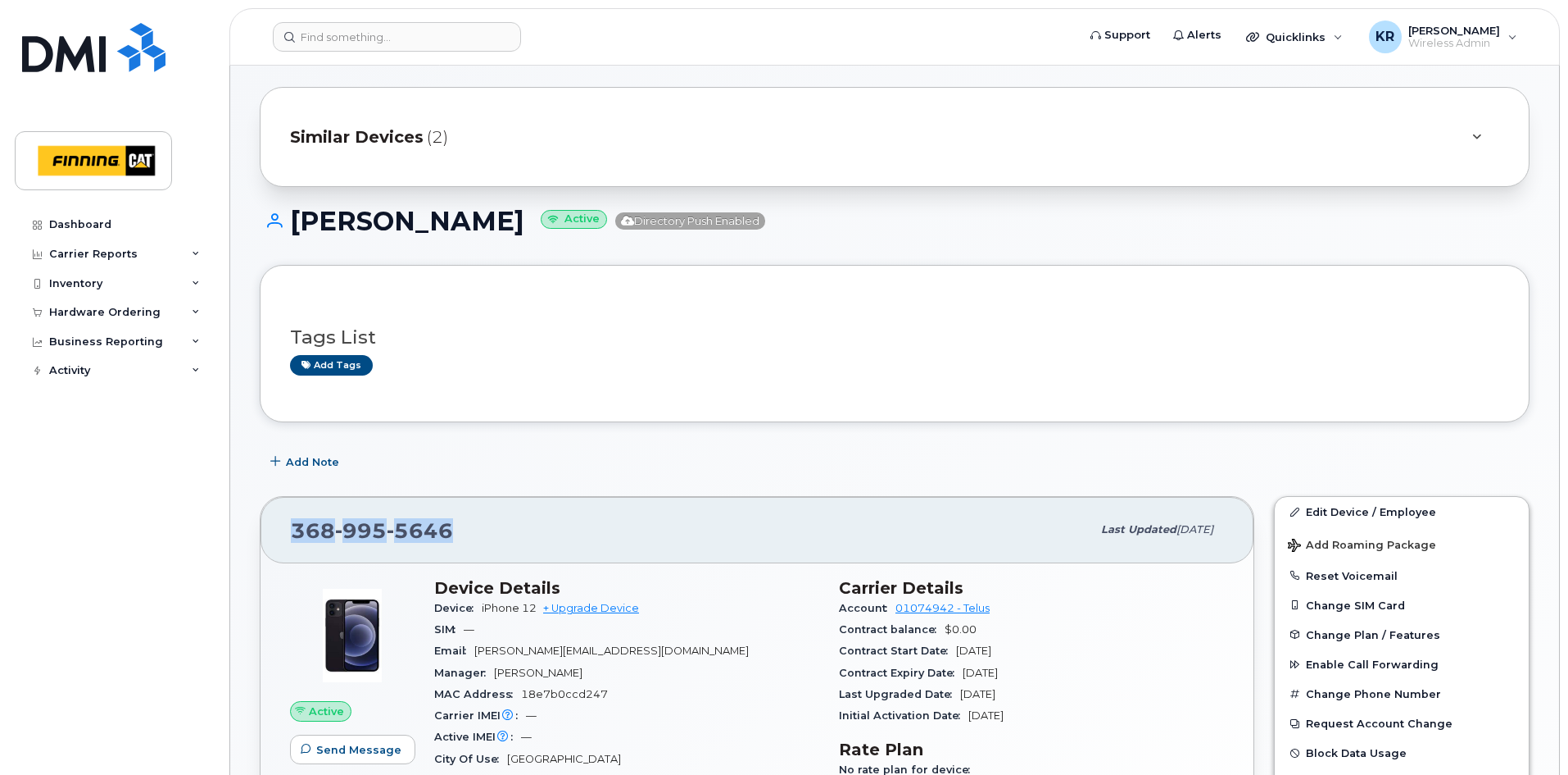
scroll to position [0, 0]
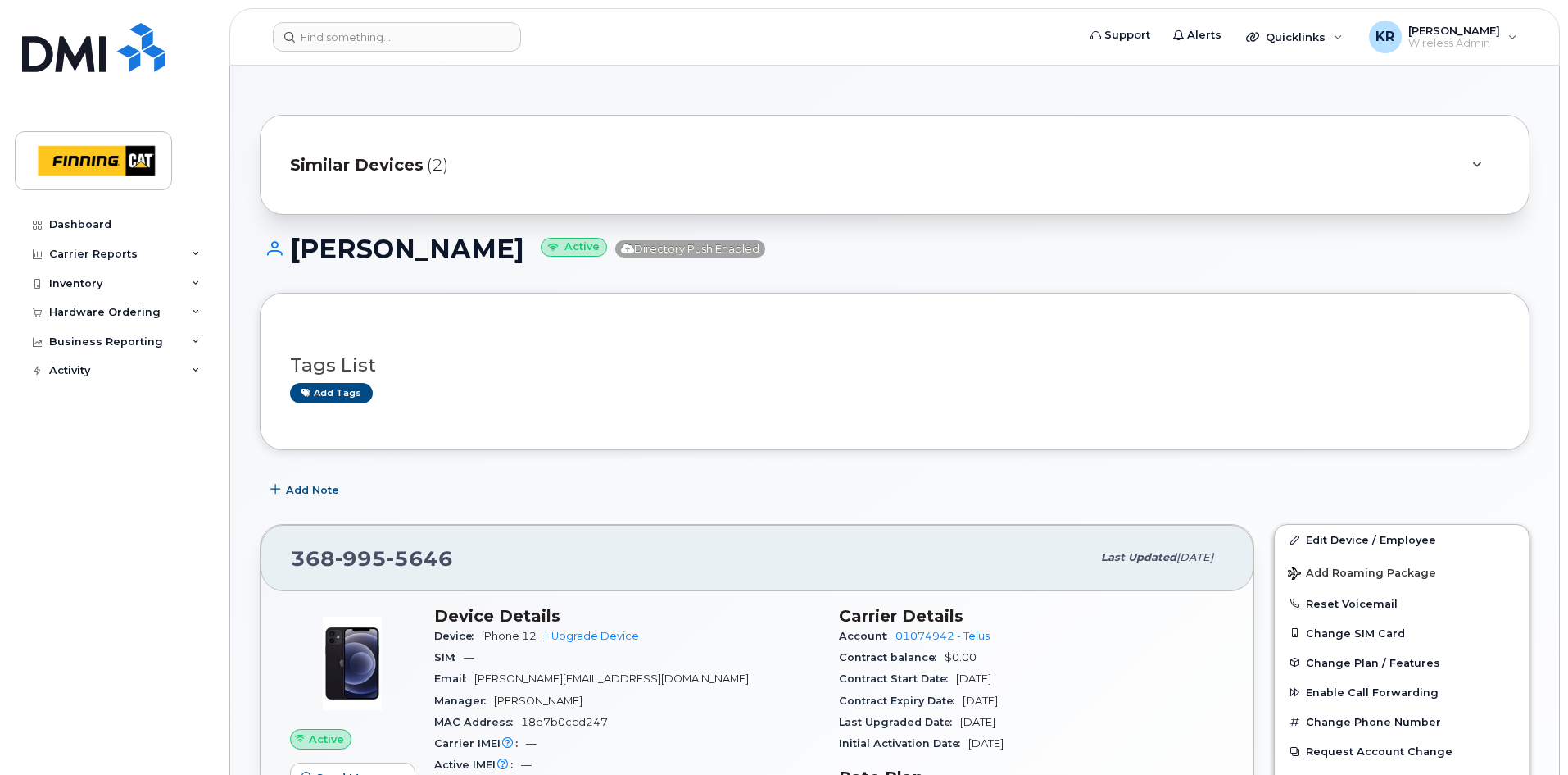
click at [375, 168] on span "Similar Devices" at bounding box center [357, 165] width 134 height 24
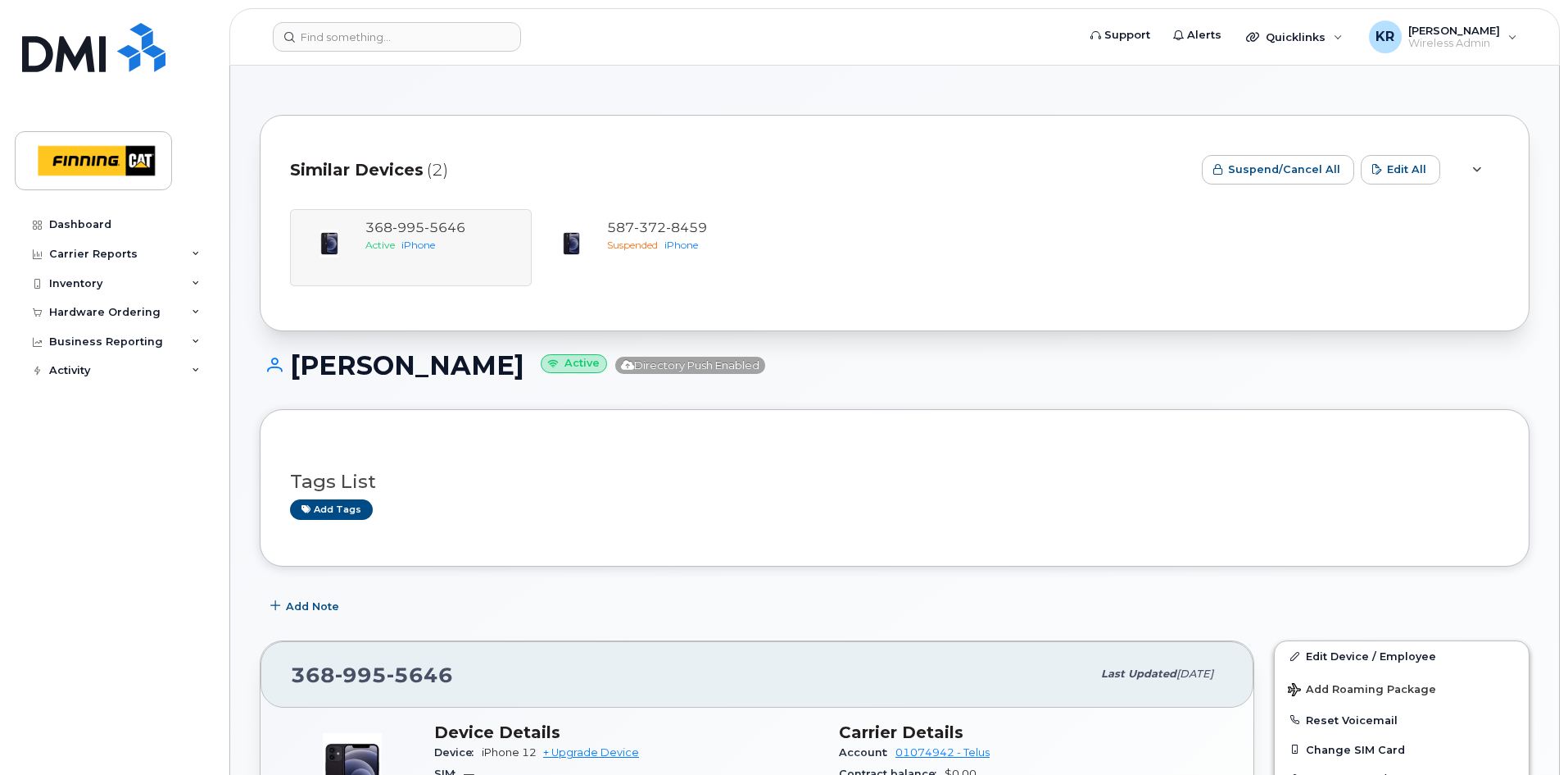
click at [394, 256] on div "[PHONE_NUMBER] Active iPhone [PHONE_NUMBER] Suspended iPhone" at bounding box center [894, 247] width 1209 height 77
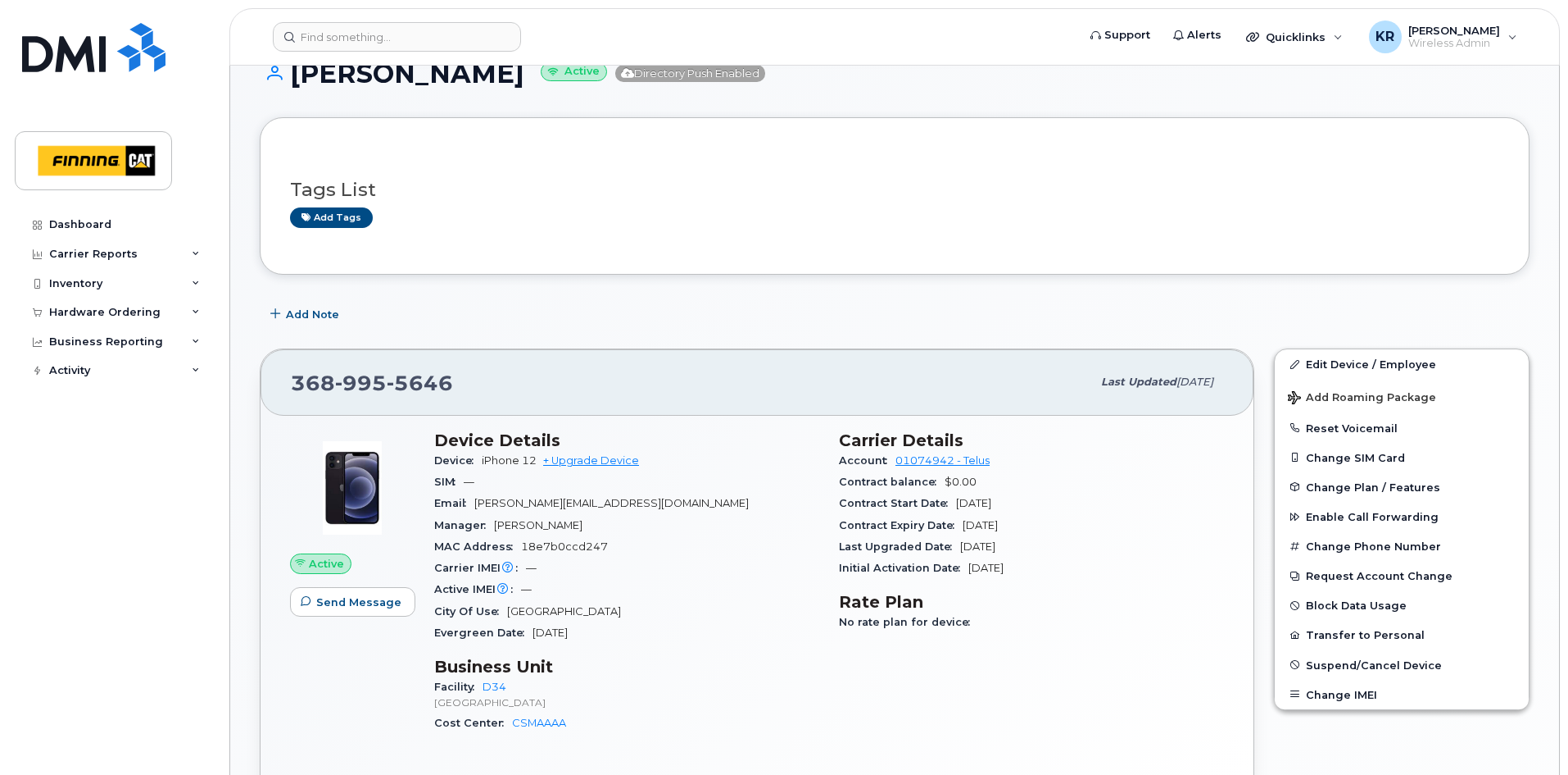
scroll to position [328, 0]
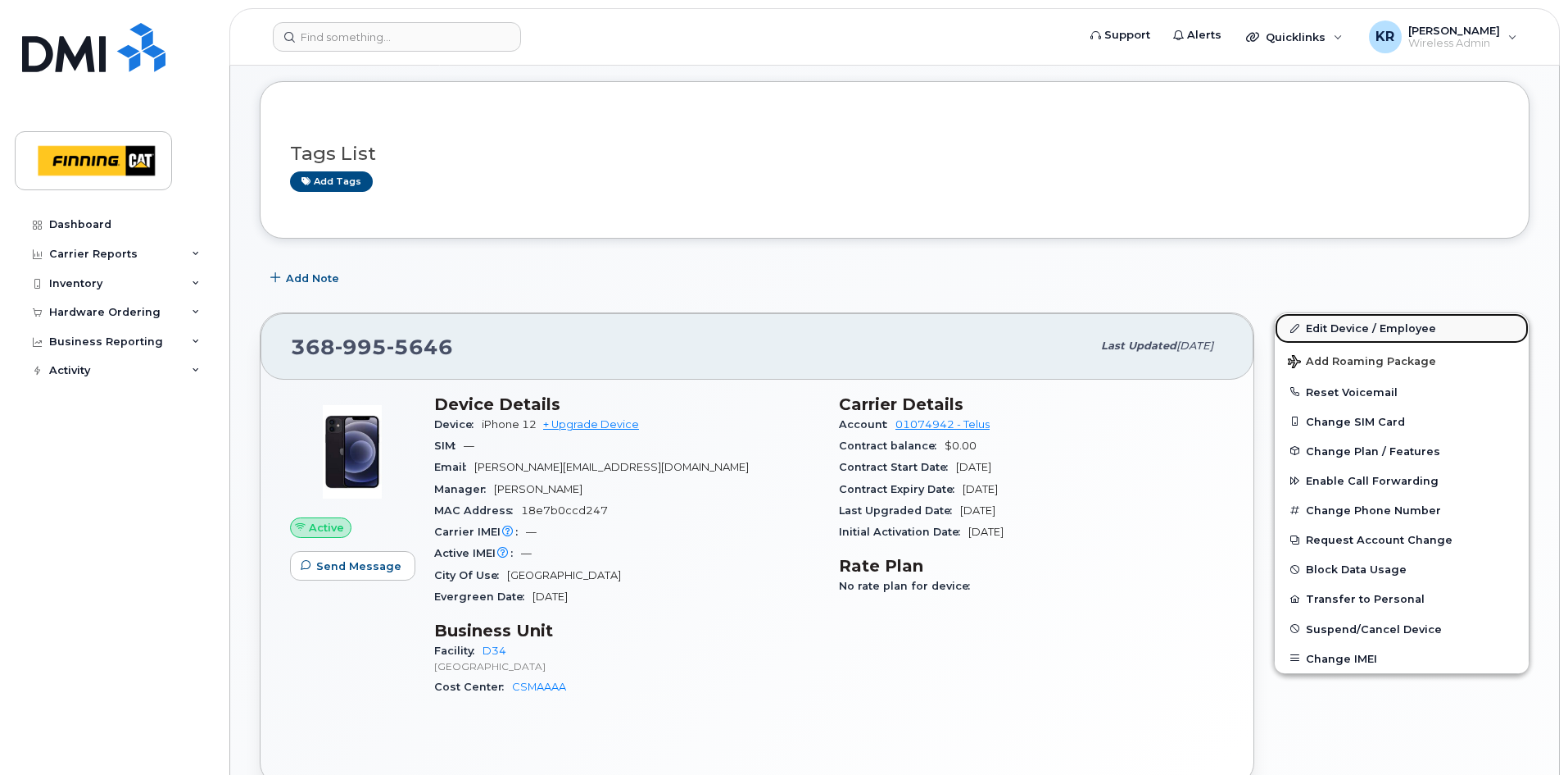
click at [1344, 328] on link "Edit Device / Employee" at bounding box center [1401, 329] width 254 height 30
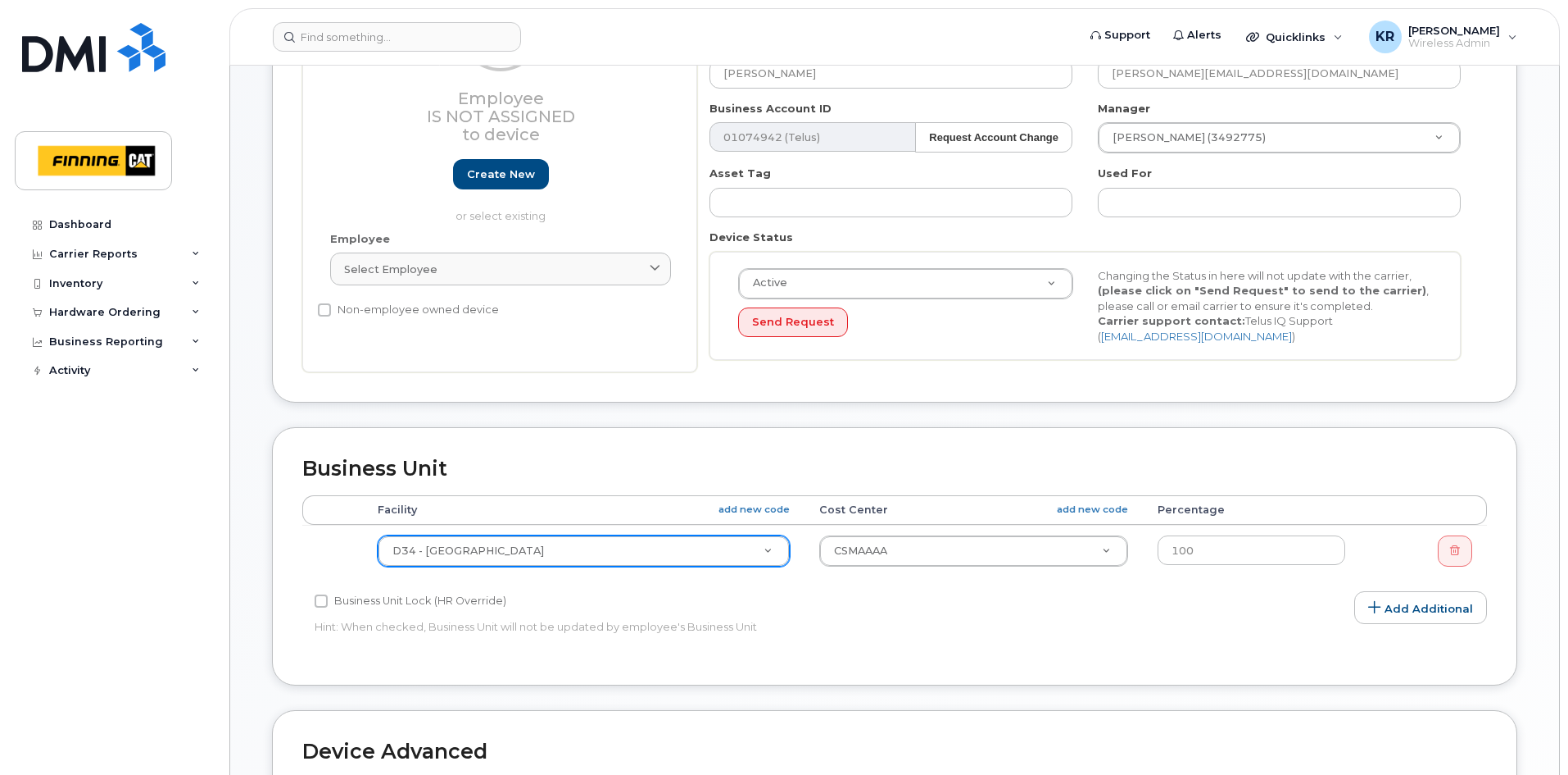
scroll to position [246, 0]
click at [473, 580] on input "text" at bounding box center [542, 587] width 273 height 24
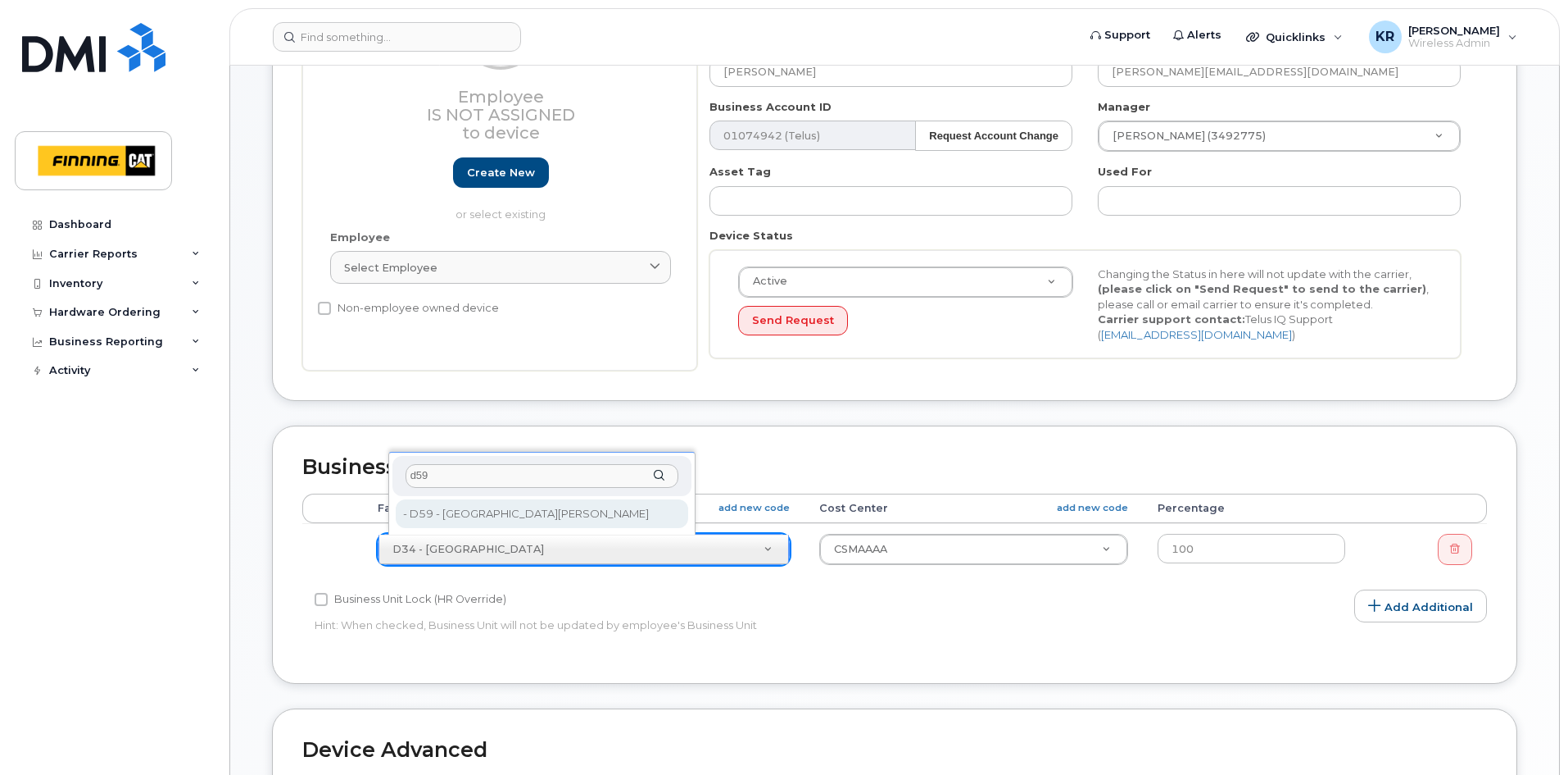
type input "d59"
type input "34159"
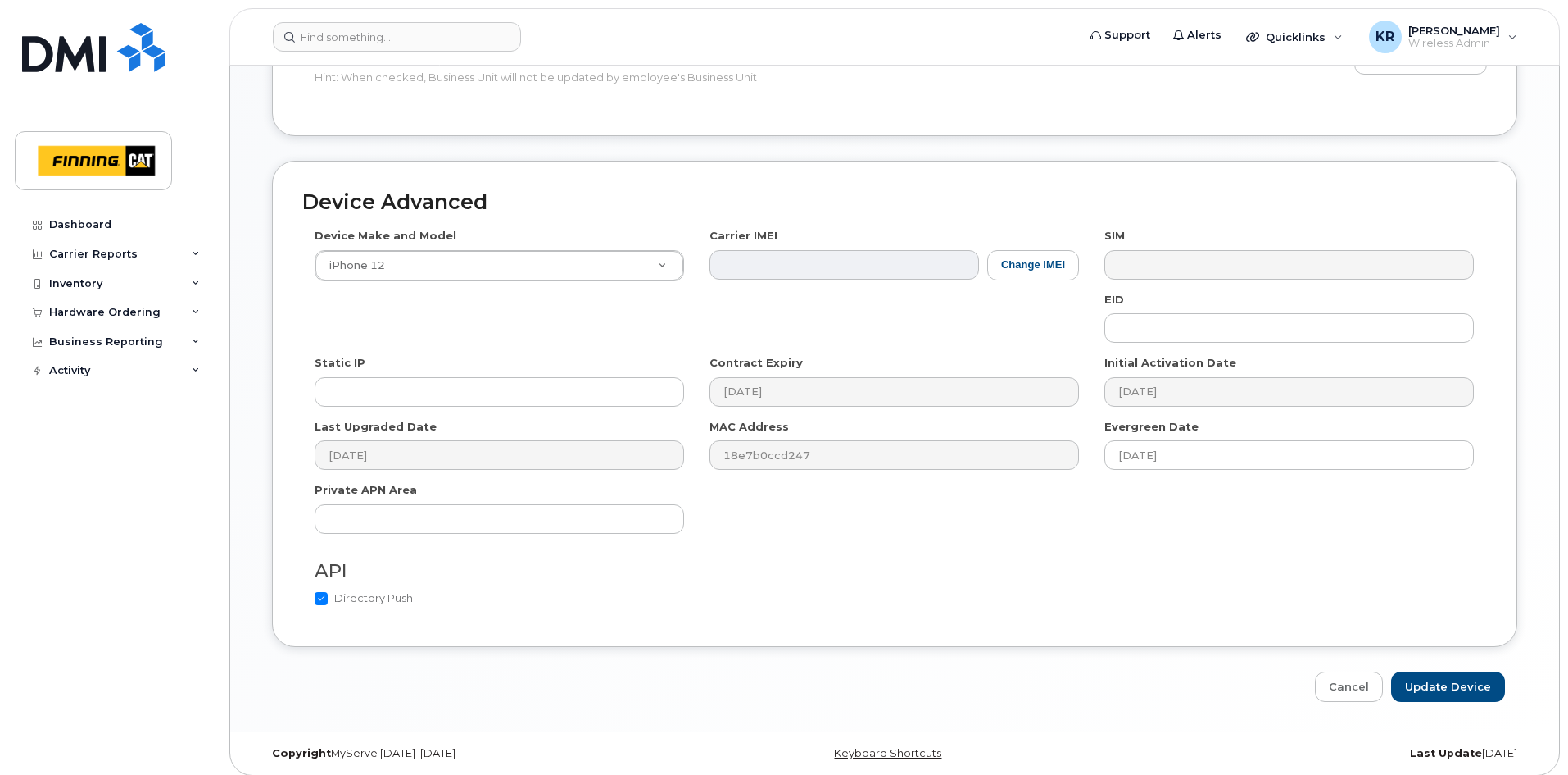
scroll to position [803, 0]
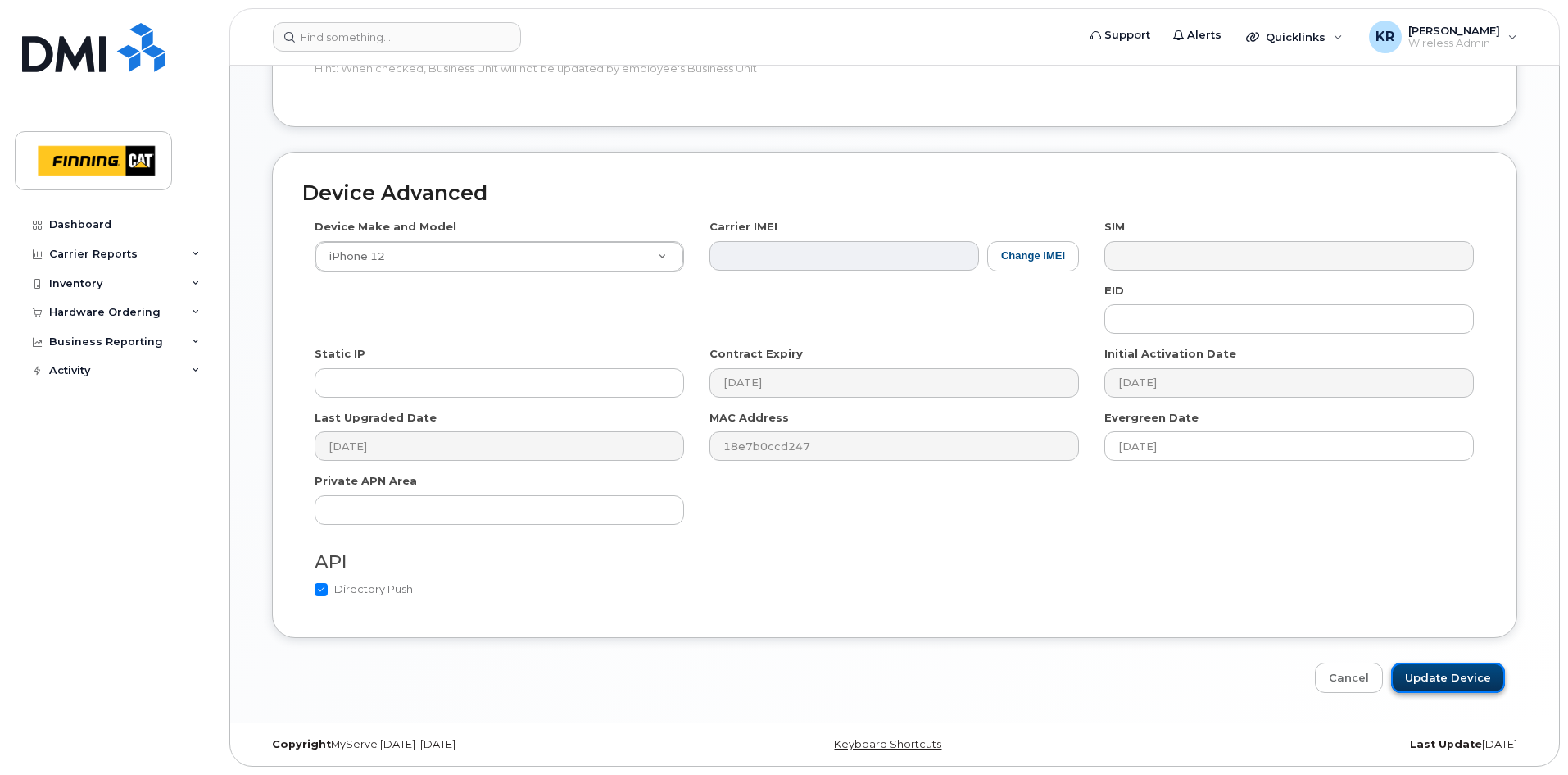
drag, startPoint x: 1465, startPoint y: 679, endPoint x: 1456, endPoint y: 675, distance: 9.8
click at [1465, 679] on input "Update Device" at bounding box center [1448, 677] width 114 height 30
type input "Saving..."
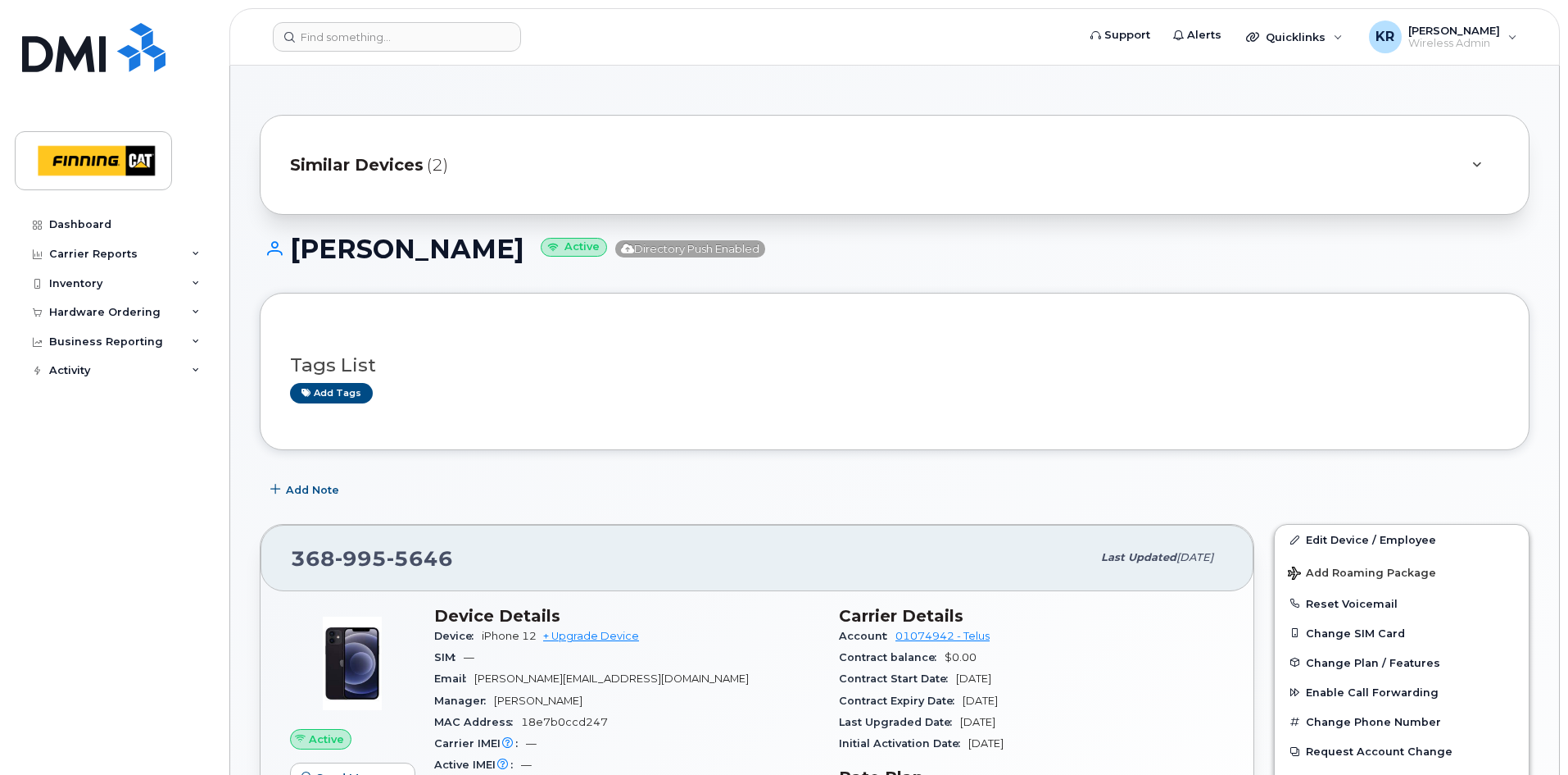
click at [395, 165] on span "Similar Devices" at bounding box center [357, 165] width 134 height 24
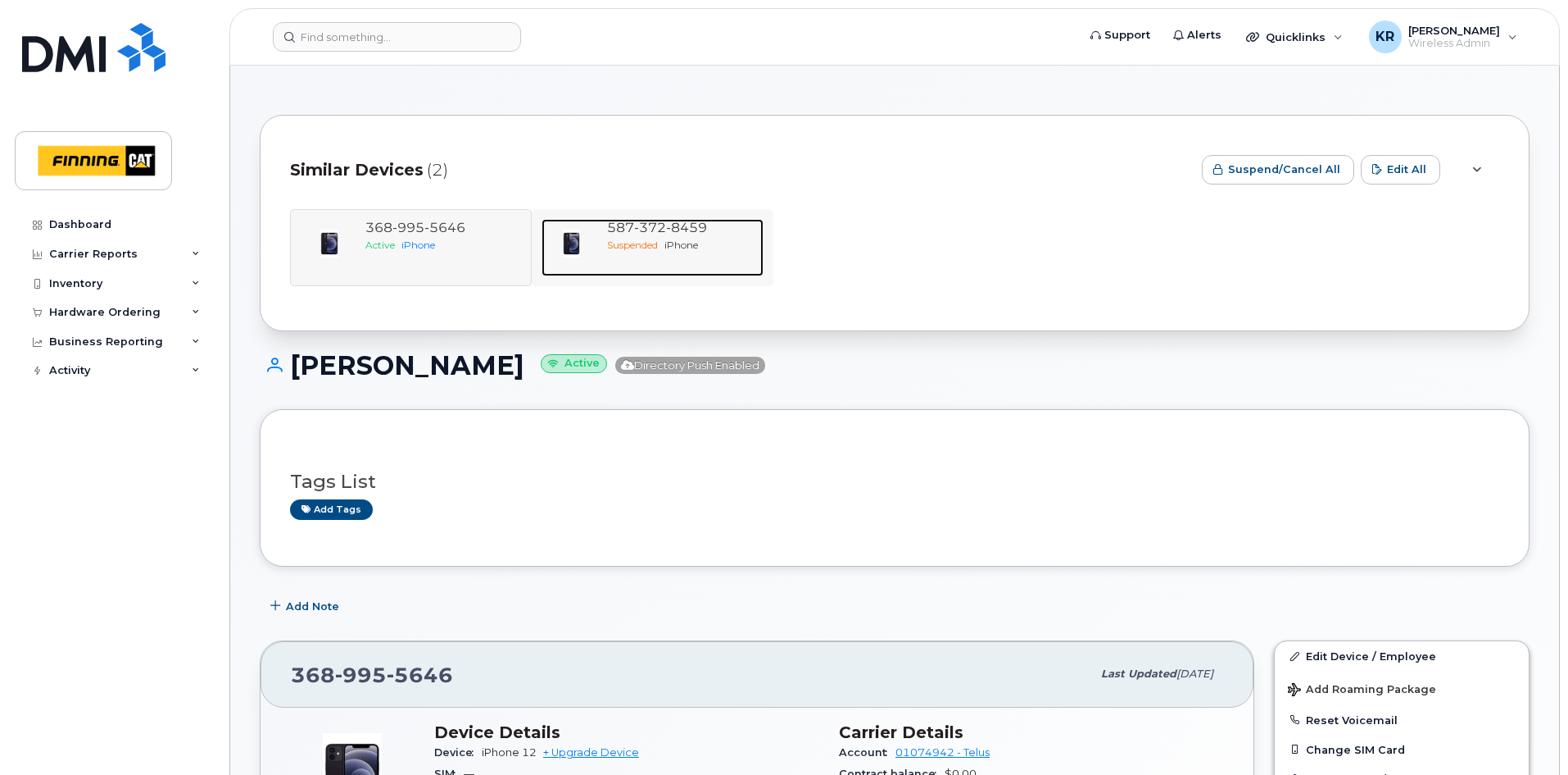
click at [659, 234] on span "372" at bounding box center [650, 228] width 32 height 16
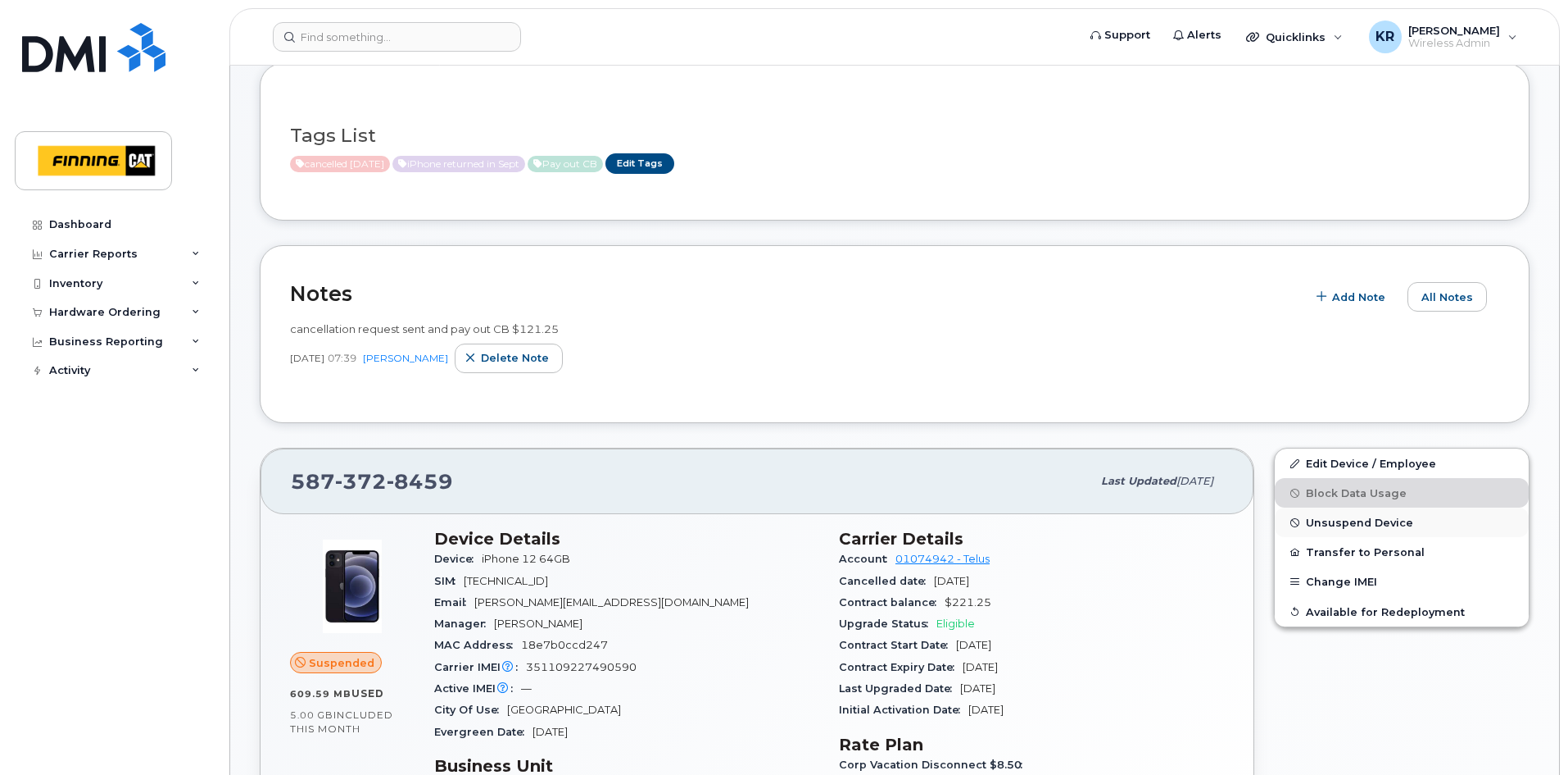
scroll to position [246, 0]
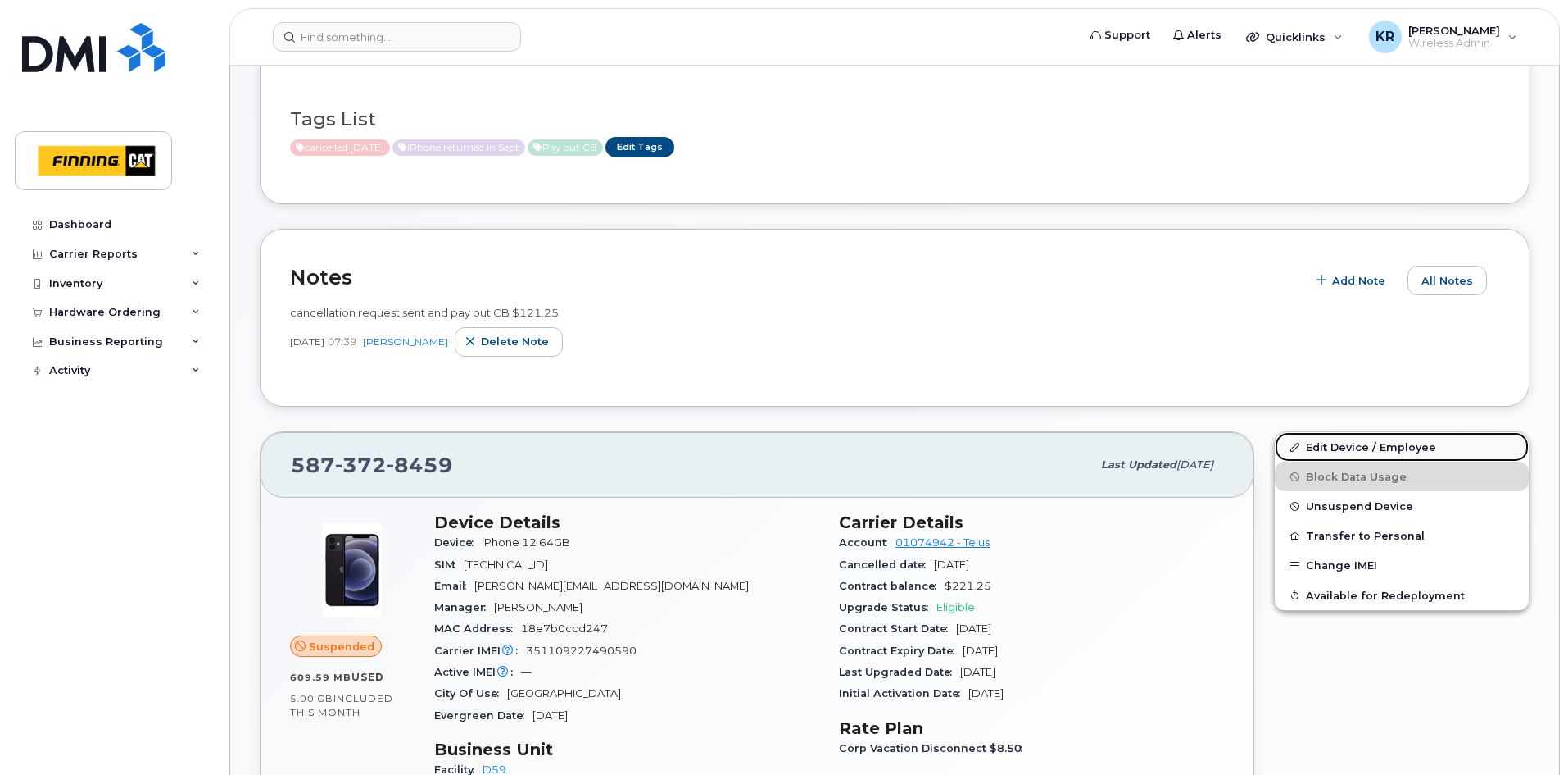
click at [1327, 449] on link "Edit Device / Employee" at bounding box center [1401, 447] width 254 height 30
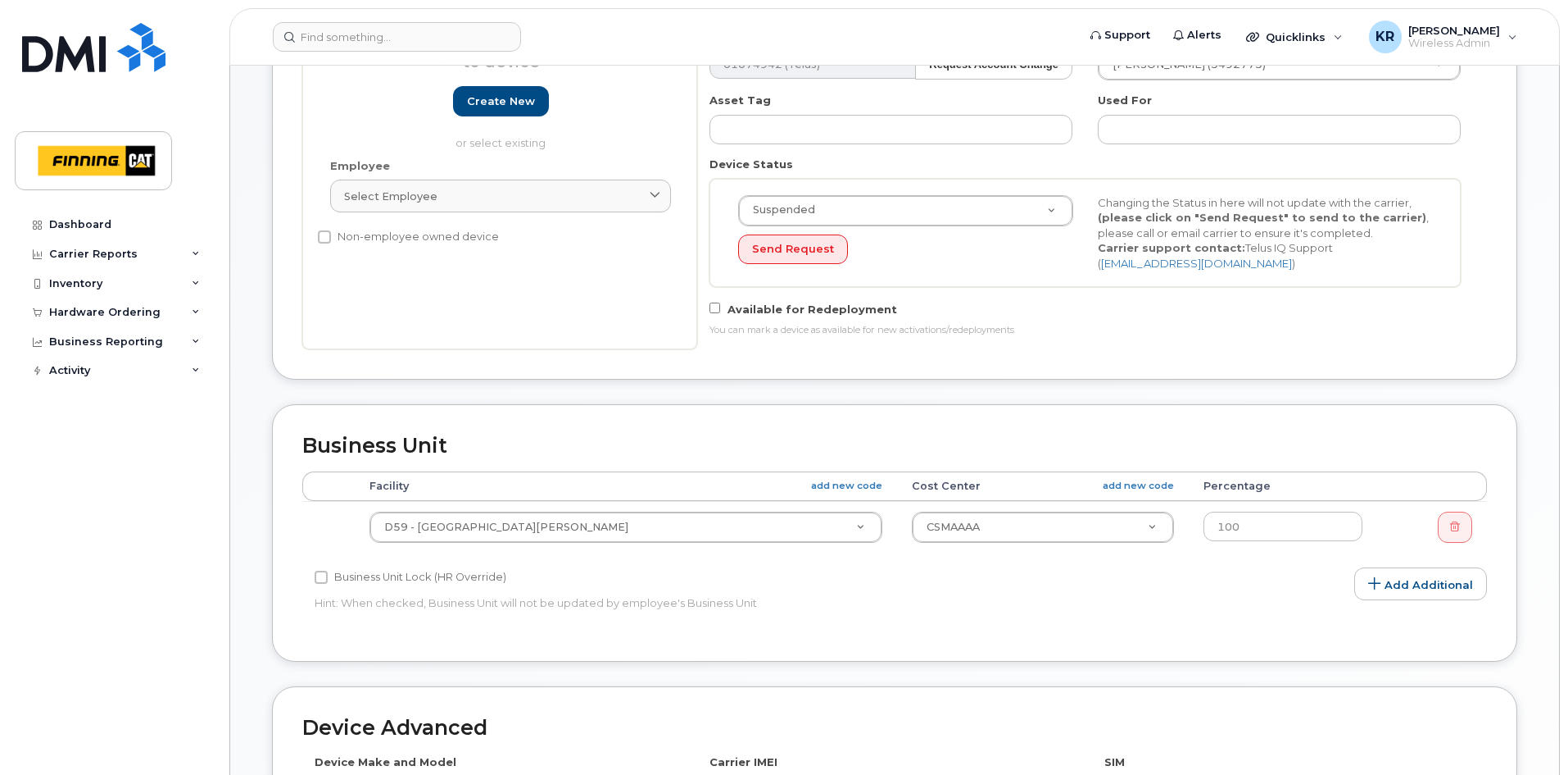
scroll to position [328, 0]
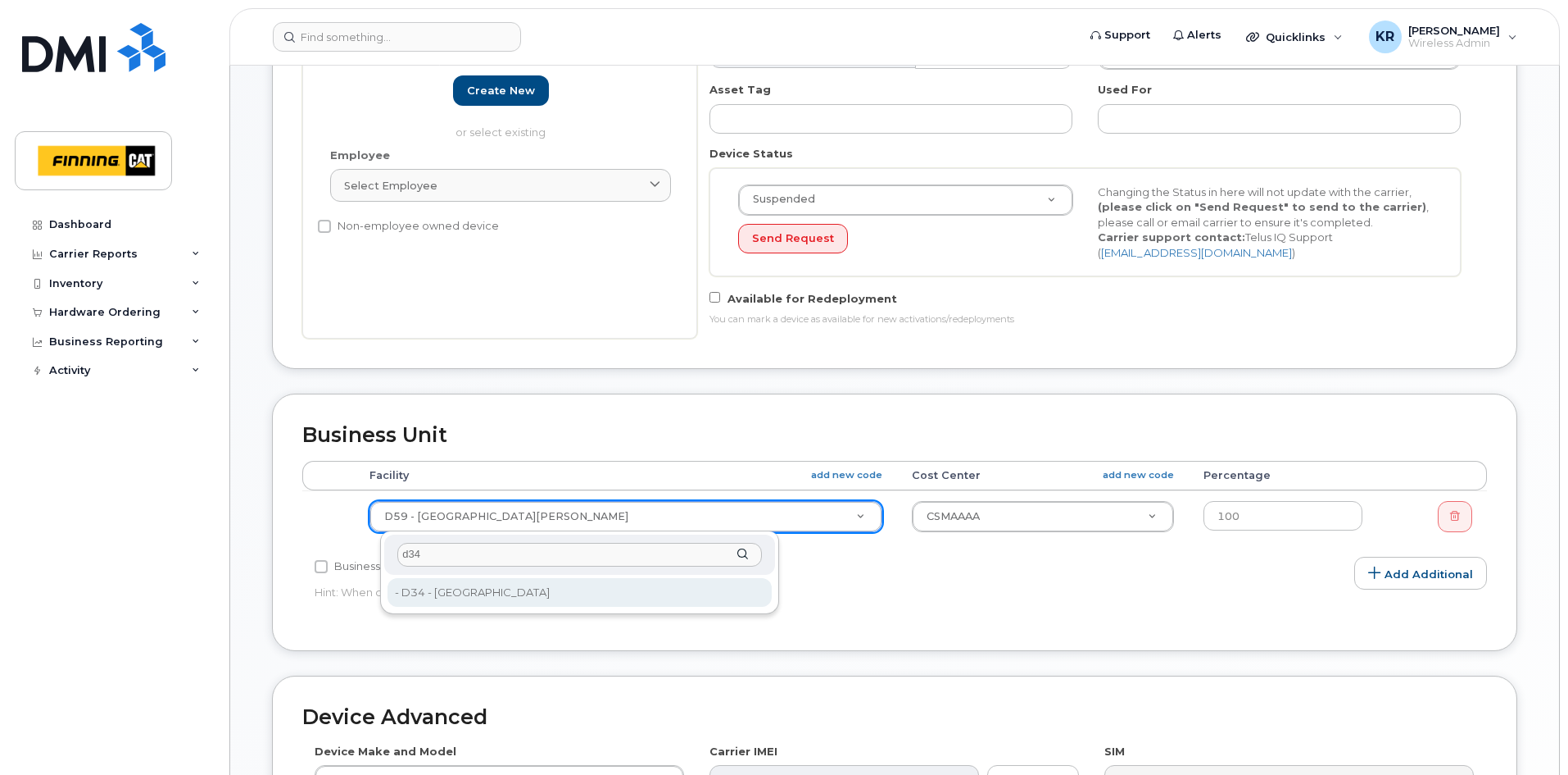
type input "d34"
drag, startPoint x: 522, startPoint y: 589, endPoint x: 629, endPoint y: 588, distance: 107.0
type input "34137"
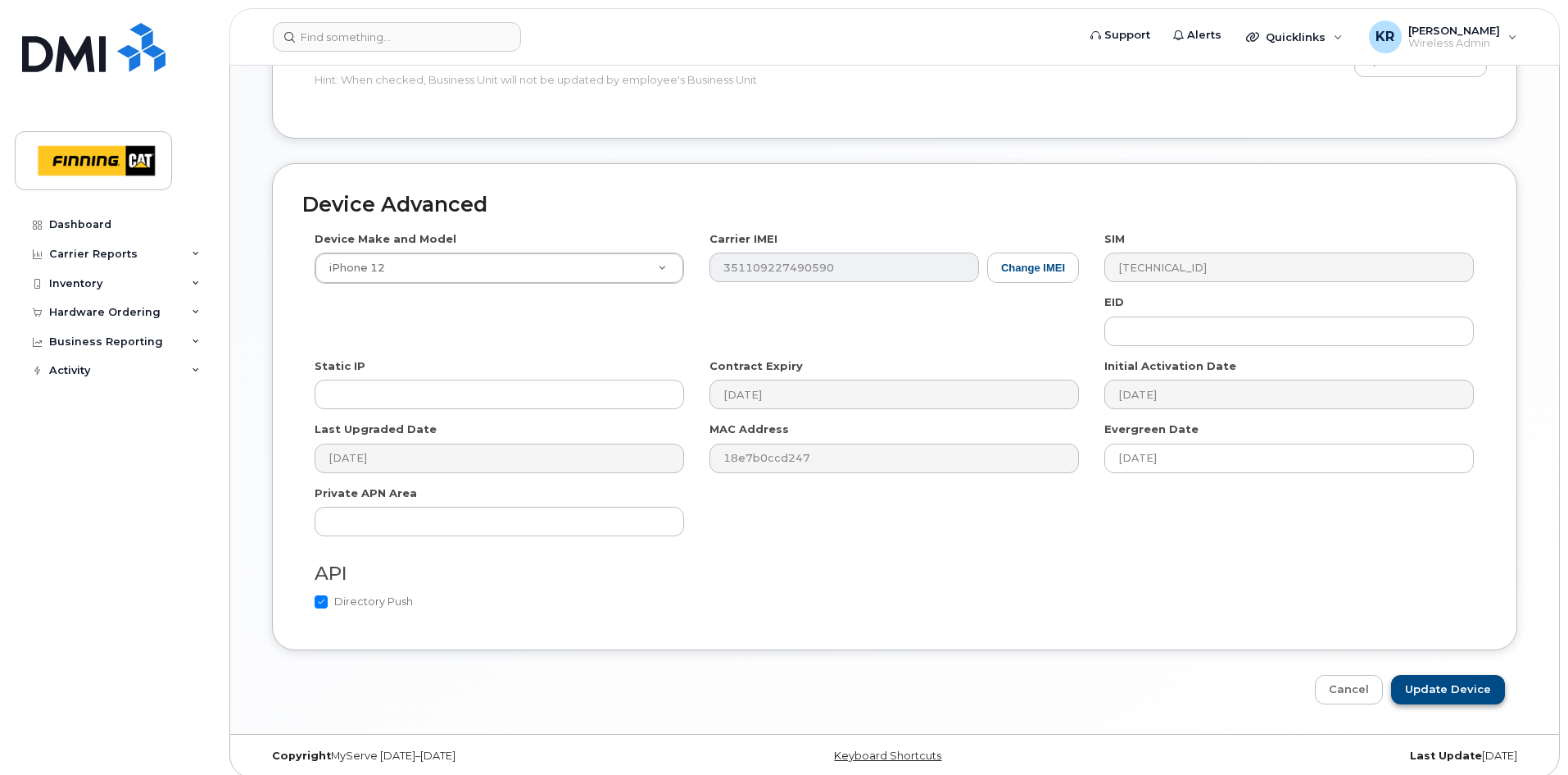
scroll to position [852, 0]
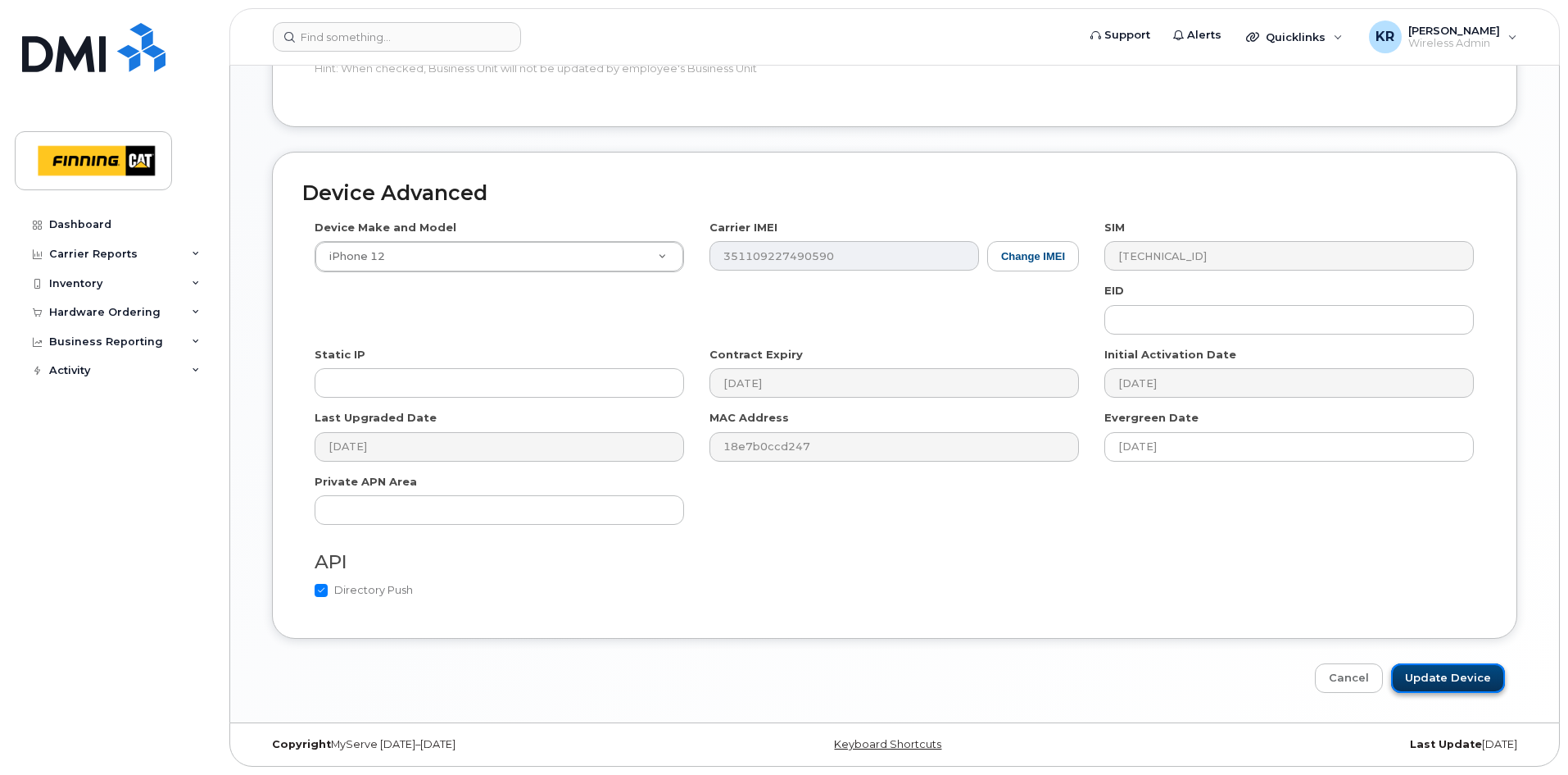
click at [1443, 675] on input "Update Device" at bounding box center [1448, 678] width 114 height 30
type input "Saving..."
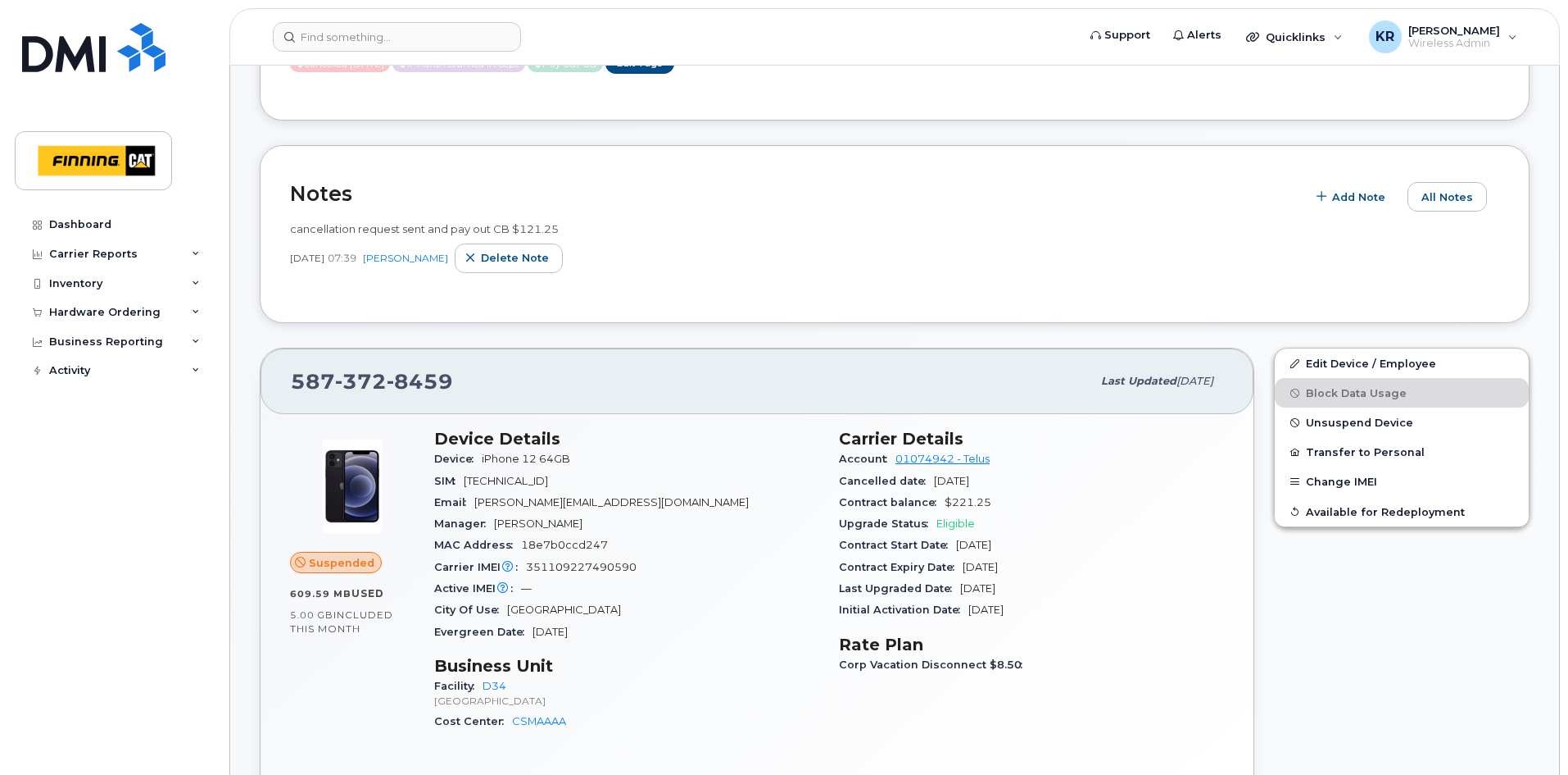
scroll to position [328, 0]
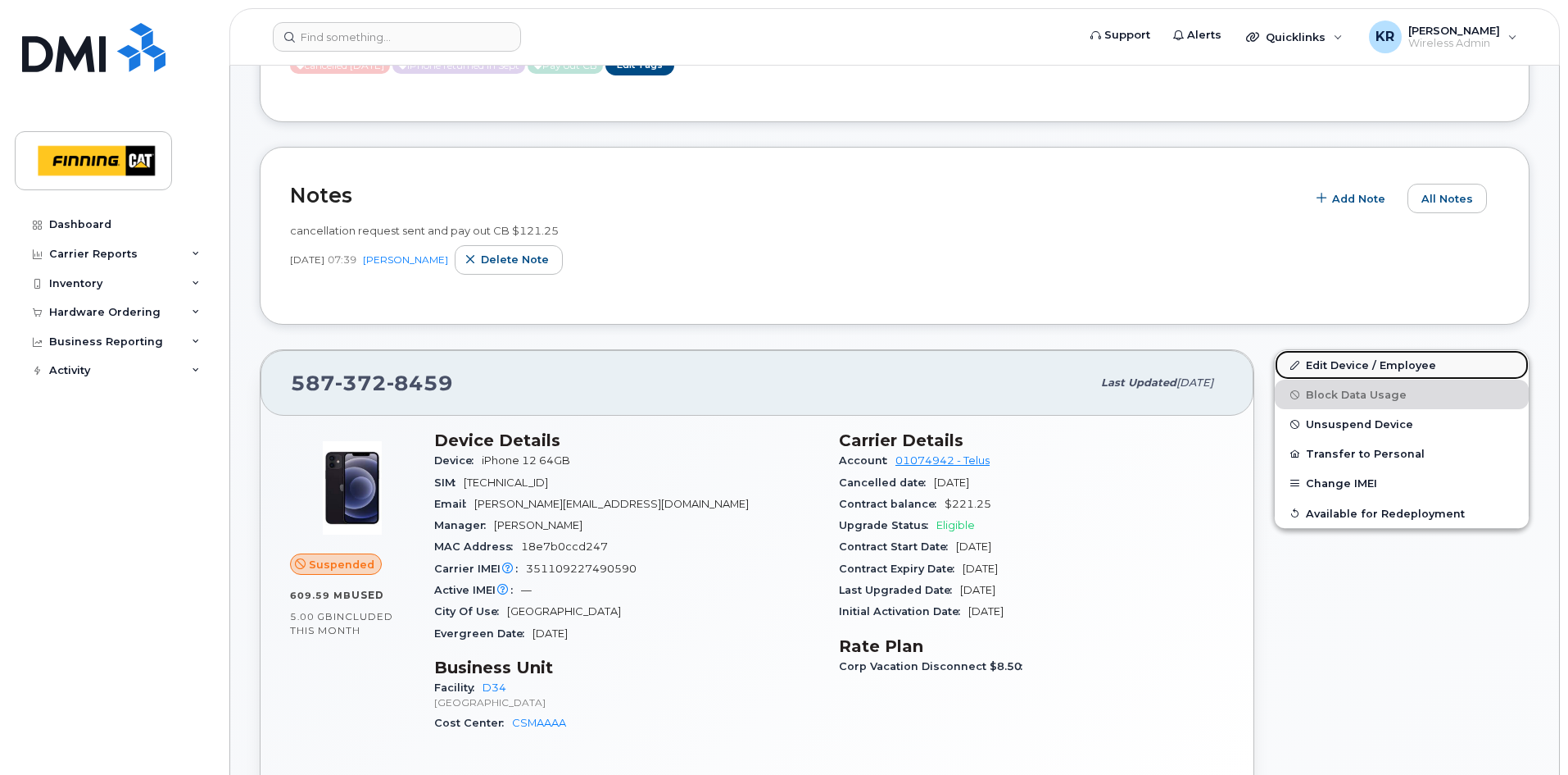
click at [1342, 366] on link "Edit Device / Employee" at bounding box center [1401, 365] width 254 height 30
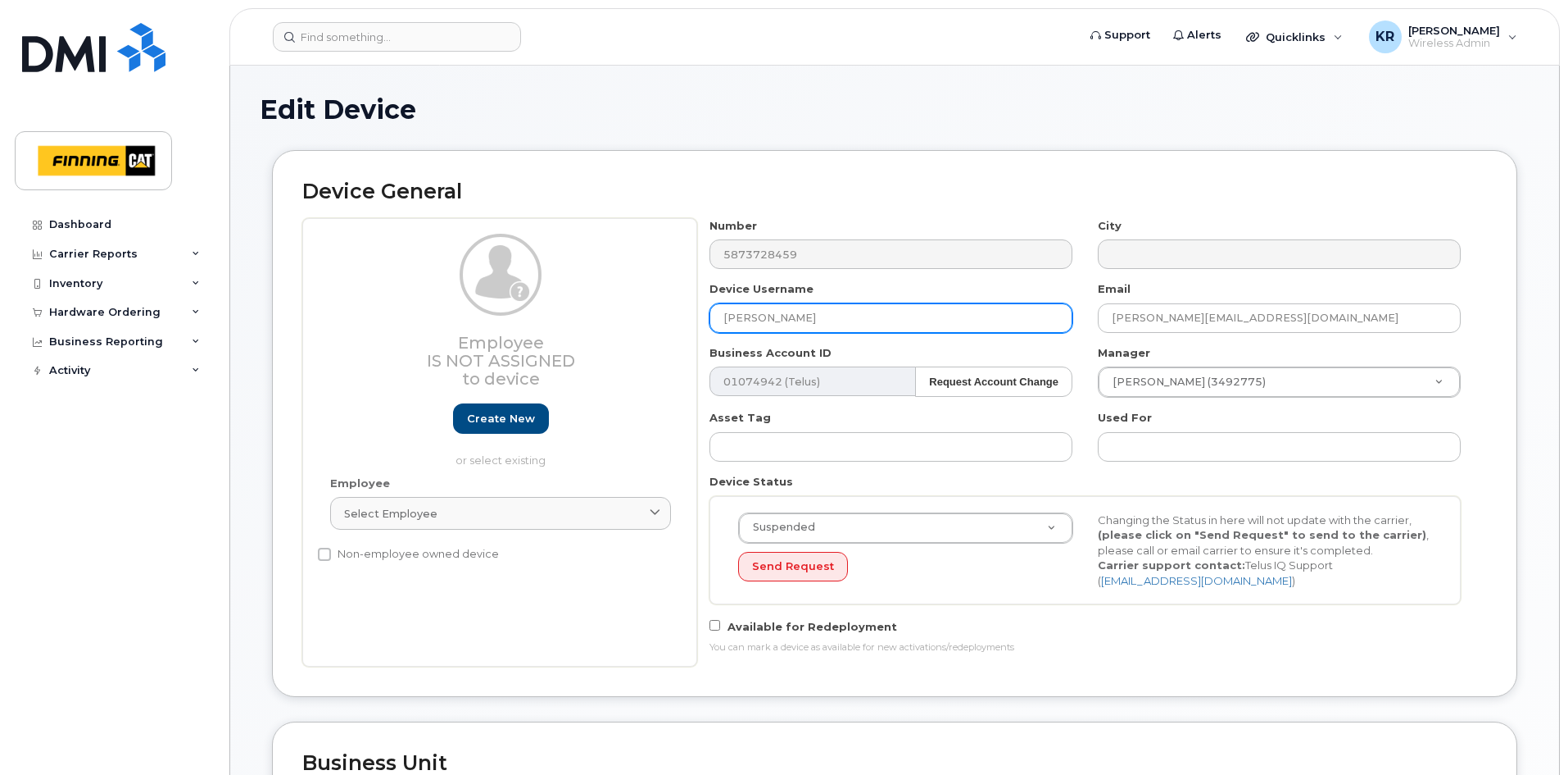
click at [811, 317] on input "[PERSON_NAME]" at bounding box center [891, 319] width 363 height 30
drag, startPoint x: 811, startPoint y: 317, endPoint x: 667, endPoint y: 315, distance: 144.0
click at [667, 315] on div "Employee Is not assigned to device Create new or select existing Employee Selec…" at bounding box center [894, 441] width 1185 height 448
type input "Rohit Oak"
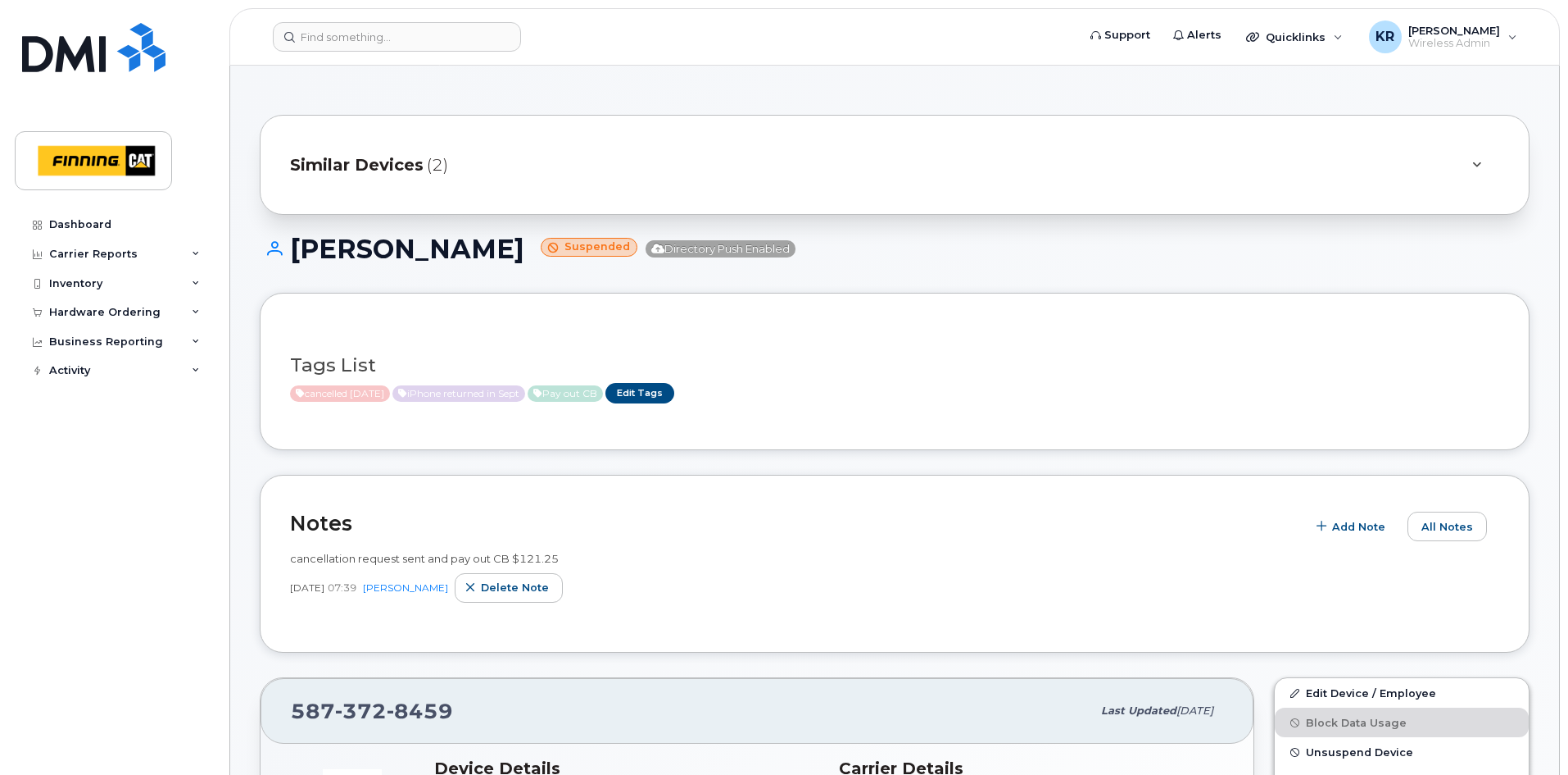
click at [381, 167] on span "Similar Devices" at bounding box center [357, 165] width 134 height 24
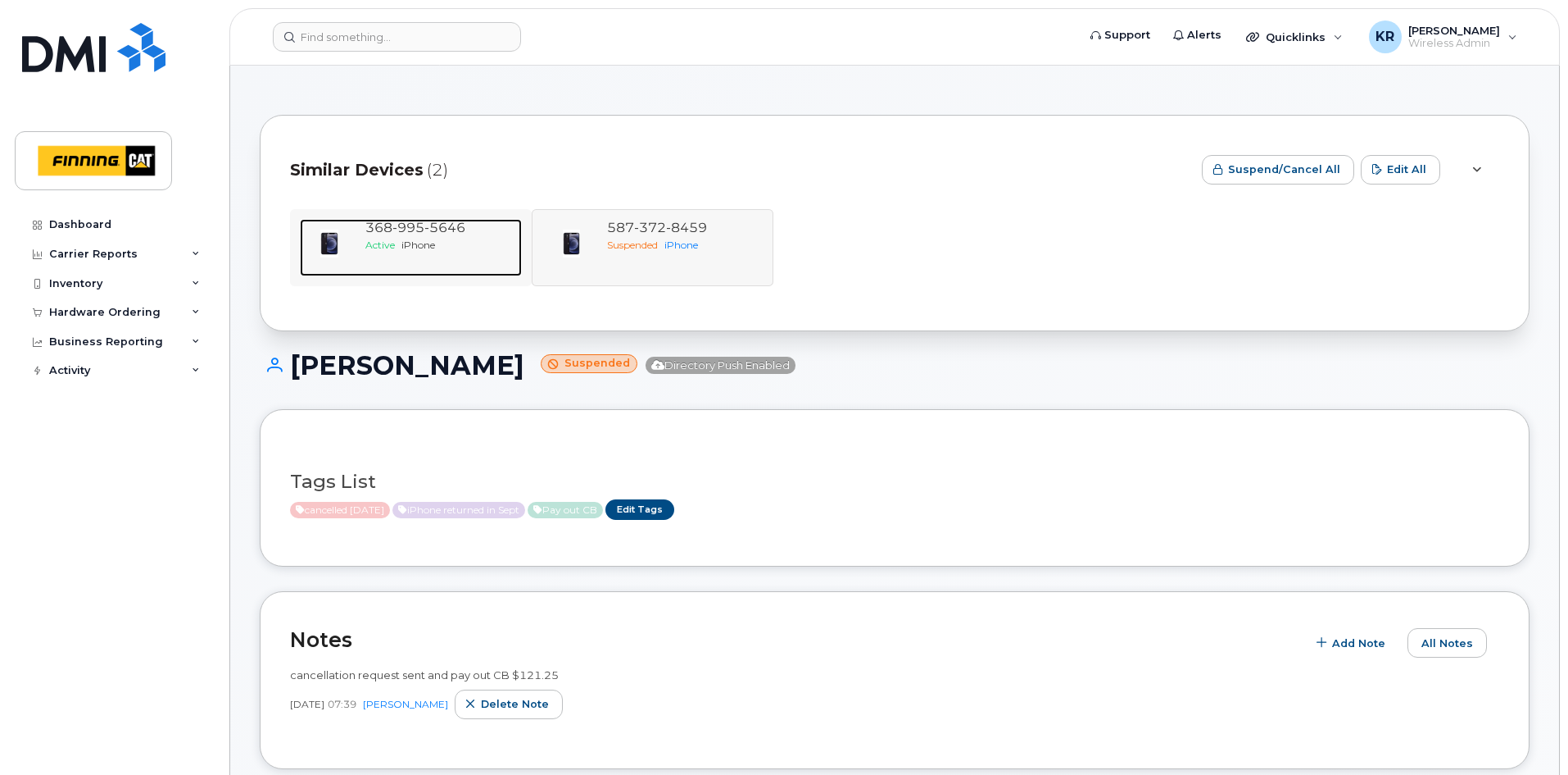
click at [401, 236] on div "[PHONE_NUMBER]" at bounding box center [440, 228] width 150 height 19
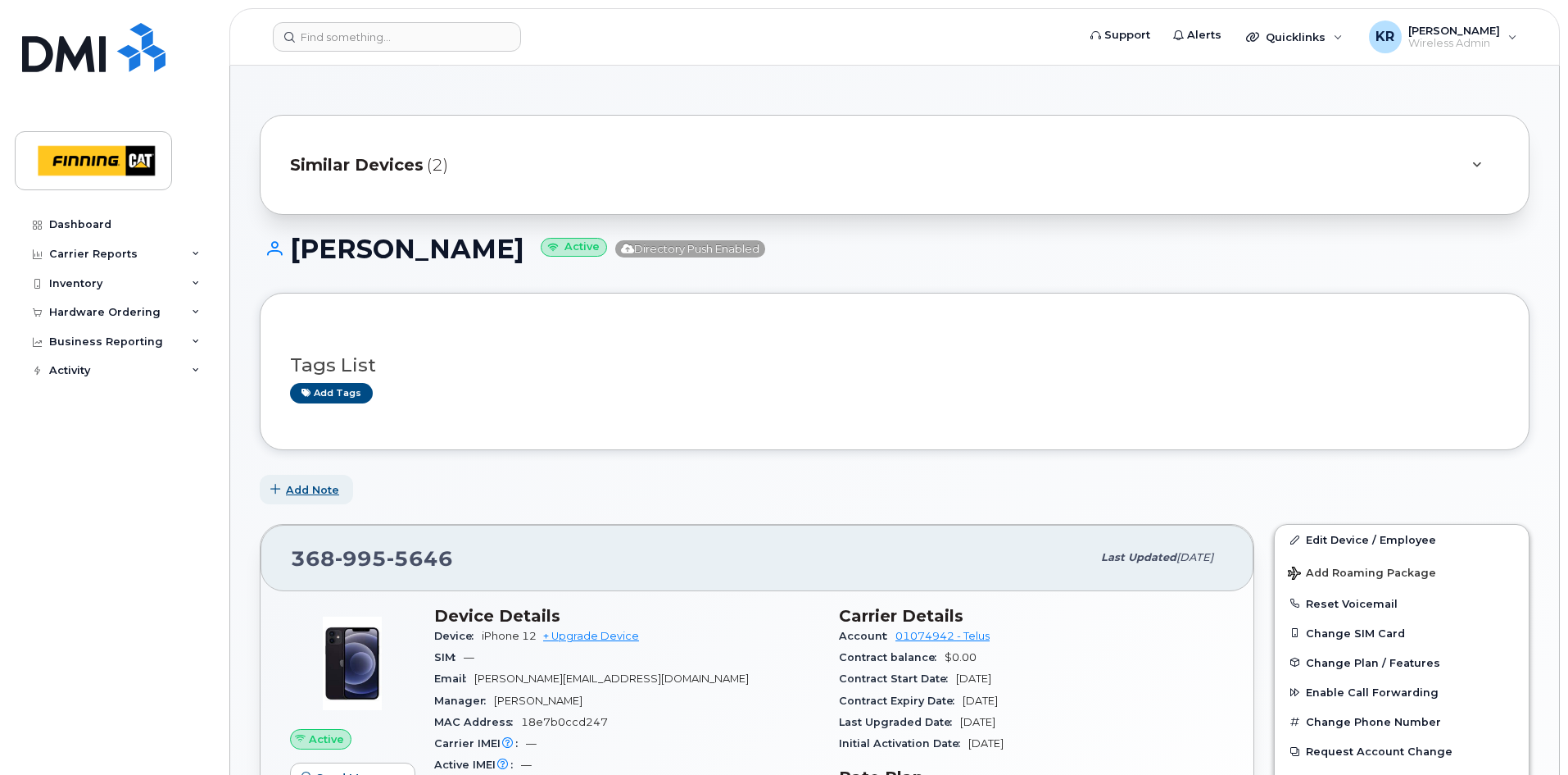
click at [324, 487] on span "Add Note" at bounding box center [311, 490] width 53 height 16
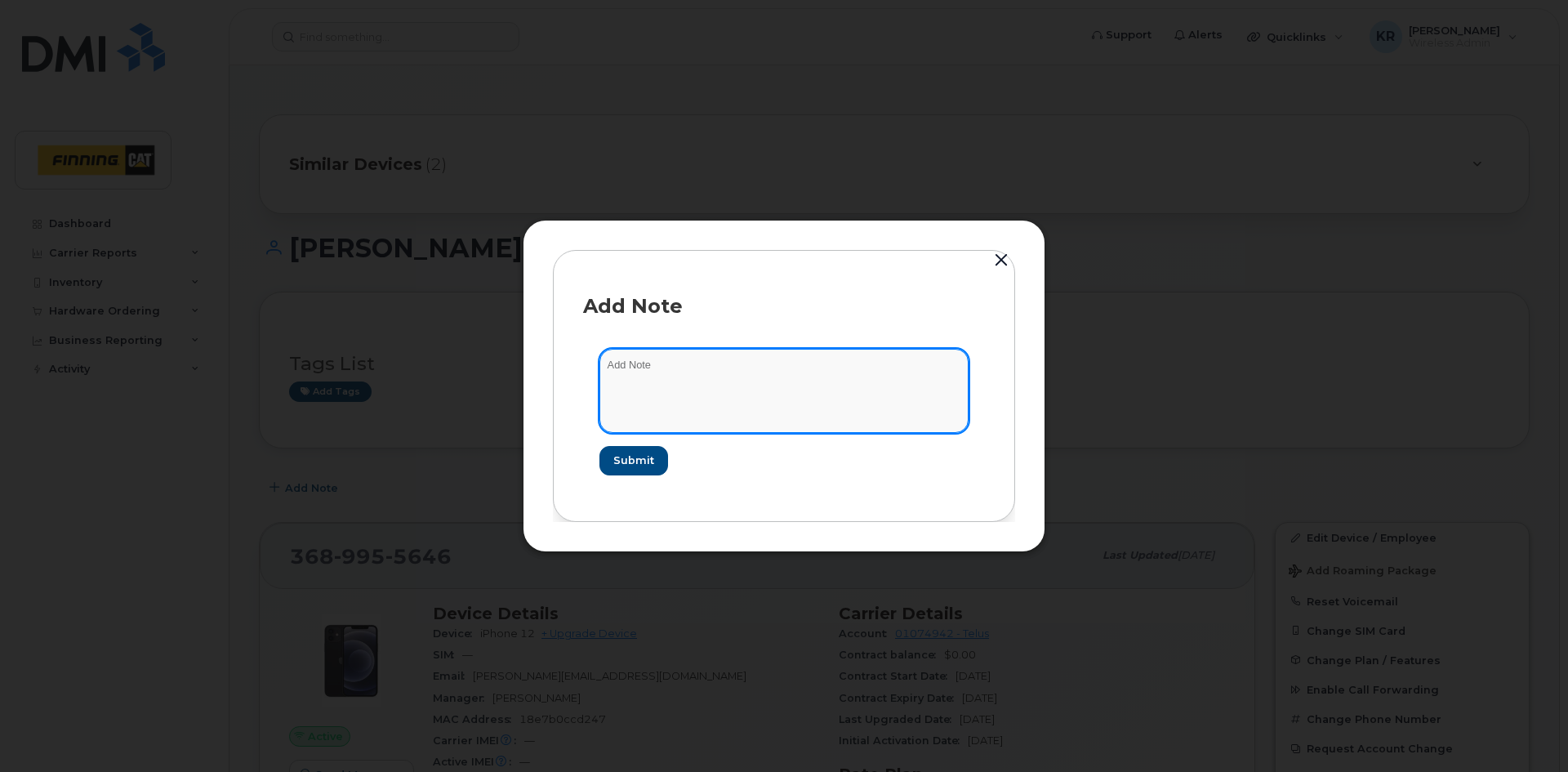
click at [645, 371] on textarea at bounding box center [783, 390] width 369 height 84
paste textarea "The device was shipped to [GEOGRAPHIC_DATA] for new hire [PERSON_NAME] Musyowsk…"
drag, startPoint x: 764, startPoint y: 366, endPoint x: 777, endPoint y: 366, distance: 13.0
click at [766, 366] on textarea "The device was shipped to [GEOGRAPHIC_DATA] for new hire [PERSON_NAME] Musyowsk…" at bounding box center [783, 390] width 369 height 84
drag, startPoint x: 628, startPoint y: 380, endPoint x: 637, endPoint y: 380, distance: 9.0
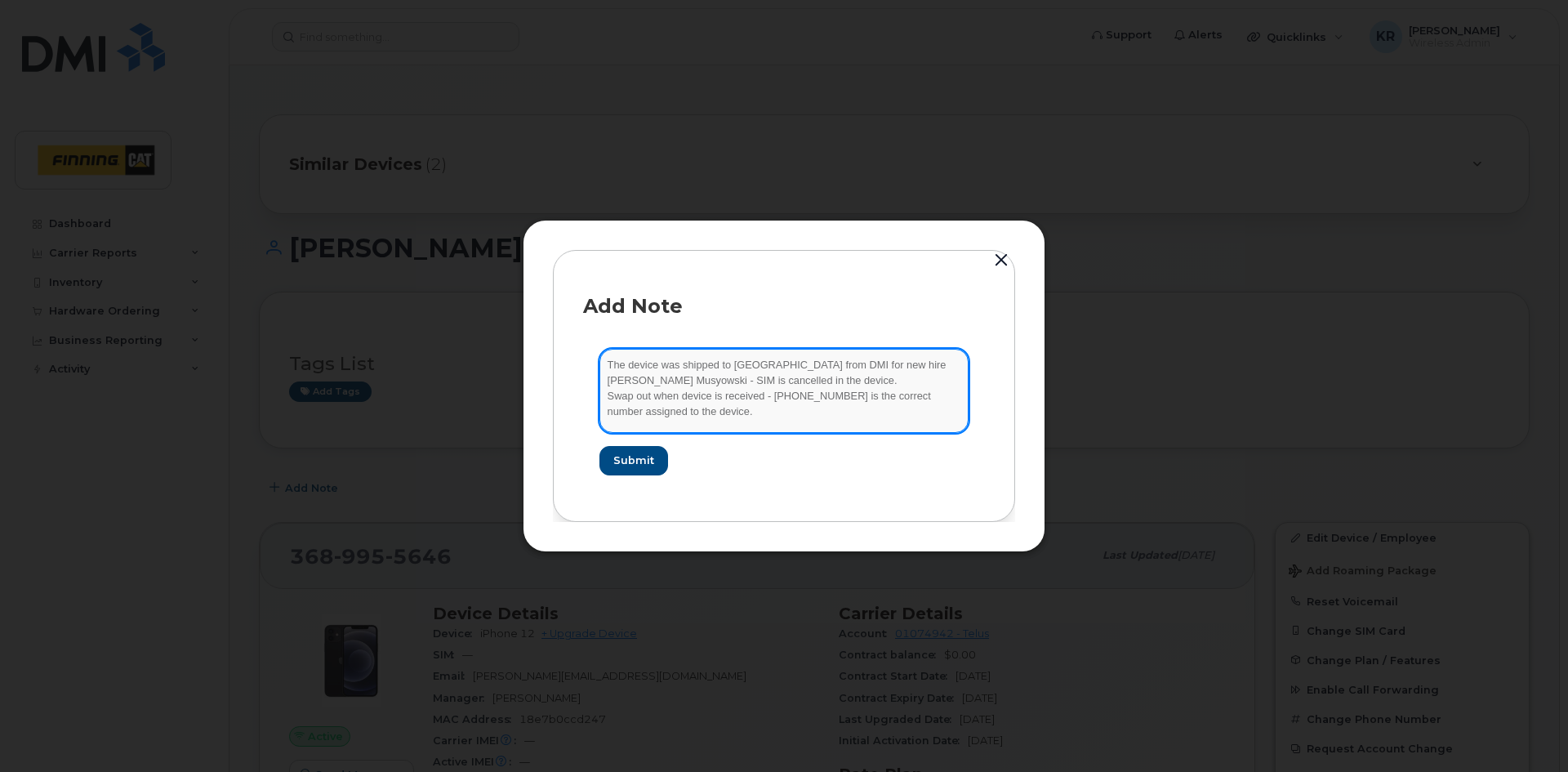
click at [637, 380] on textarea "The device was shipped to [GEOGRAPHIC_DATA] from DMI for new hire [PERSON_NAME]…" at bounding box center [783, 390] width 369 height 84
click at [692, 381] on textarea "The device was shipped to [GEOGRAPHIC_DATA] from DMI for new hire [PERSON_NAME]…" at bounding box center [783, 390] width 369 height 84
drag, startPoint x: 635, startPoint y: 396, endPoint x: 650, endPoint y: 395, distance: 15.0
click at [650, 395] on textarea "The device was shipped to [GEOGRAPHIC_DATA] from DMI for new hire [PERSON_NAME]…" at bounding box center [783, 390] width 369 height 84
drag, startPoint x: 656, startPoint y: 400, endPoint x: 762, endPoint y: 395, distance: 106.1
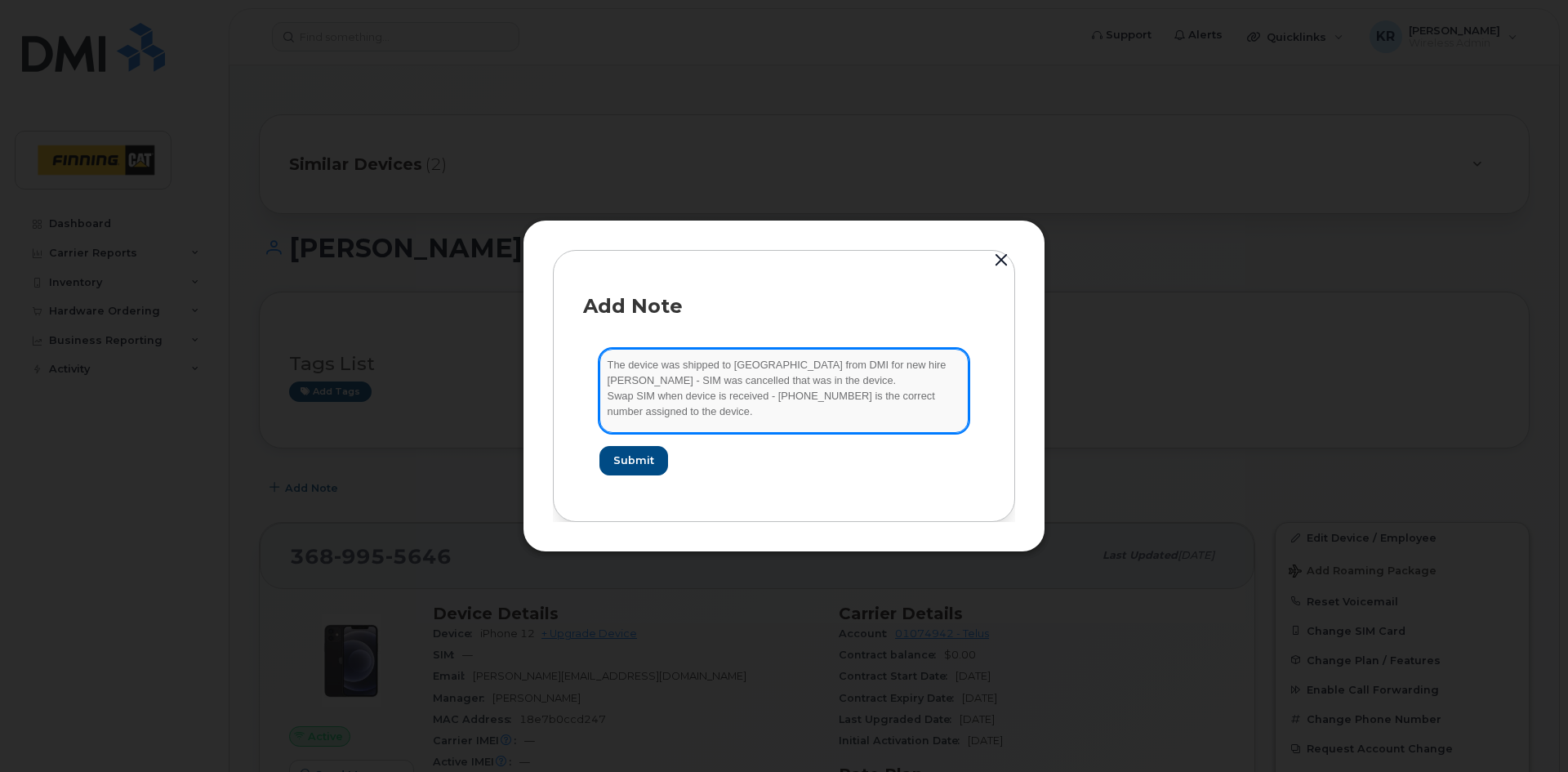
click at [762, 395] on textarea "The device was shipped to [GEOGRAPHIC_DATA] from DMI for new hire [PERSON_NAME]…" at bounding box center [783, 390] width 369 height 84
type textarea "The device was shipped to [GEOGRAPHIC_DATA] from DMI for new hire [PERSON_NAME]…"
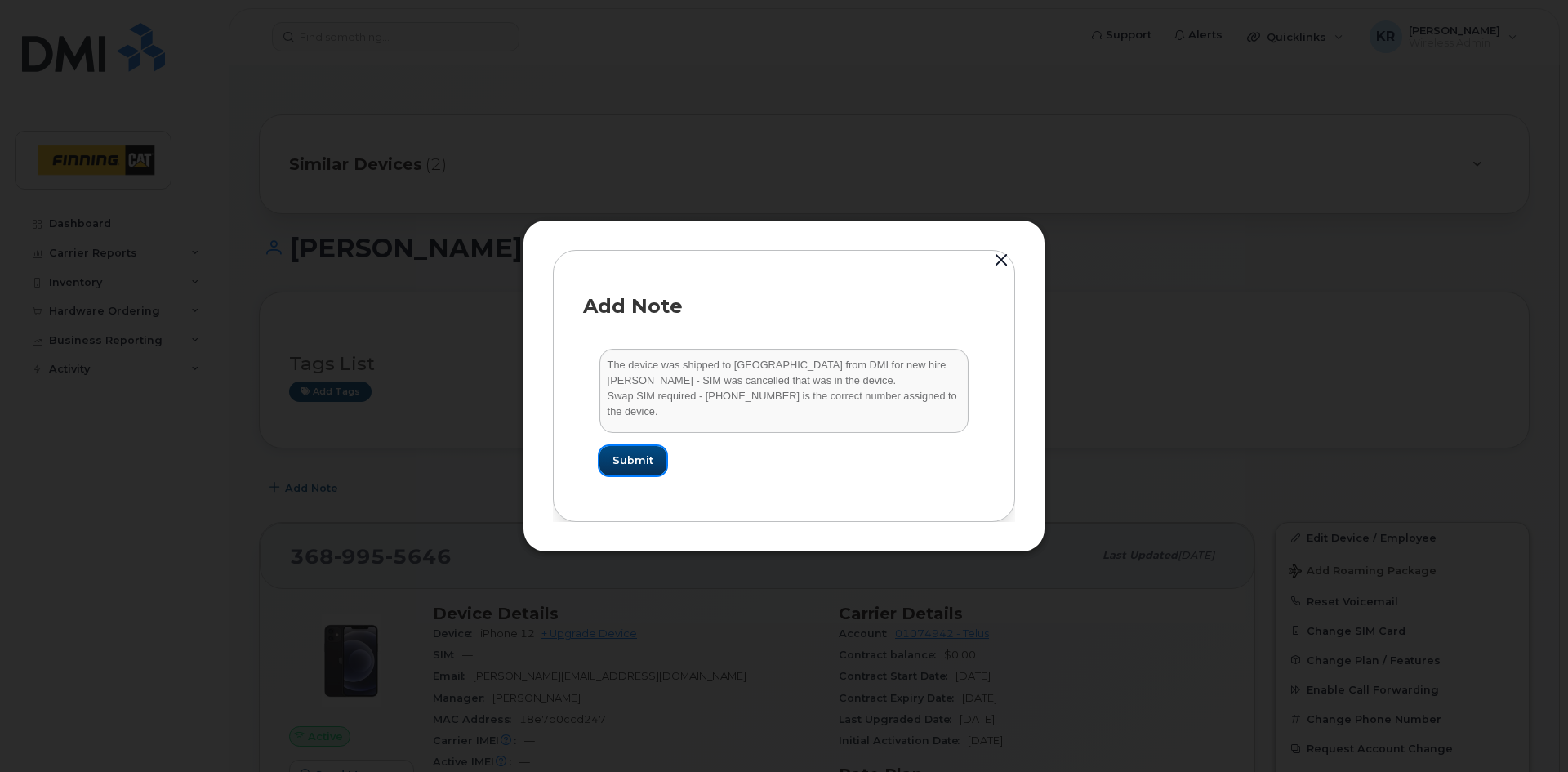
click at [644, 458] on span "Submit" at bounding box center [633, 461] width 41 height 16
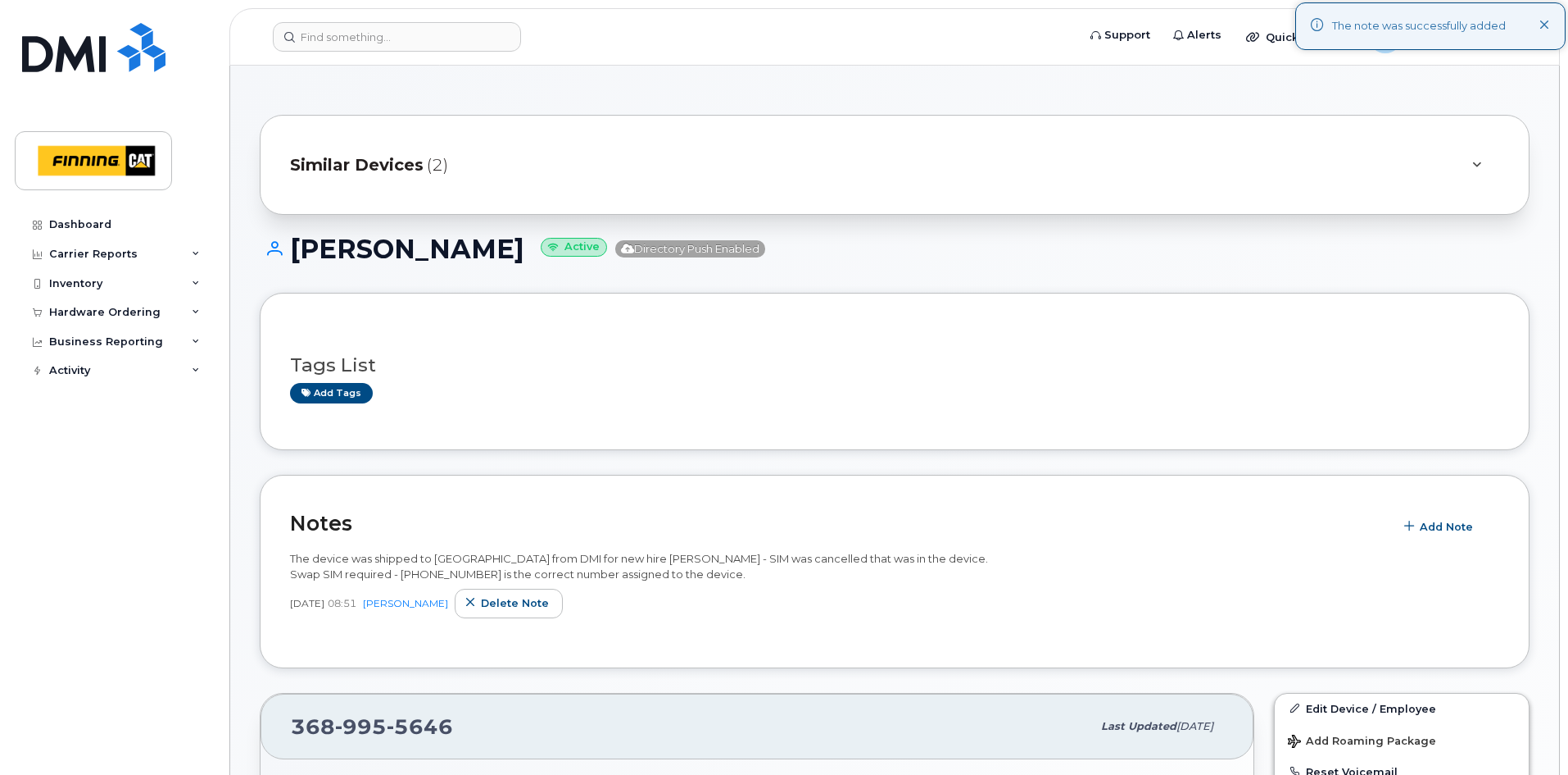
click at [378, 163] on span "Similar Devices" at bounding box center [357, 165] width 134 height 24
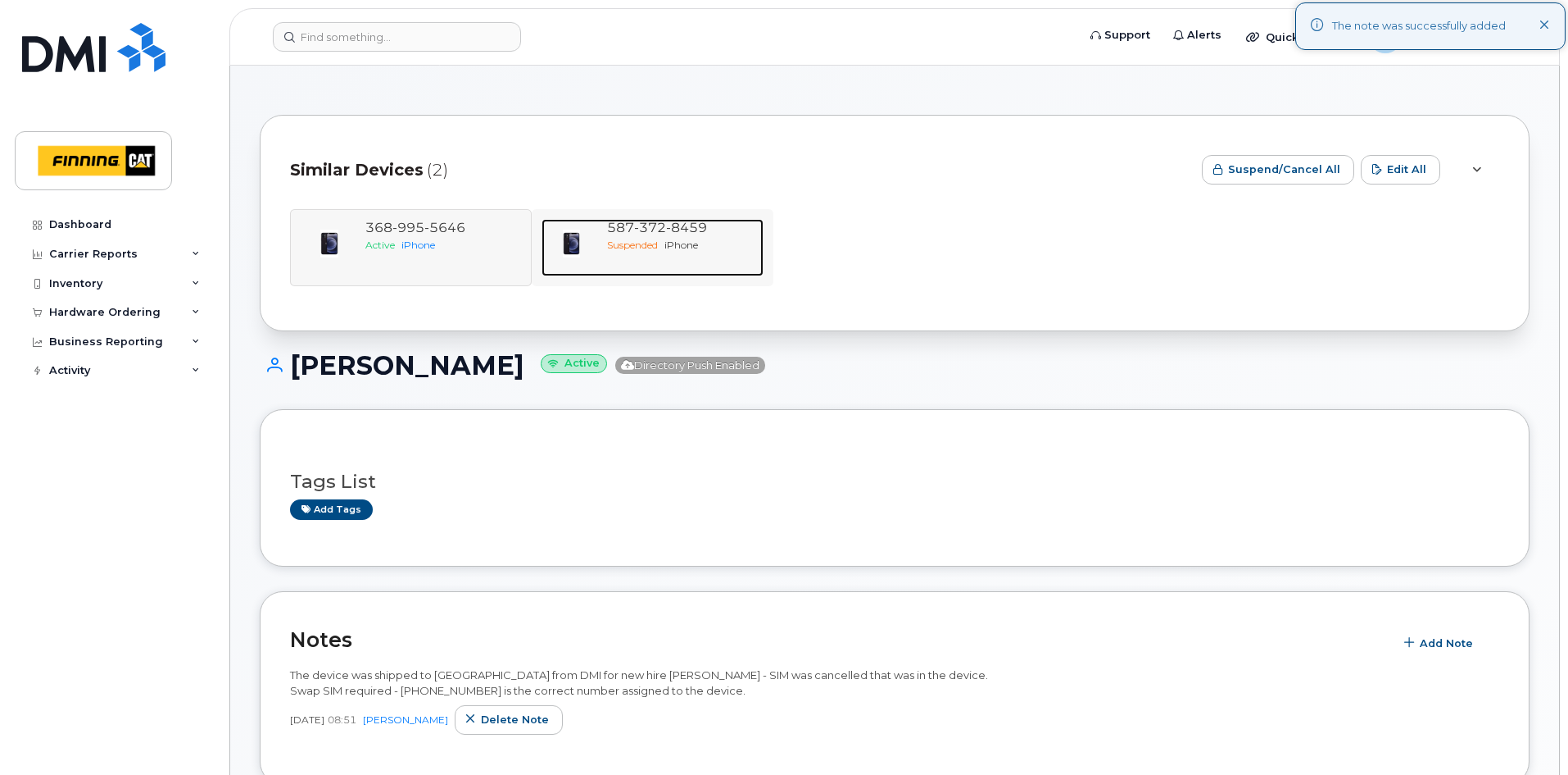
click at [677, 270] on div "[PHONE_NUMBER] Suspended iPhone" at bounding box center [682, 247] width 163 height 57
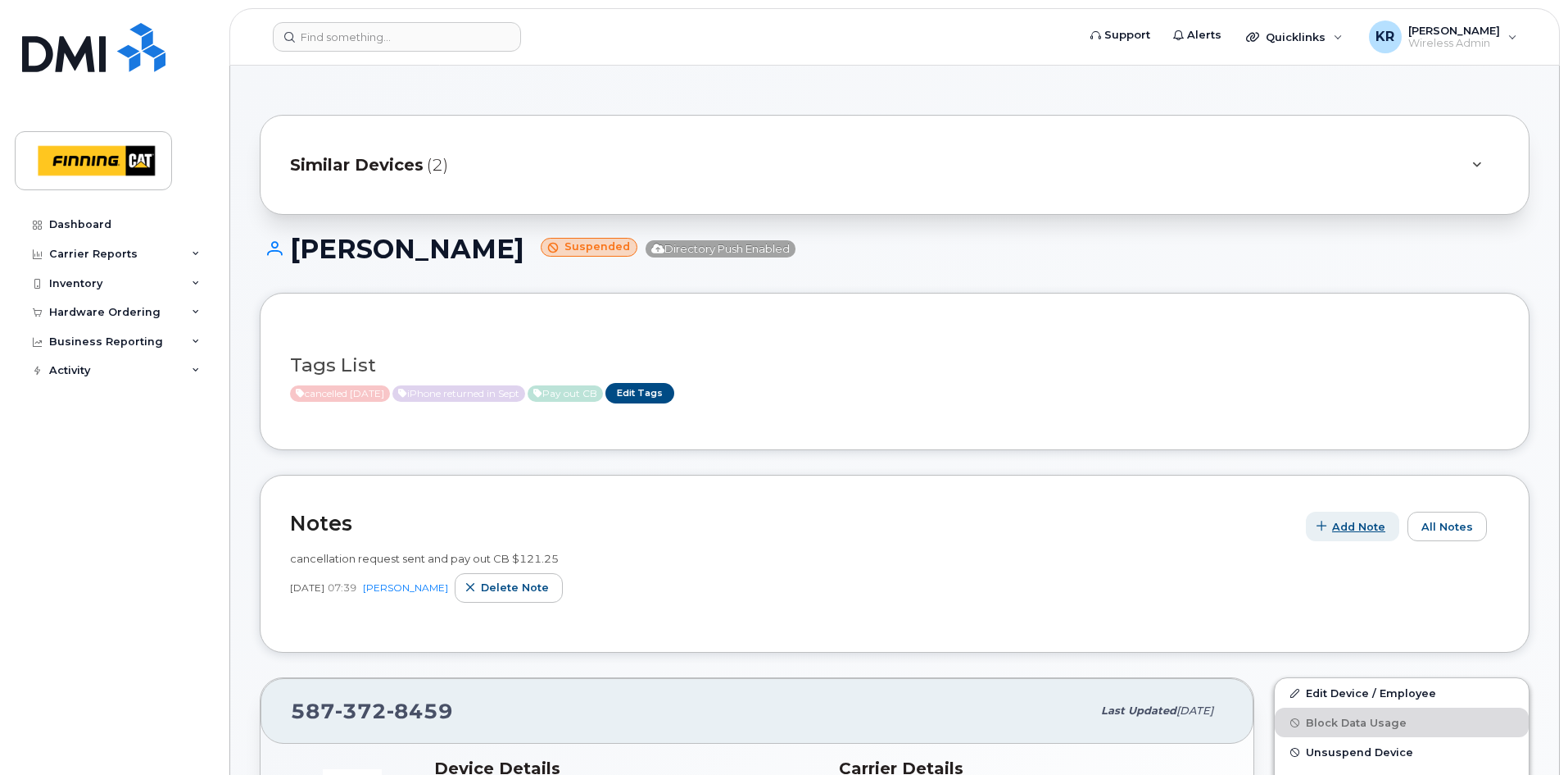
click at [1372, 527] on span "Add Note" at bounding box center [1358, 527] width 53 height 16
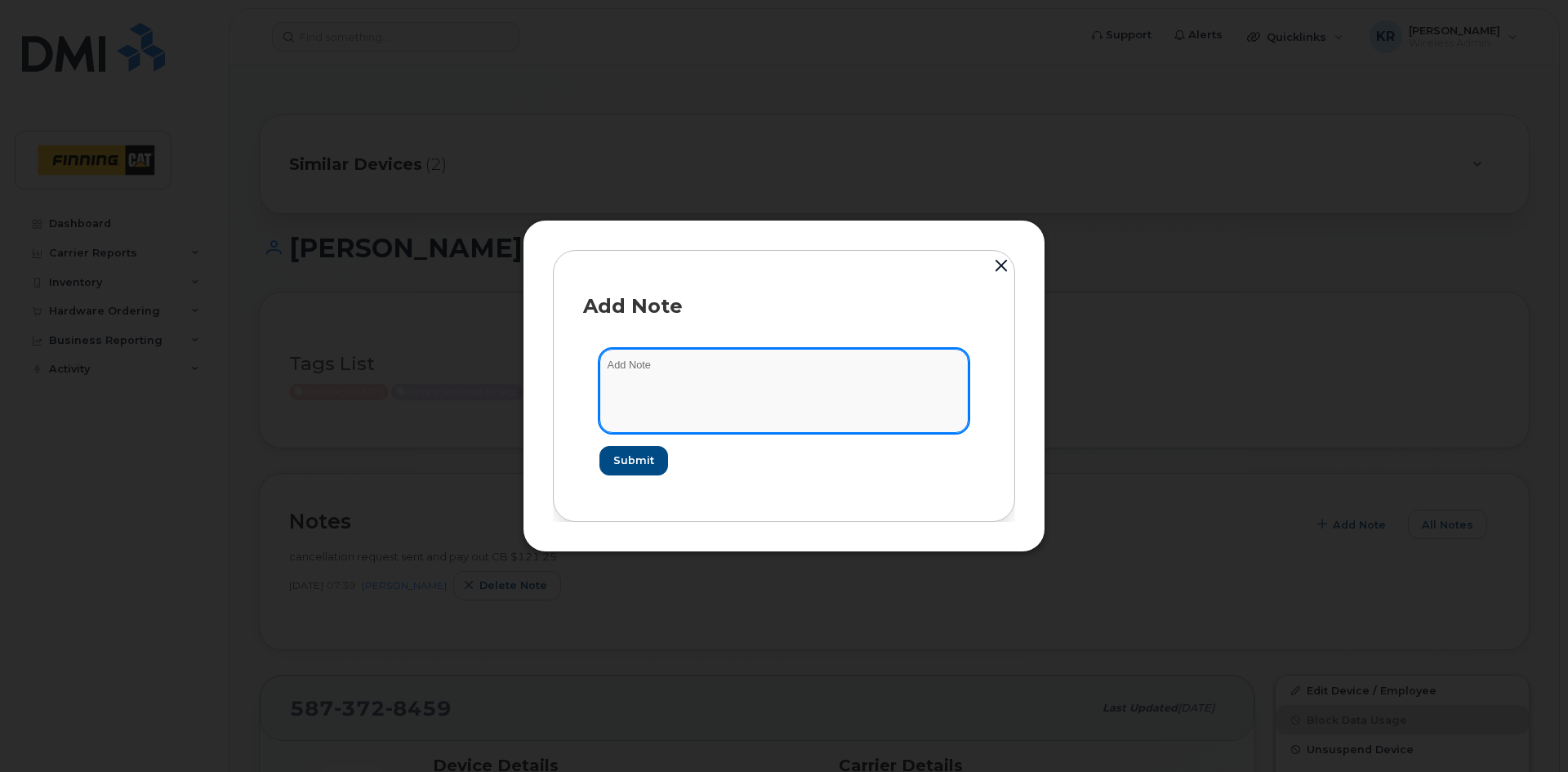
click at [689, 367] on textarea at bounding box center [783, 390] width 369 height 84
click at [685, 412] on textarea "This device and number was previously used by Rohit. Device reassigned to new u…" at bounding box center [783, 390] width 369 height 84
type textarea "This device and number was previously used by Rohit. Device reassigned to new u…"
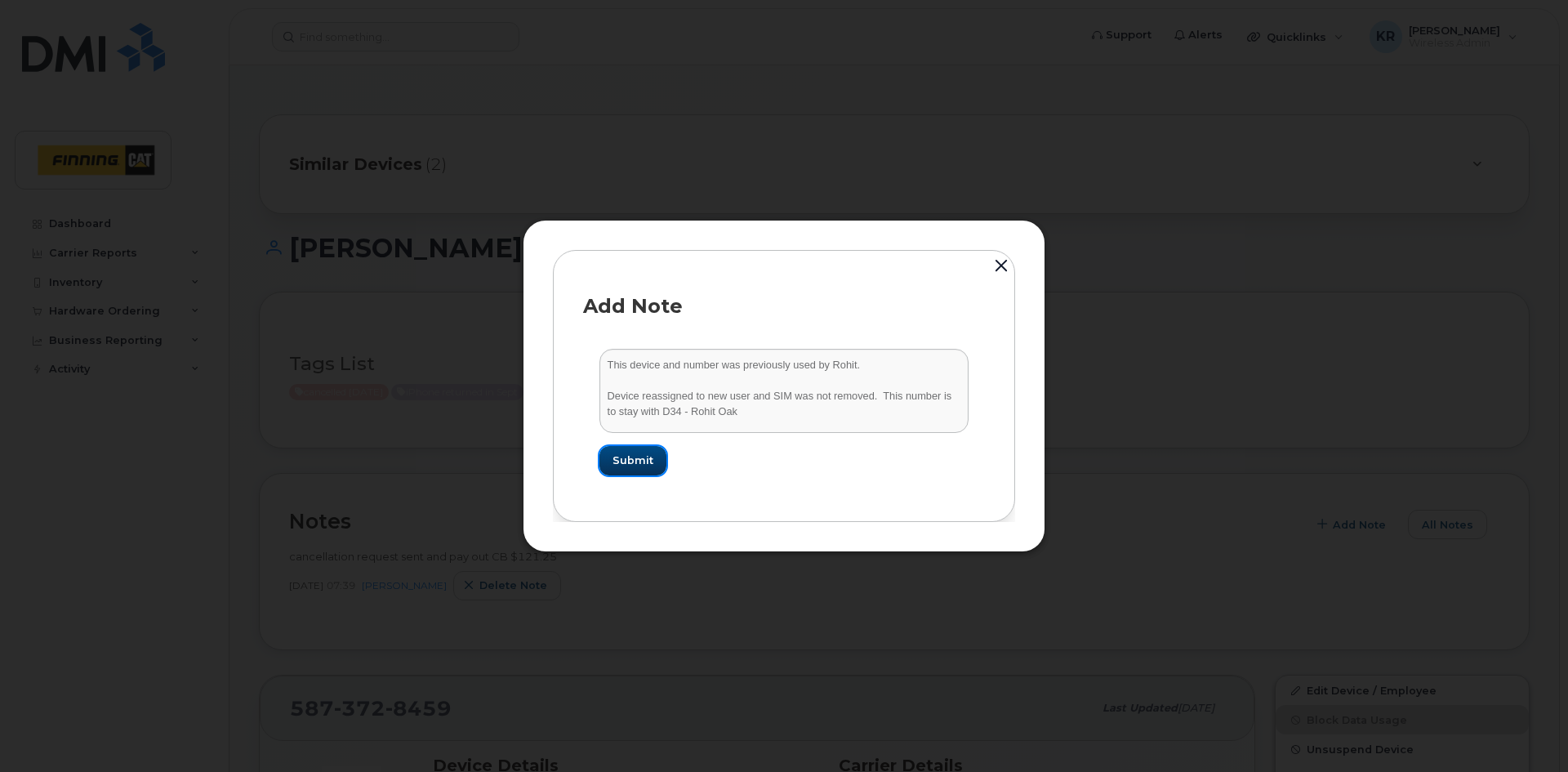
click at [640, 465] on span "Submit" at bounding box center [633, 461] width 41 height 16
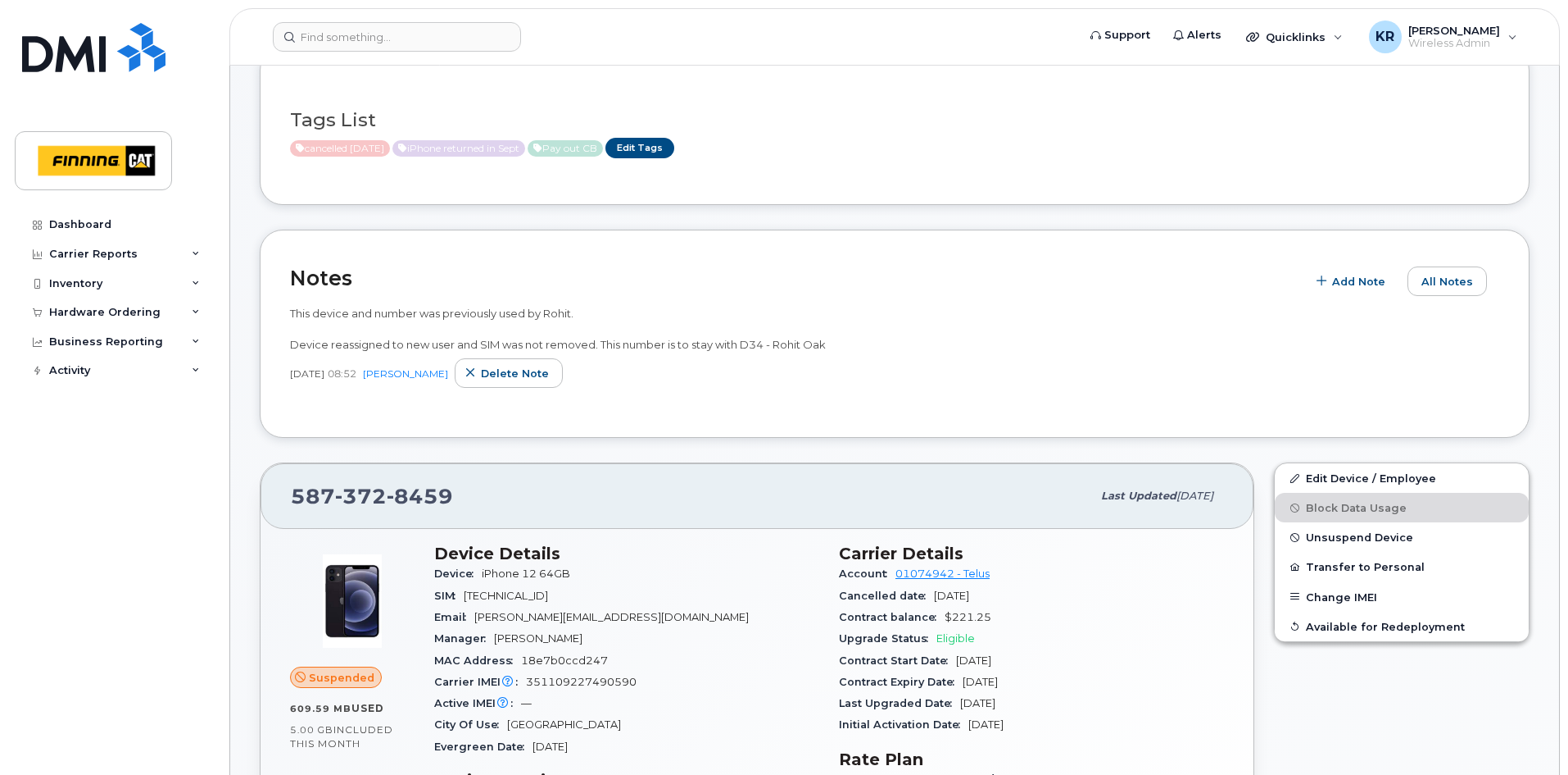
scroll to position [246, 0]
click at [1342, 481] on link "Edit Device / Employee" at bounding box center [1401, 477] width 254 height 30
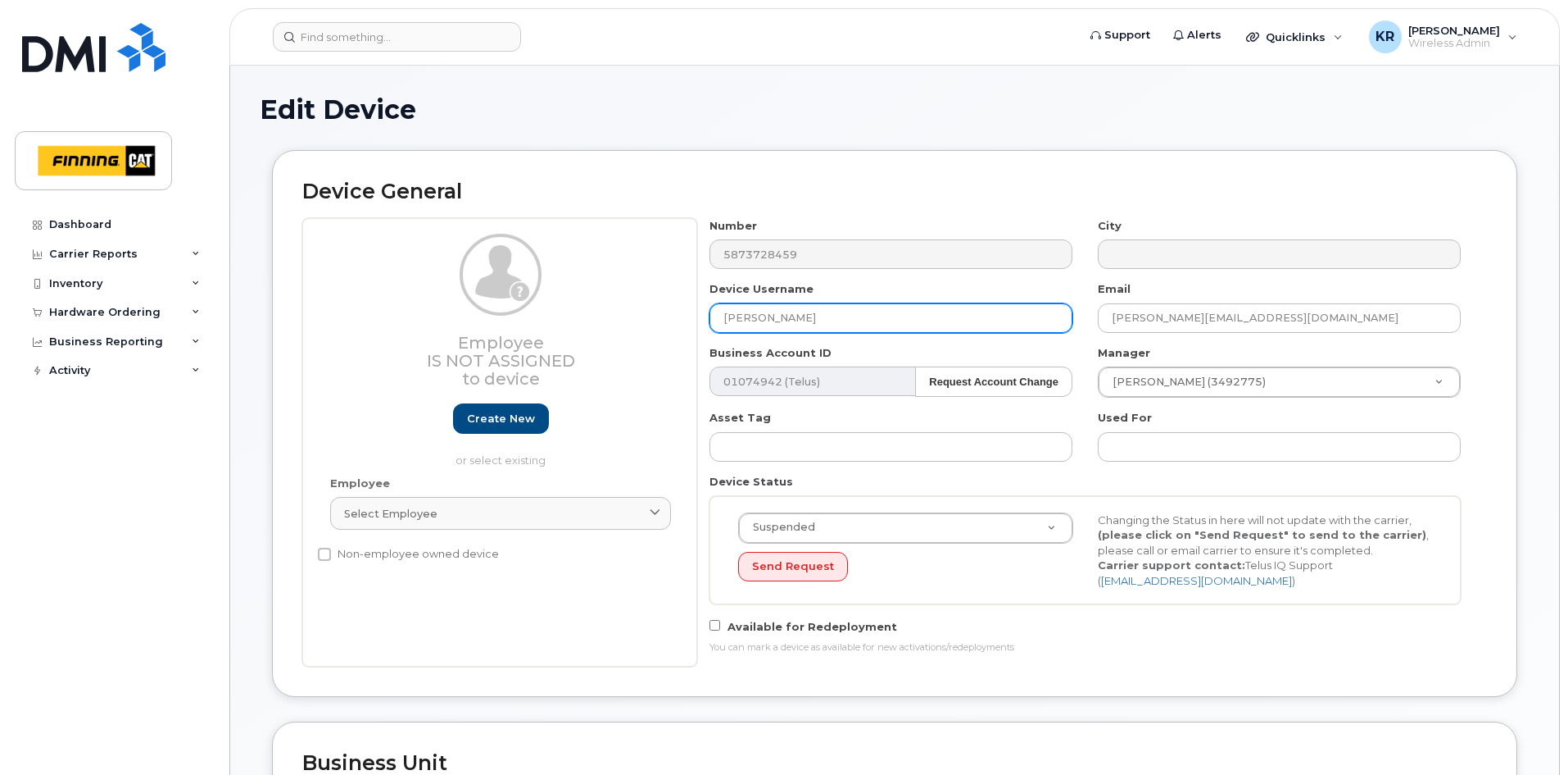
drag, startPoint x: 825, startPoint y: 319, endPoint x: 618, endPoint y: 319, distance: 207.0
click at [618, 319] on div "Employee Is not assigned to device Create new or select existing Employee Selec…" at bounding box center [894, 441] width 1185 height 448
type input "Rohit Oak"
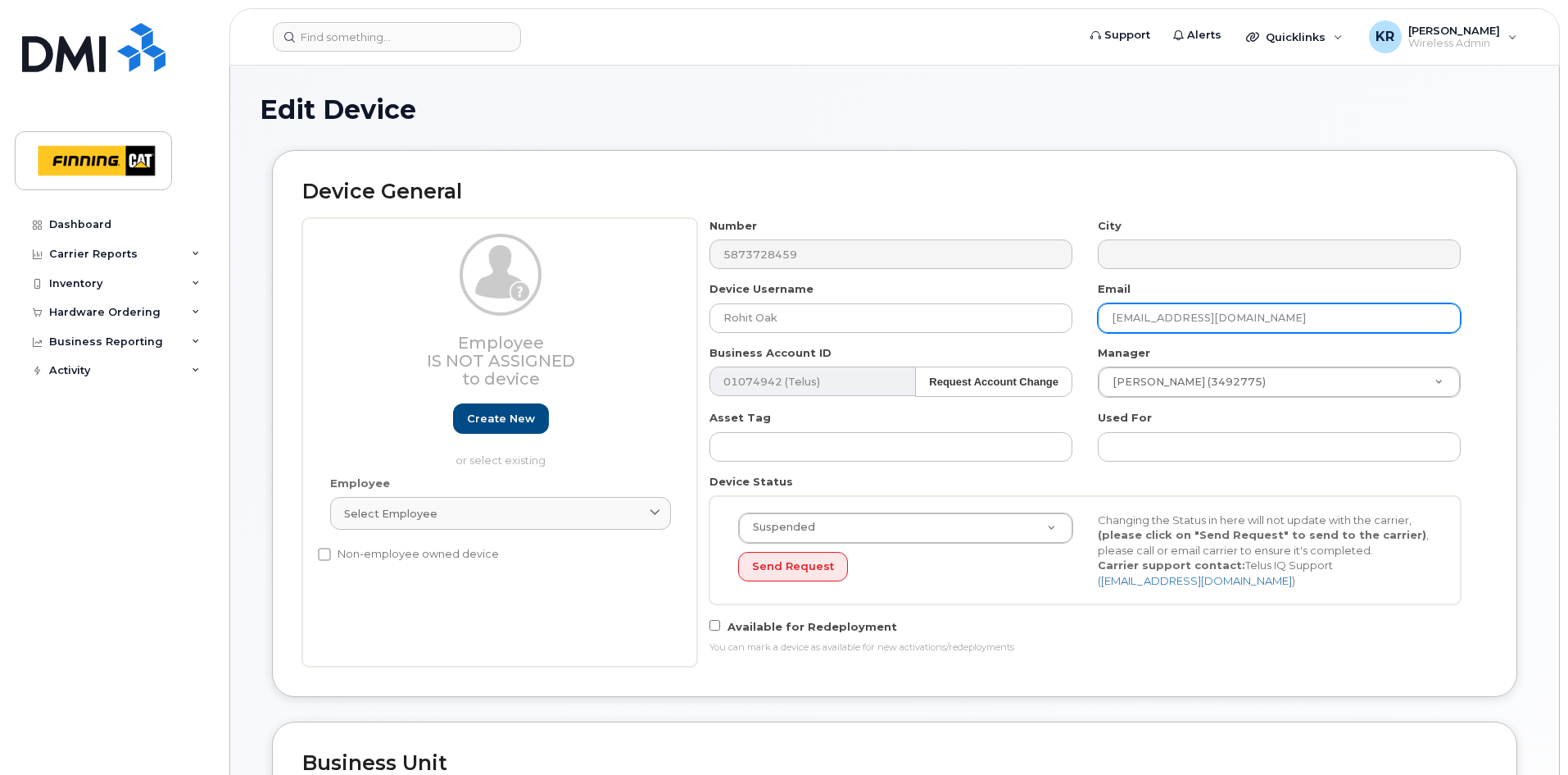
type input "[EMAIL_ADDRESS][DOMAIN_NAME]"
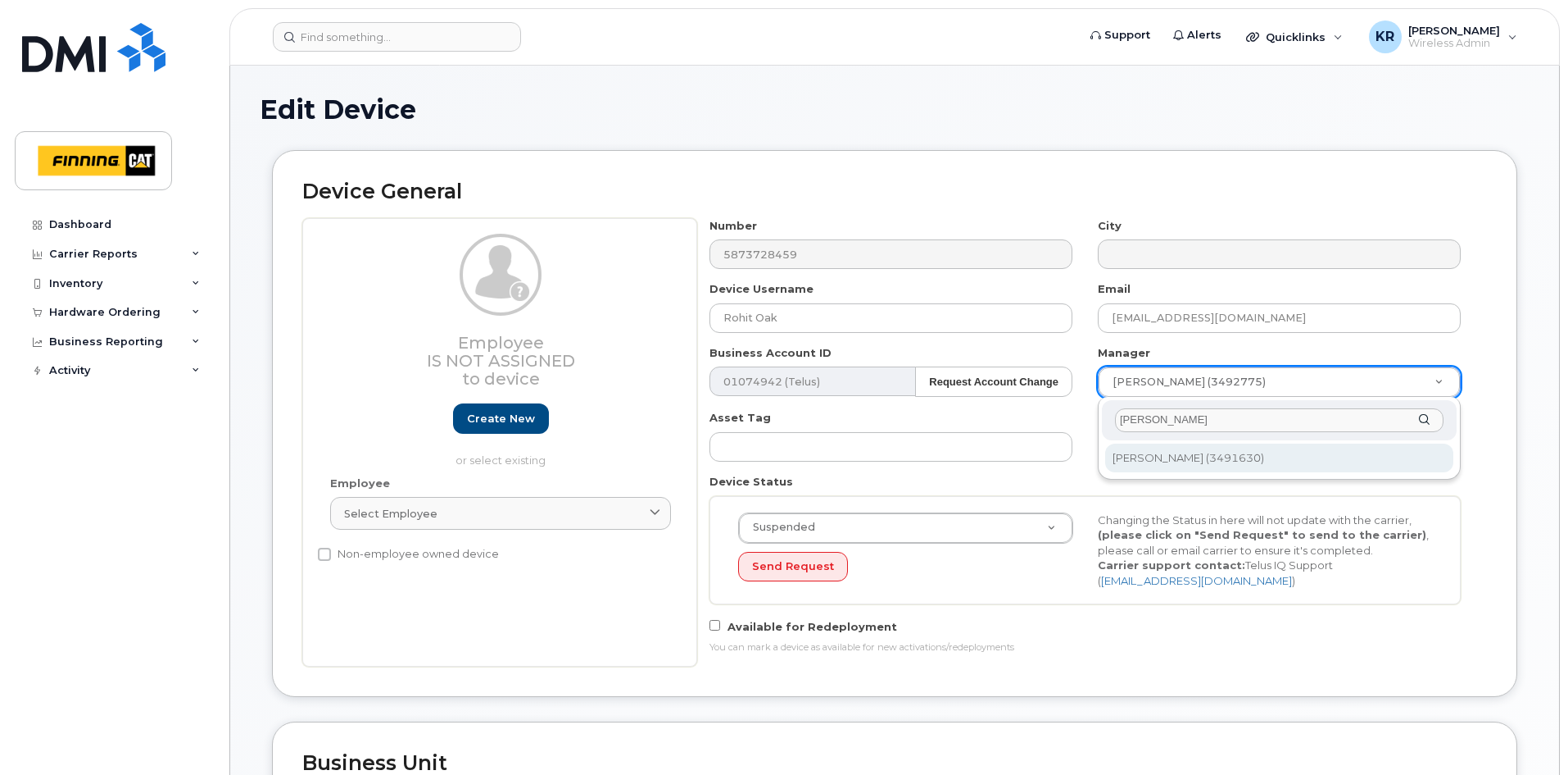
type input "marcus beaudry"
type input "710020"
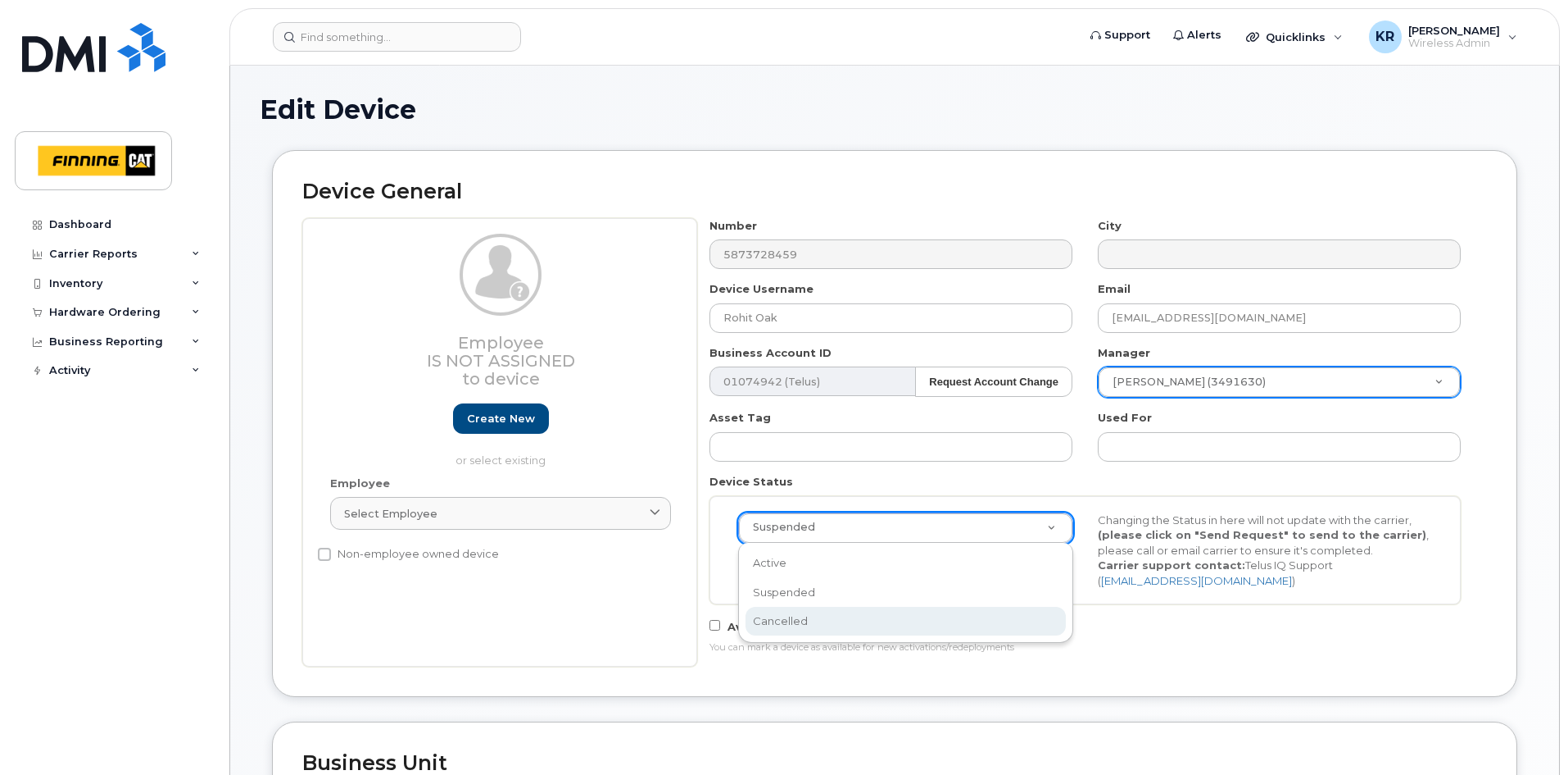
select select "cancelled"
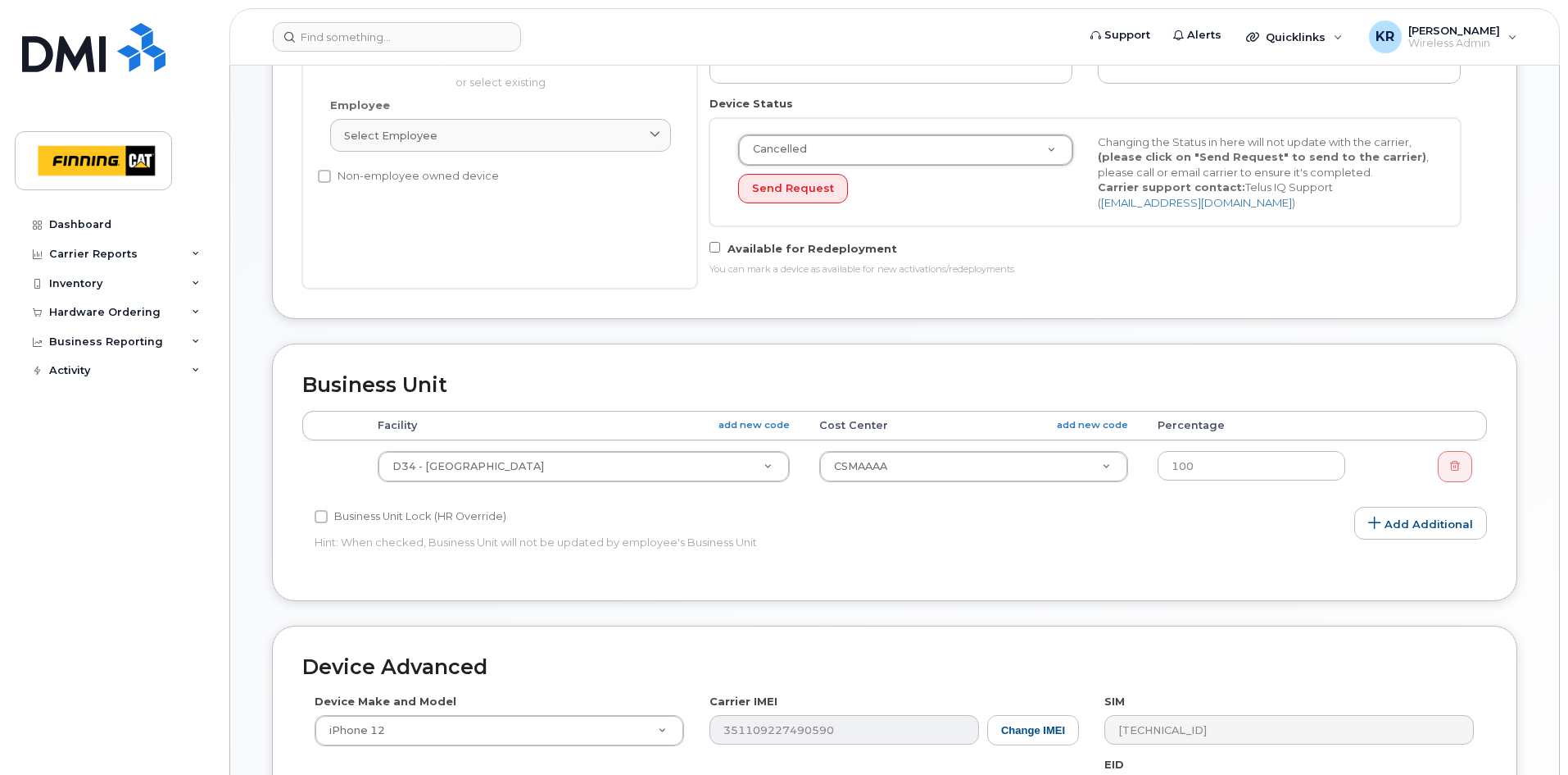
scroll to position [409, 0]
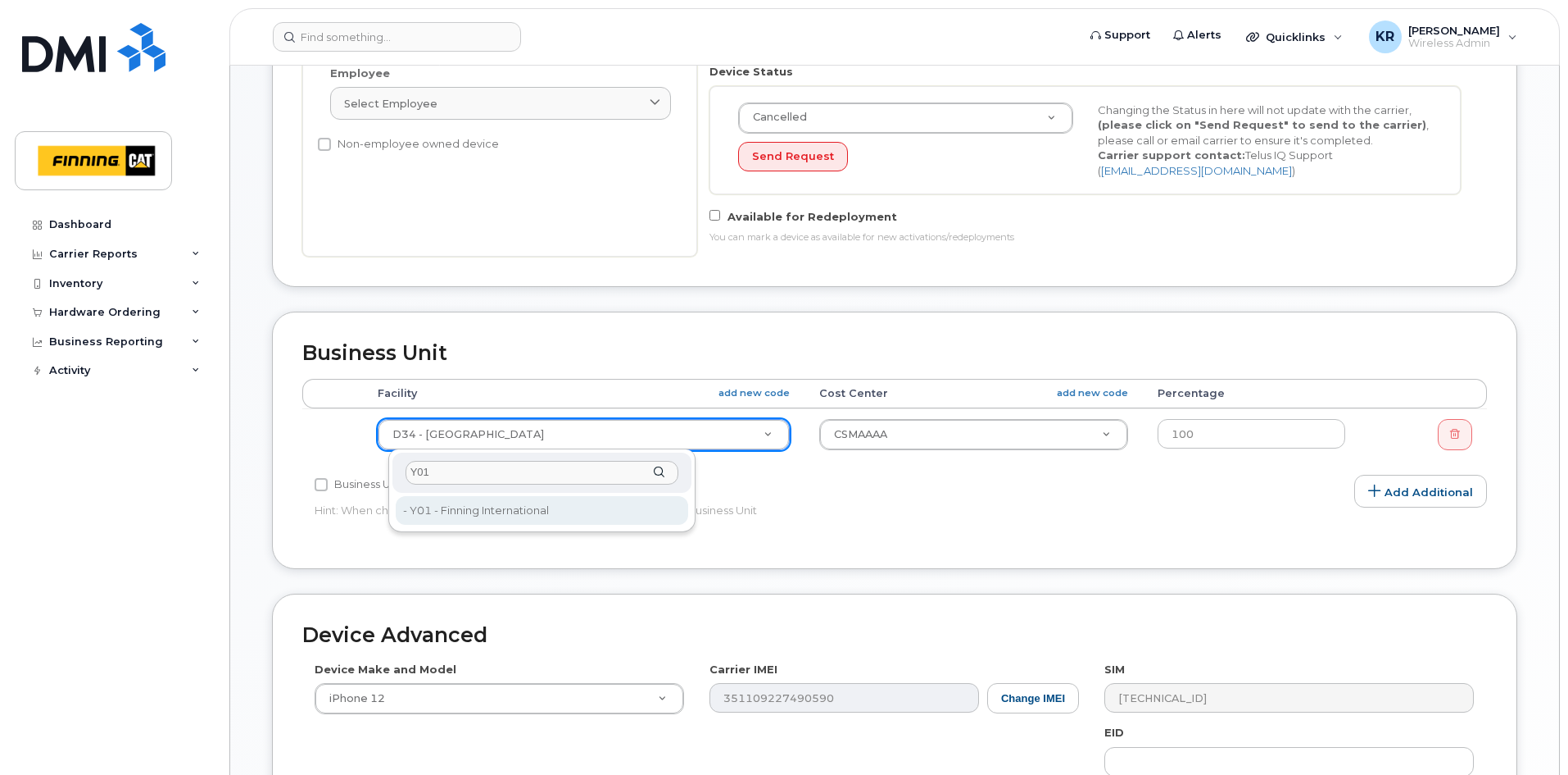
type input "Y01"
type input "34141"
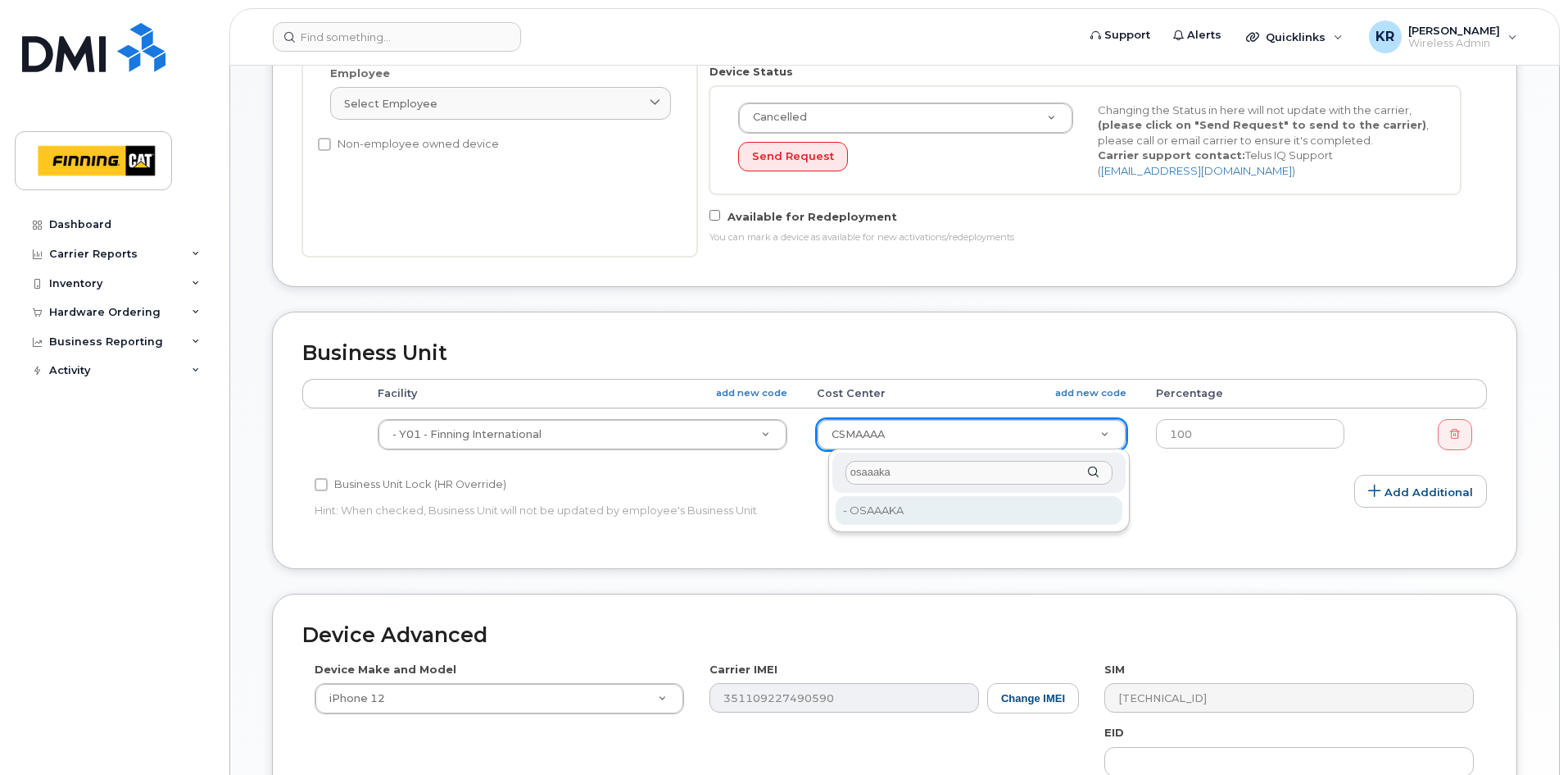
type input "osaaaka"
type input "34393"
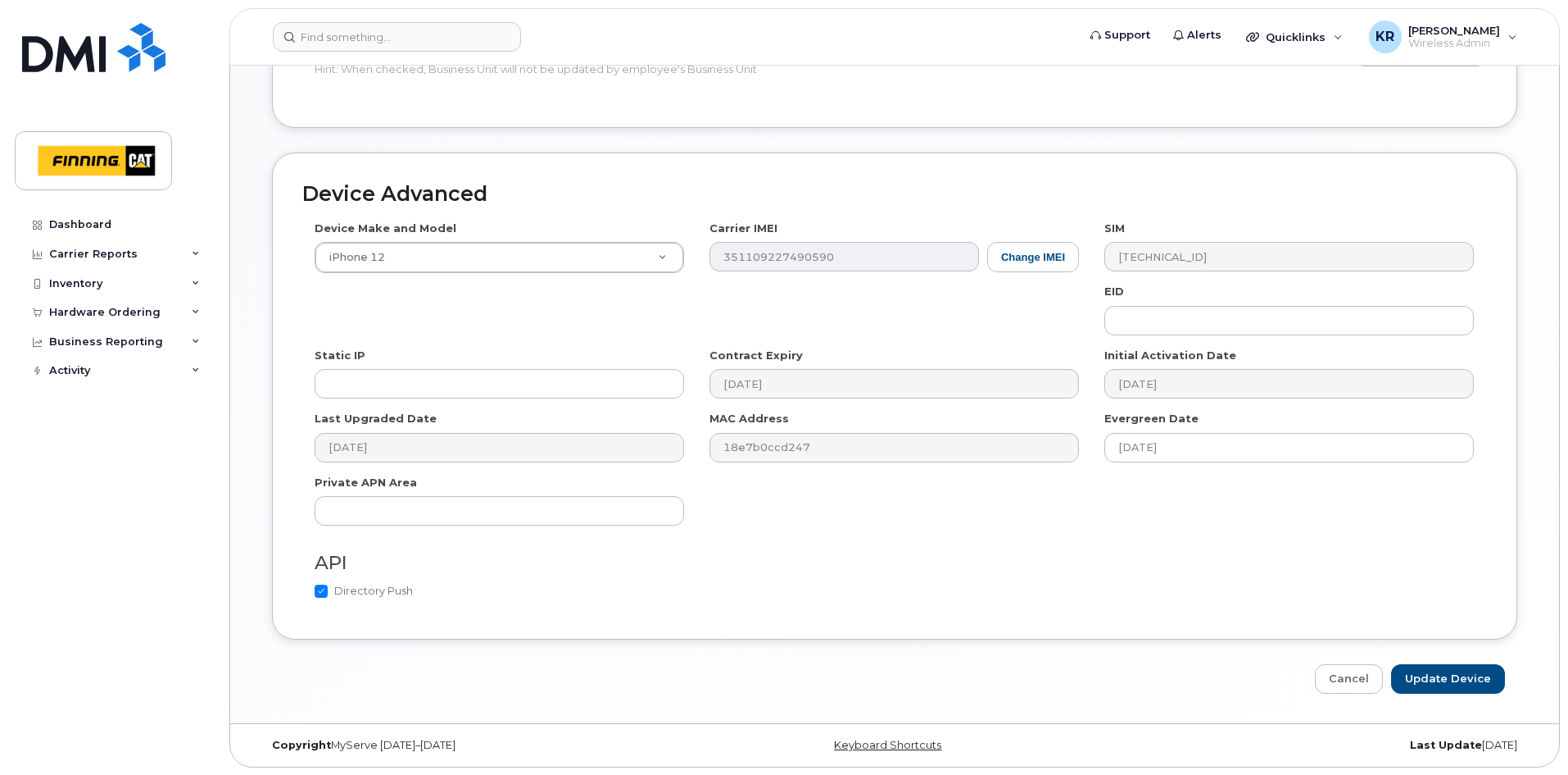
scroll to position [852, 0]
click at [1454, 675] on input "Update Device" at bounding box center [1448, 678] width 114 height 30
type input "Saving..."
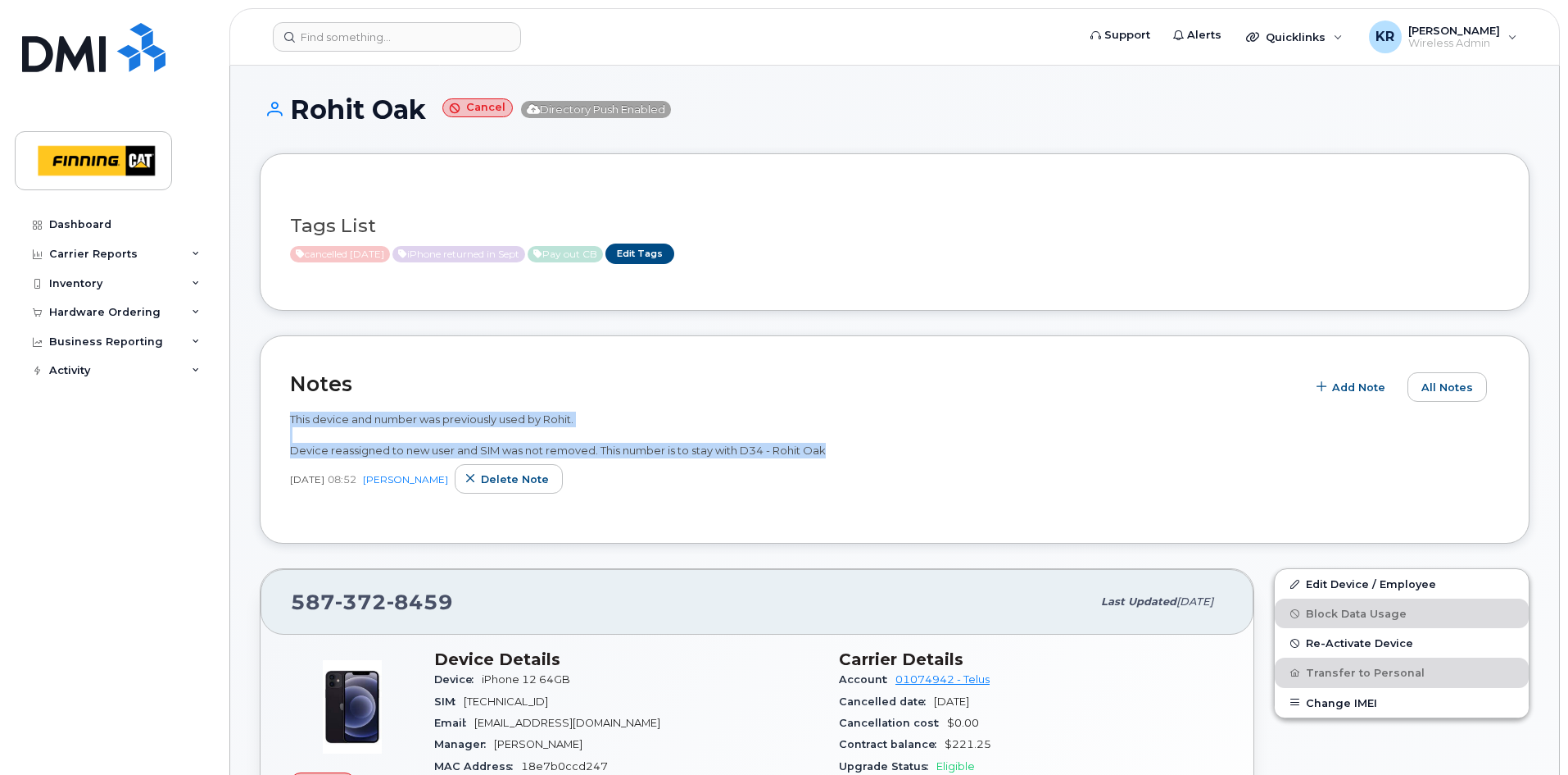
drag, startPoint x: 290, startPoint y: 417, endPoint x: 844, endPoint y: 449, distance: 554.9
click at [844, 449] on div "This device and number was previously used by Rohit. Device reassigned to new u…" at bounding box center [894, 434] width 1209 height 46
copy span "This device and number was previously used by Rohit. Device reassigned to new u…"
click at [487, 479] on span "Delete note" at bounding box center [515, 479] width 68 height 16
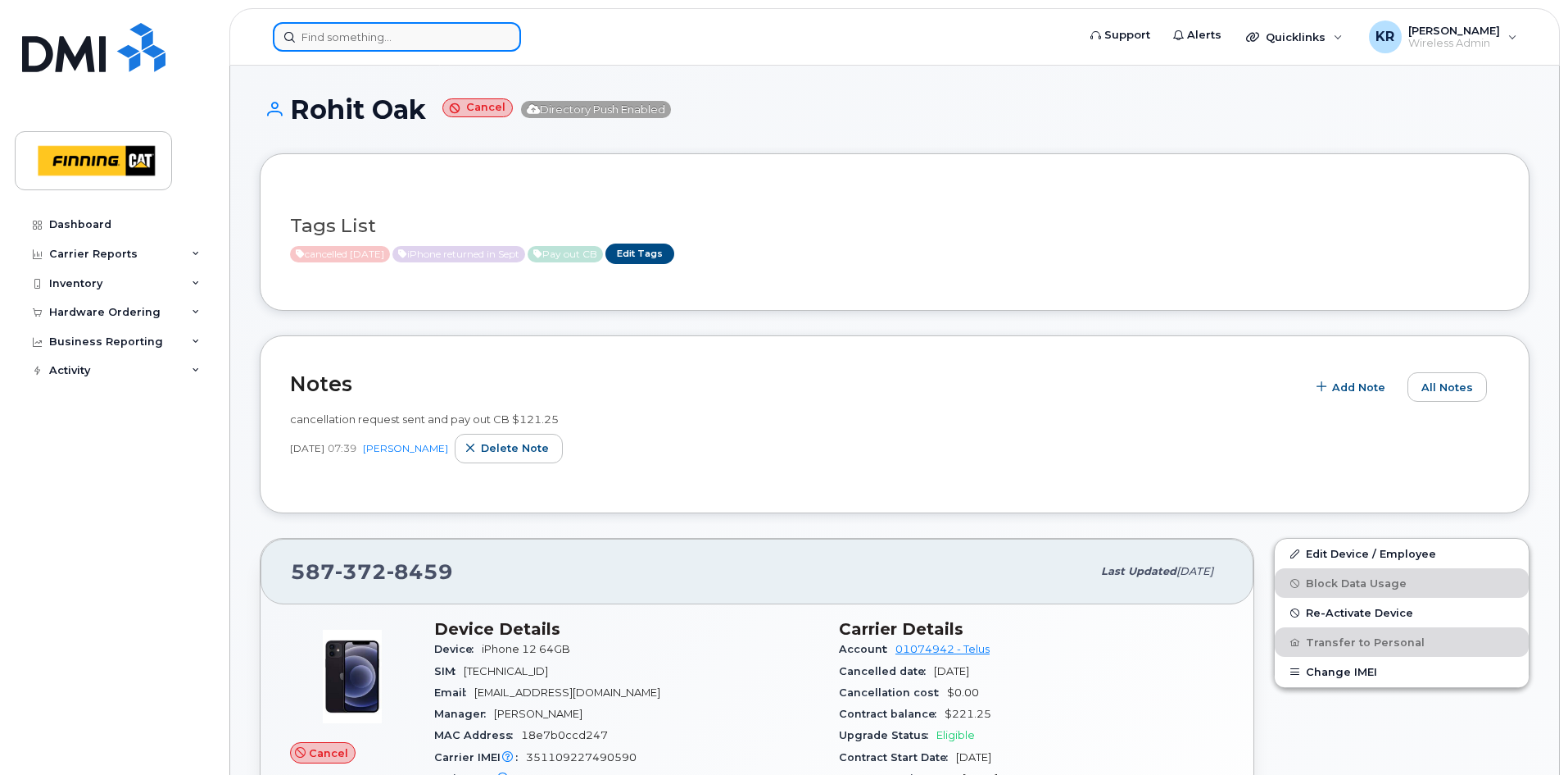
click at [362, 32] on input at bounding box center [396, 37] width 249 height 30
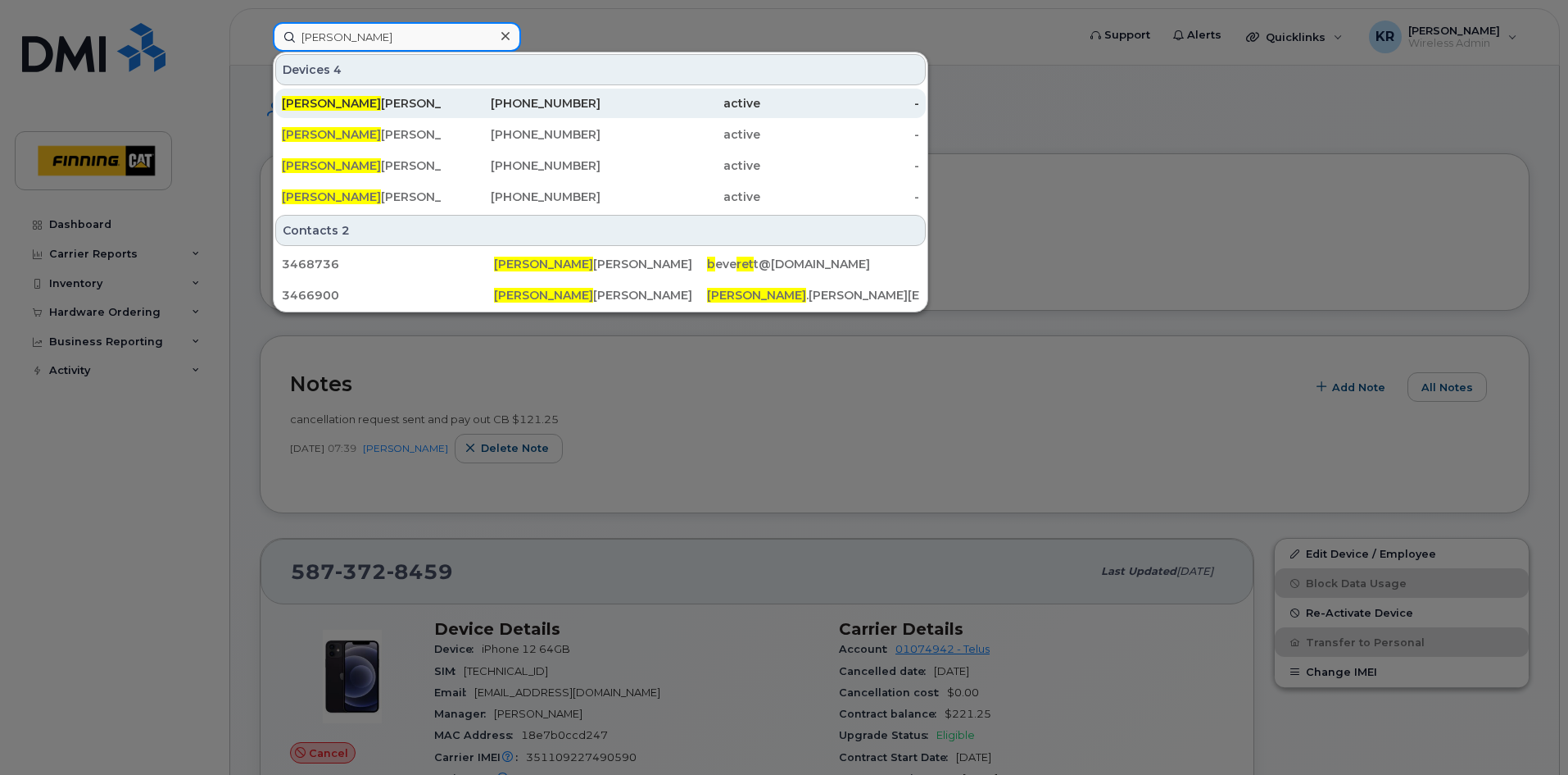
type input "[PERSON_NAME]"
click at [396, 103] on div "[PERSON_NAME]" at bounding box center [361, 103] width 160 height 16
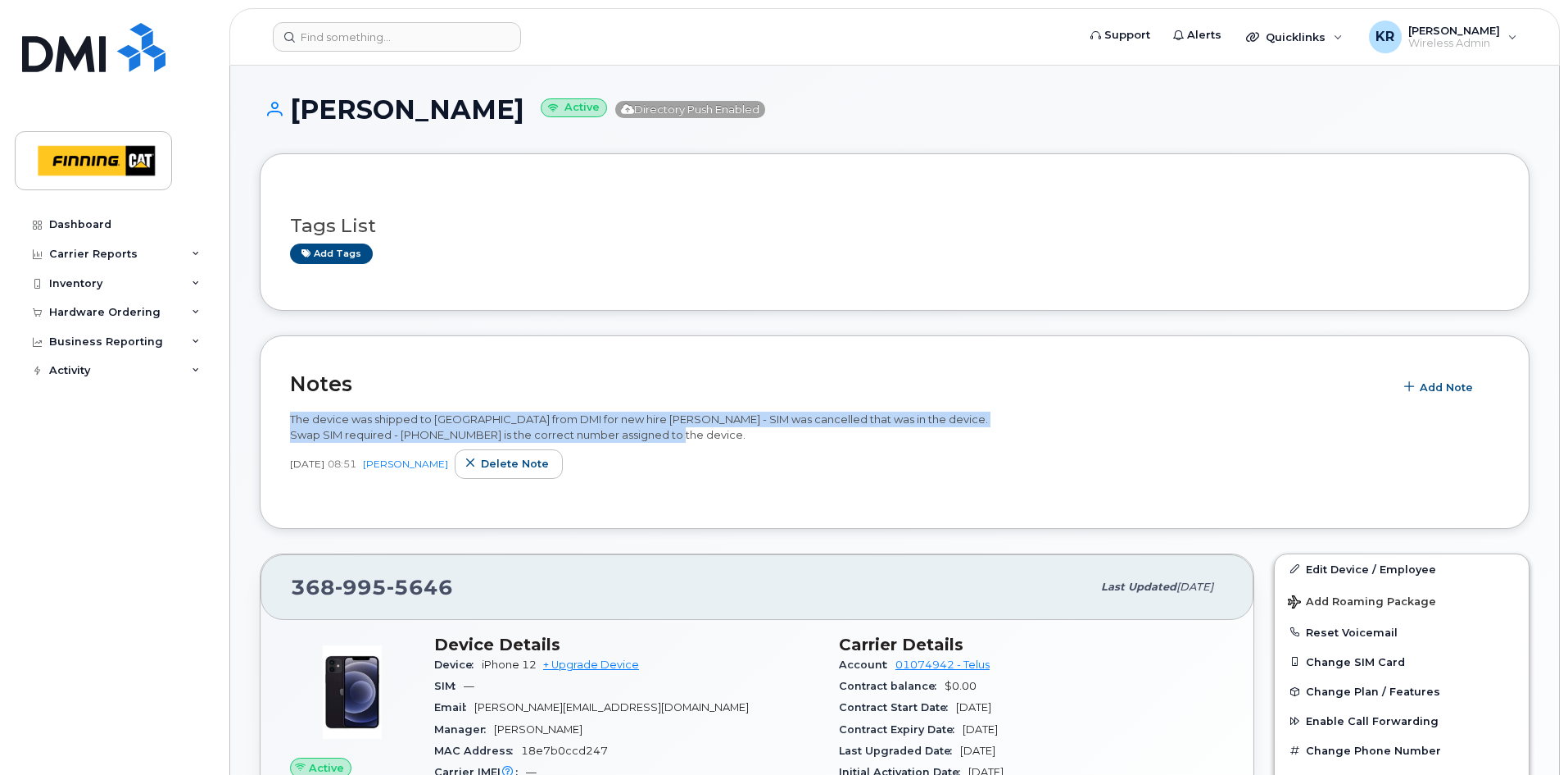
drag, startPoint x: 290, startPoint y: 418, endPoint x: 759, endPoint y: 433, distance: 469.2
click at [758, 434] on div "The device was shipped to [GEOGRAPHIC_DATA] from DMI for new hire [PERSON_NAME]…" at bounding box center [894, 426] width 1209 height 30
copy span "The device was shipped to [GEOGRAPHIC_DATA] from DMI for new hire [PERSON_NAME]…"
click at [492, 455] on span "Delete note" at bounding box center [515, 463] width 68 height 16
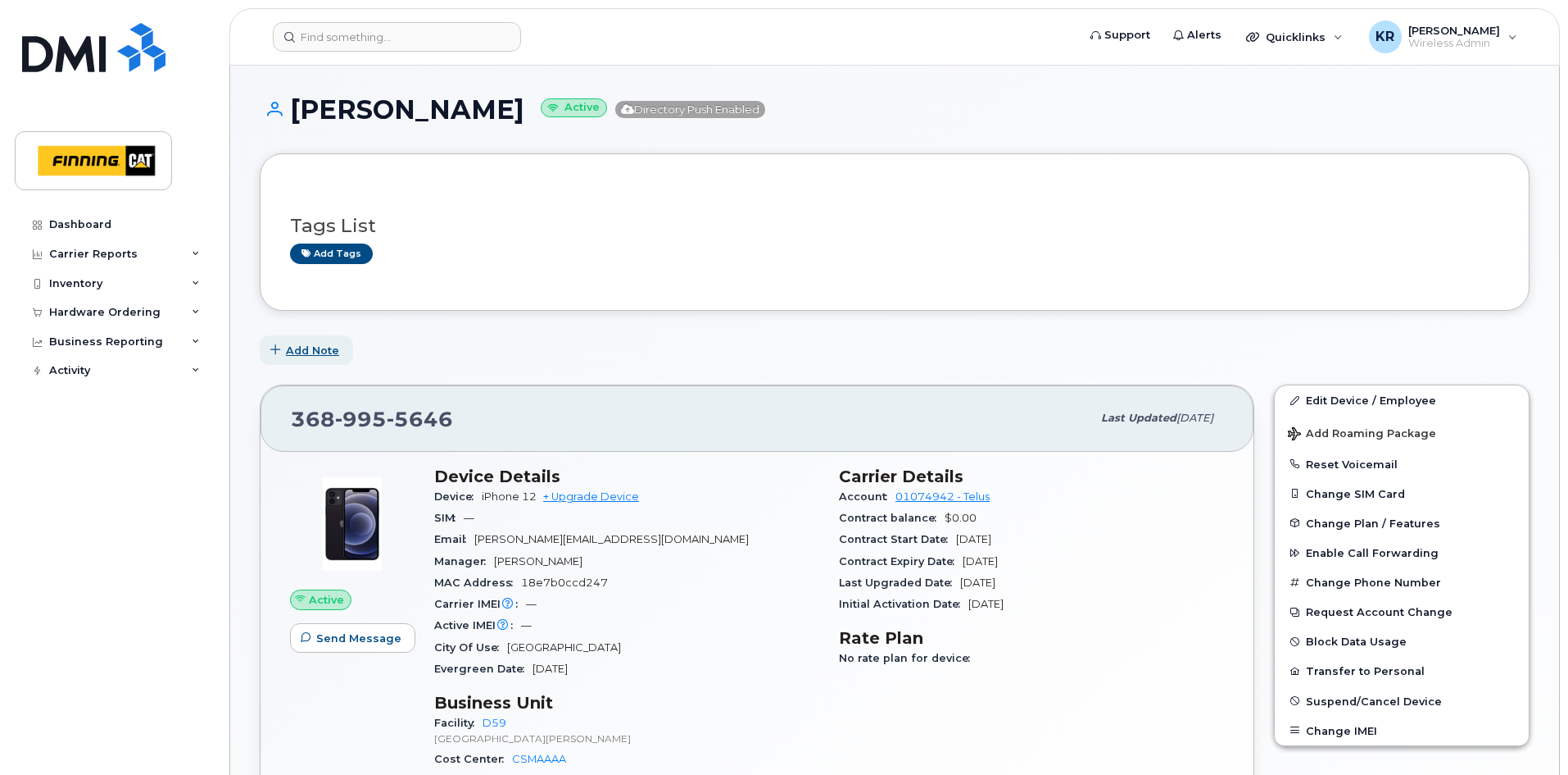
click at [315, 351] on span "Add Note" at bounding box center [311, 351] width 53 height 16
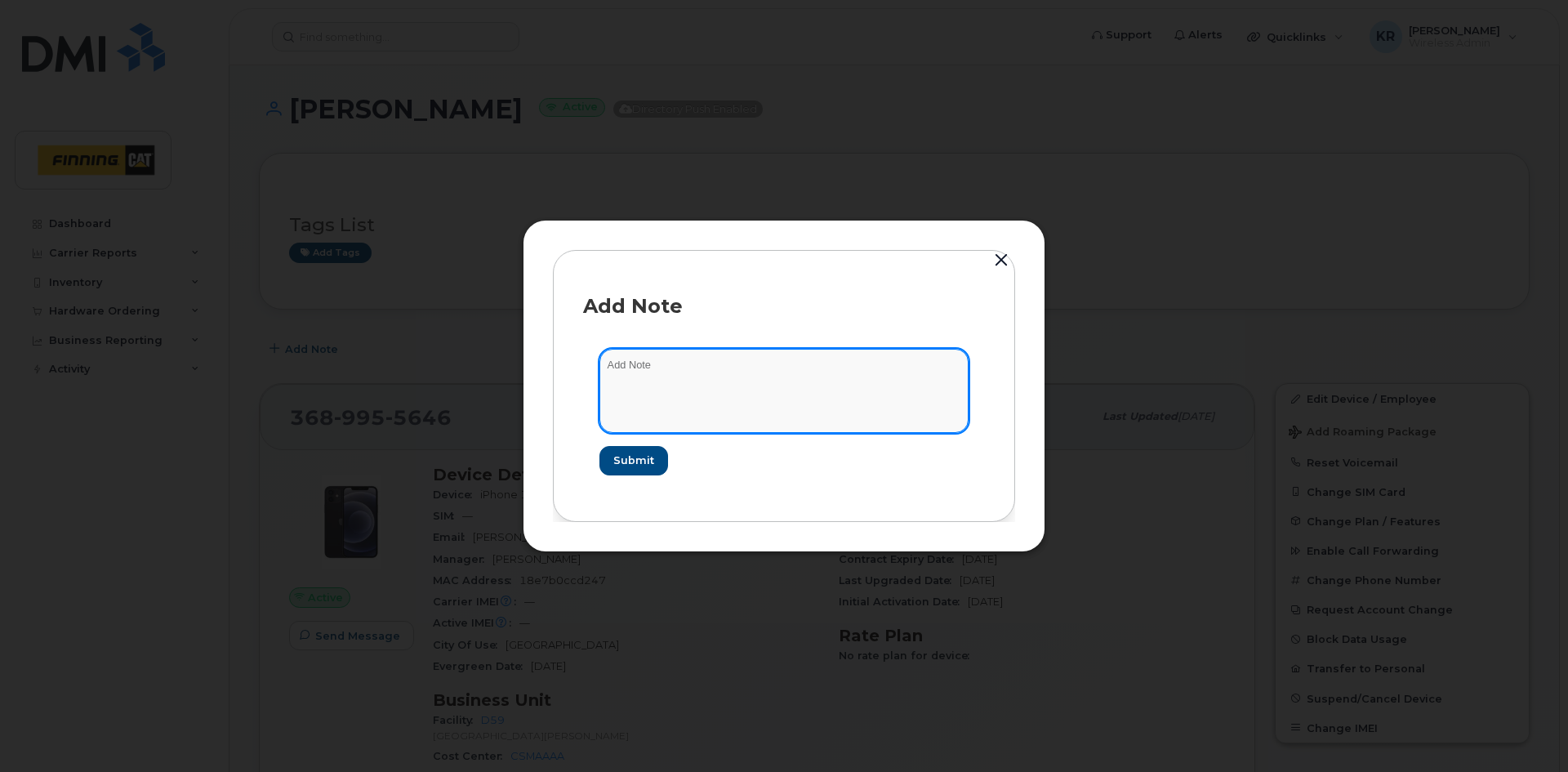
click at [641, 367] on textarea at bounding box center [783, 390] width 369 height 84
paste textarea "The device was shipped to [GEOGRAPHIC_DATA] from DMI for new hire [PERSON_NAME]…"
drag, startPoint x: 628, startPoint y: 378, endPoint x: 794, endPoint y: 383, distance: 166.1
click at [794, 383] on textarea "The device was shipped to Calgary from DMI for new hire Bret Musyowski - SIM wa…" at bounding box center [783, 390] width 369 height 84
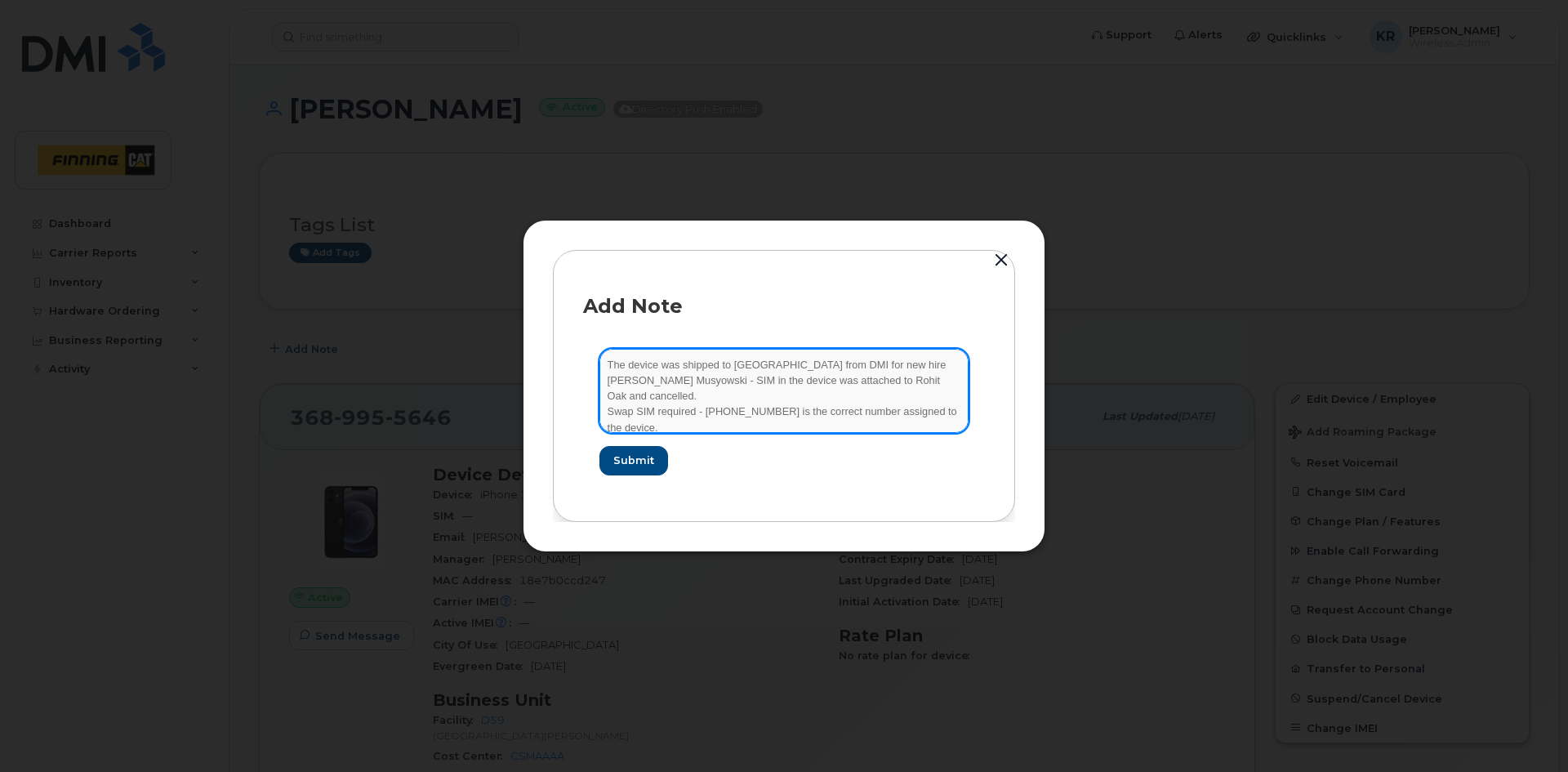
click at [696, 396] on textarea "The device was shipped to Calgary from DMI for new hire Bret Musyowski - SIM in…" at bounding box center [783, 390] width 369 height 84
drag, startPoint x: 781, startPoint y: 397, endPoint x: 797, endPoint y: 412, distance: 21.9
click at [797, 412] on textarea "The device was shipped to Calgary from DMI for new hire Bret Musyowski - SIM in…" at bounding box center [783, 390] width 369 height 84
click at [609, 392] on textarea "The device was shipped to Calgary from DMI for new hire Bret Musyowski - SIM in…" at bounding box center [783, 390] width 369 height 84
type textarea "The device was shipped to Calgary from DMI for new hire Bret Musyowski - SIM in…"
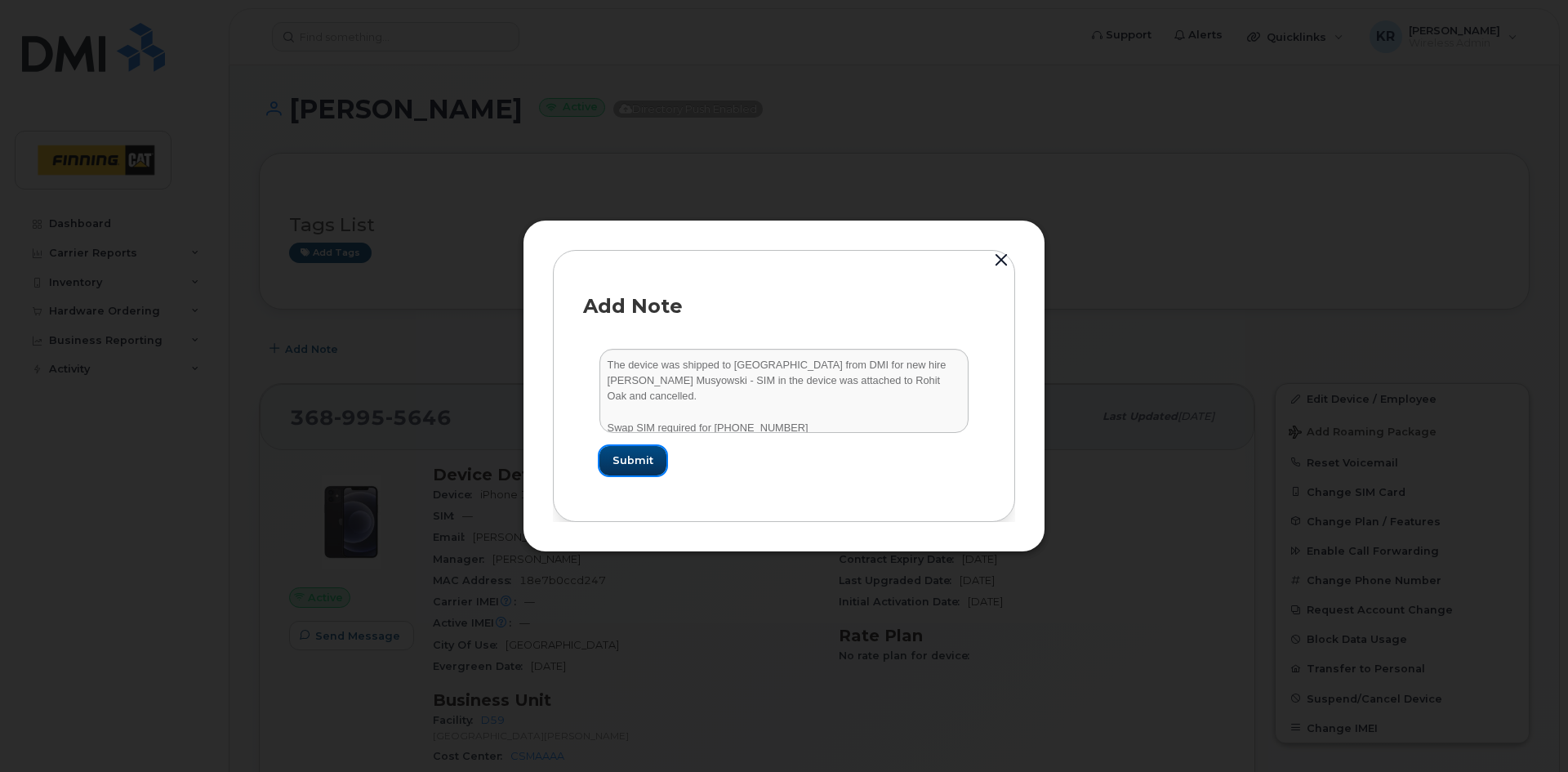
click at [628, 465] on span "Submit" at bounding box center [633, 461] width 41 height 16
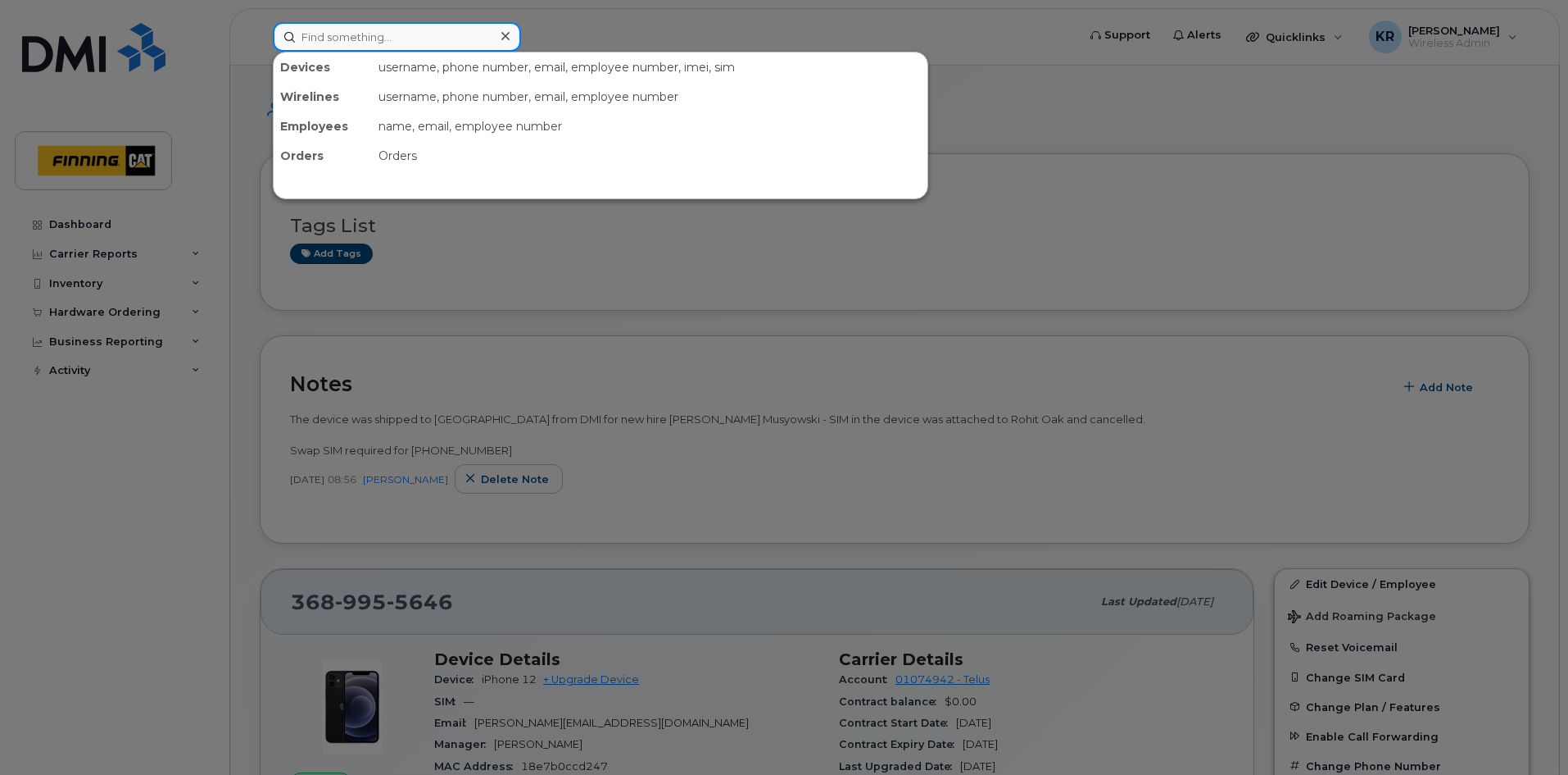
click at [357, 30] on input at bounding box center [396, 37] width 249 height 30
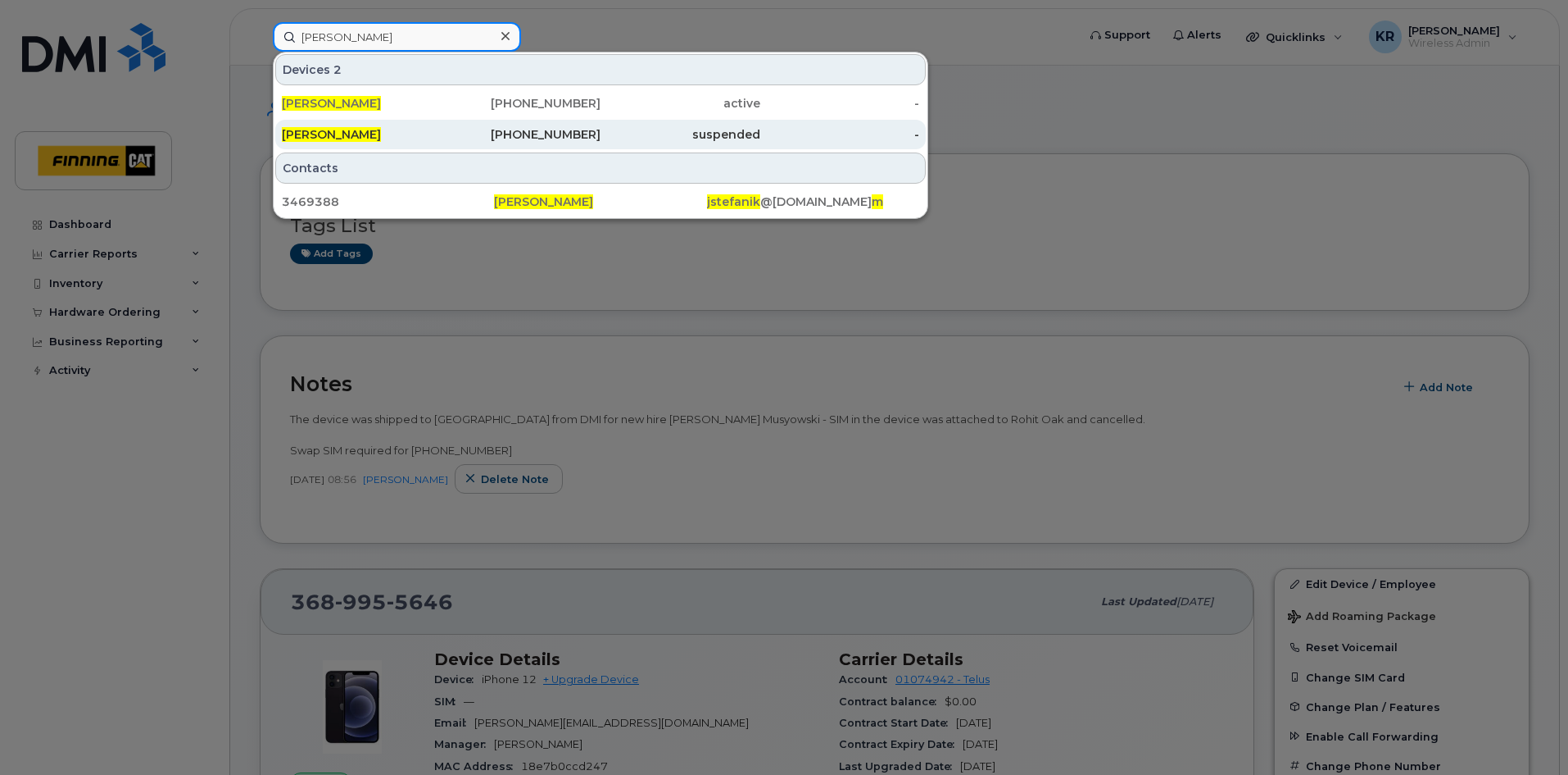
type input "jim stefanik"
click at [533, 138] on div "403-801-4958" at bounding box center [521, 134] width 160 height 16
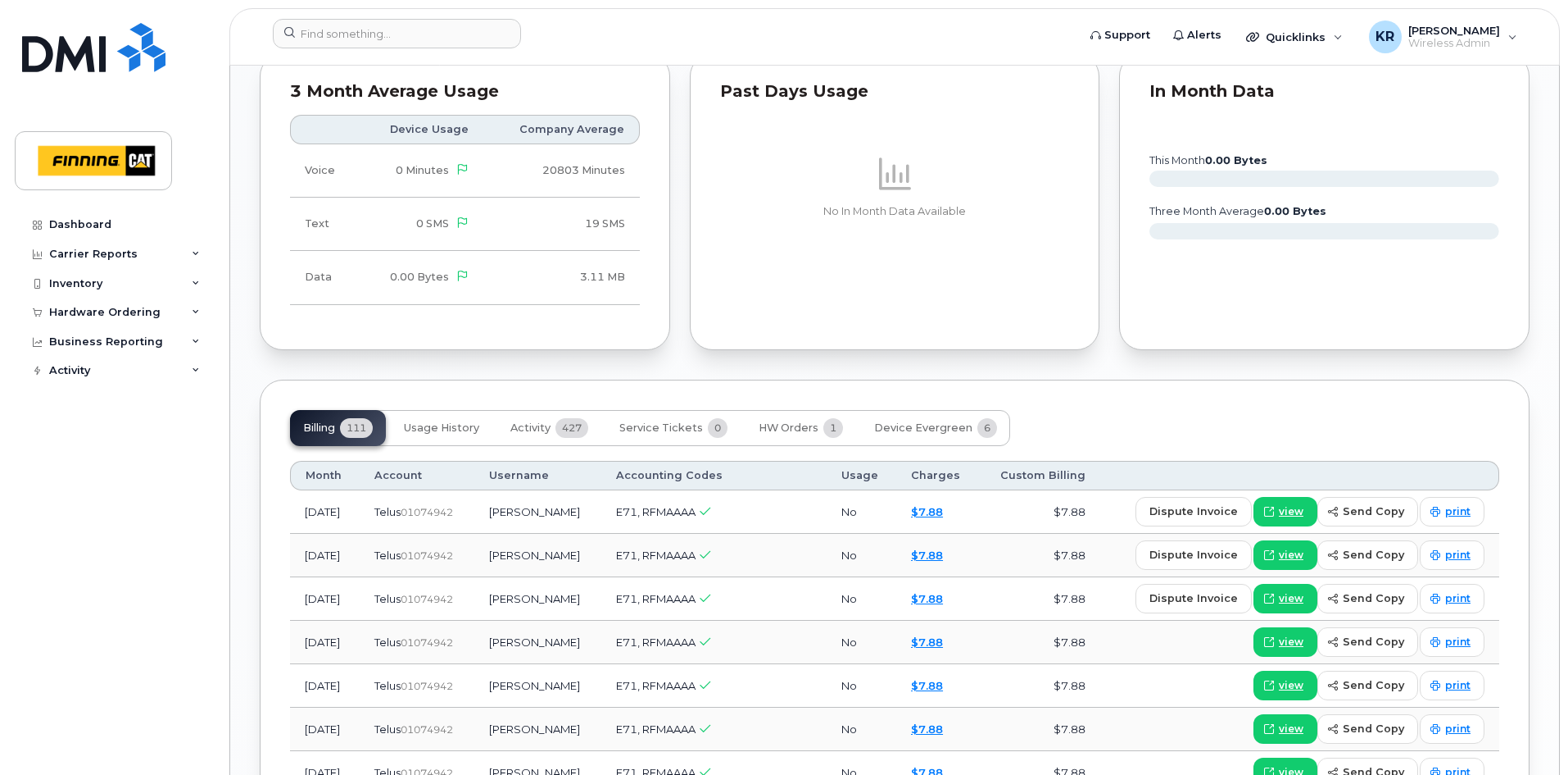
scroll to position [1640, 0]
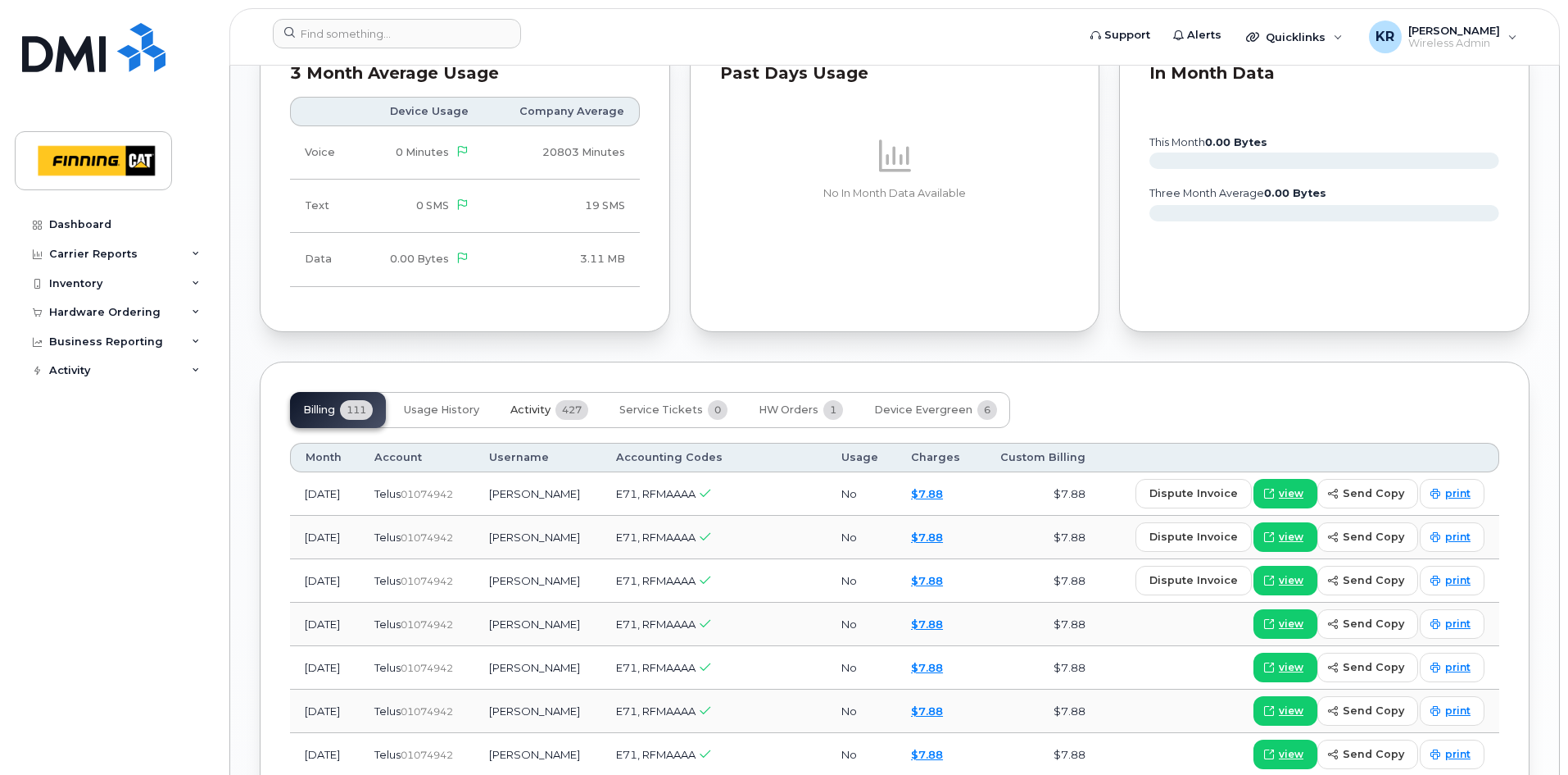
click at [538, 410] on span "Activity" at bounding box center [530, 409] width 40 height 13
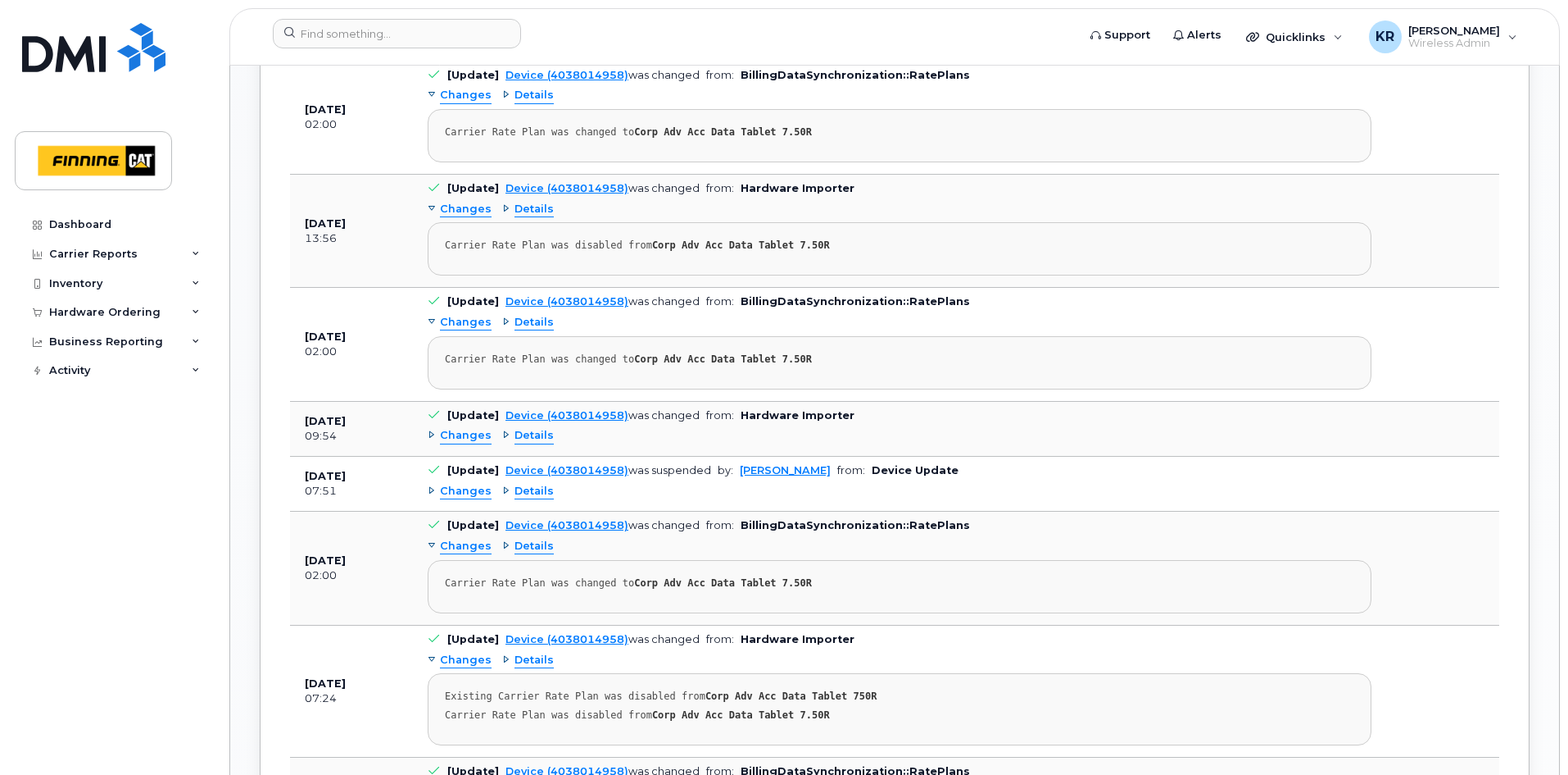
scroll to position [2049, 0]
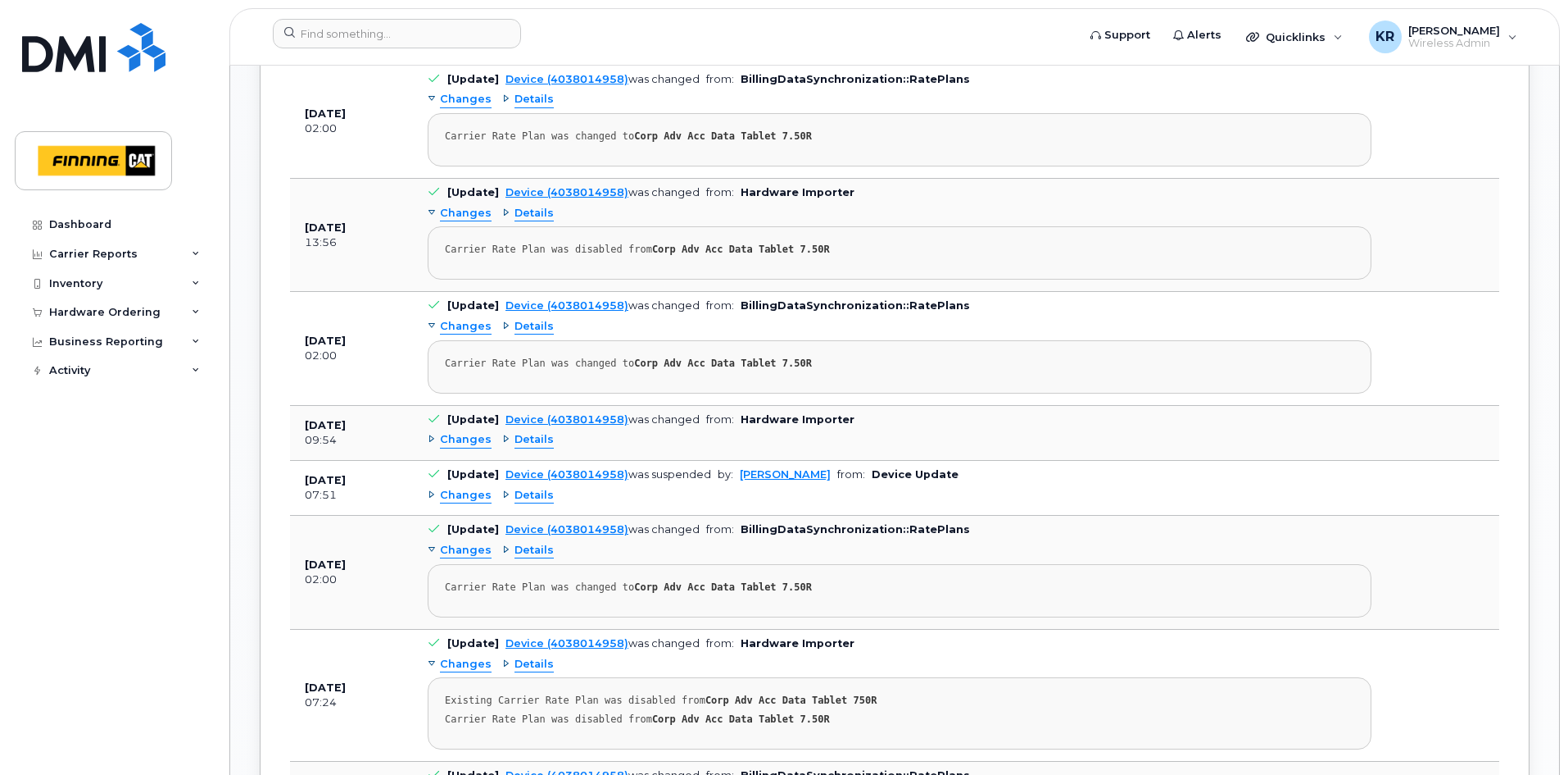
click at [531, 497] on span "Details" at bounding box center [533, 495] width 39 height 16
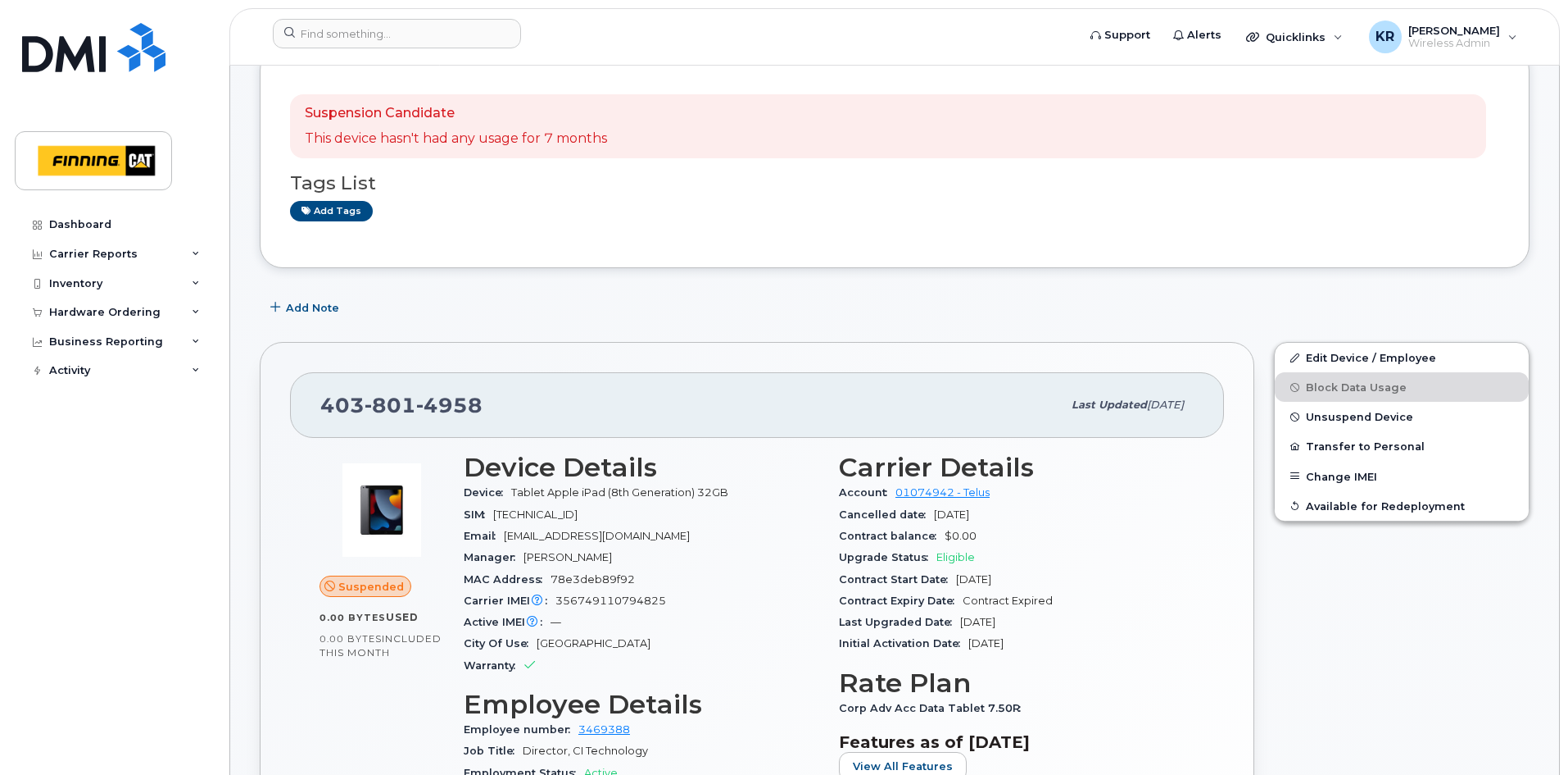
scroll to position [246, 0]
click at [336, 32] on input at bounding box center [396, 34] width 249 height 30
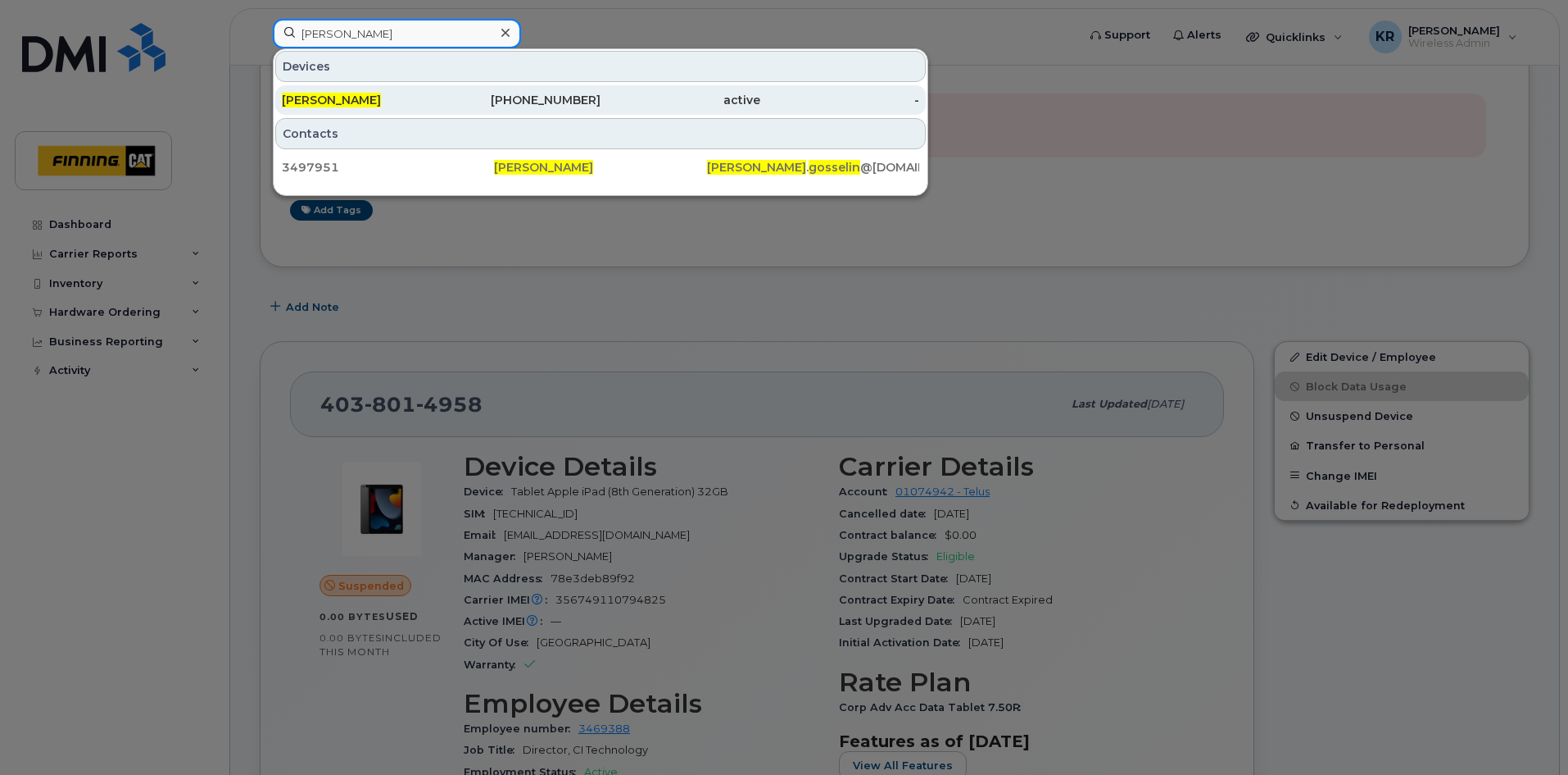
type input "alex gosselin"
click at [536, 93] on div "306-209-8734" at bounding box center [521, 100] width 160 height 16
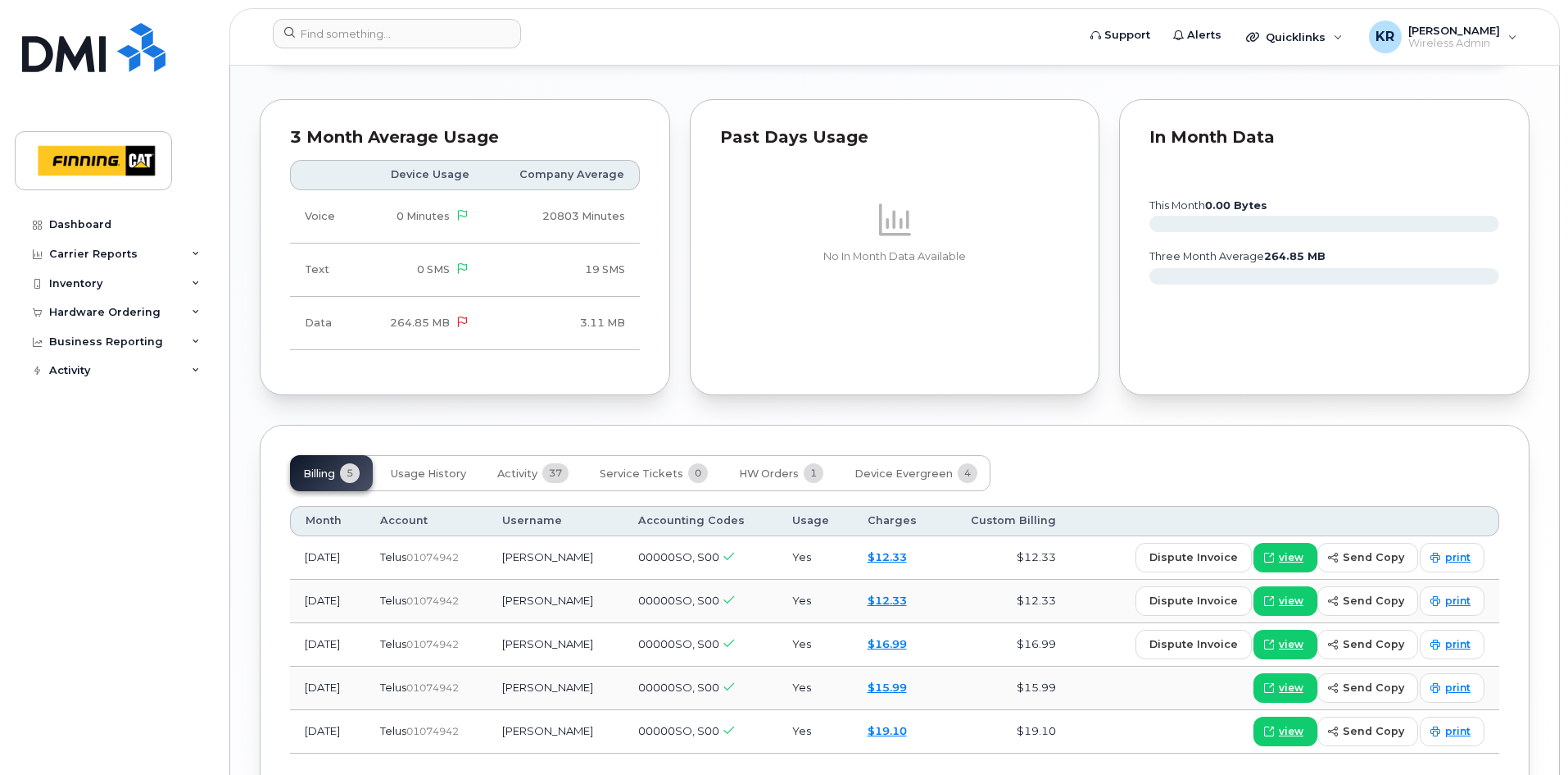
scroll to position [1464, 0]
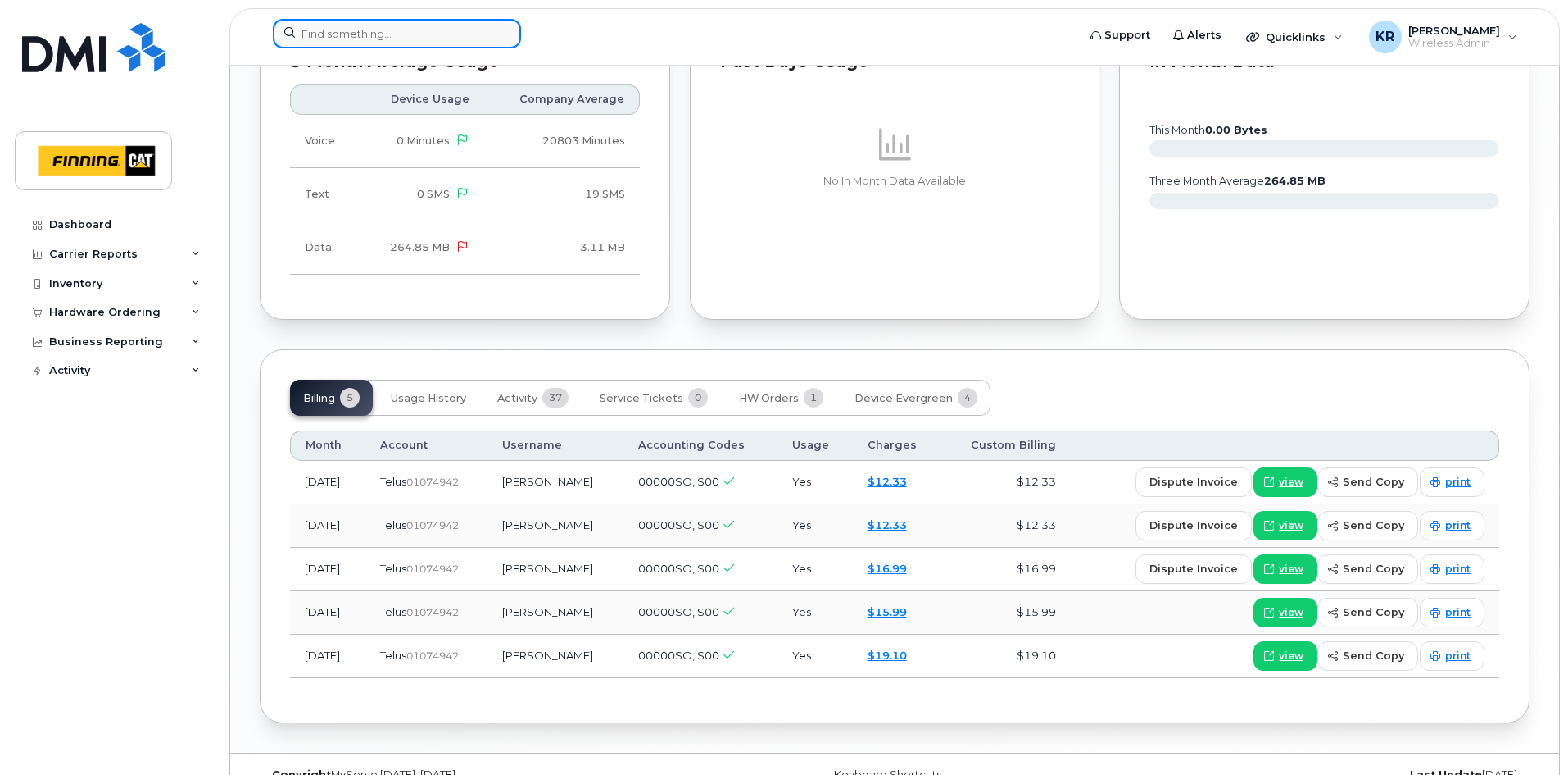
click at [396, 32] on input at bounding box center [396, 34] width 249 height 30
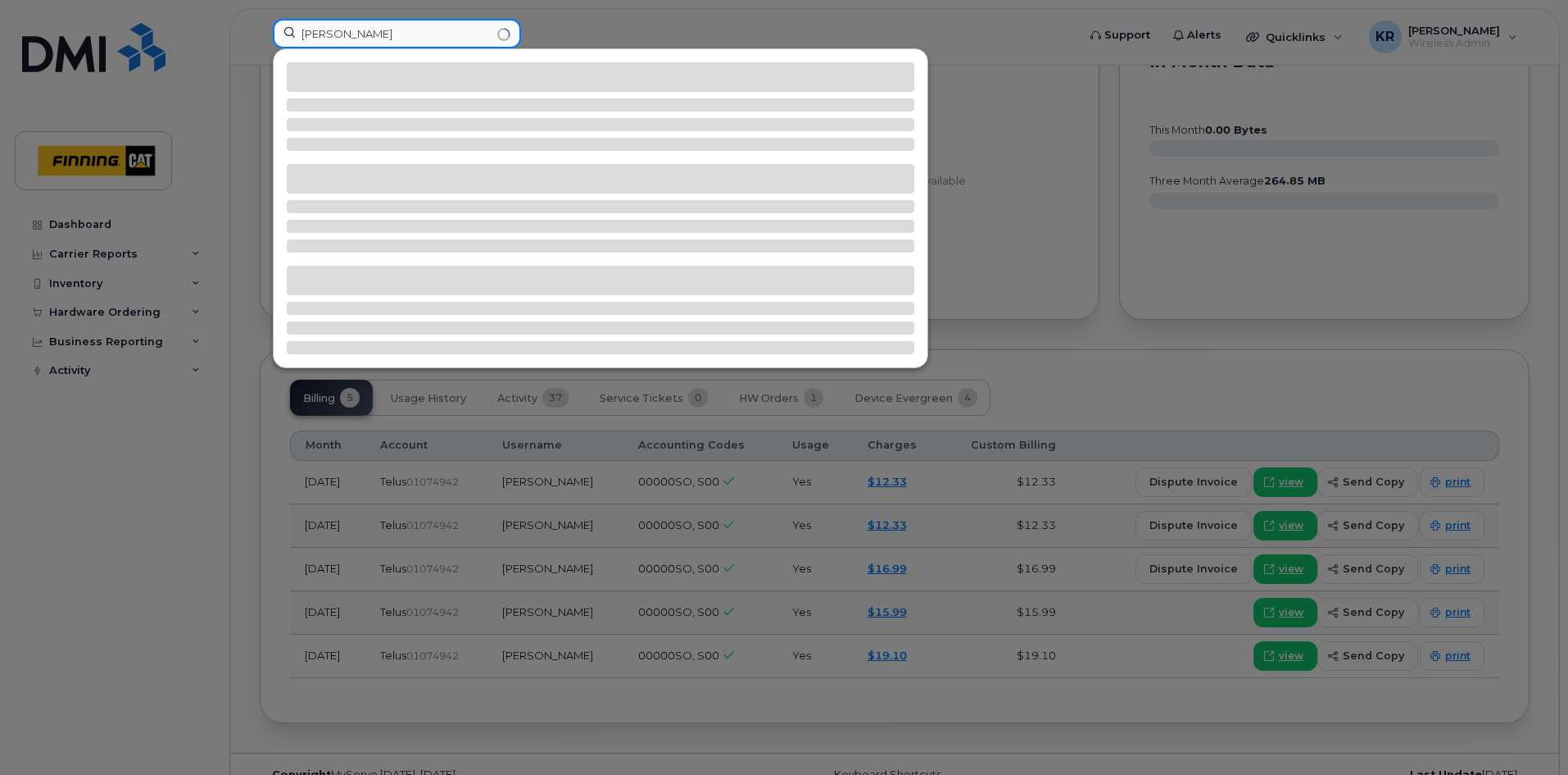
type input "[PERSON_NAME]"
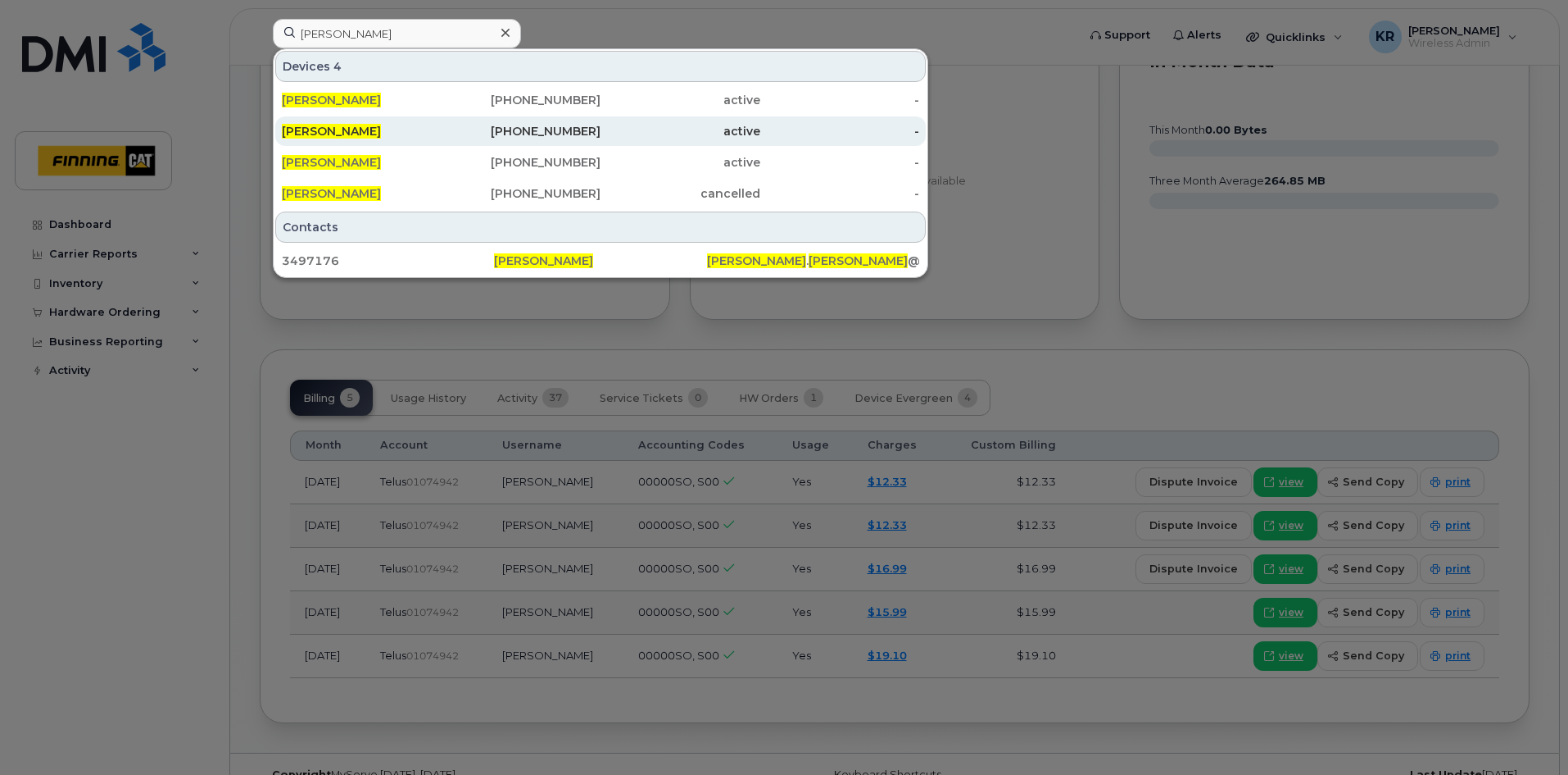
click at [544, 130] on div "[PHONE_NUMBER]" at bounding box center [521, 131] width 160 height 16
